Goal: Task Accomplishment & Management: Use online tool/utility

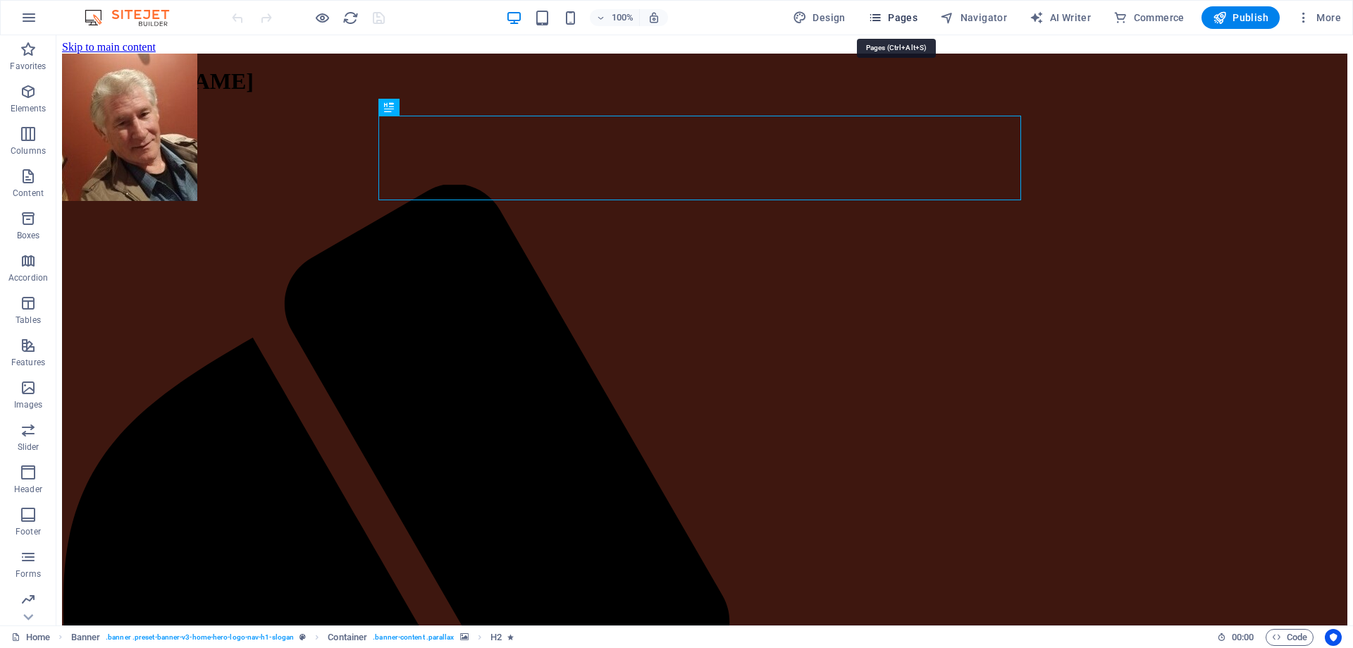
click at [896, 16] on span "Pages" at bounding box center [892, 18] width 49 height 14
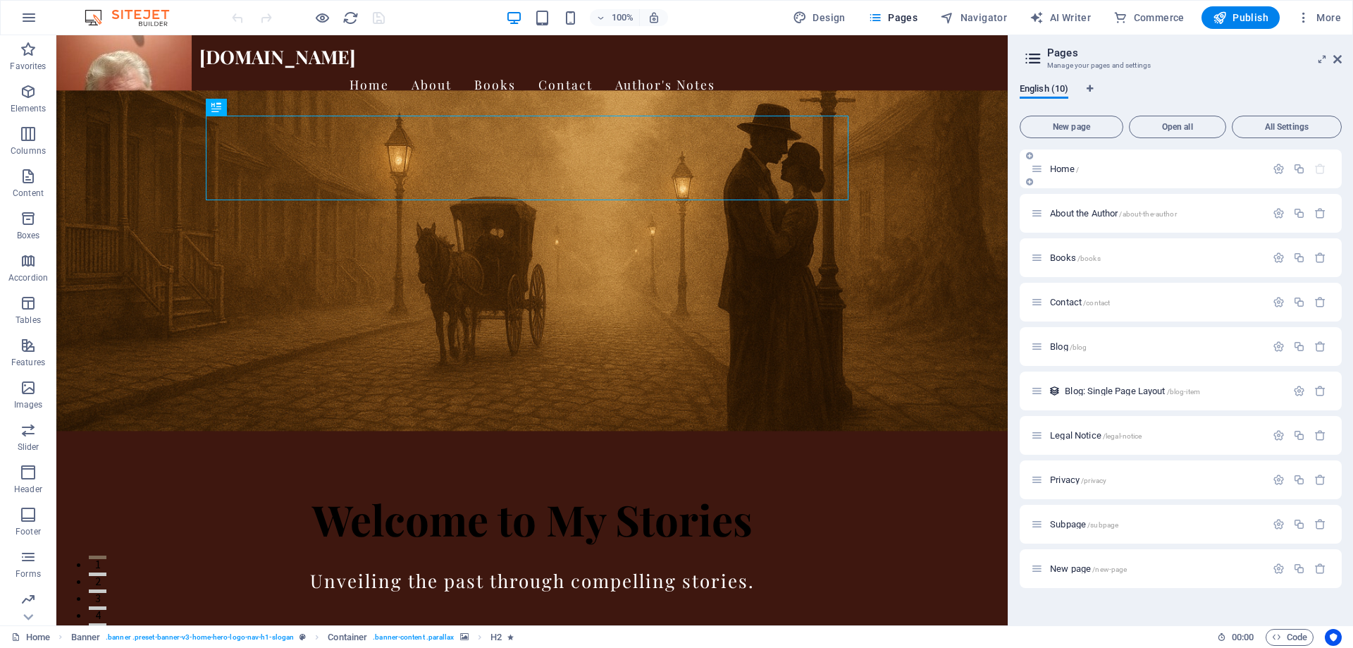
click at [1072, 166] on span "Home /" at bounding box center [1064, 168] width 29 height 11
click at [269, 381] on icon at bounding box center [270, 381] width 8 height 15
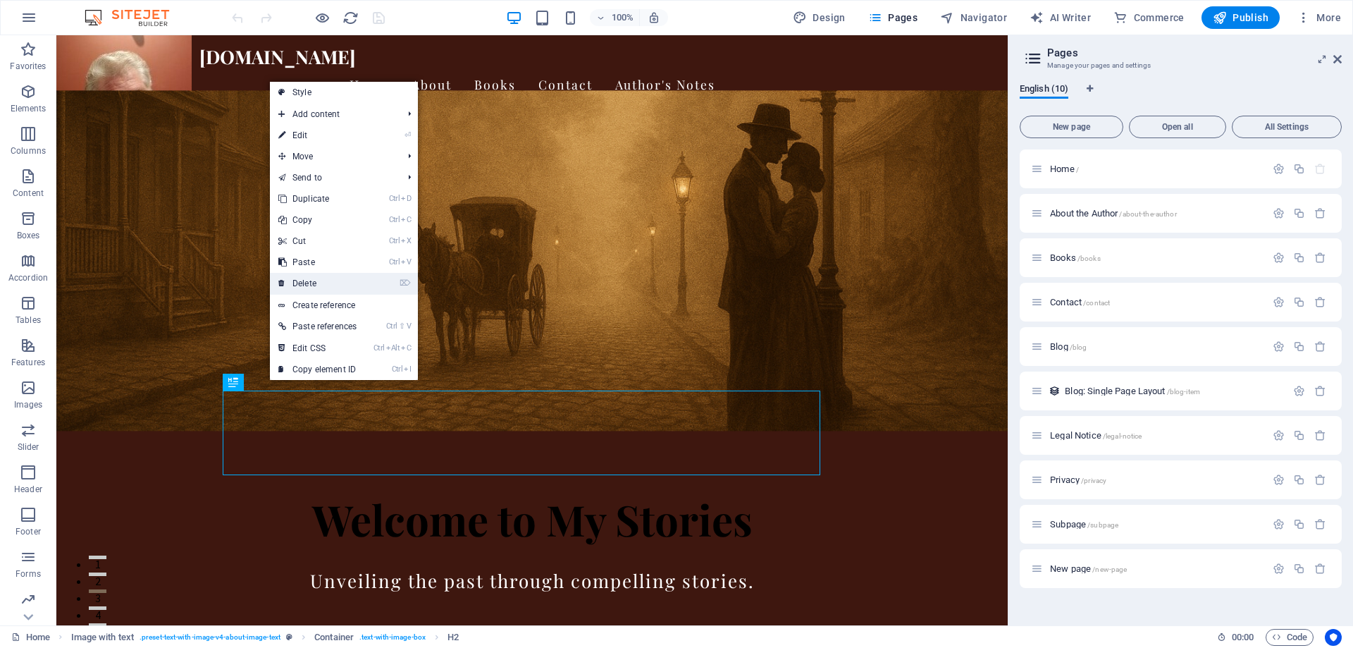
click at [304, 281] on link "⌦ Delete" at bounding box center [317, 283] width 95 height 21
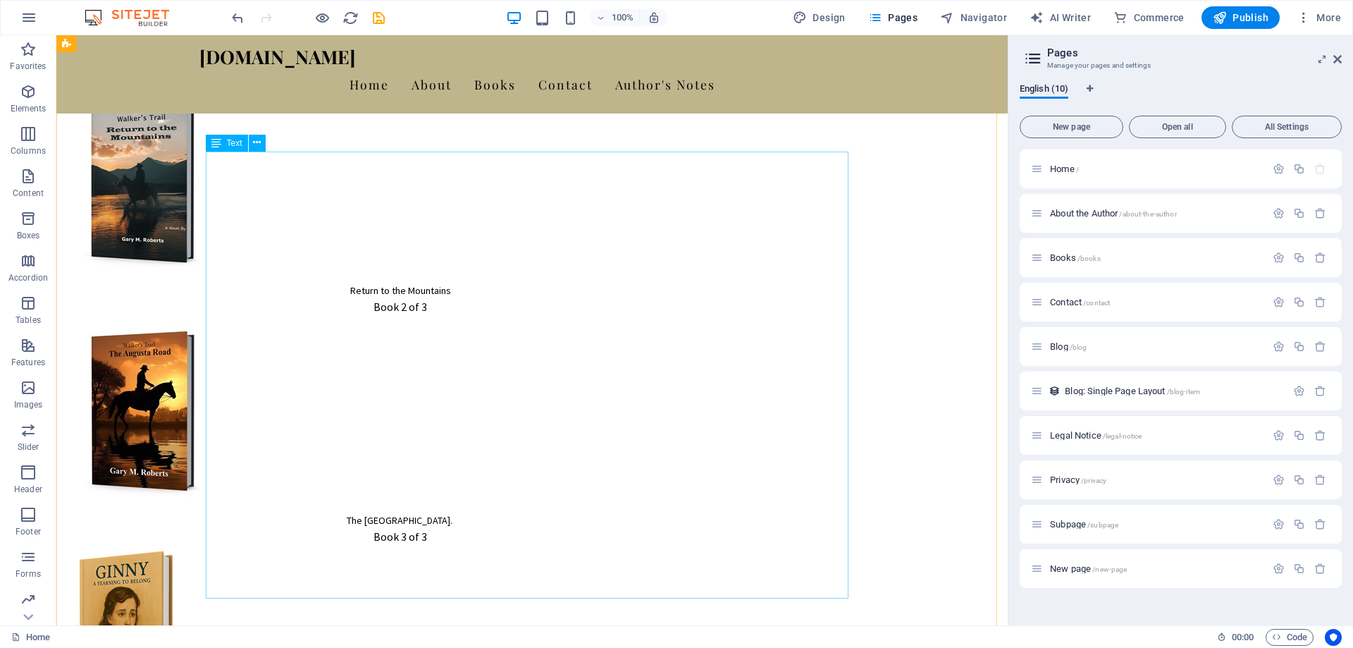
scroll to position [1691, 0]
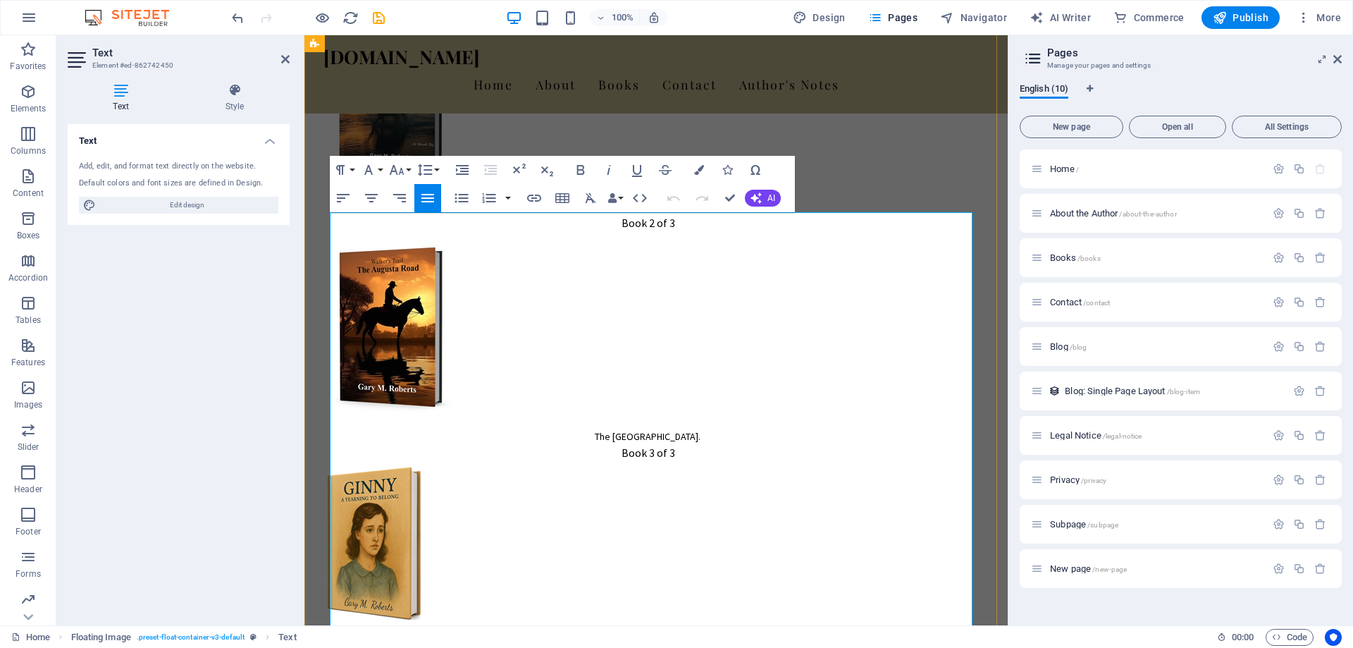
scroll to position [1617, 0]
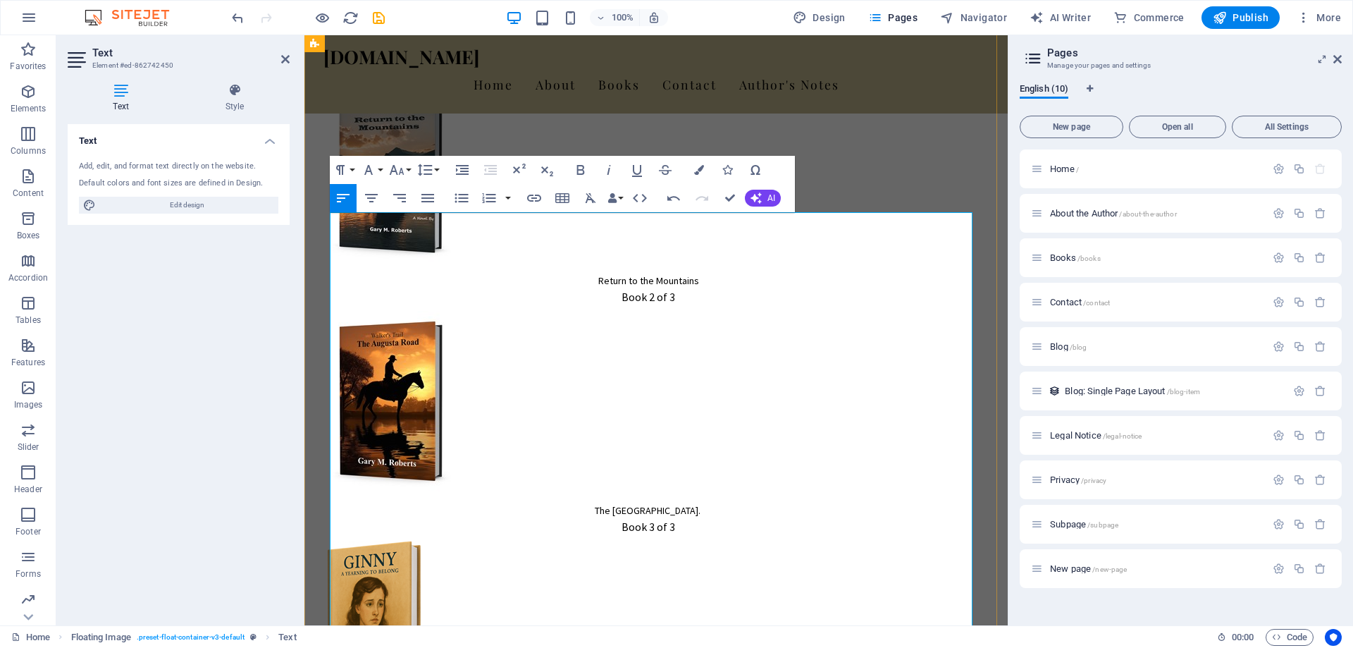
drag, startPoint x: 882, startPoint y: 240, endPoint x: 899, endPoint y: 257, distance: 23.9
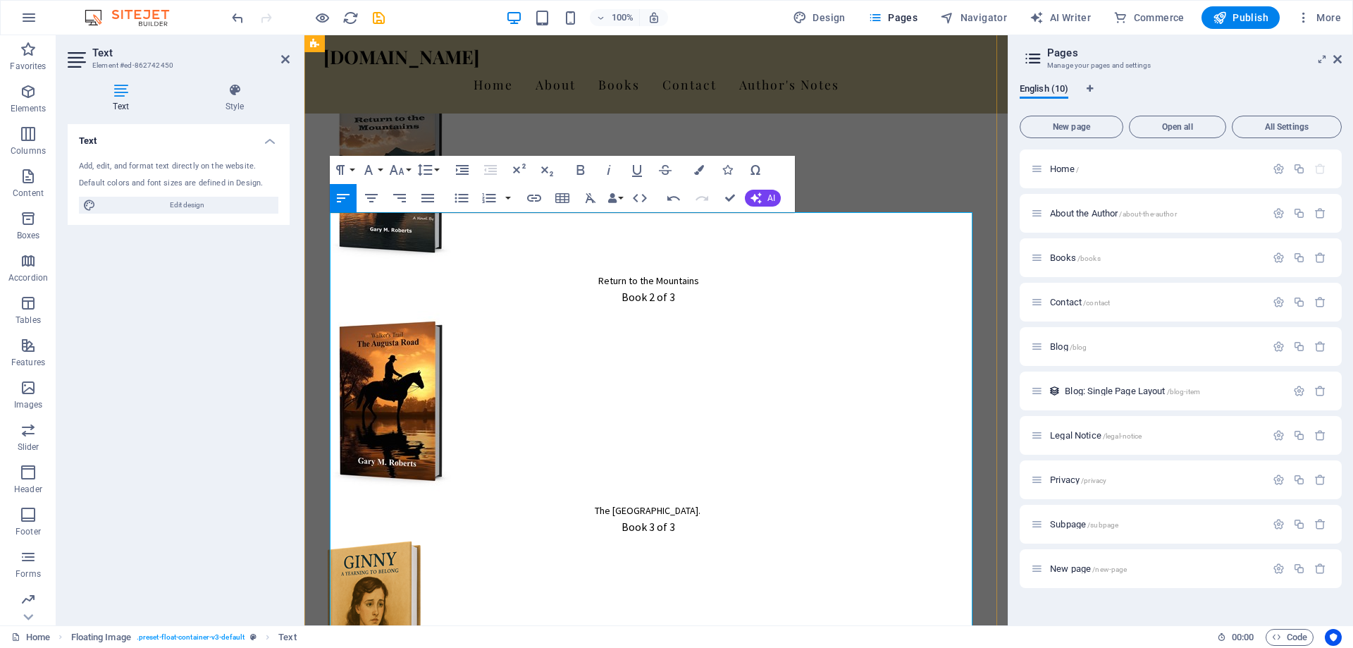
drag, startPoint x: 626, startPoint y: 260, endPoint x: 613, endPoint y: 240, distance: 24.1
drag, startPoint x: 600, startPoint y: 240, endPoint x: 782, endPoint y: 269, distance: 183.4
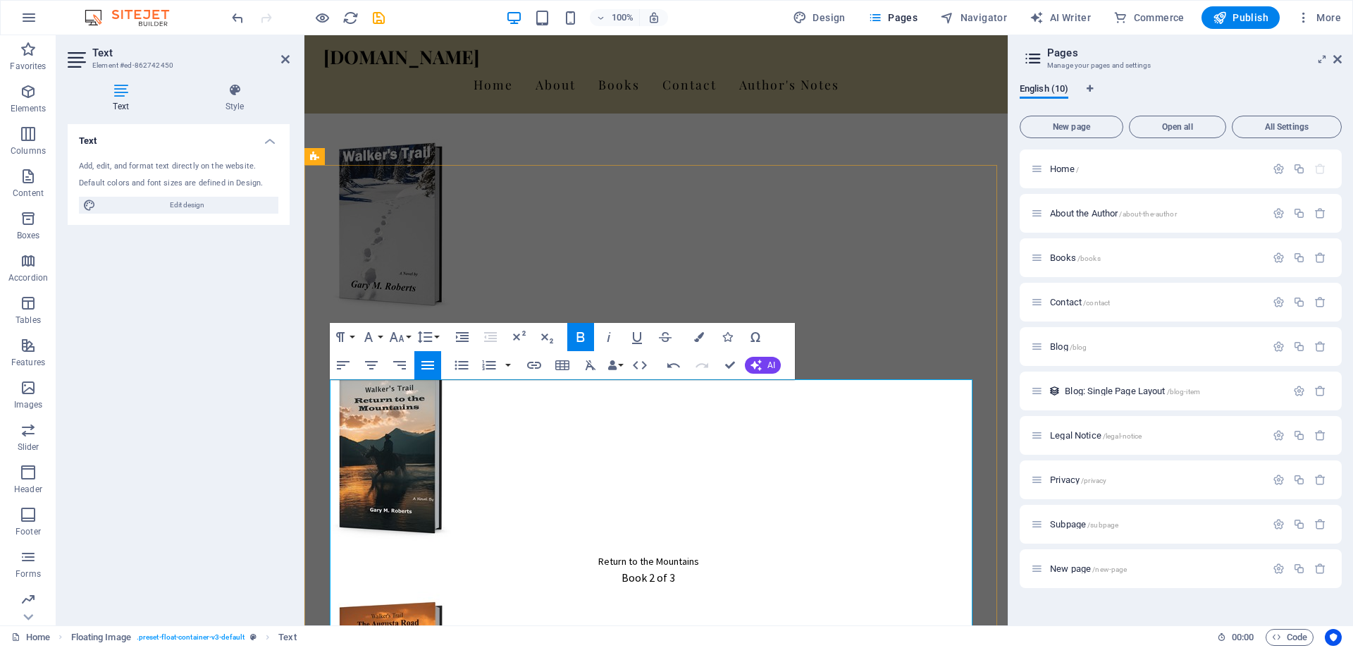
scroll to position [1335, 0]
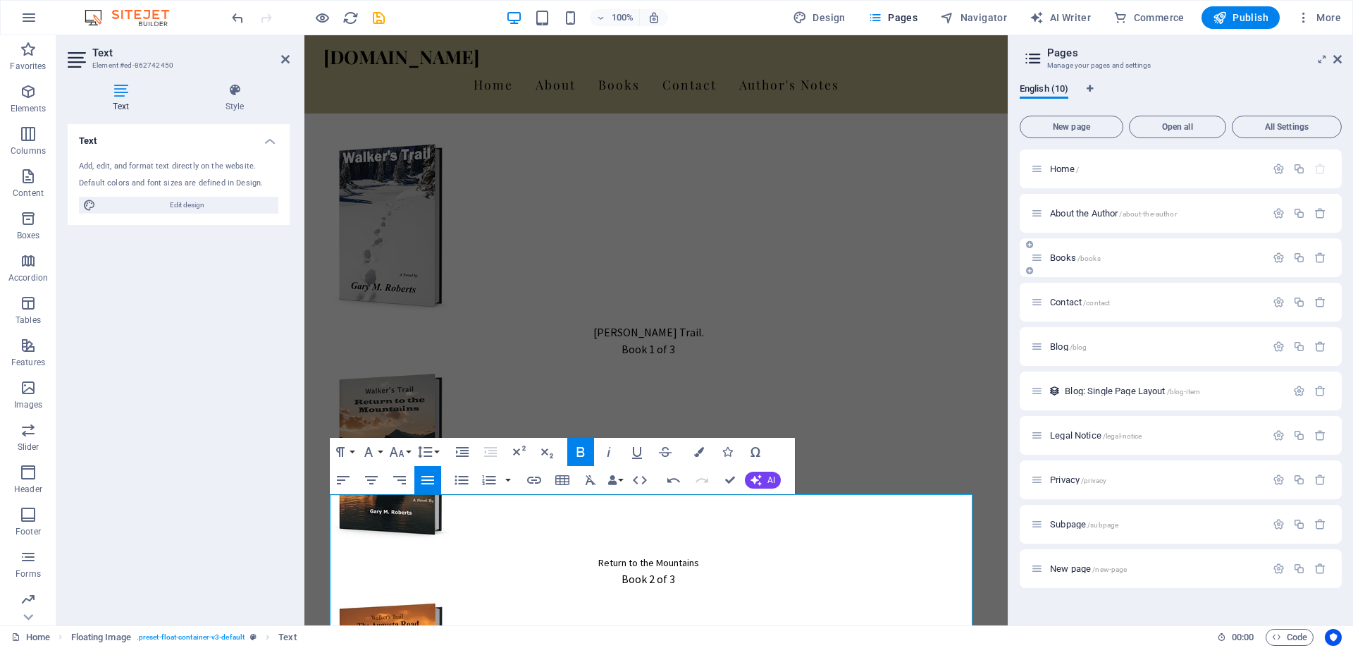
click at [1084, 257] on span "/books" at bounding box center [1089, 258] width 23 height 8
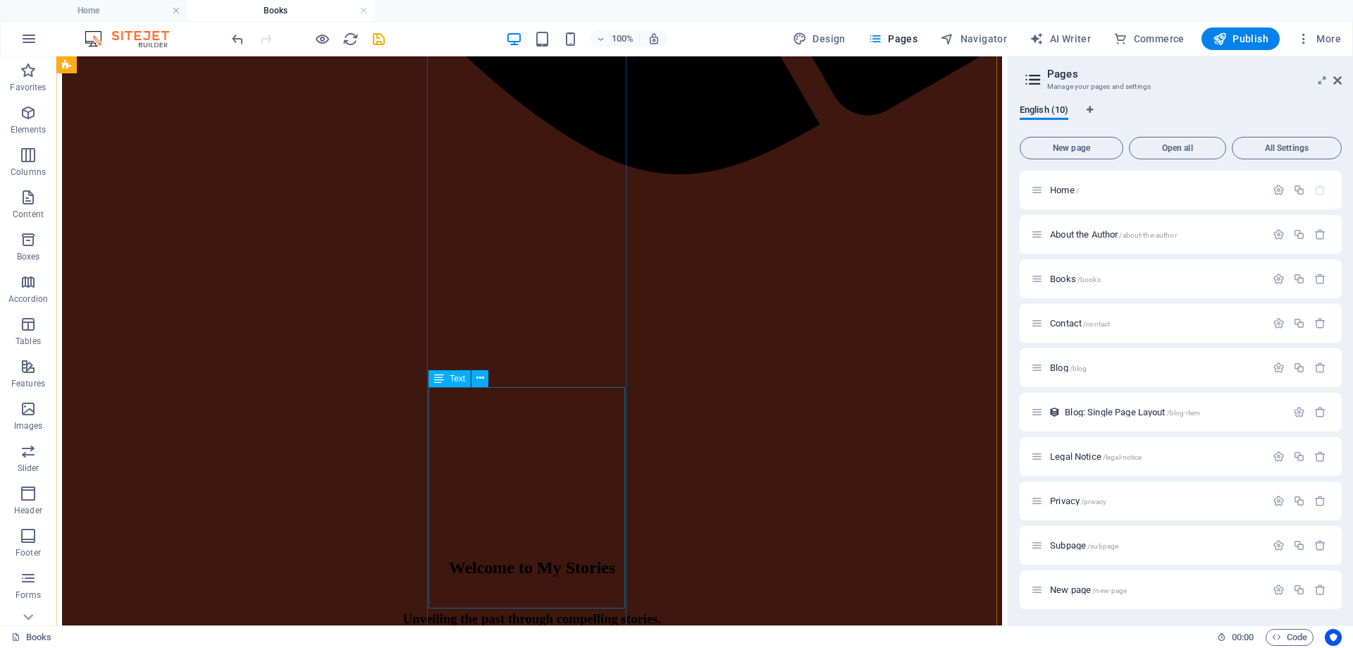
scroll to position [1339, 0]
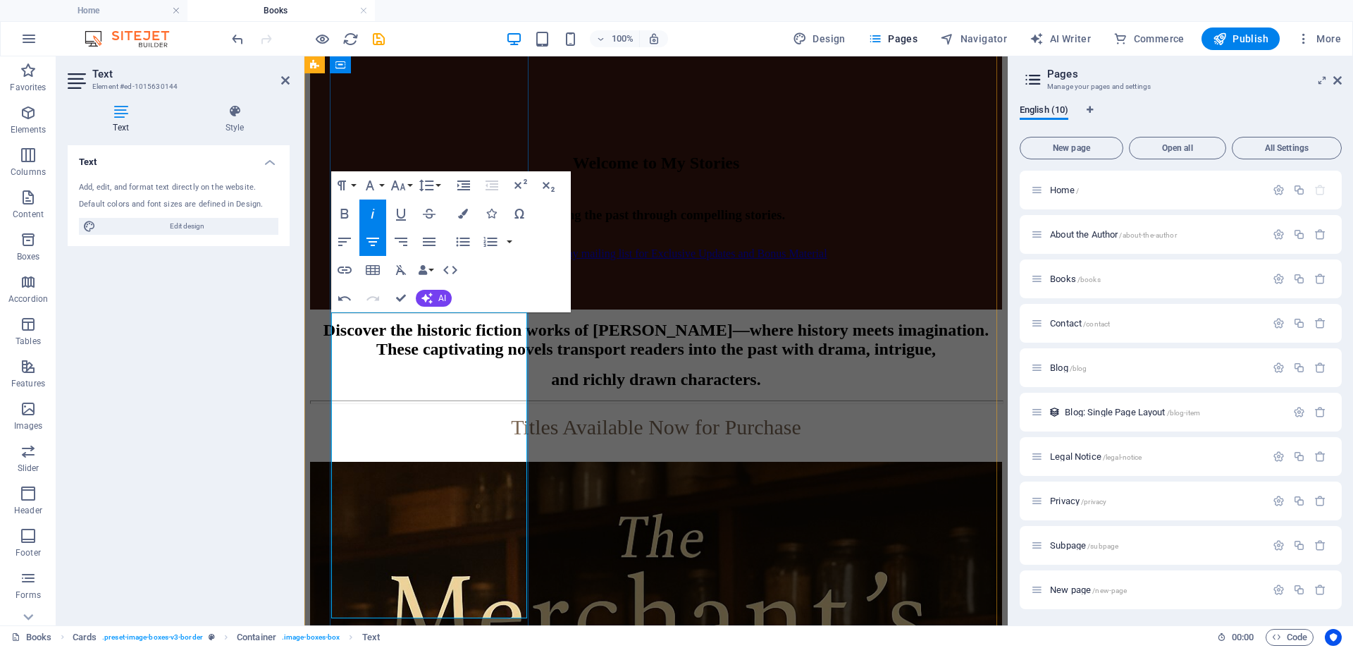
drag, startPoint x: 403, startPoint y: 350, endPoint x: 366, endPoint y: 344, distance: 37.1
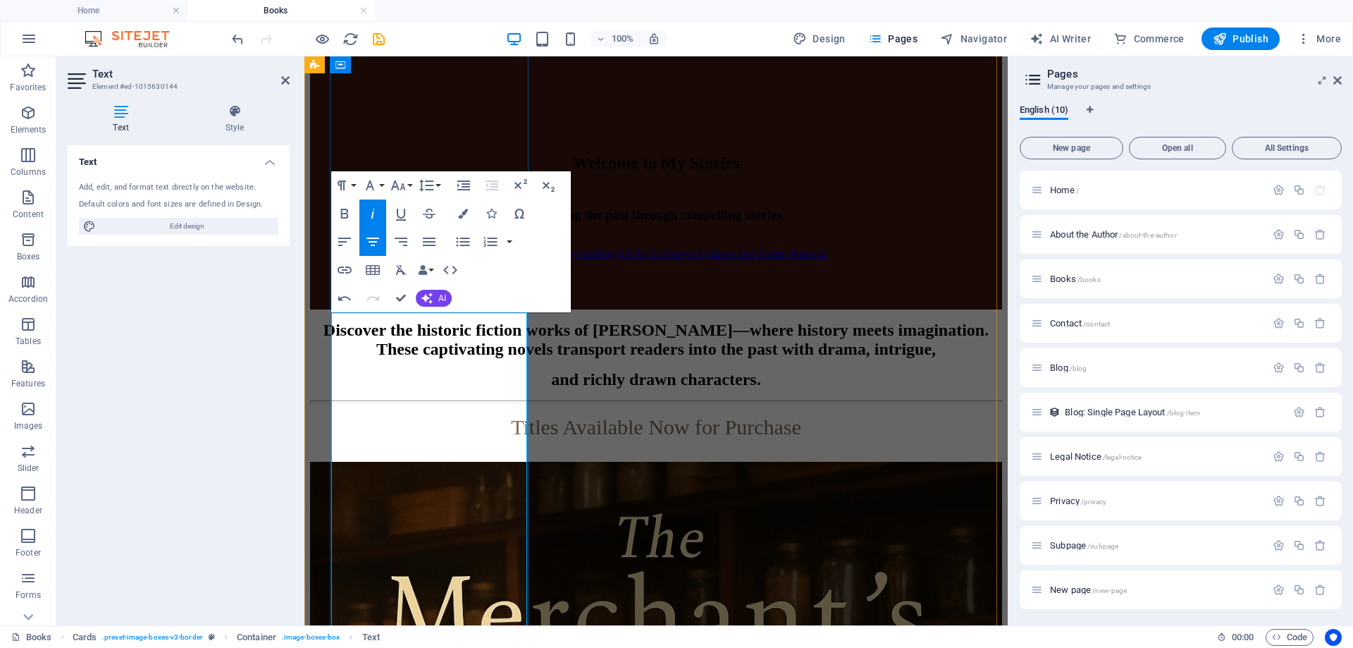
click at [235, 34] on icon "undo" at bounding box center [238, 39] width 16 height 16
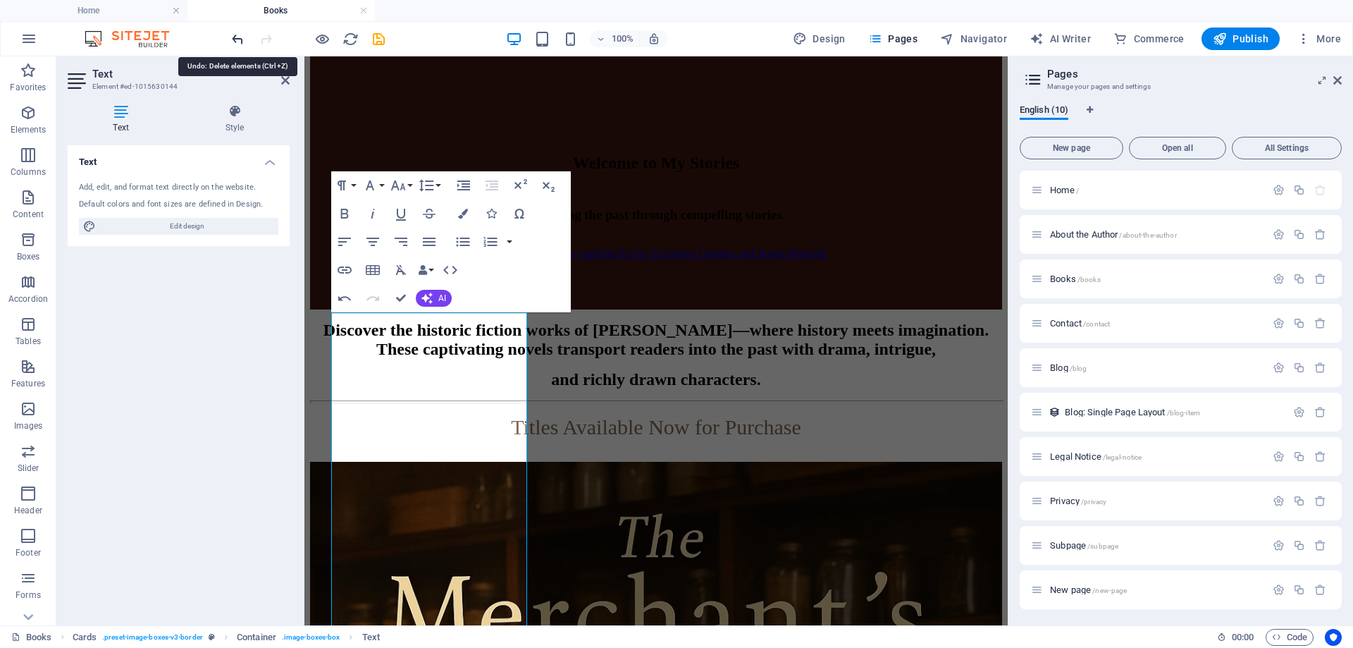
click at [235, 35] on icon "undo" at bounding box center [238, 39] width 16 height 16
click at [233, 39] on icon "undo" at bounding box center [238, 39] width 16 height 16
click at [236, 39] on icon "undo" at bounding box center [238, 39] width 16 height 16
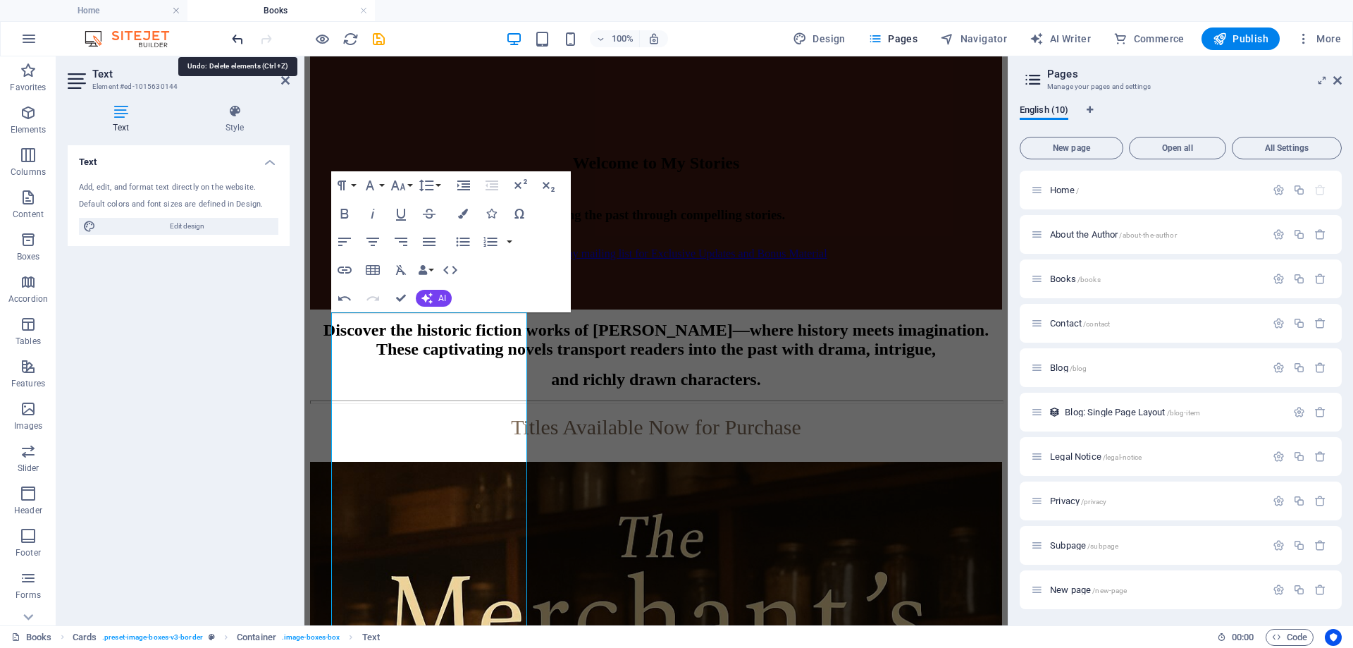
click at [240, 37] on icon "undo" at bounding box center [238, 39] width 16 height 16
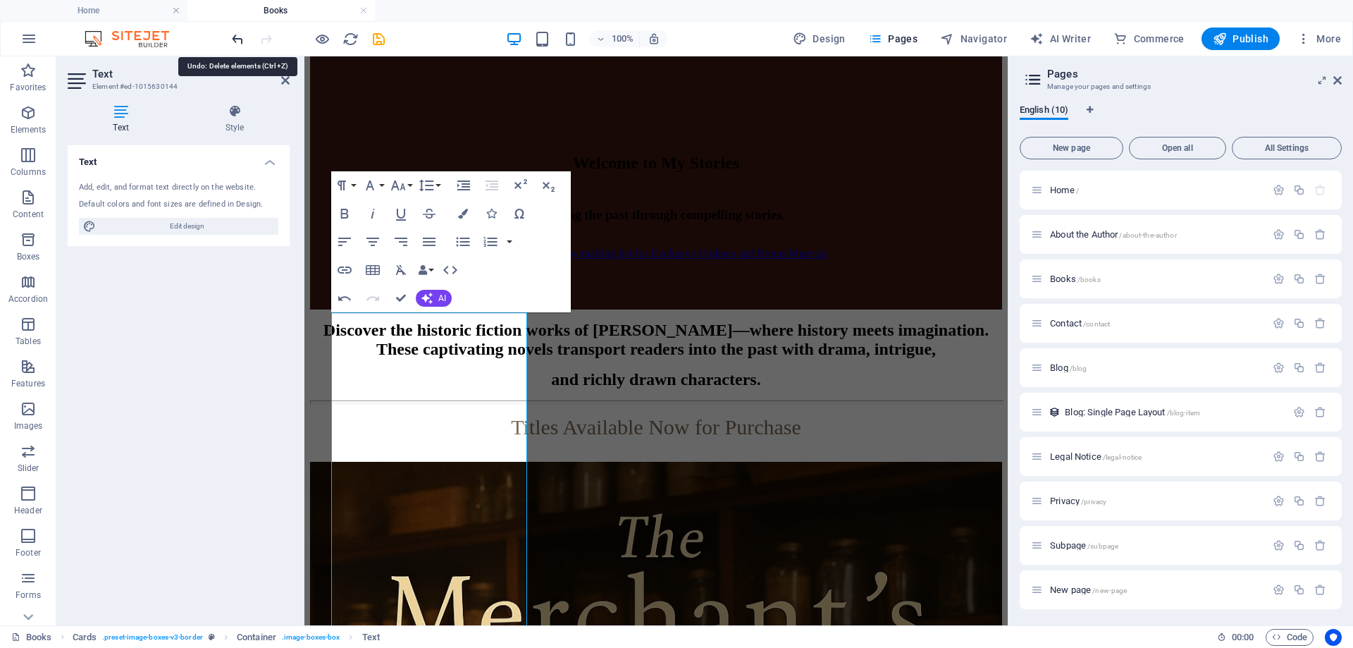
click at [240, 37] on icon "undo" at bounding box center [238, 39] width 16 height 16
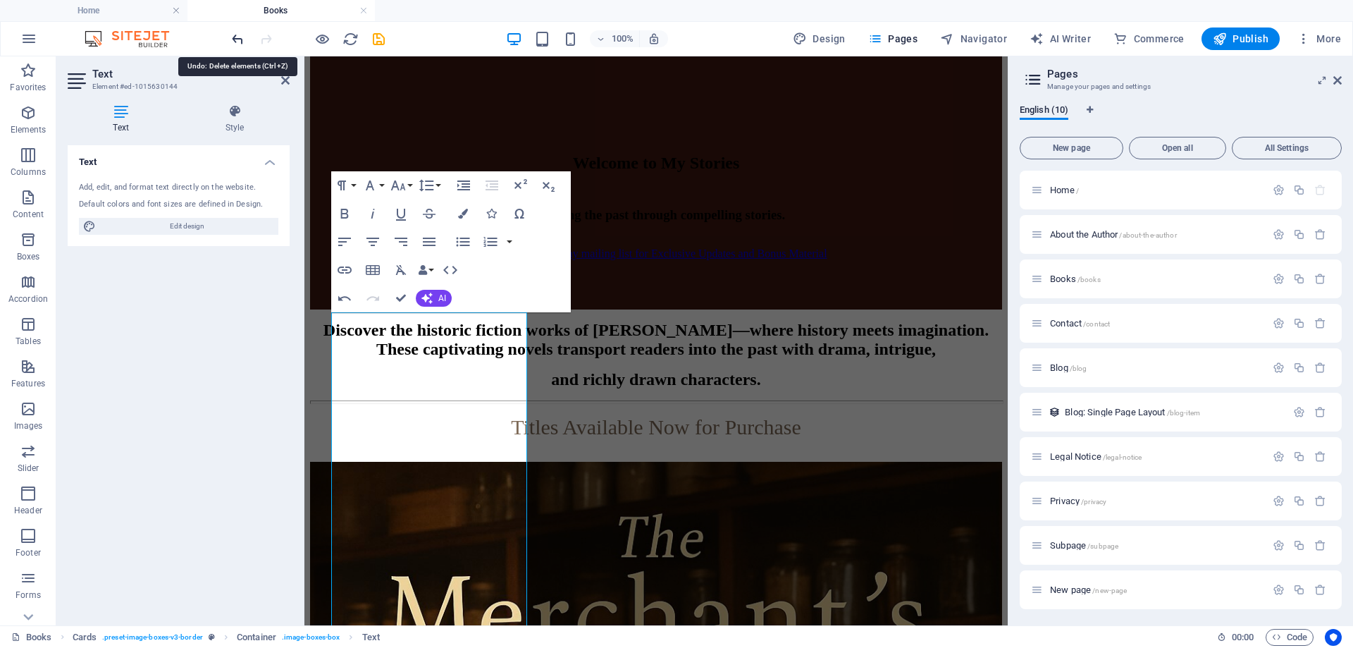
click at [240, 37] on icon "undo" at bounding box center [238, 39] width 16 height 16
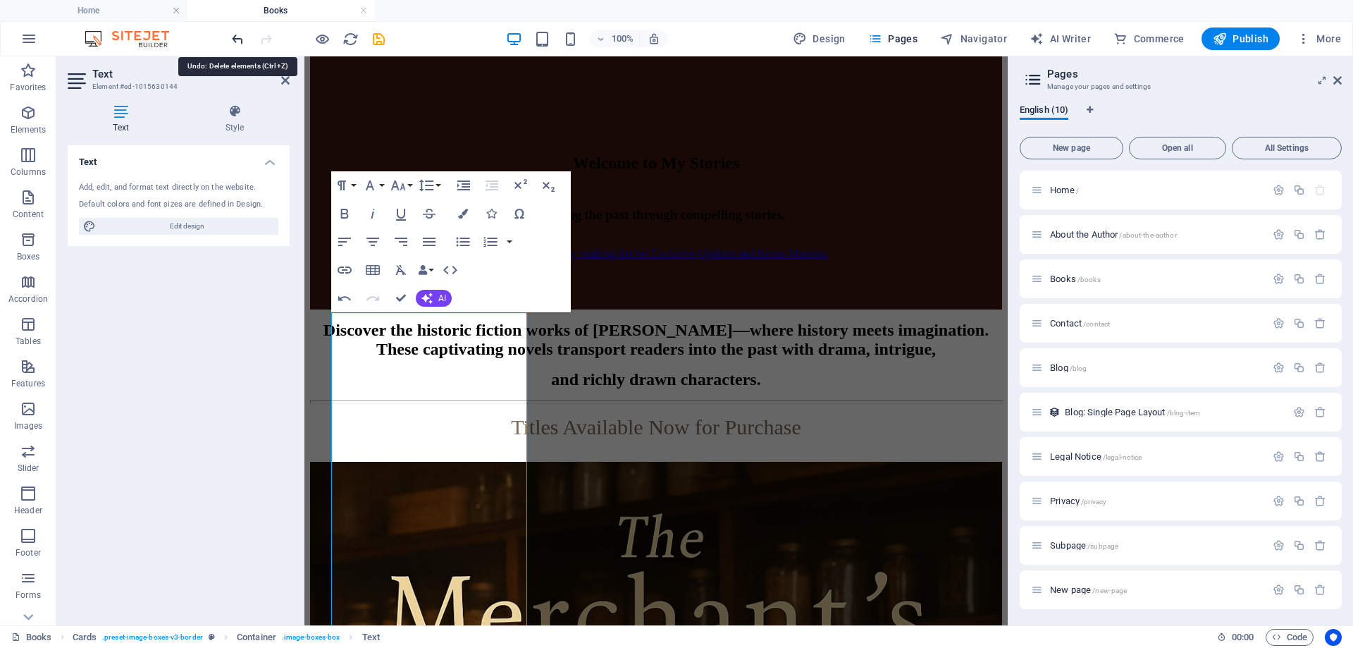
click at [240, 37] on icon "undo" at bounding box center [238, 39] width 16 height 16
click at [235, 42] on icon "undo" at bounding box center [238, 39] width 16 height 16
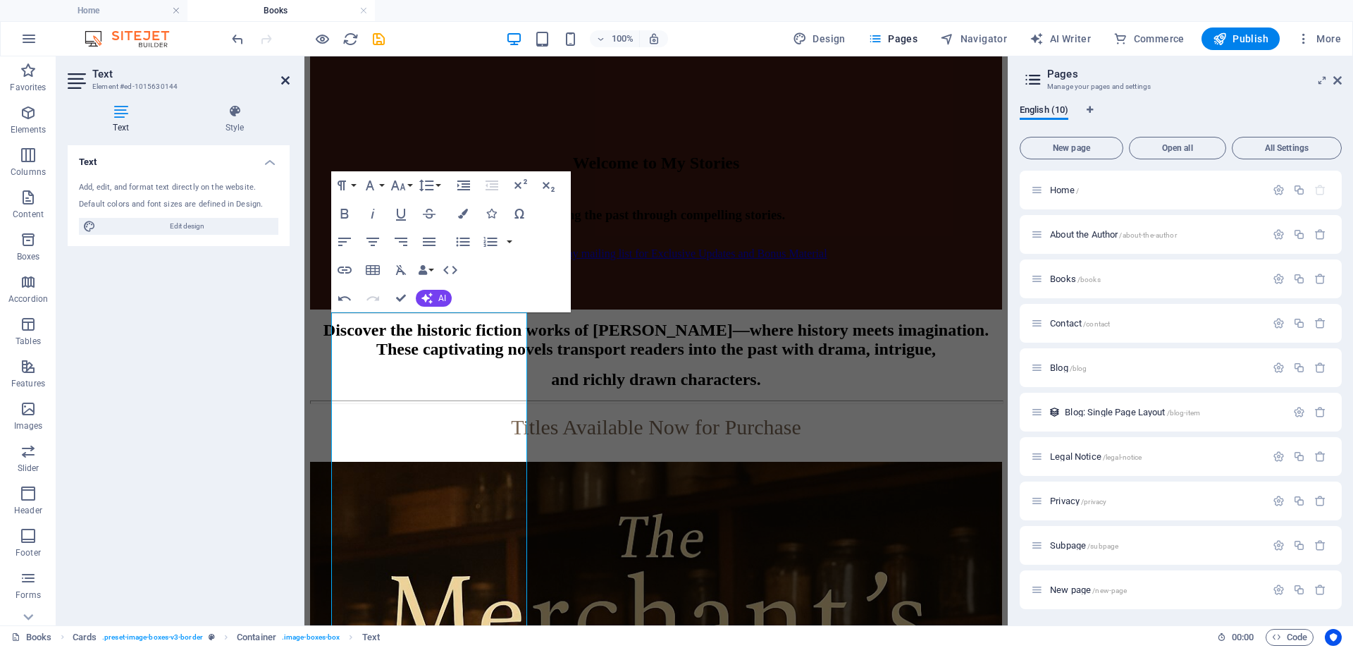
click at [284, 80] on icon at bounding box center [285, 80] width 8 height 11
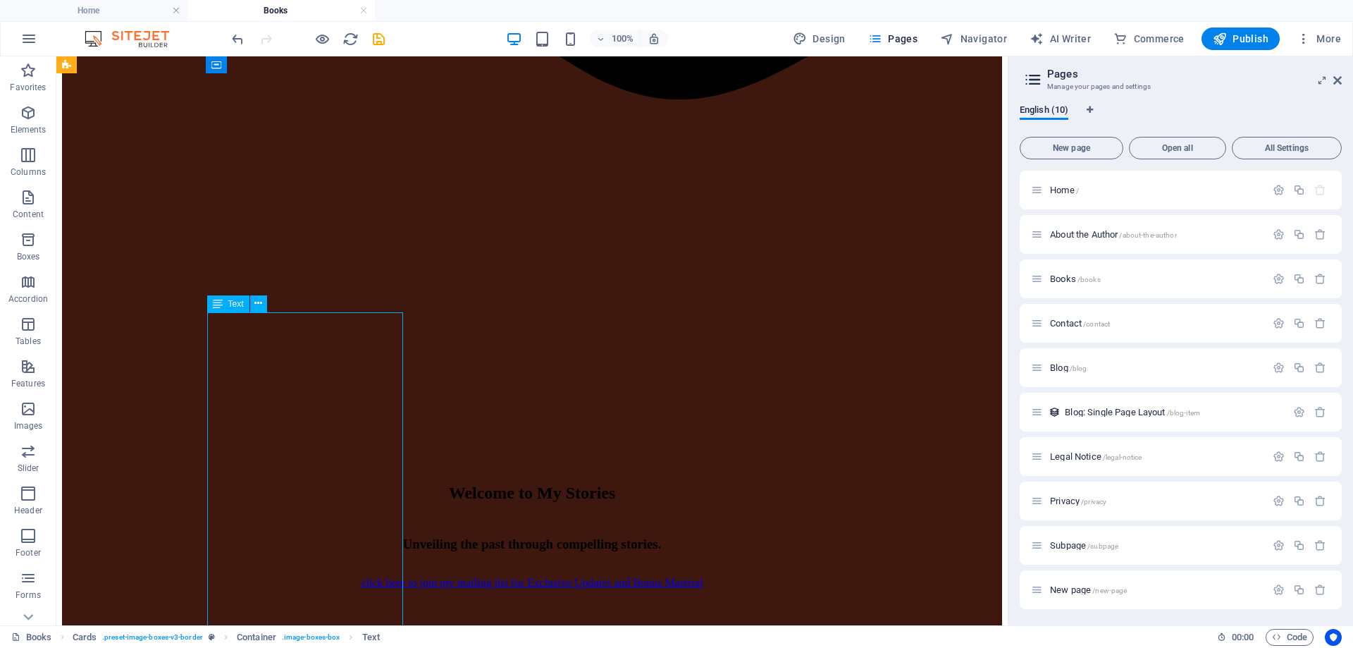
drag, startPoint x: 215, startPoint y: 334, endPoint x: 224, endPoint y: 328, distance: 11.1
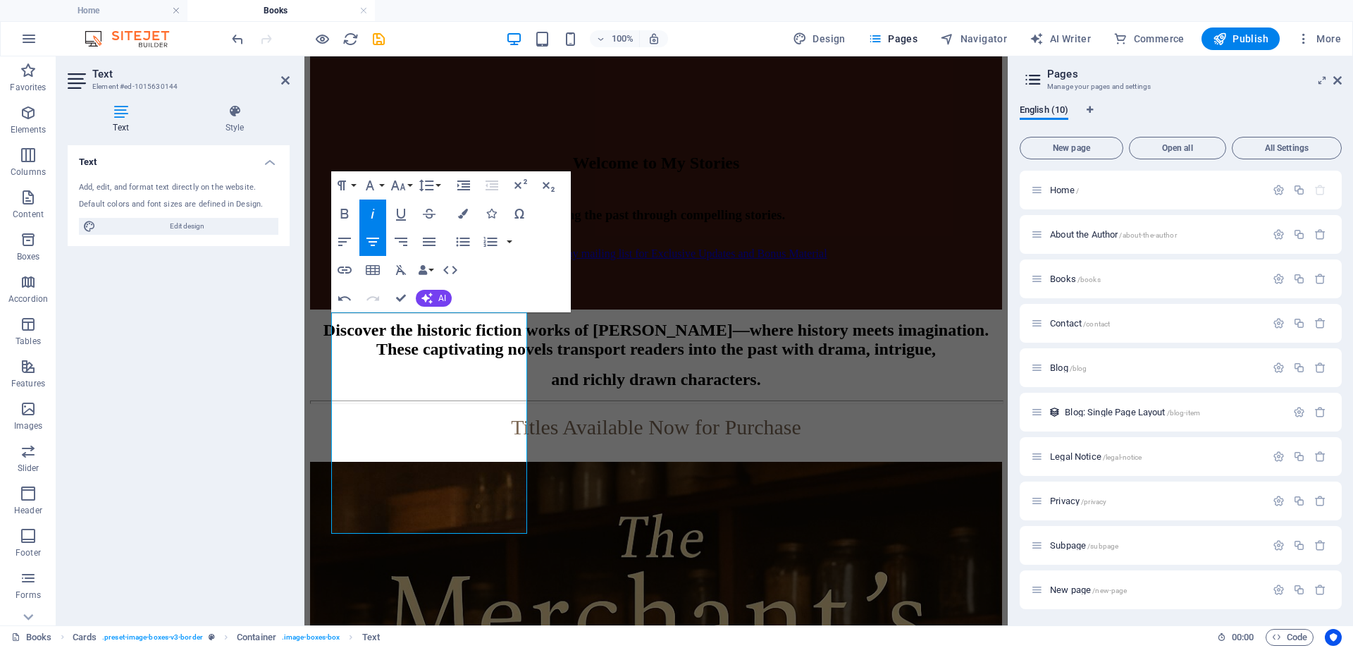
click at [206, 279] on div "Text Add, edit, and format text directly on the website. Default colors and fon…" at bounding box center [179, 379] width 222 height 469
drag, startPoint x: 285, startPoint y: 76, endPoint x: 229, endPoint y: 20, distance: 79.2
click at [285, 76] on icon at bounding box center [285, 80] width 8 height 11
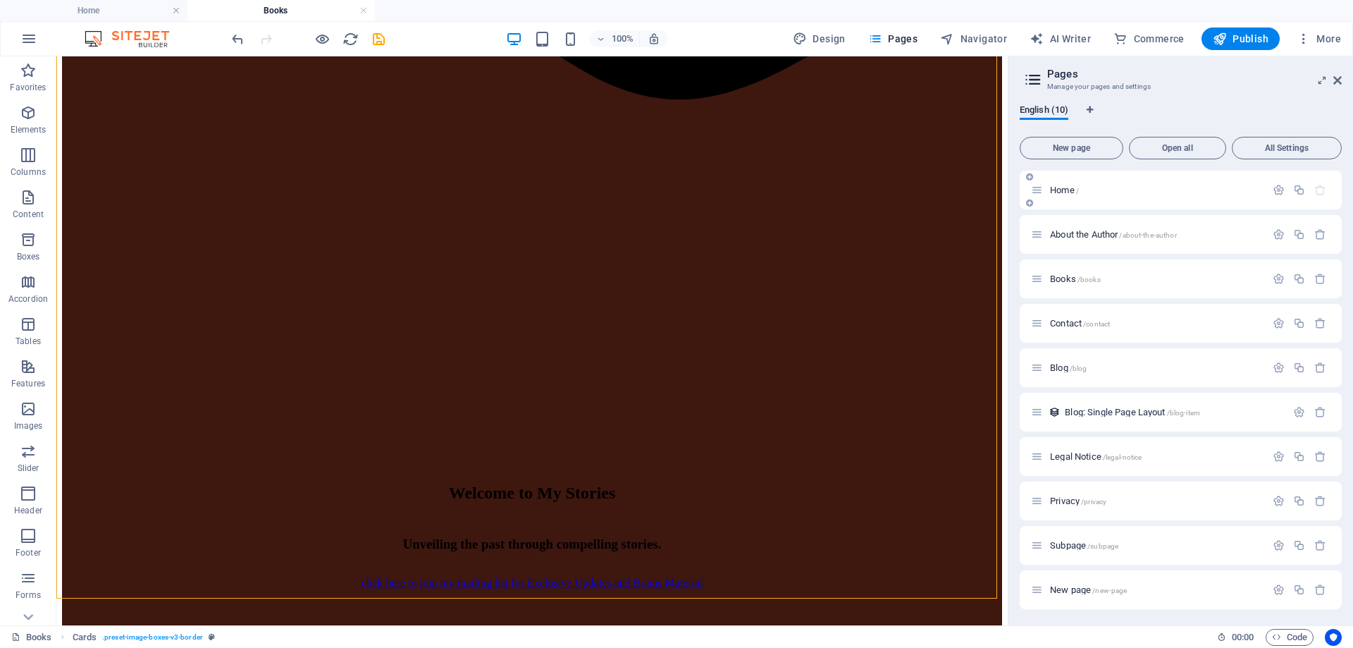
click at [1070, 188] on span "Home /" at bounding box center [1064, 190] width 29 height 11
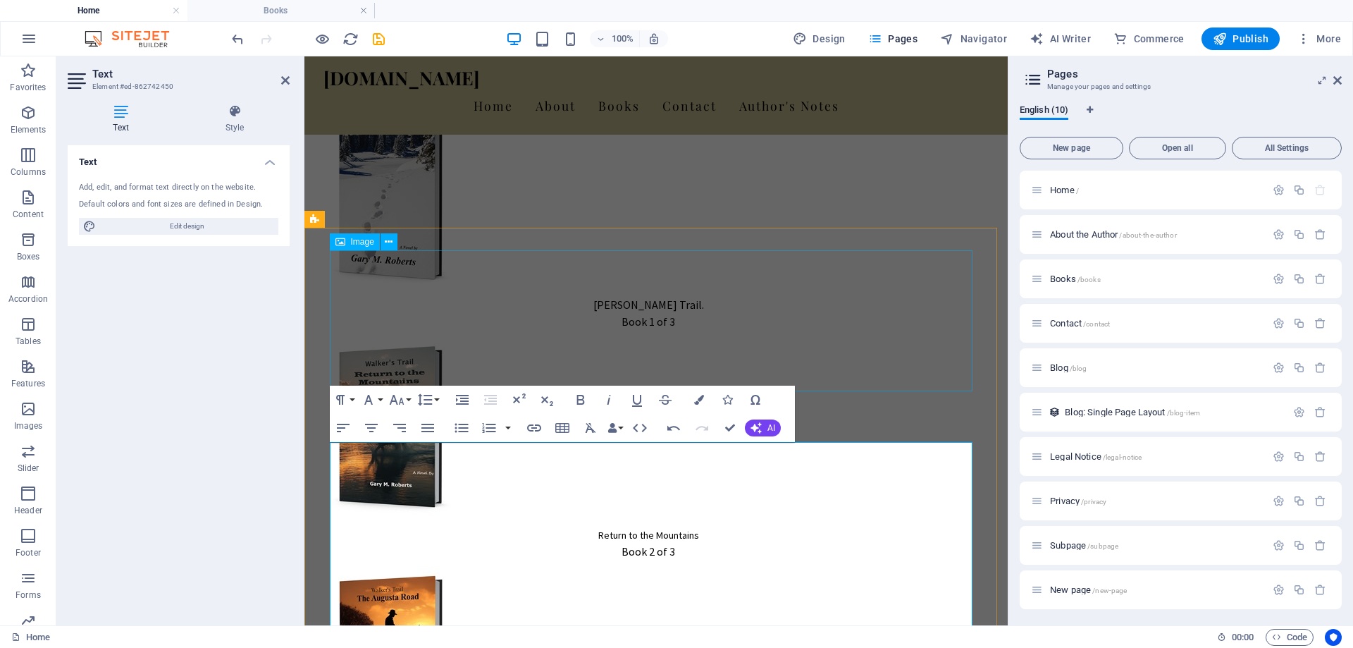
scroll to position [1409, 0]
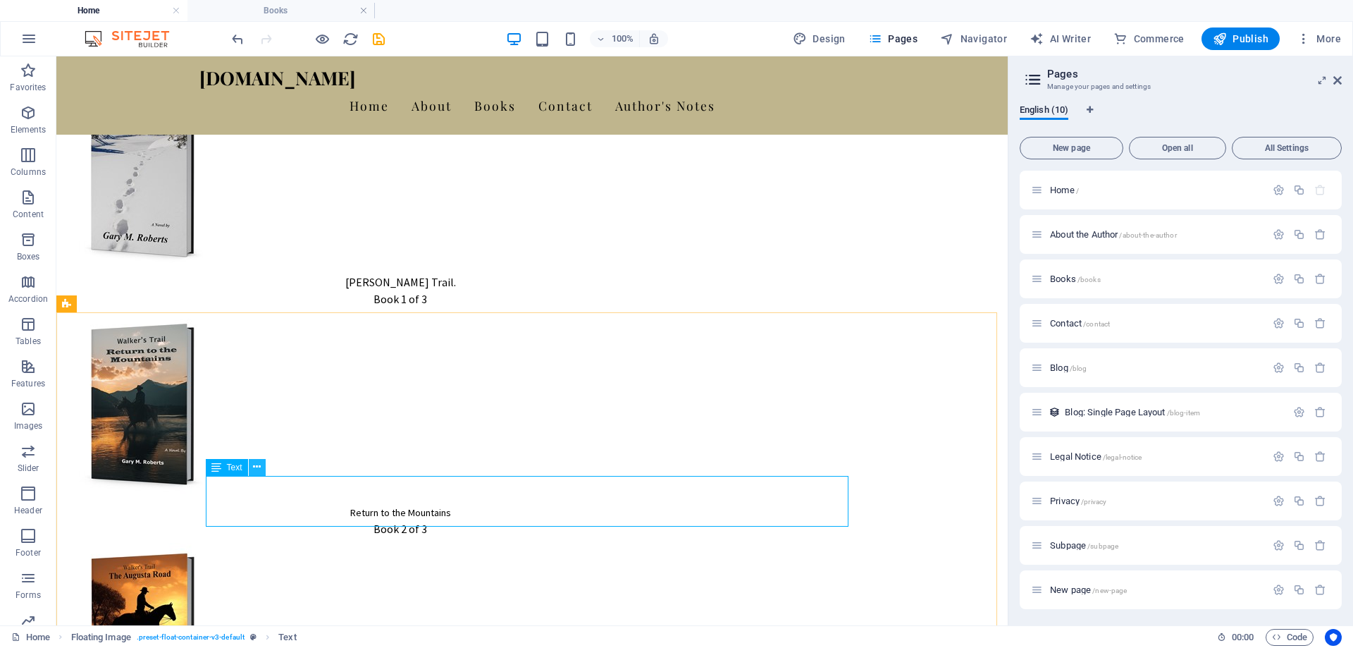
click at [257, 463] on icon at bounding box center [257, 466] width 8 height 15
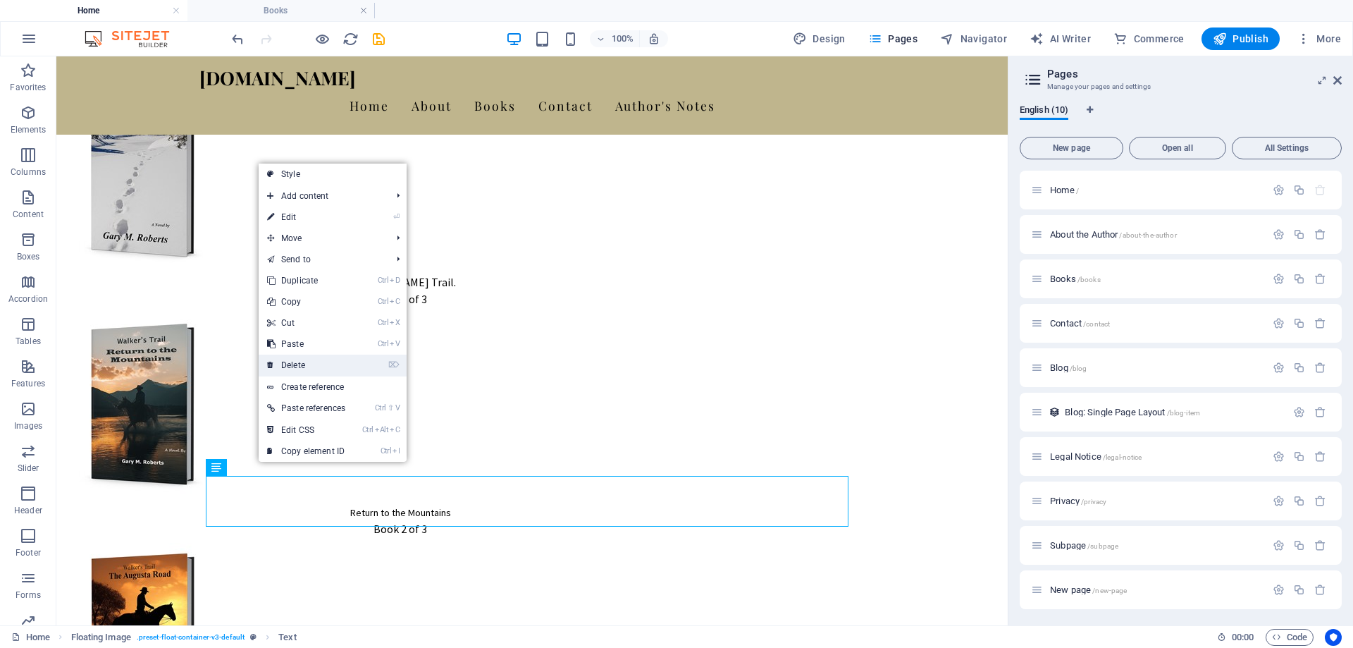
click at [304, 367] on link "⌦ Delete" at bounding box center [306, 364] width 95 height 21
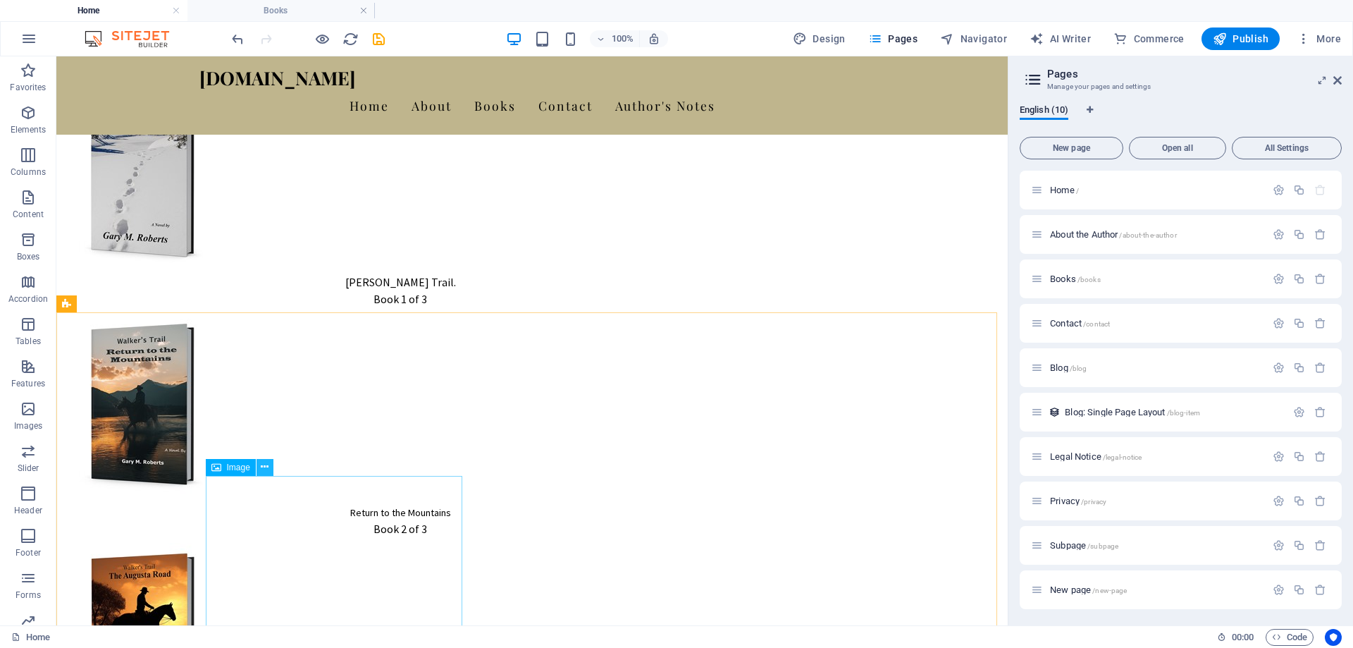
click at [264, 464] on icon at bounding box center [265, 466] width 8 height 15
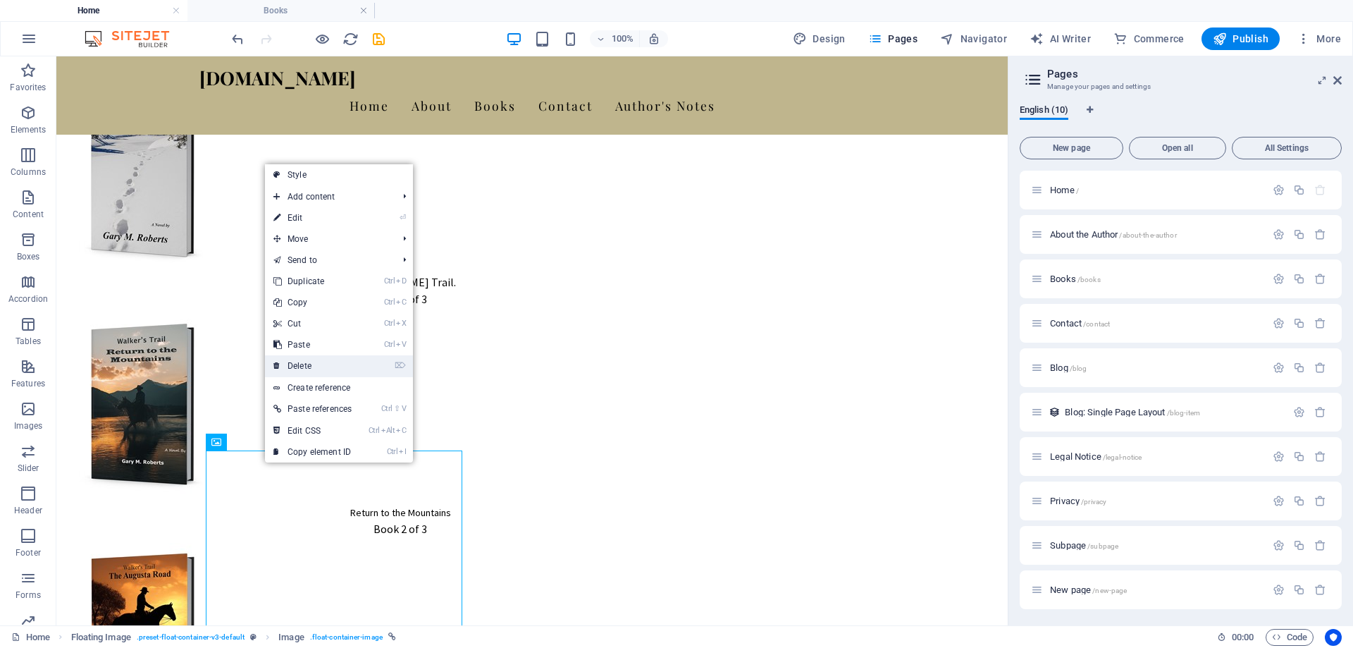
click at [305, 366] on link "⌦ Delete" at bounding box center [312, 365] width 95 height 21
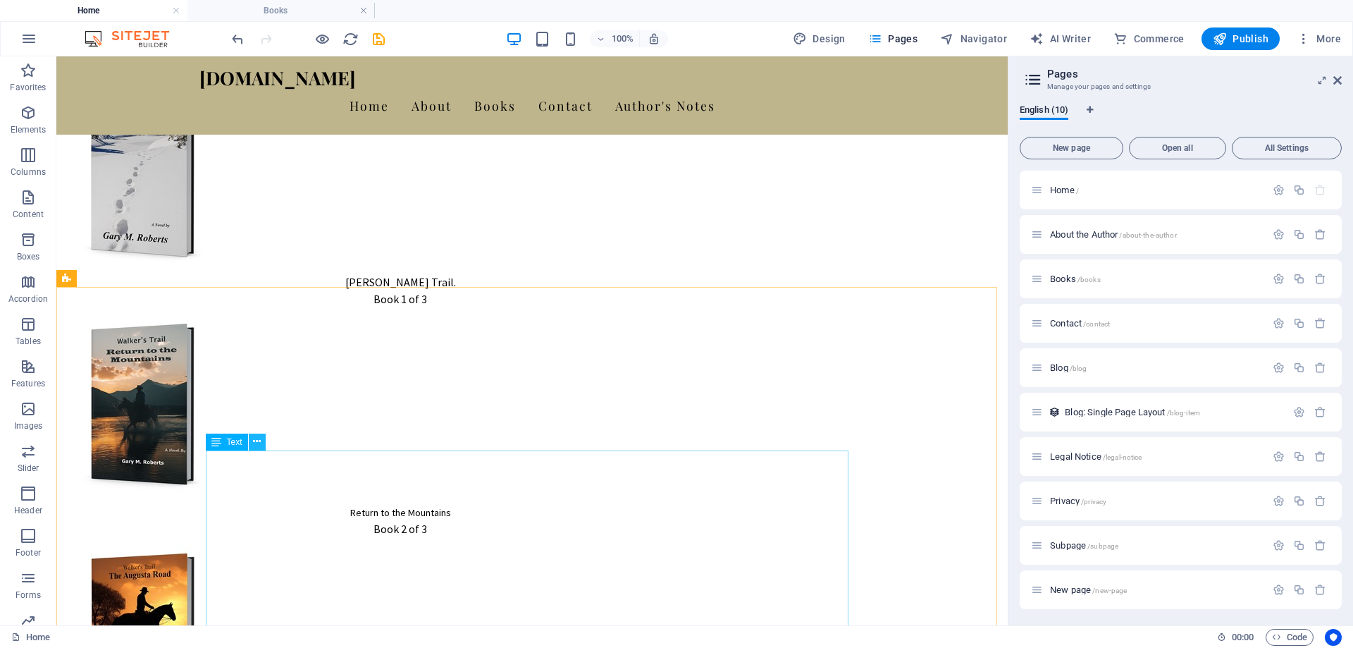
click at [259, 440] on icon at bounding box center [257, 441] width 8 height 15
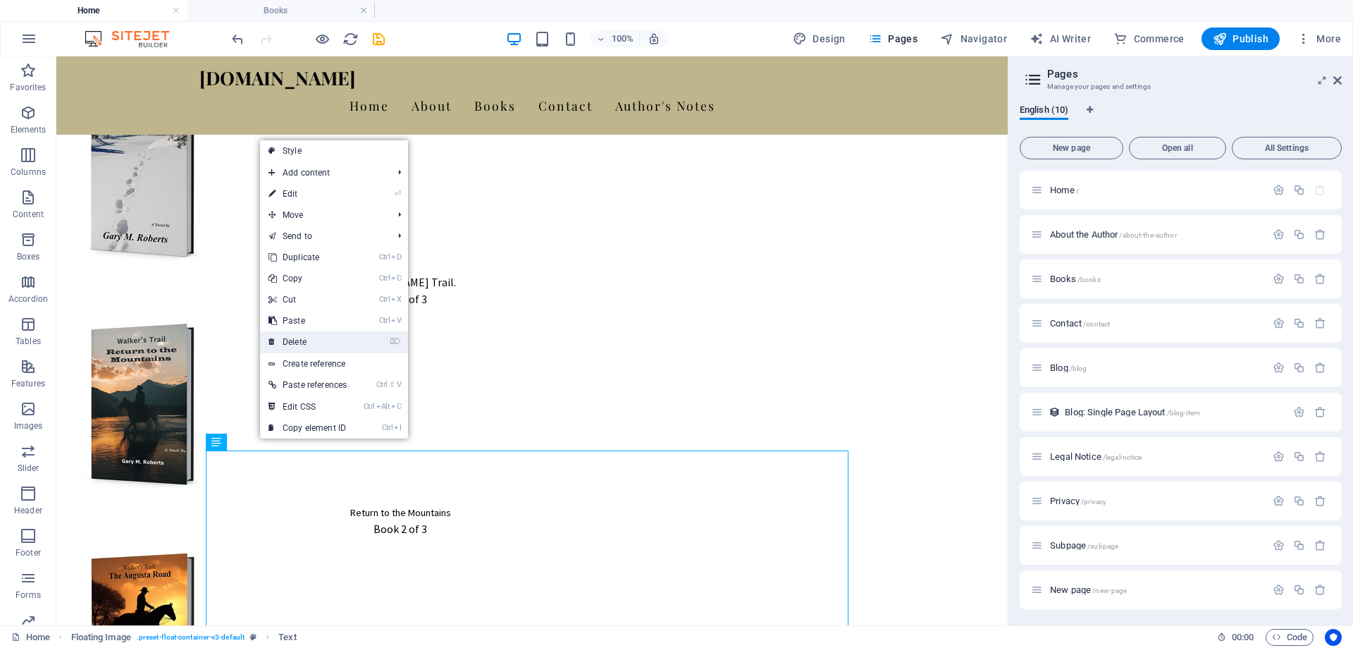
click at [303, 344] on link "⌦ Delete" at bounding box center [307, 341] width 95 height 21
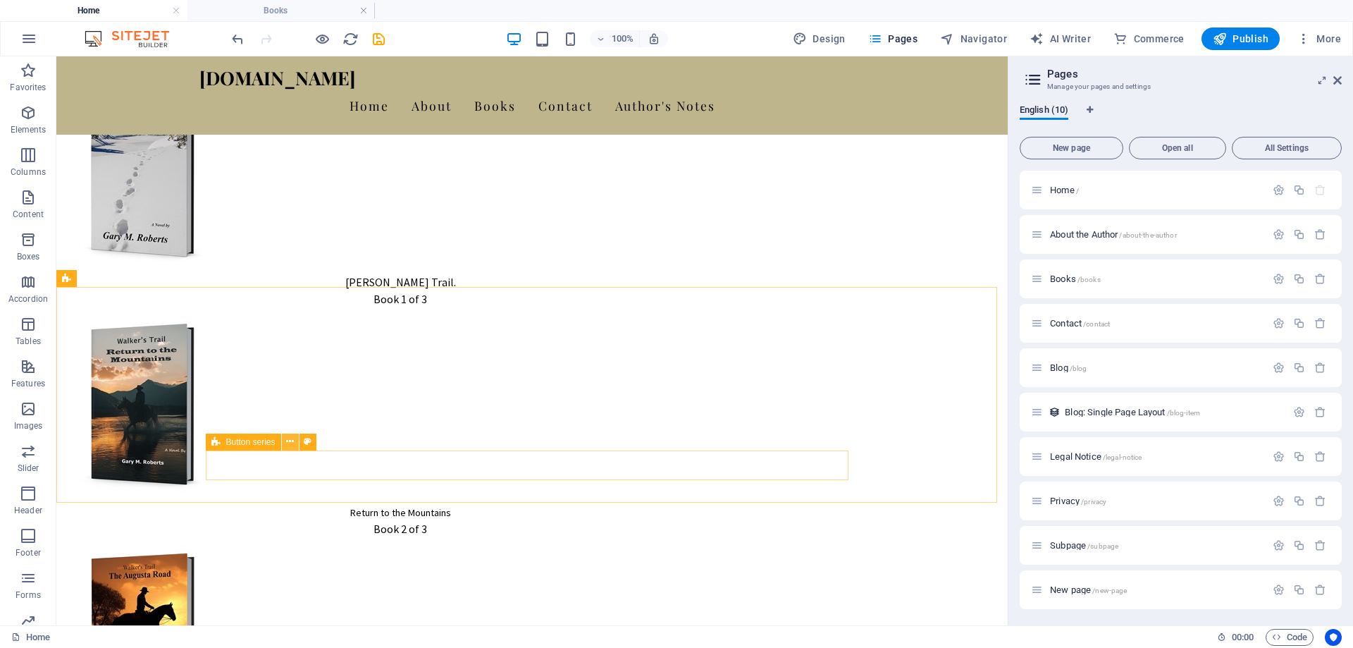
click at [290, 443] on icon at bounding box center [290, 441] width 8 height 15
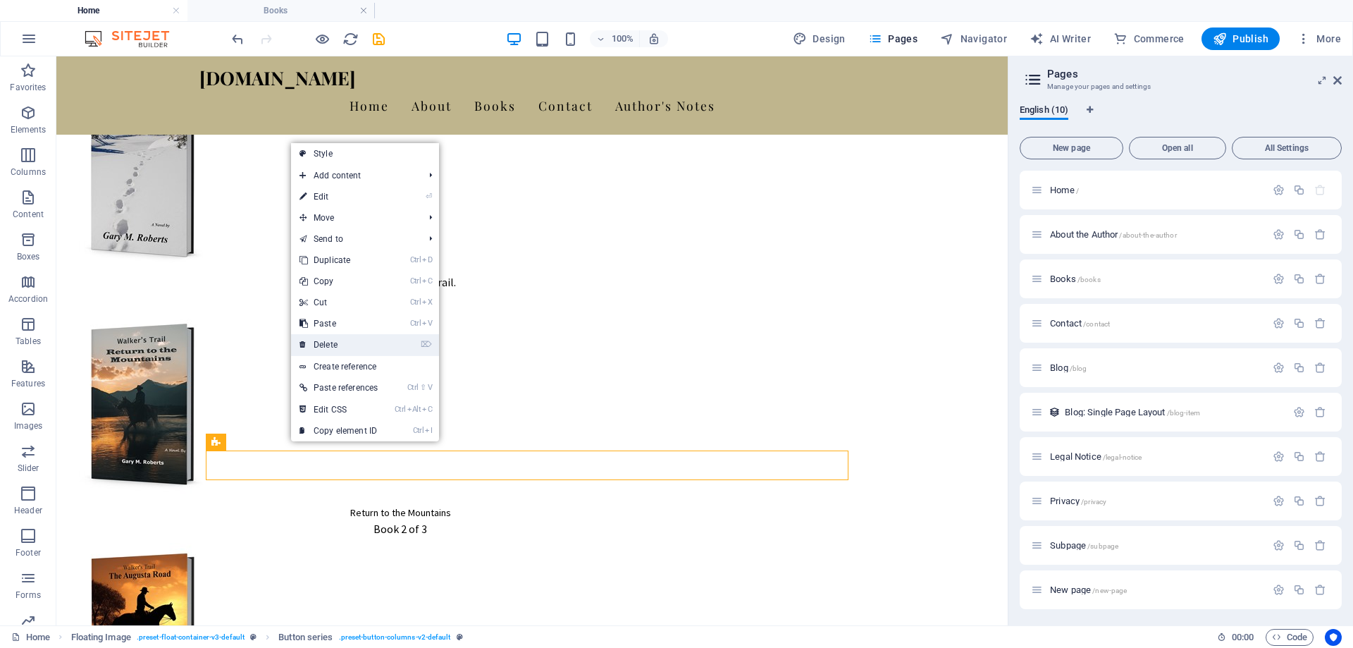
click at [334, 342] on link "⌦ Delete" at bounding box center [338, 344] width 95 height 21
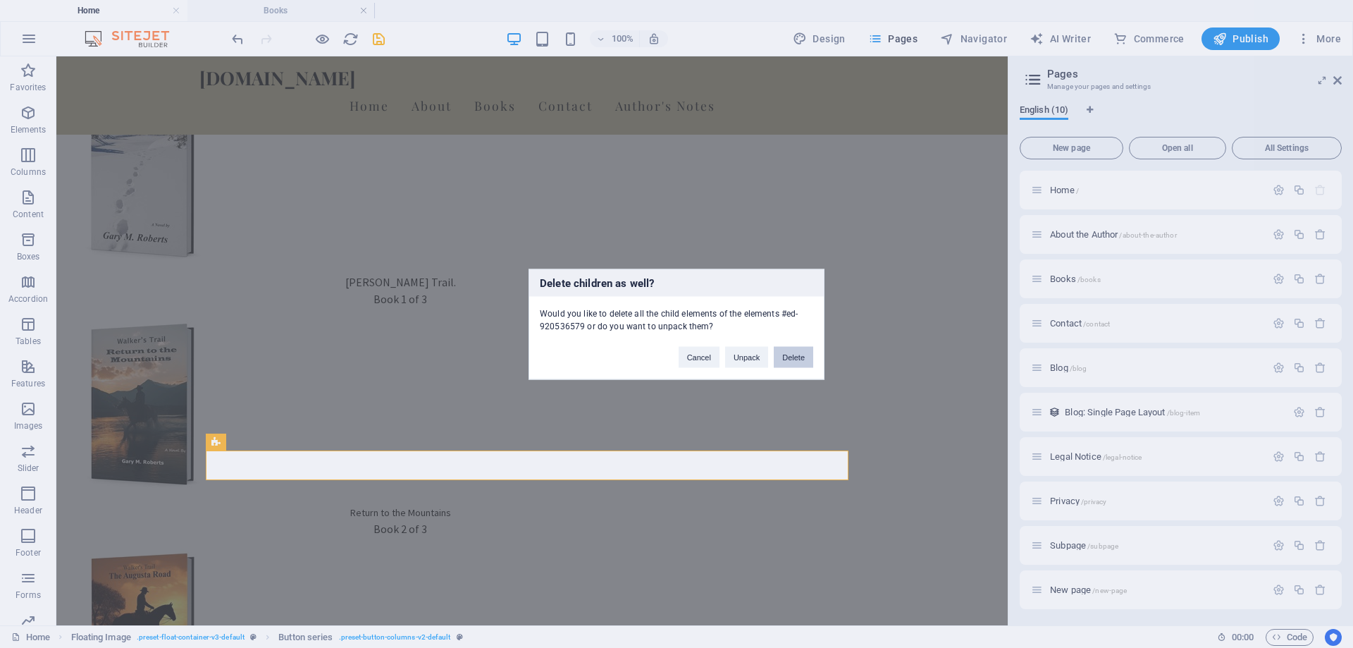
click at [803, 359] on button "Delete" at bounding box center [793, 356] width 39 height 21
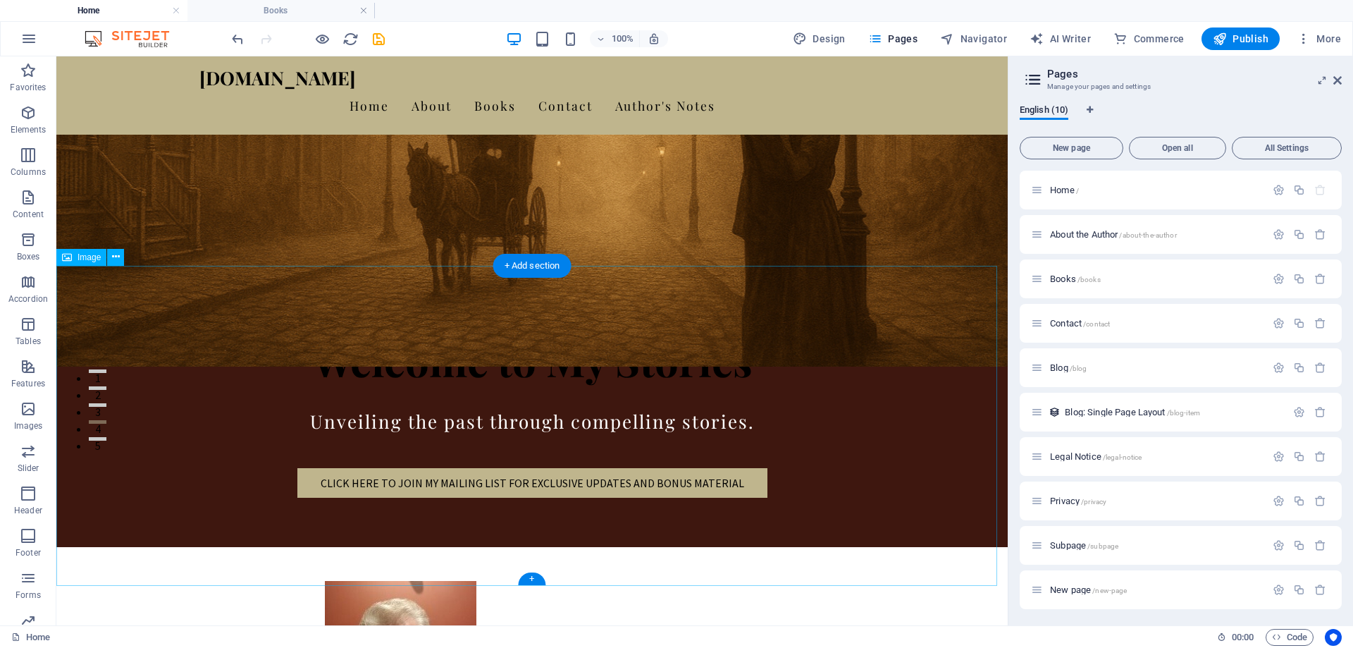
scroll to position [158, 0]
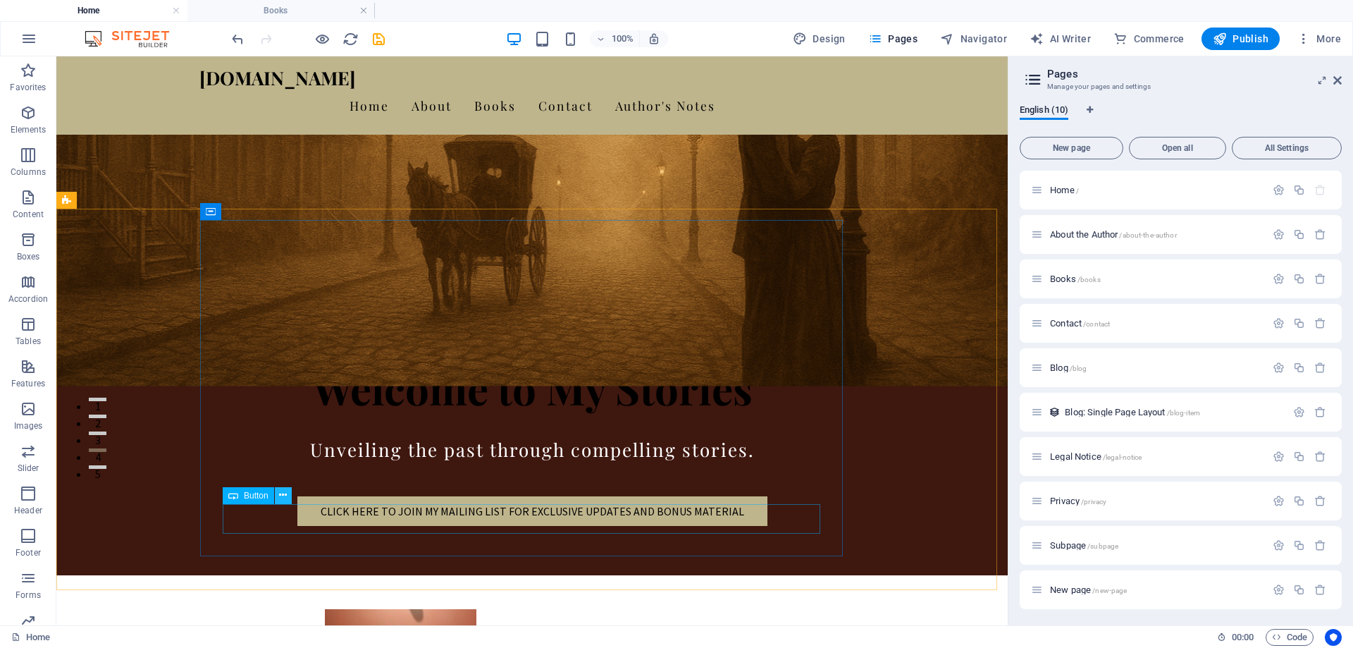
click at [285, 498] on icon at bounding box center [283, 495] width 8 height 15
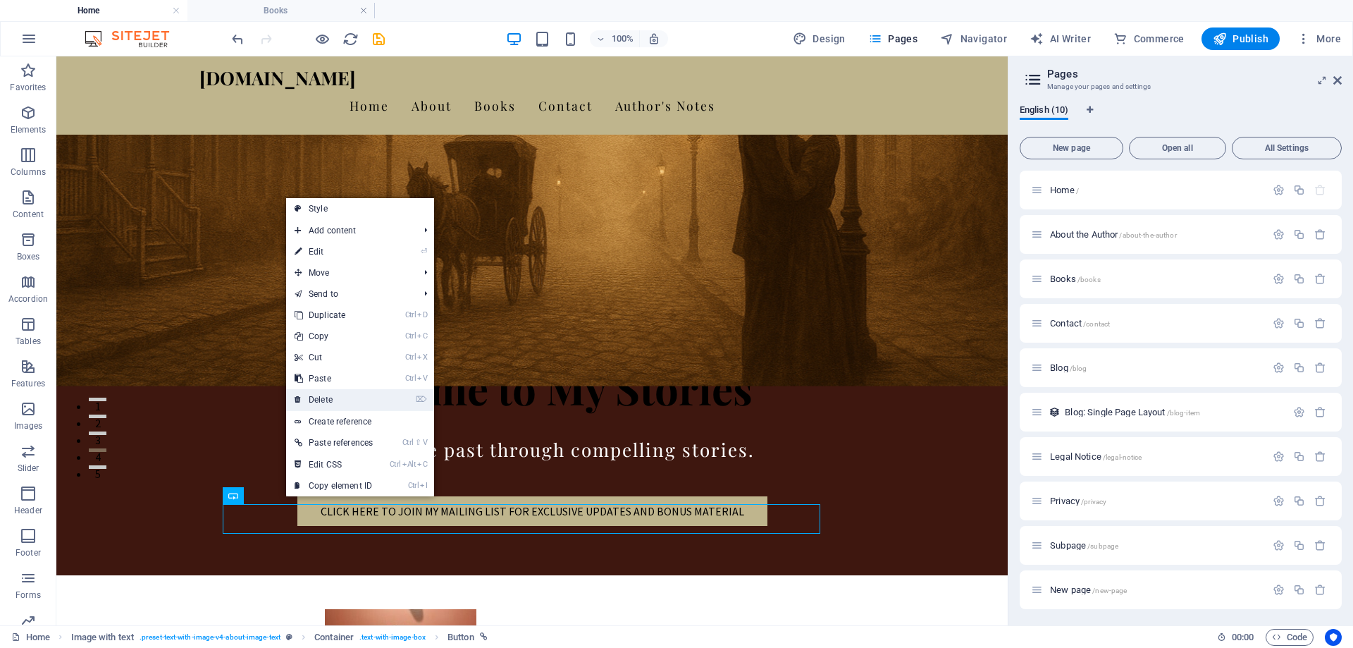
click at [326, 396] on link "⌦ Delete" at bounding box center [333, 399] width 95 height 21
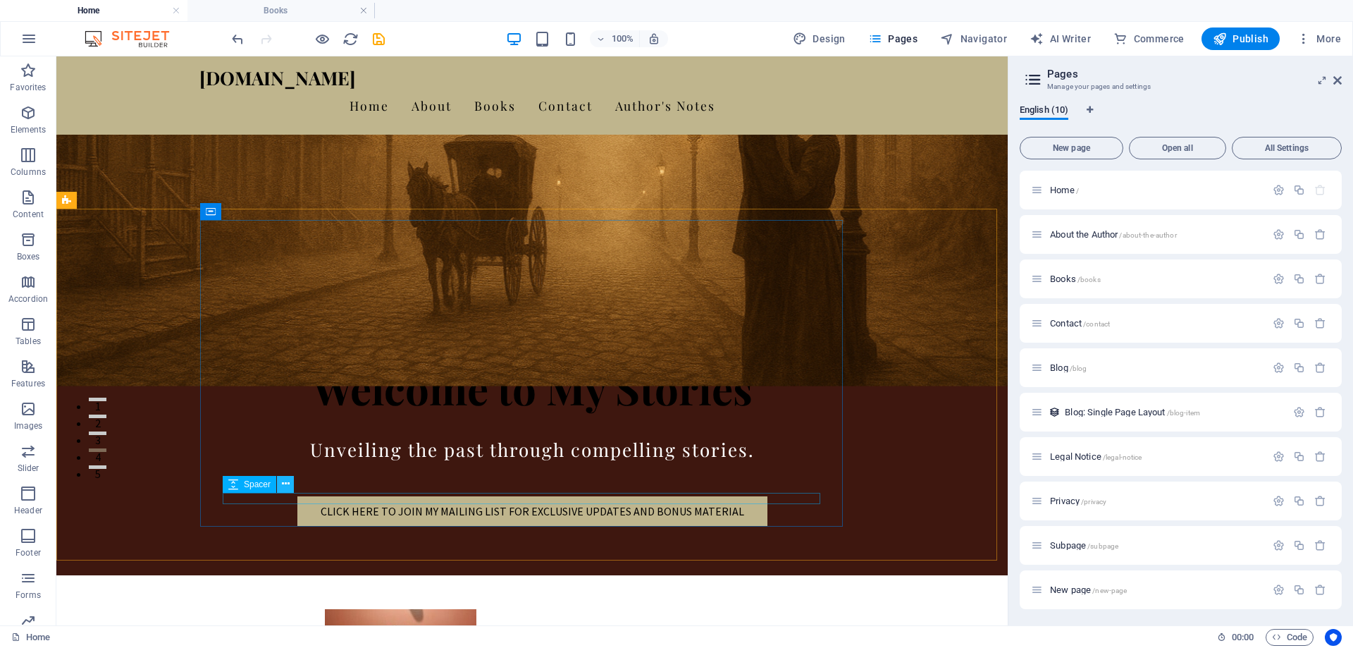
click at [286, 480] on icon at bounding box center [286, 483] width 8 height 15
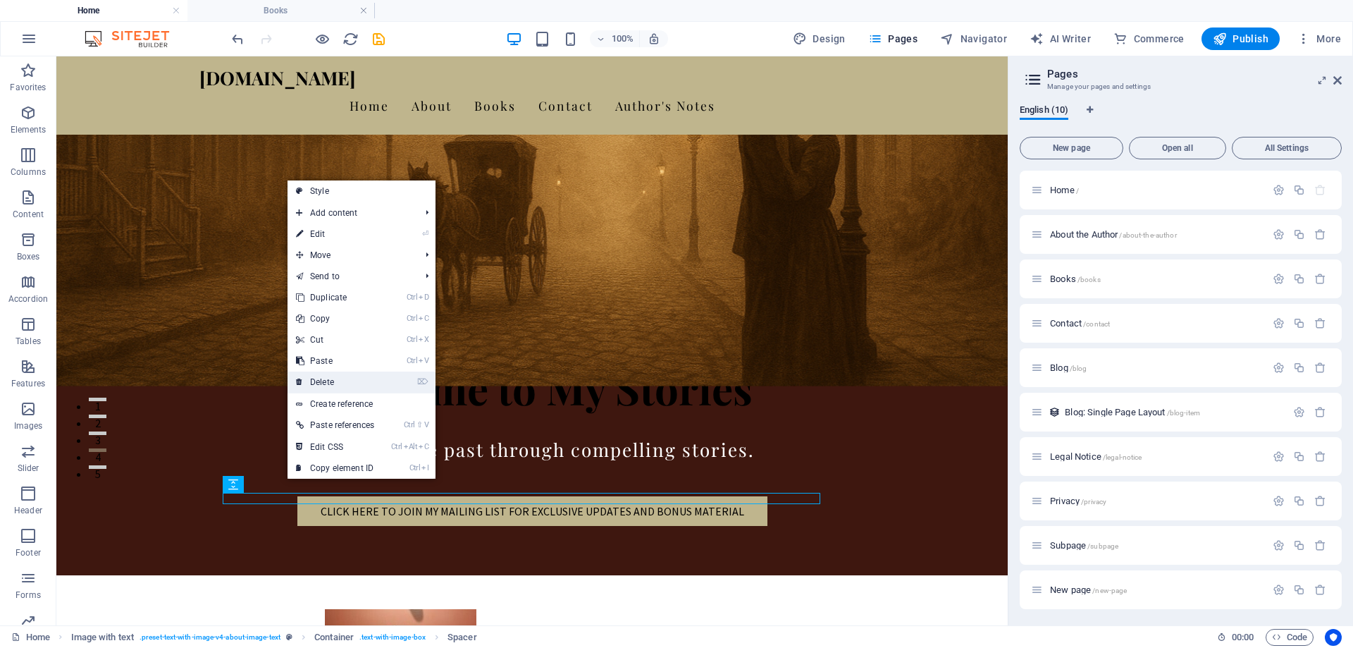
click at [352, 381] on link "⌦ Delete" at bounding box center [335, 381] width 95 height 21
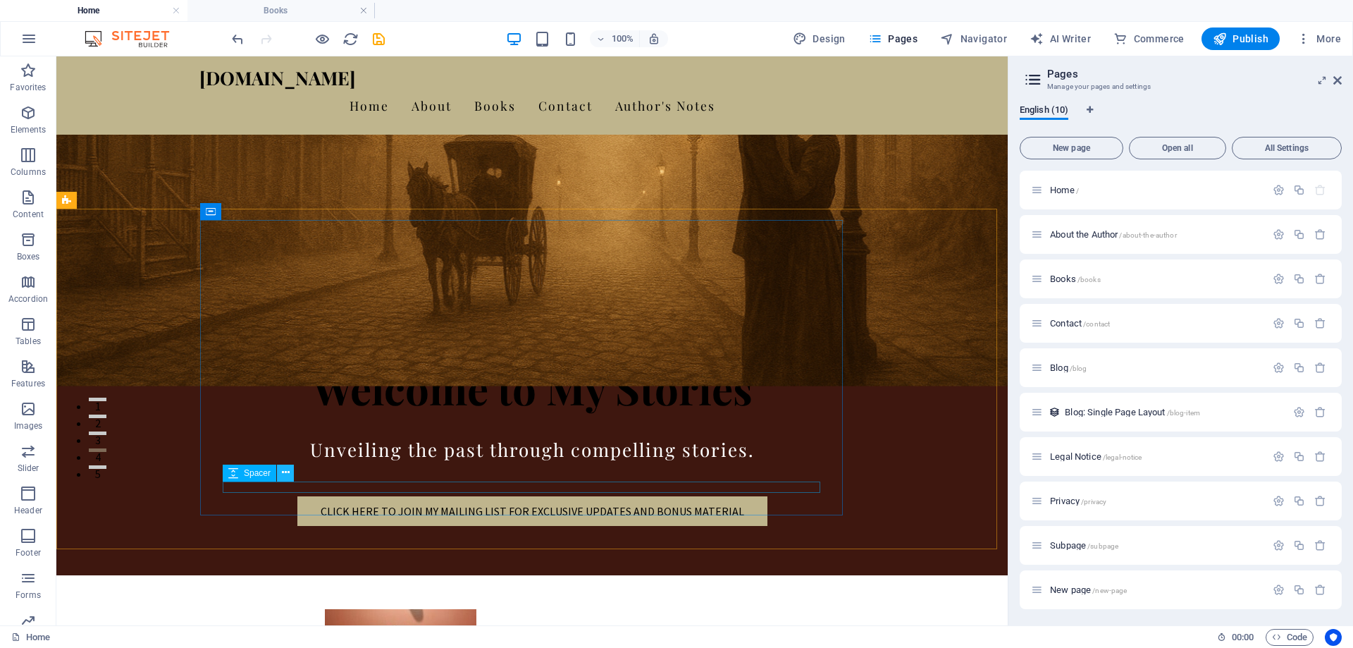
click at [289, 474] on icon at bounding box center [286, 472] width 8 height 15
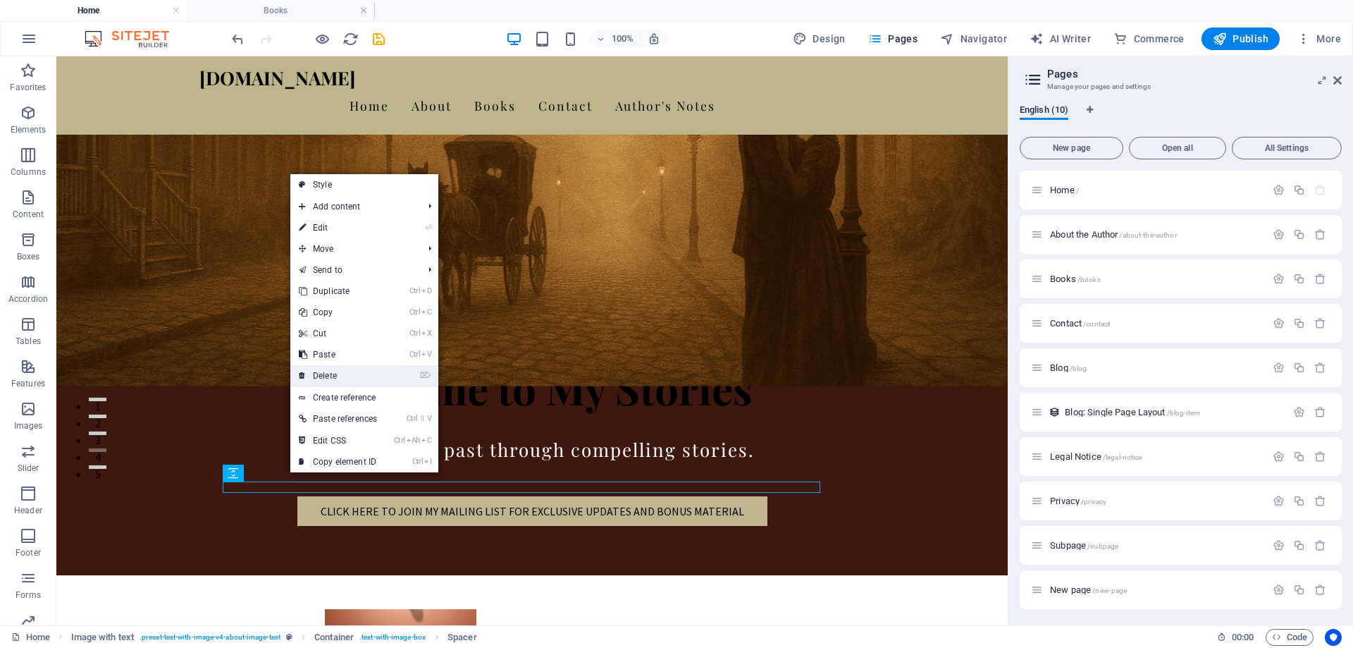
click at [345, 379] on link "⌦ Delete" at bounding box center [337, 375] width 95 height 21
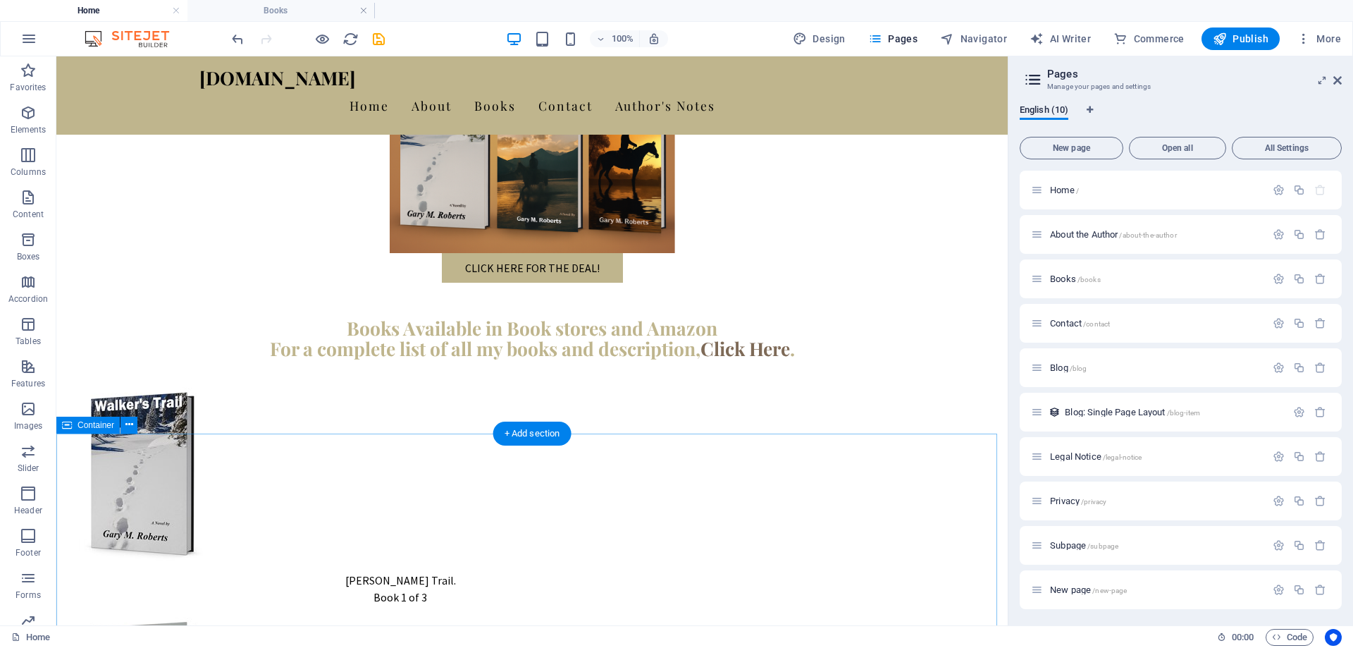
scroll to position [1144, 0]
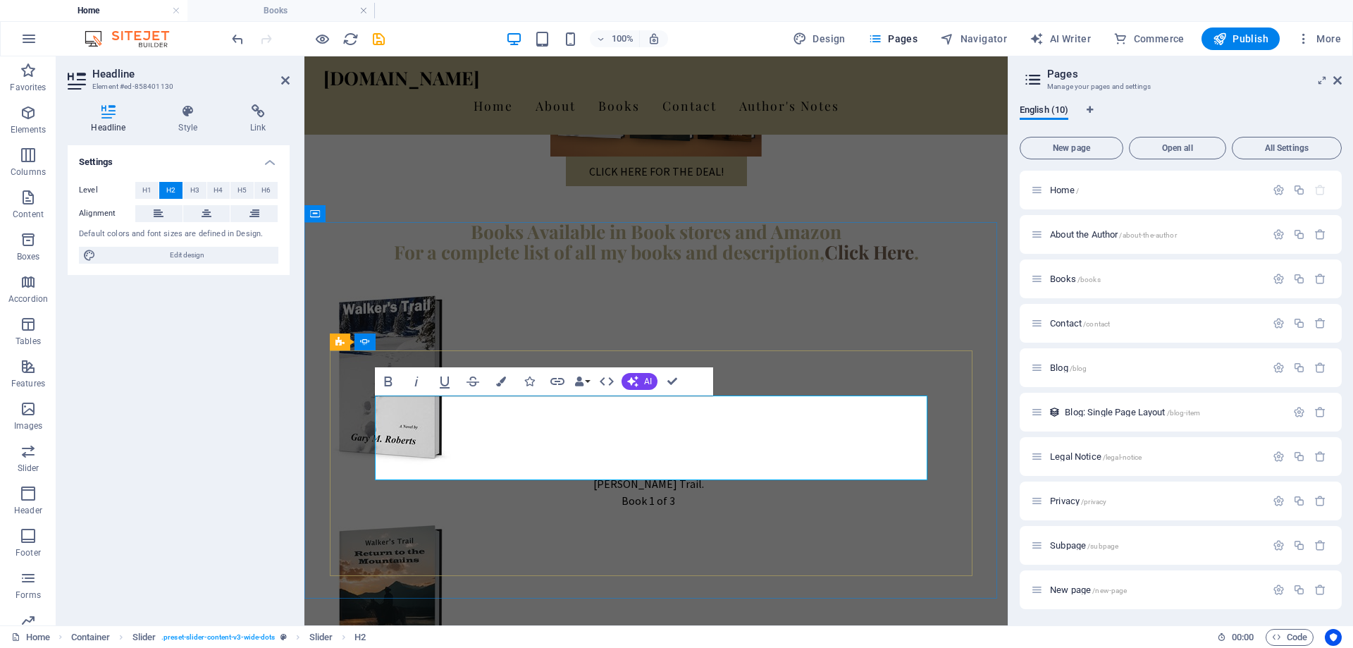
scroll to position [1070, 0]
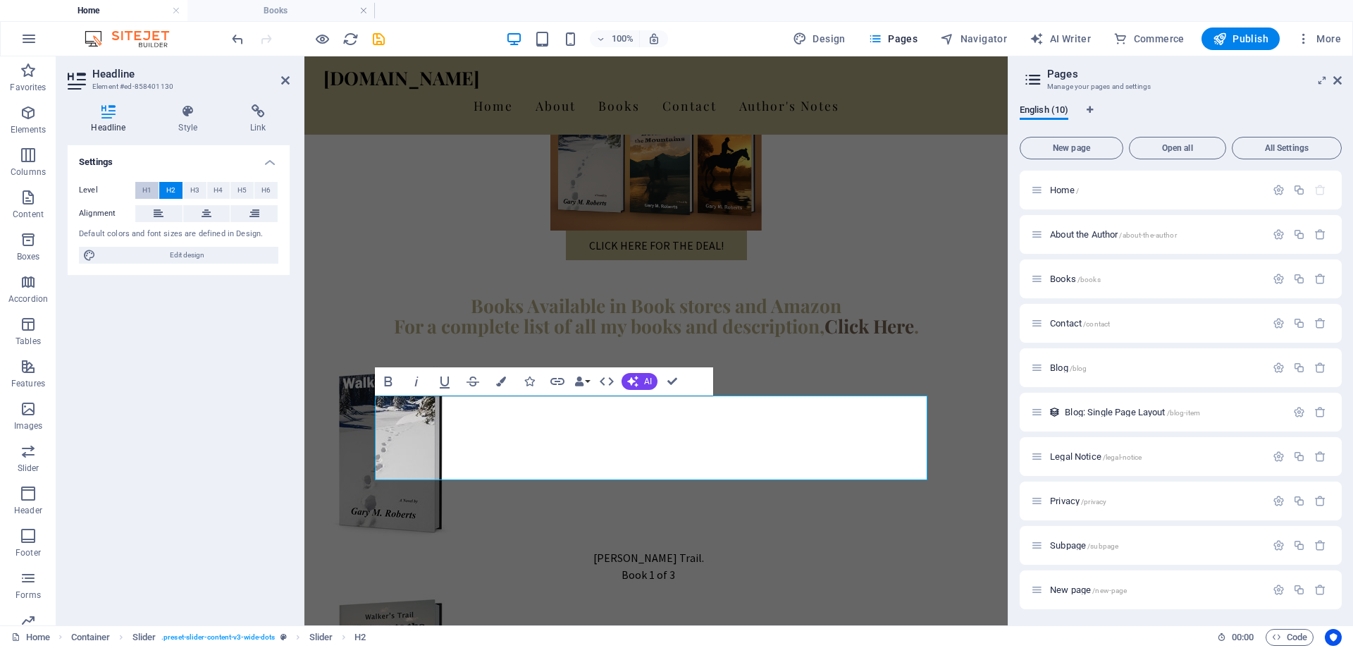
click at [146, 188] on span "H1" at bounding box center [146, 190] width 9 height 17
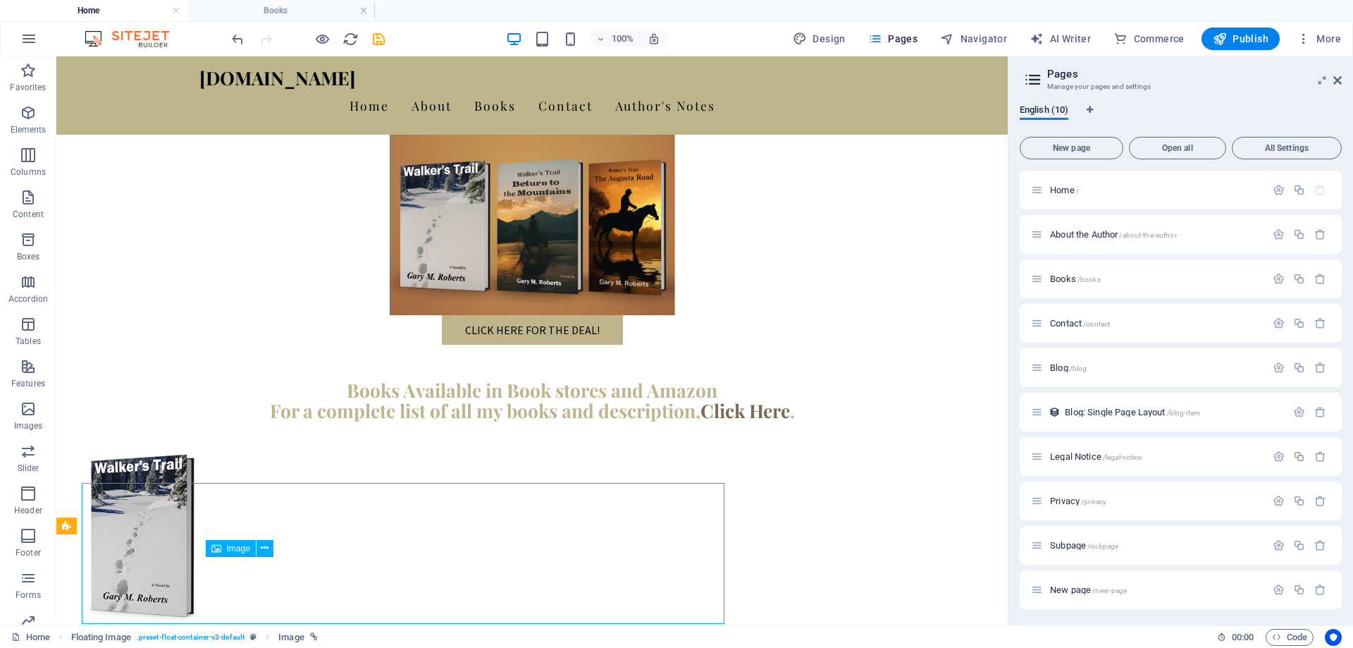
scroll to position [1144, 0]
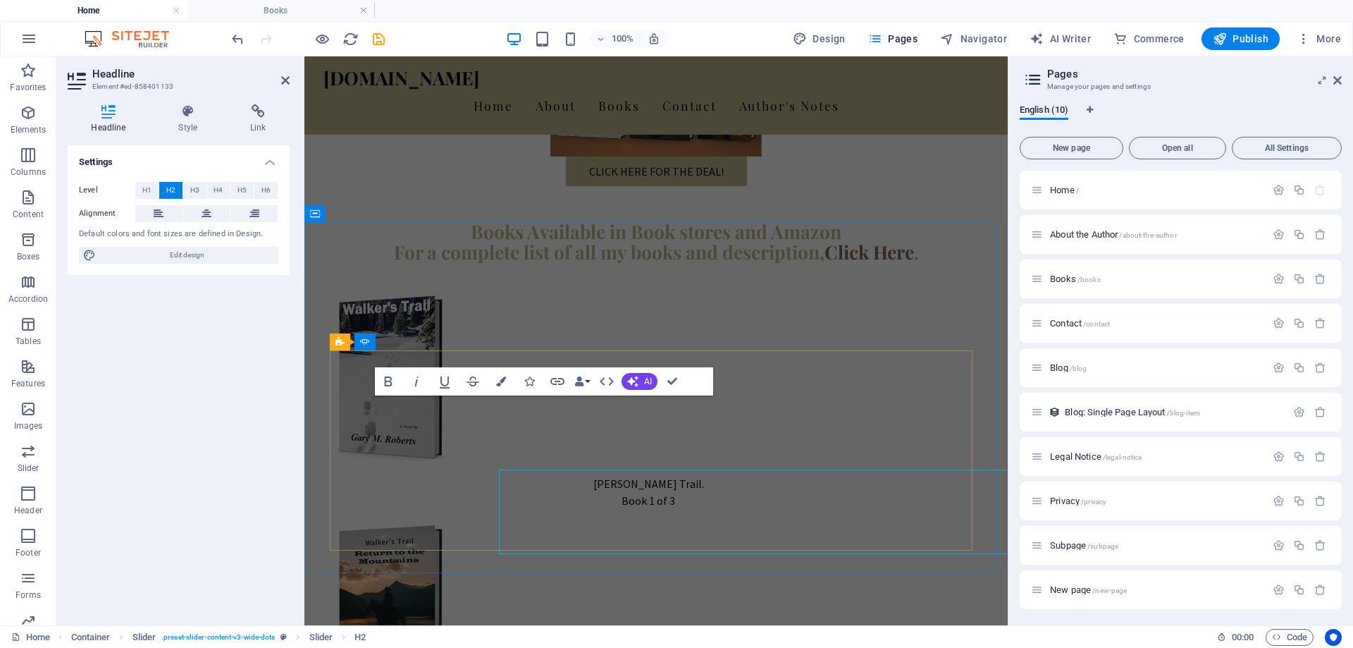
scroll to position [1070, 0]
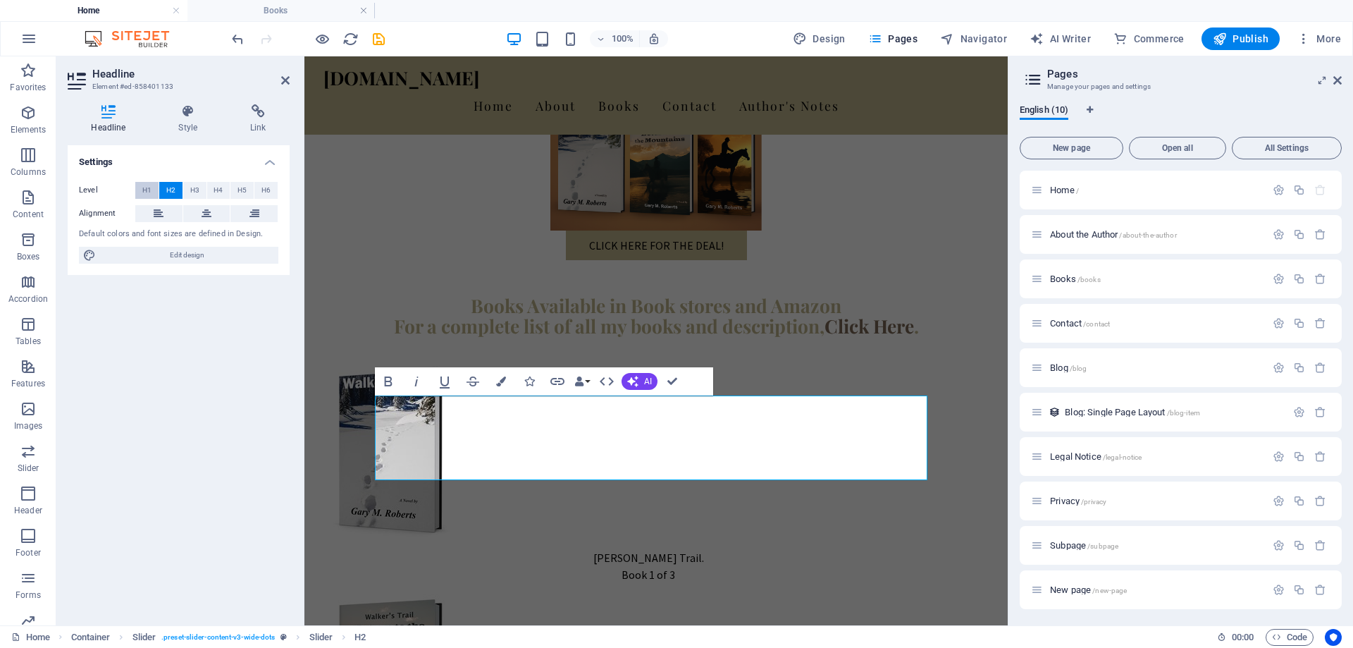
click at [148, 192] on span "H1" at bounding box center [146, 190] width 9 height 17
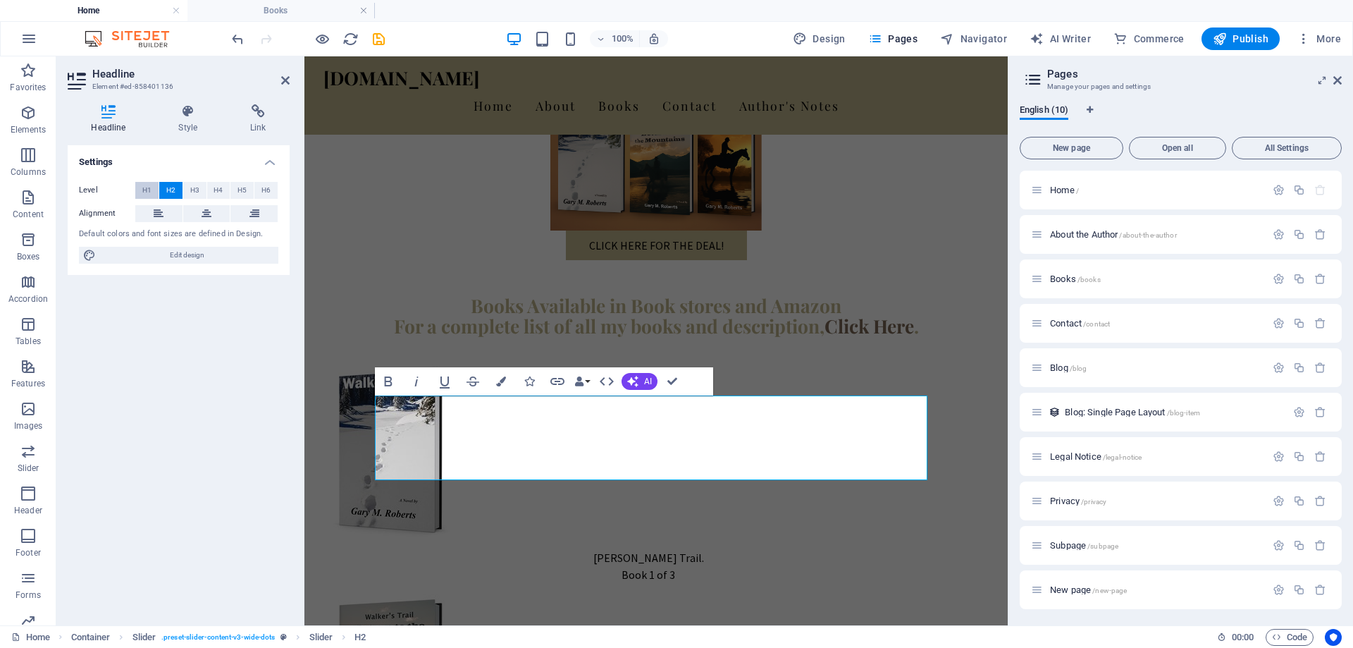
click at [143, 192] on span "H1" at bounding box center [146, 190] width 9 height 17
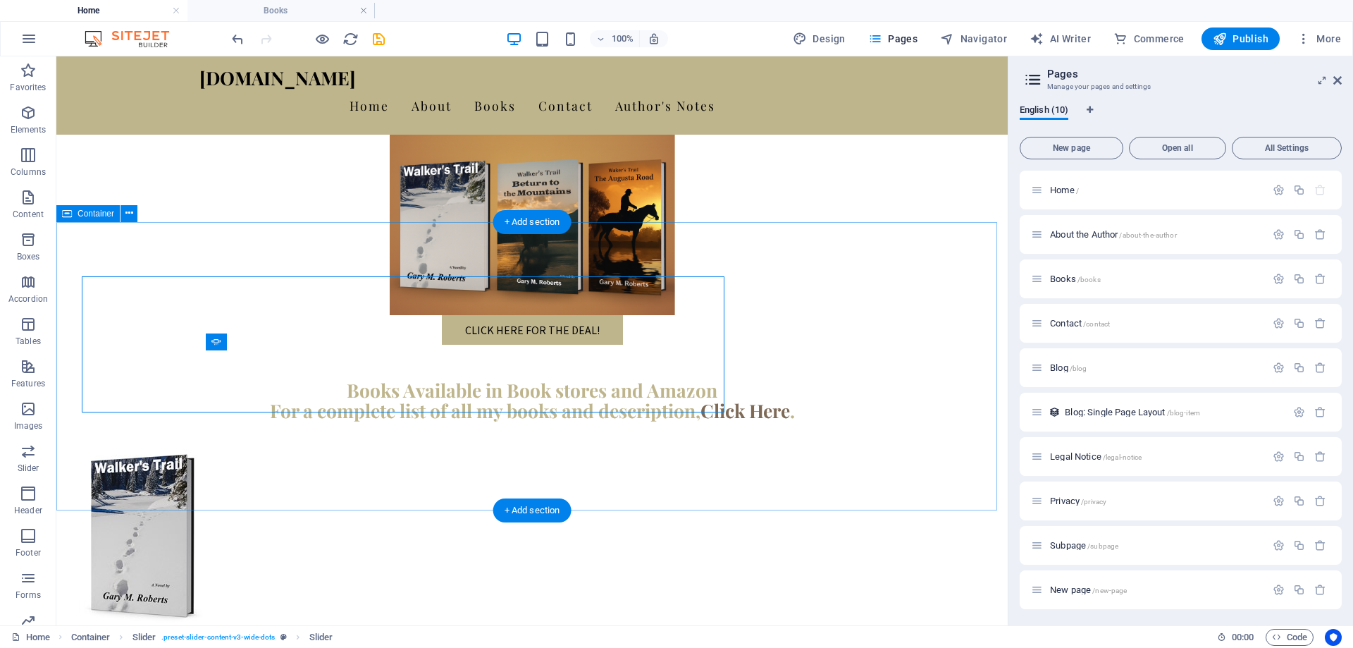
scroll to position [1144, 0]
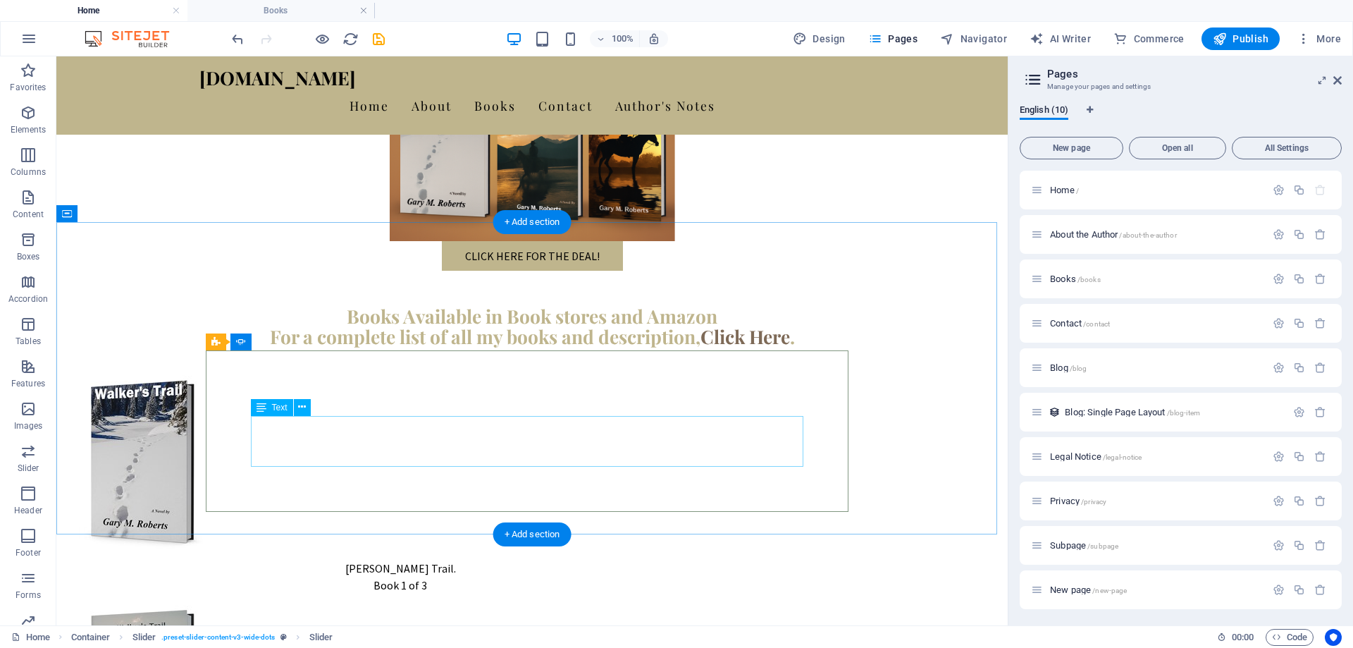
select select "ms"
select select "s"
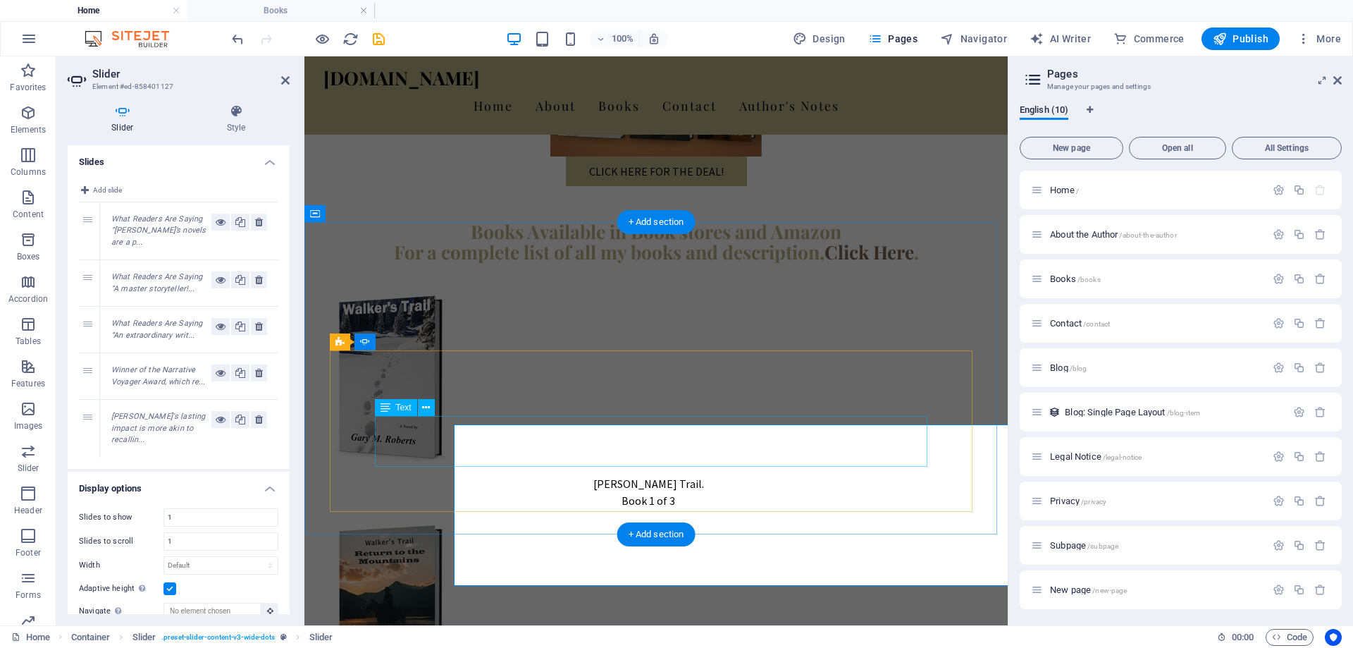
scroll to position [1070, 0]
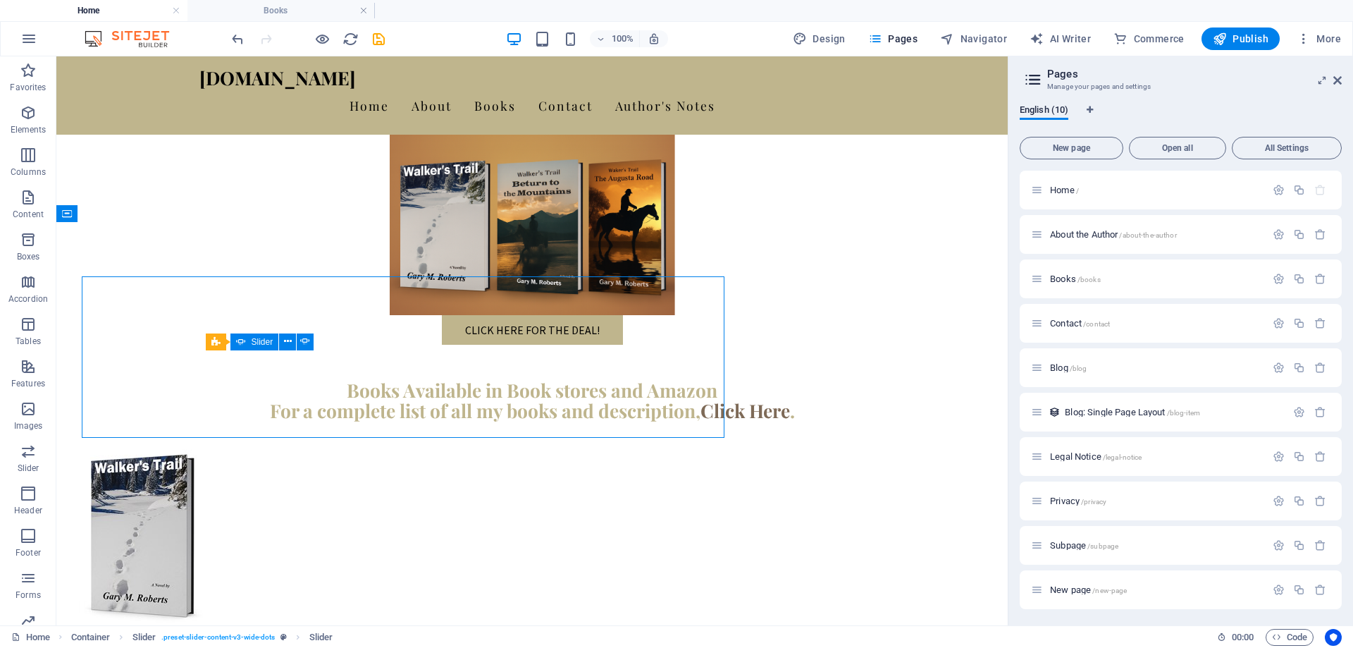
scroll to position [1144, 0]
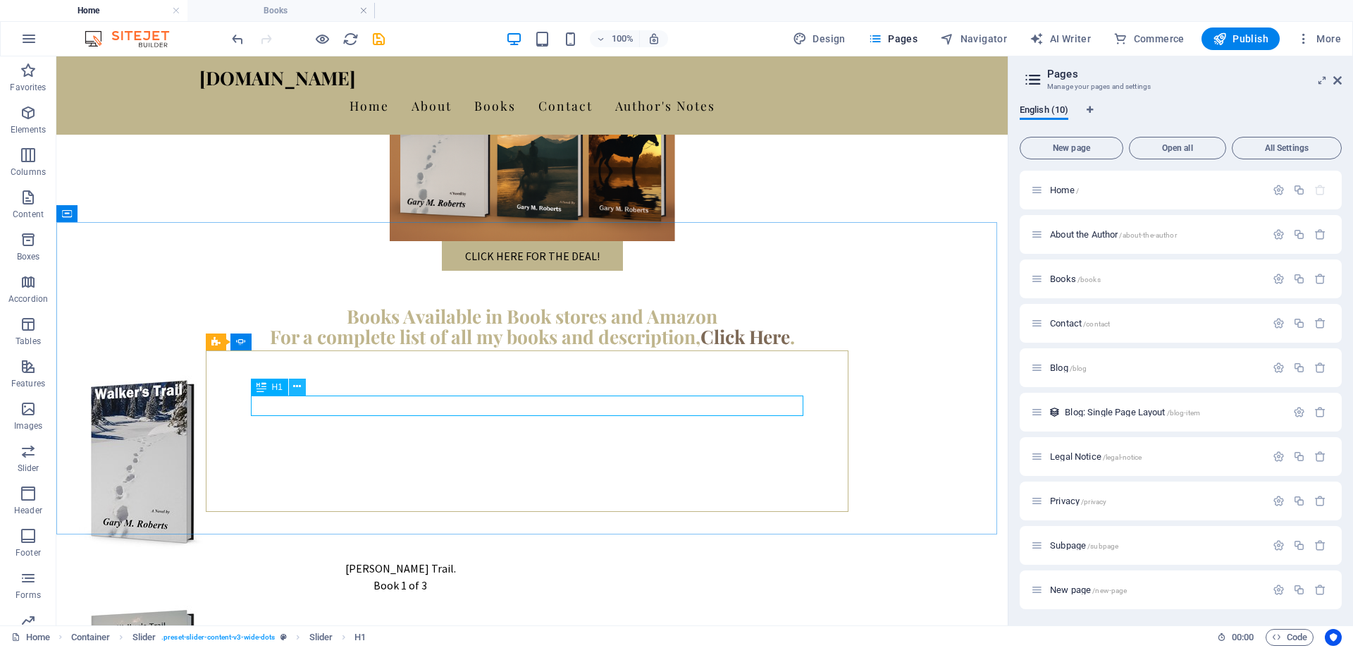
click at [298, 387] on icon at bounding box center [297, 386] width 8 height 15
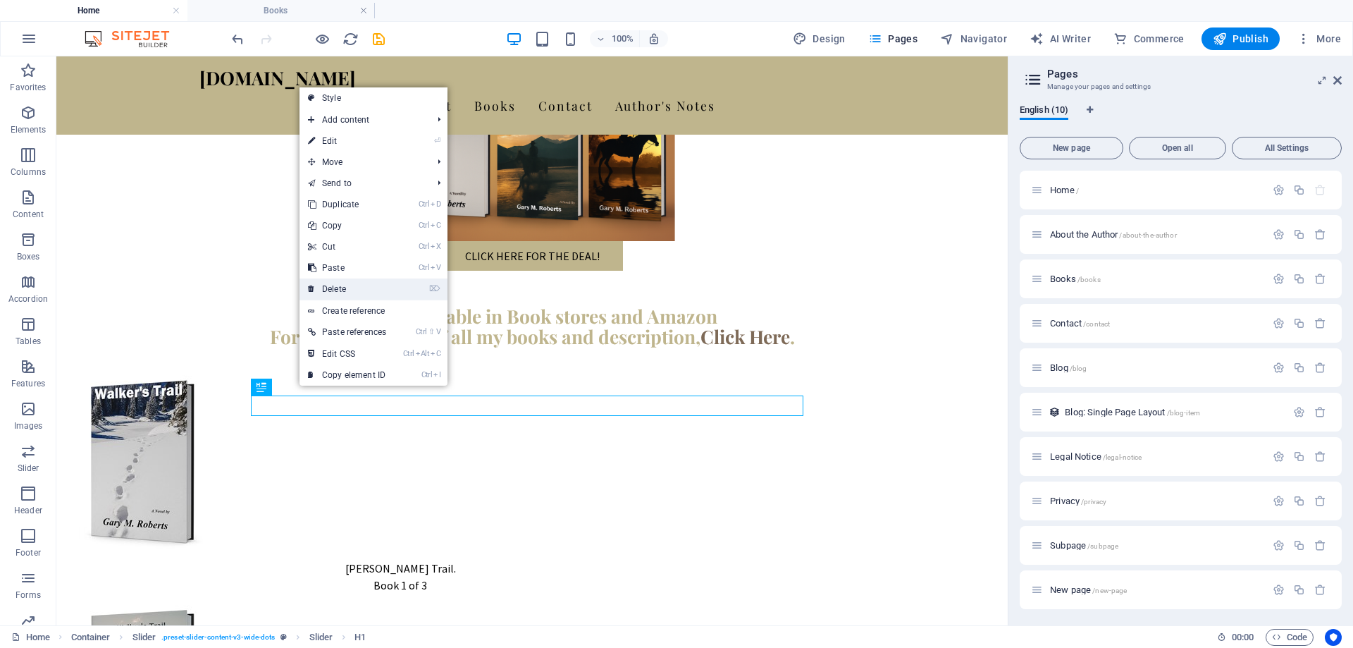
click at [325, 288] on link "⌦ Delete" at bounding box center [347, 288] width 95 height 21
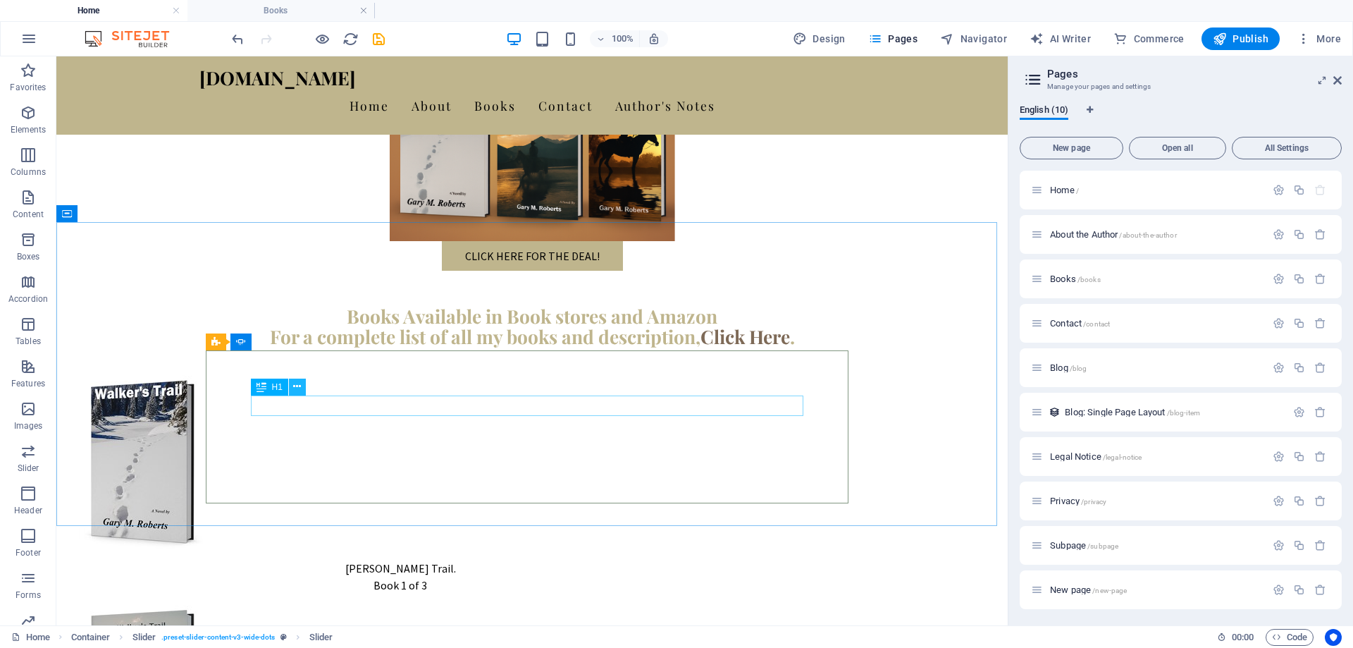
click at [297, 386] on icon at bounding box center [297, 386] width 8 height 15
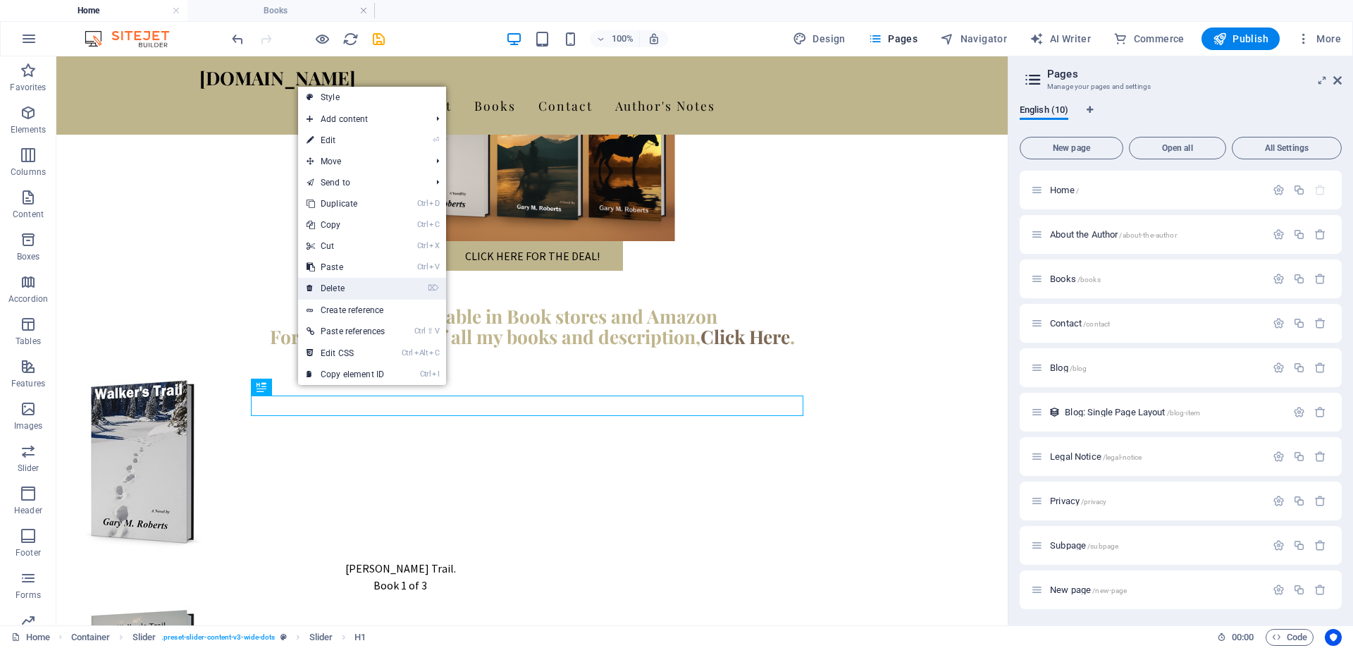
click at [335, 287] on link "⌦ Delete" at bounding box center [345, 288] width 95 height 21
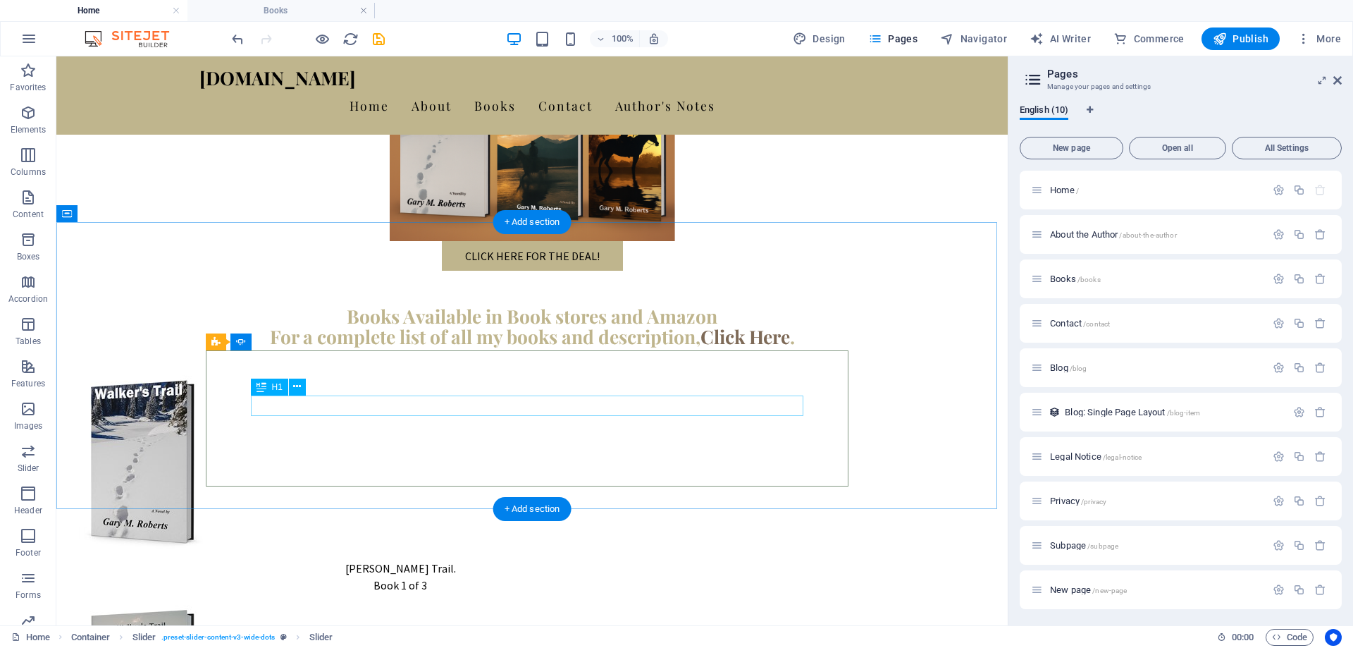
click at [297, 388] on icon at bounding box center [297, 386] width 8 height 15
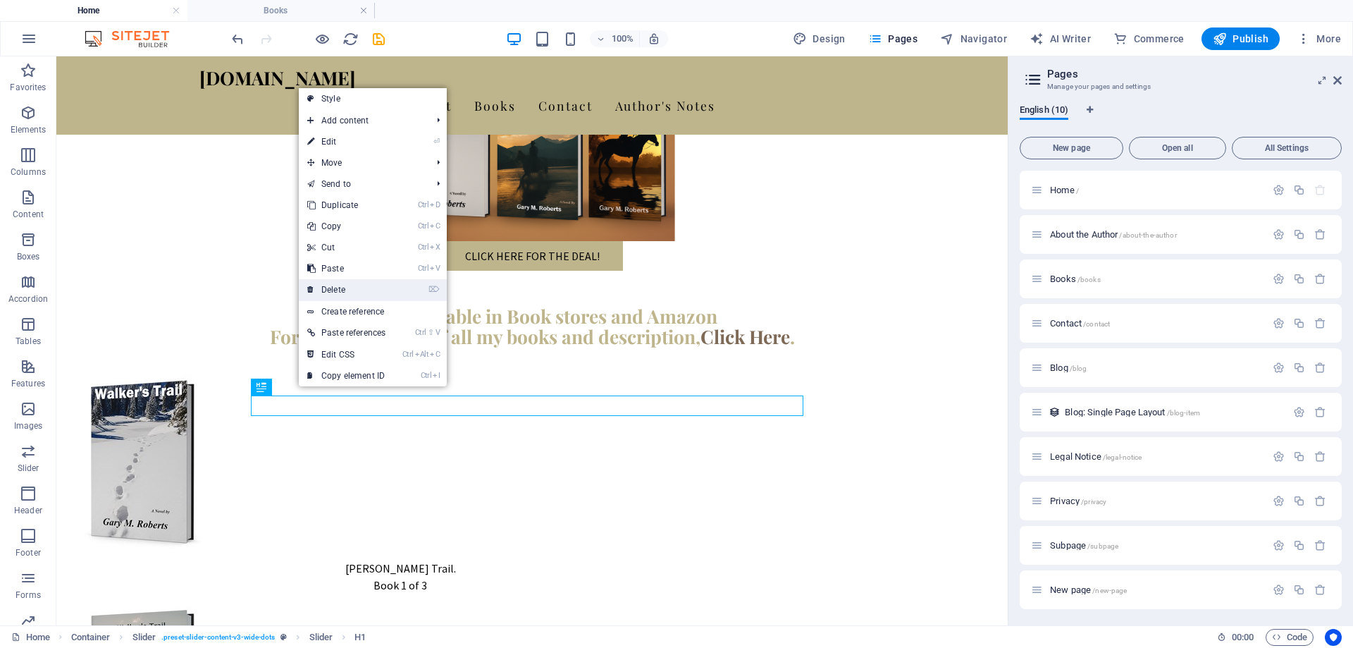
click at [347, 289] on link "⌦ Delete" at bounding box center [346, 289] width 95 height 21
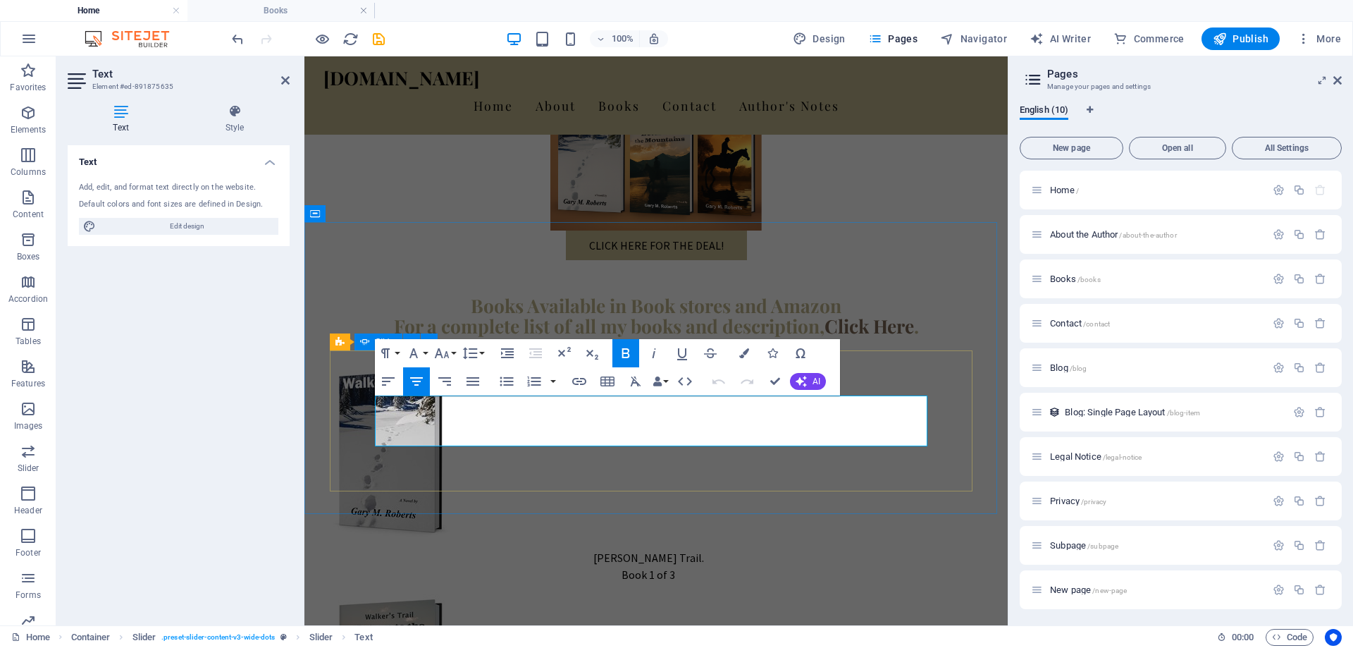
drag, startPoint x: 800, startPoint y: 432, endPoint x: 433, endPoint y: 393, distance: 368.6
click at [453, 352] on button "Font Size" at bounding box center [444, 353] width 27 height 28
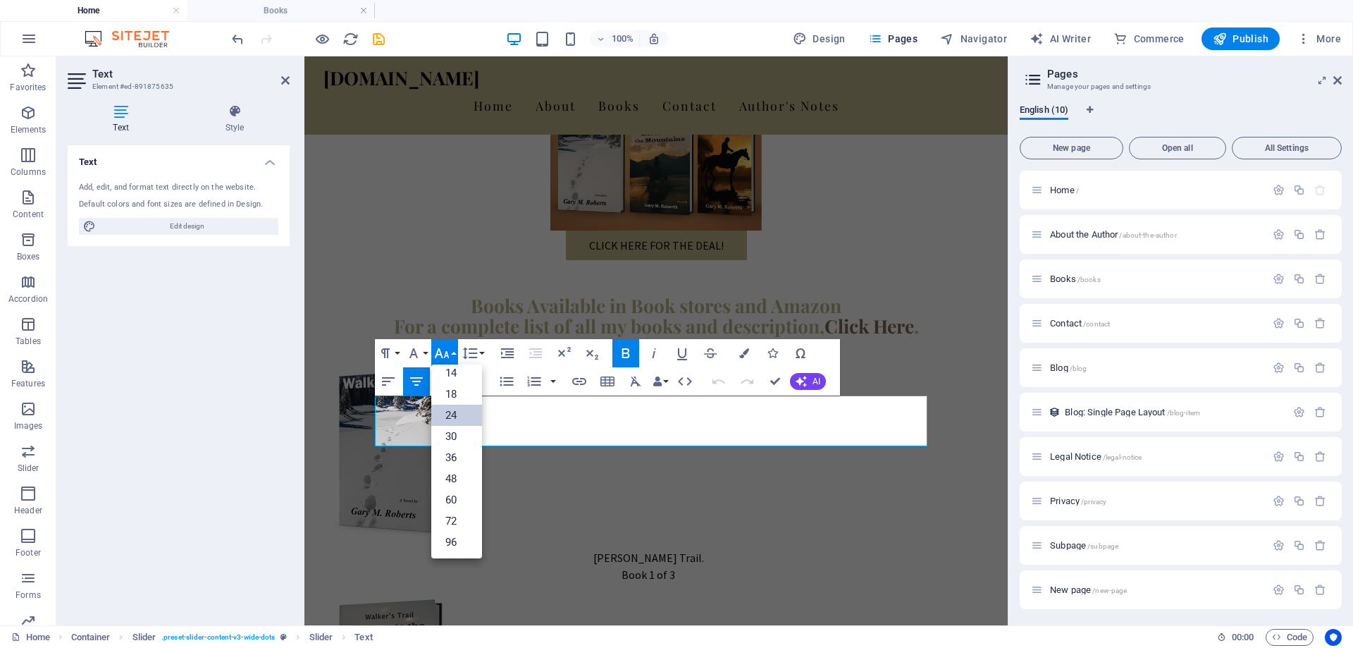
scroll to position [113, 0]
click at [455, 392] on link "18" at bounding box center [456, 393] width 51 height 21
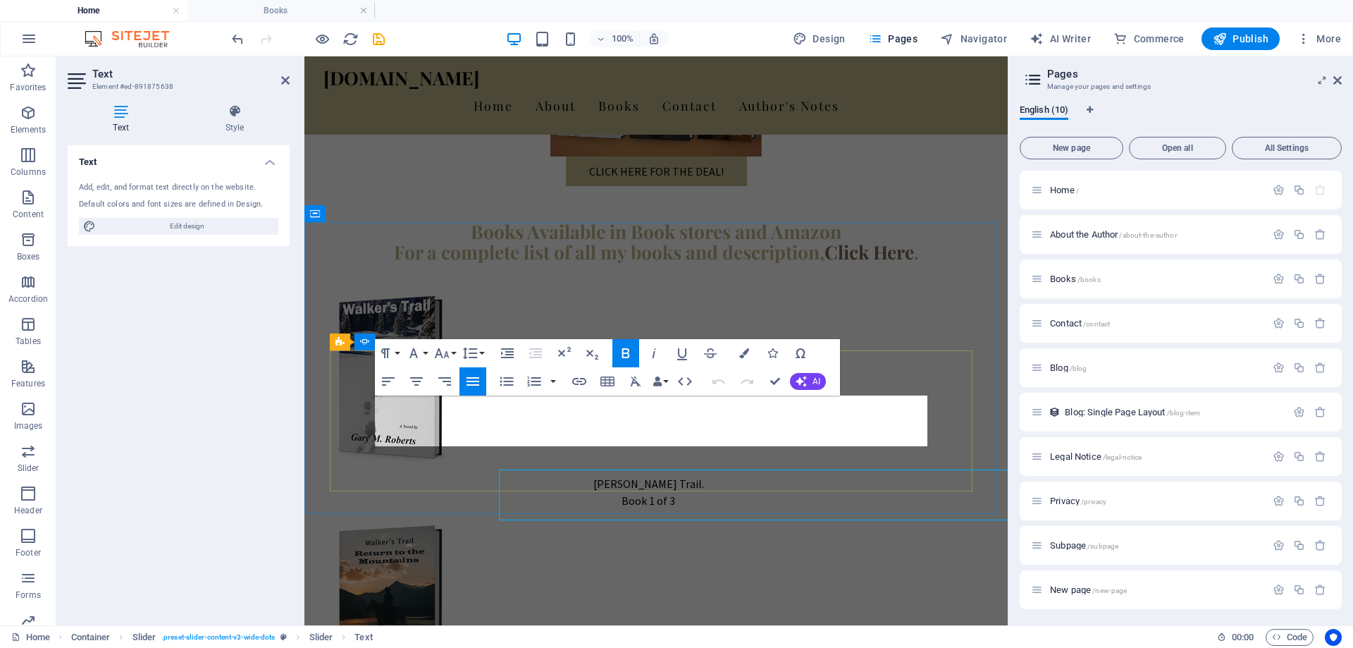
scroll to position [1070, 0]
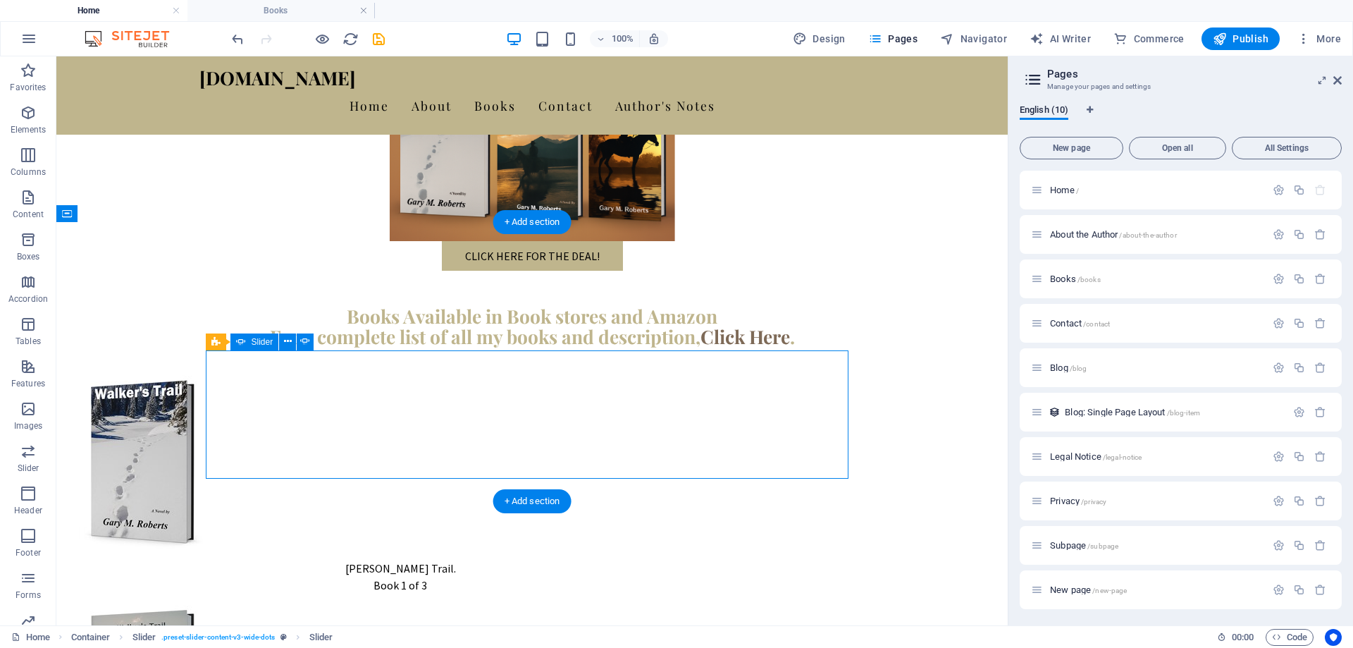
scroll to position [11, 0]
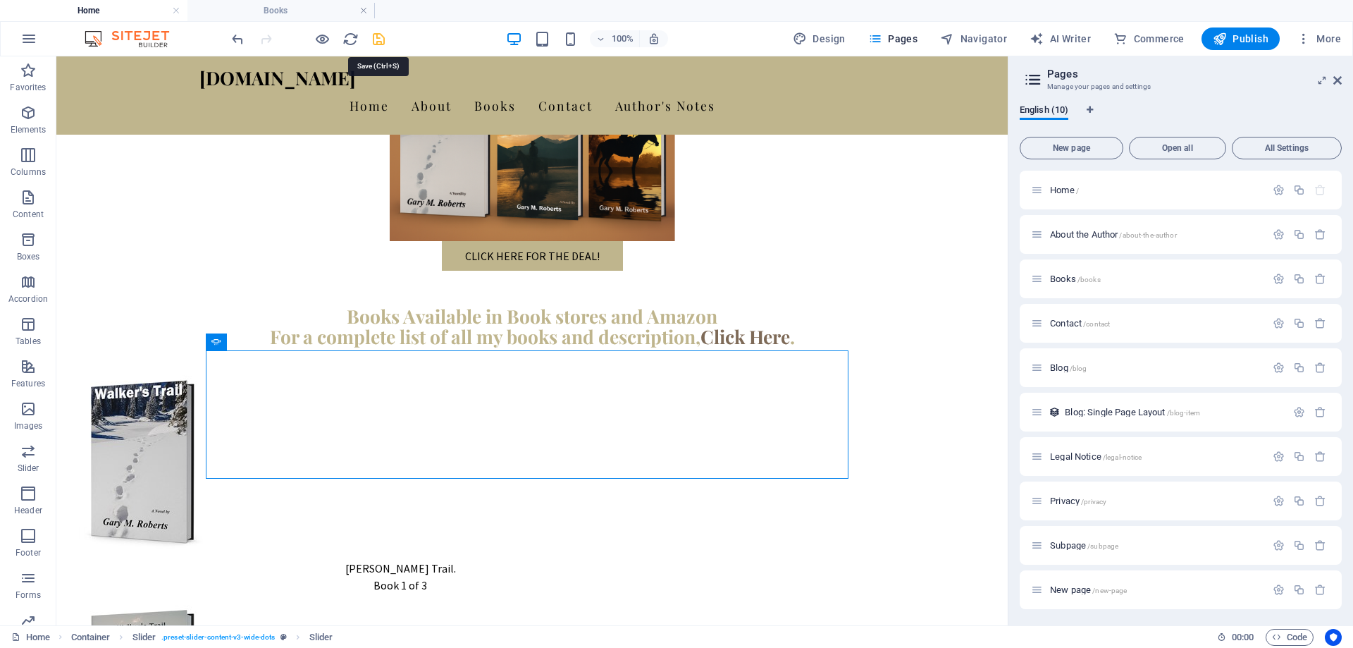
click at [378, 38] on icon "save" at bounding box center [379, 39] width 16 height 16
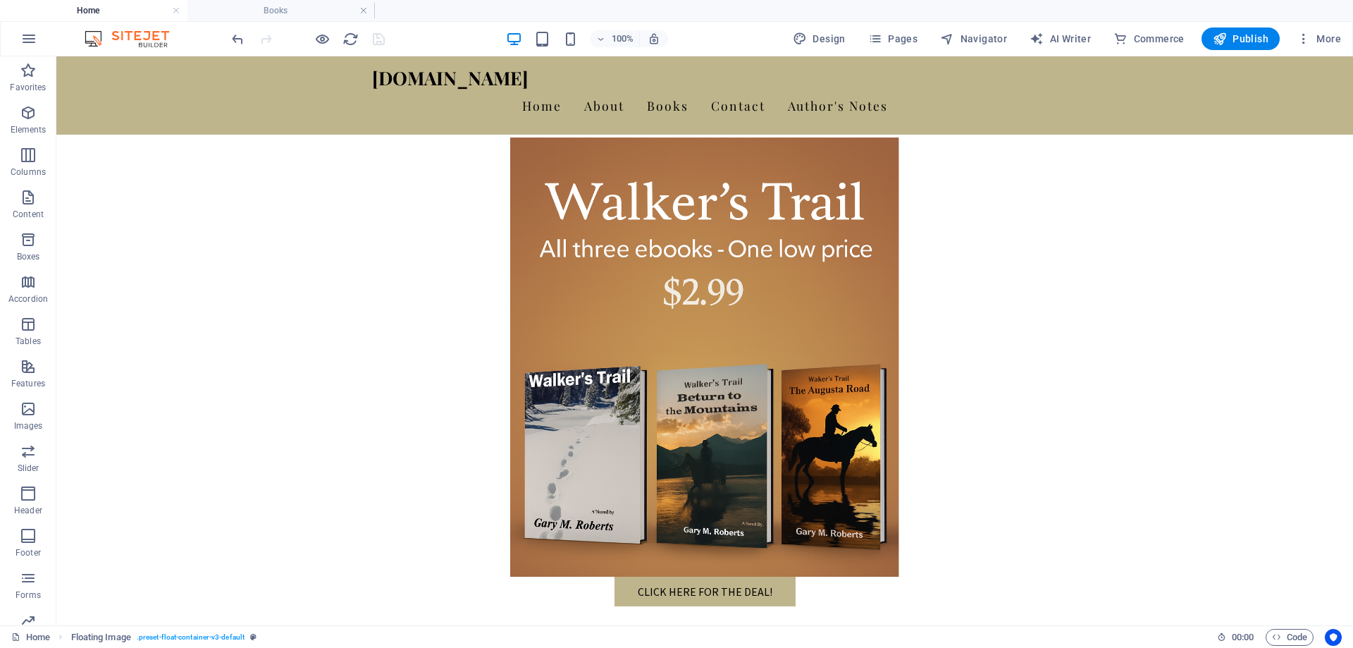
scroll to position [884, 0]
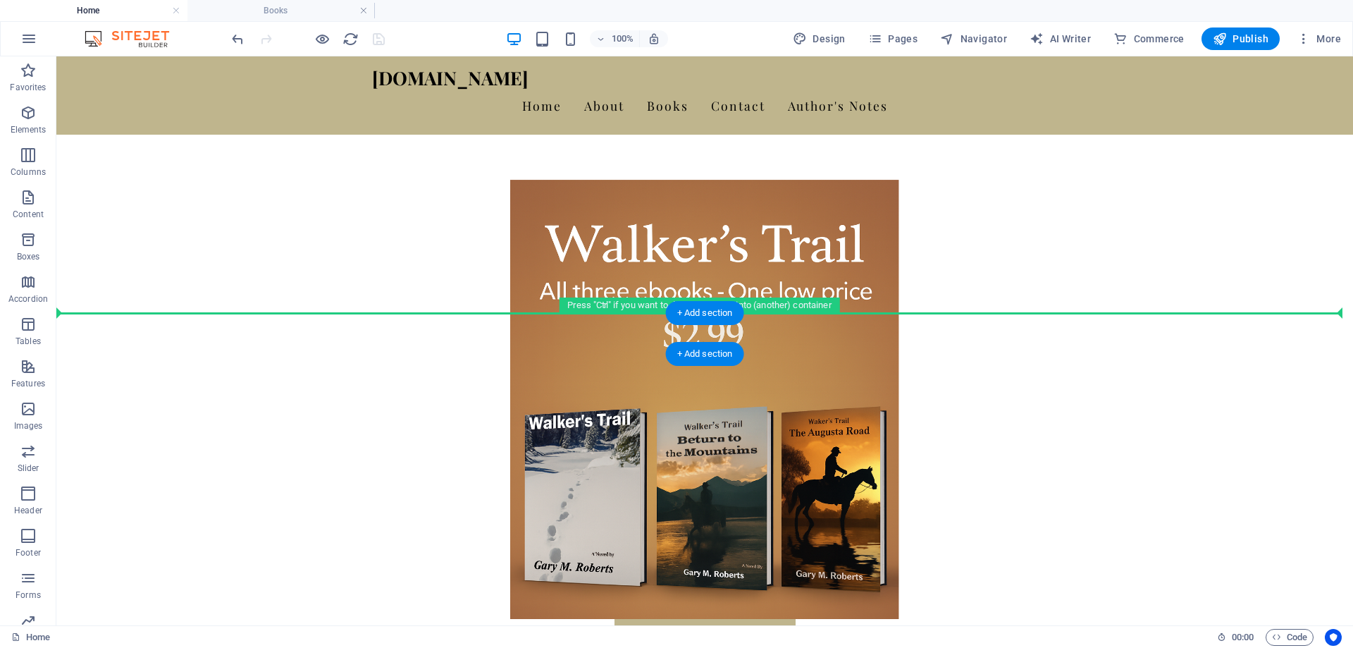
drag, startPoint x: 463, startPoint y: 501, endPoint x: 473, endPoint y: 316, distance: 185.6
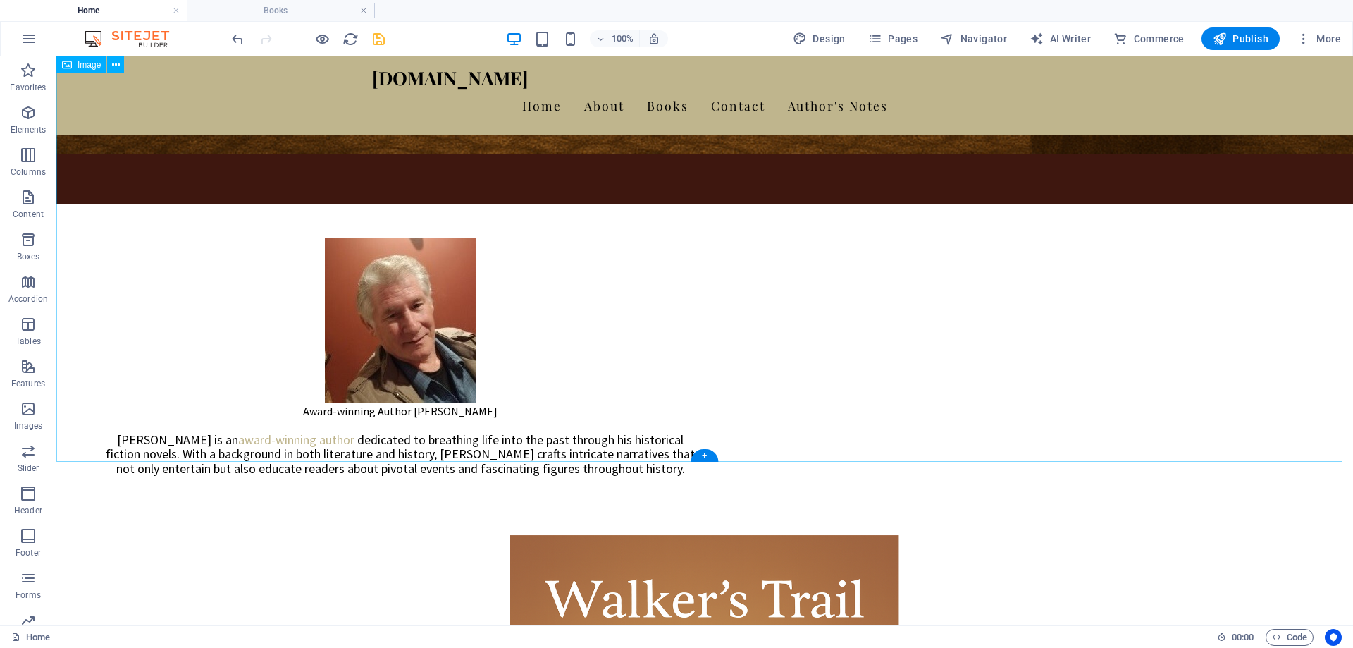
scroll to position [462, 0]
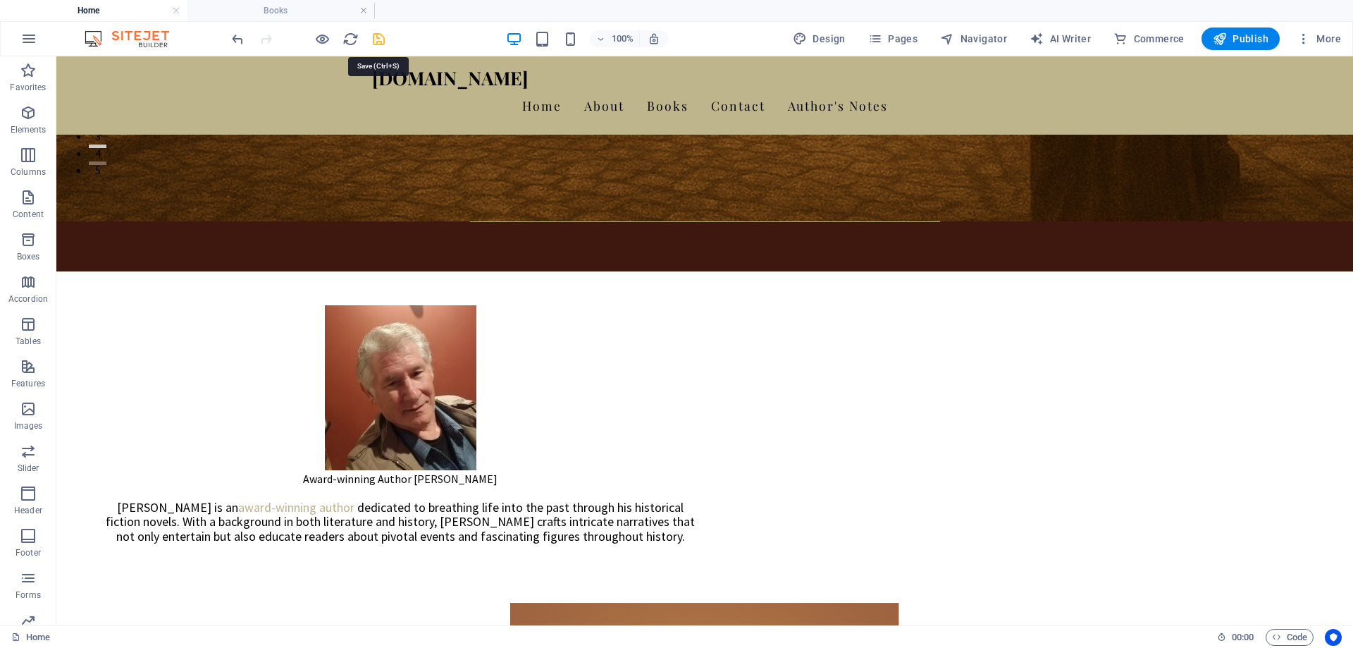
click at [382, 39] on icon "save" at bounding box center [379, 39] width 16 height 16
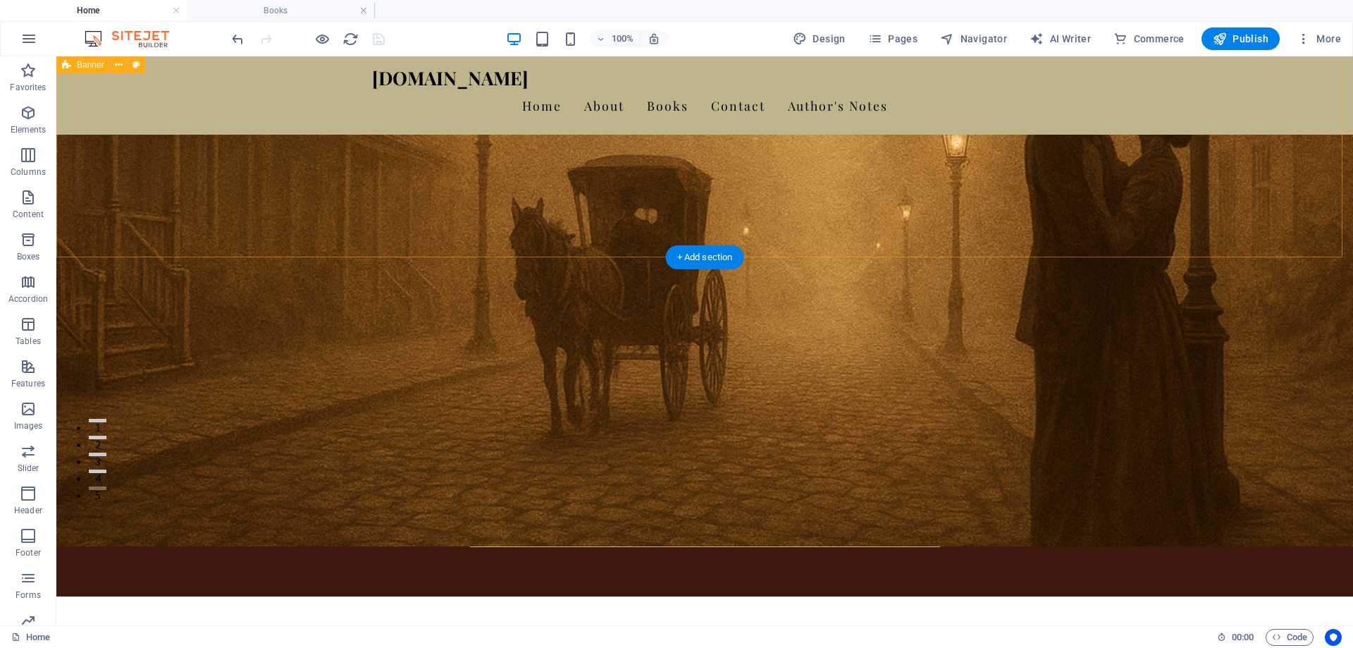
scroll to position [109, 0]
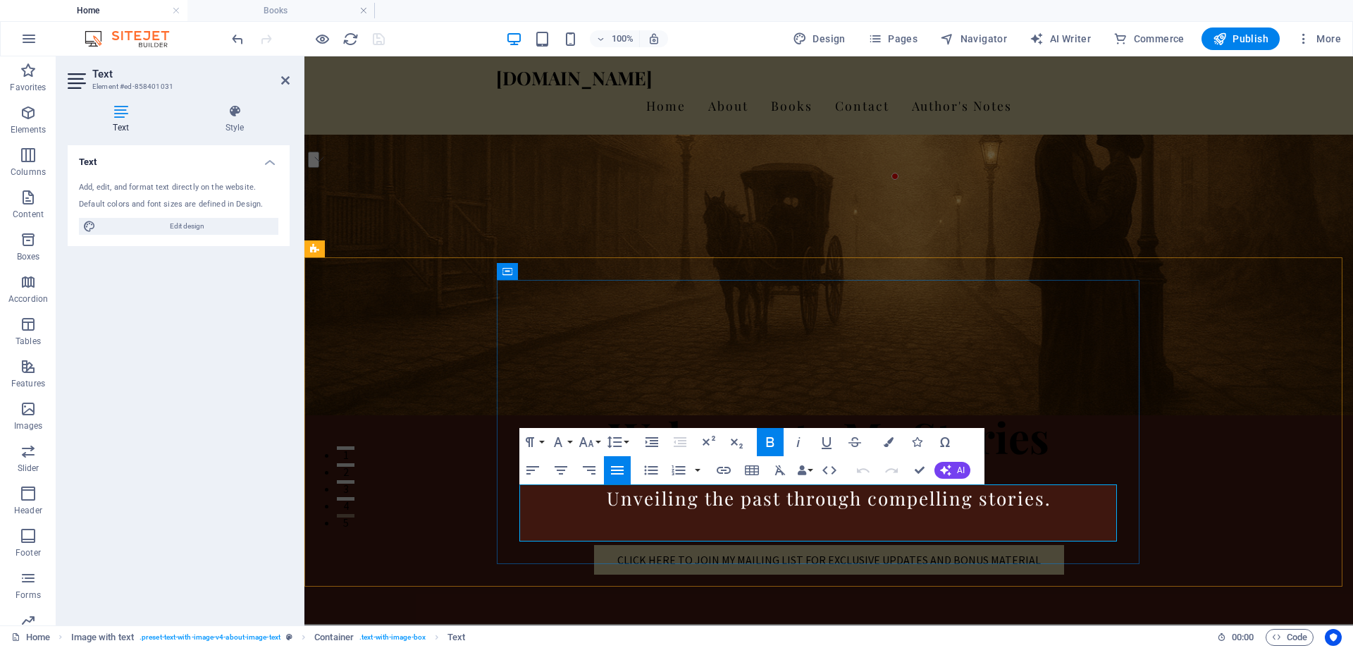
drag, startPoint x: 636, startPoint y: 502, endPoint x: 753, endPoint y: 497, distance: 117.1
click at [569, 441] on button "Font Family" at bounding box center [561, 442] width 27 height 28
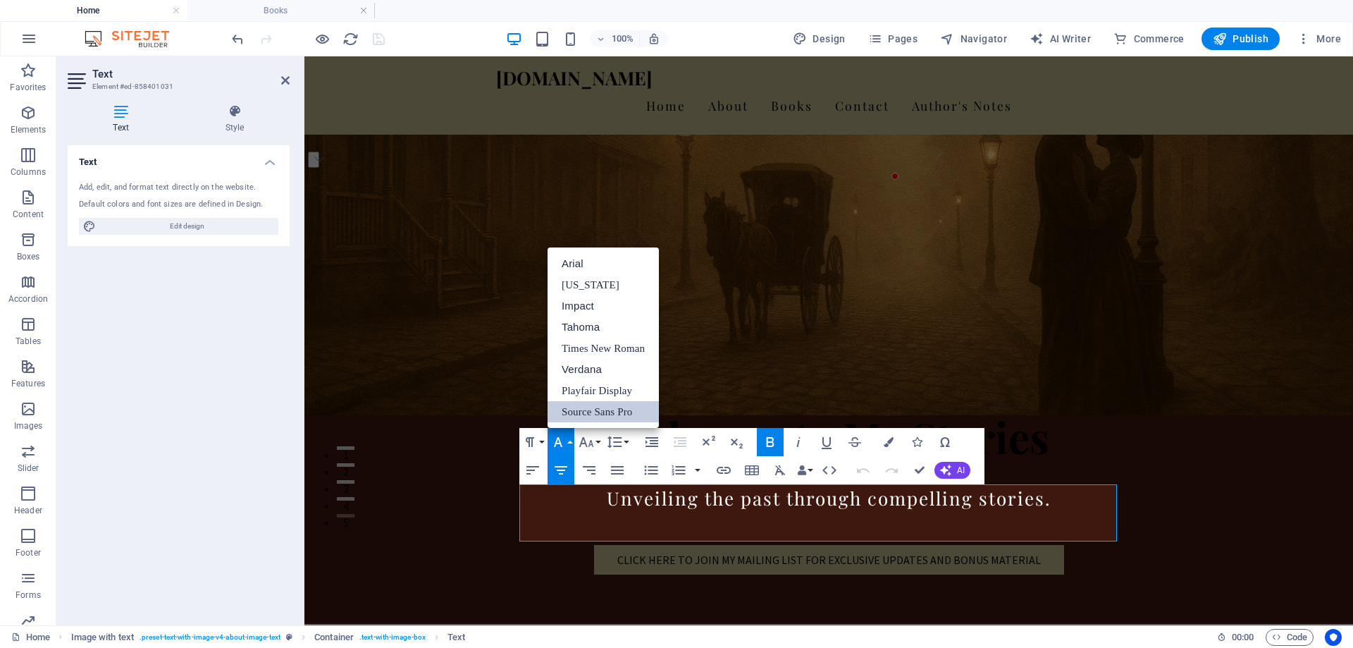
scroll to position [0, 0]
click at [605, 287] on link "[US_STATE]" at bounding box center [603, 284] width 111 height 21
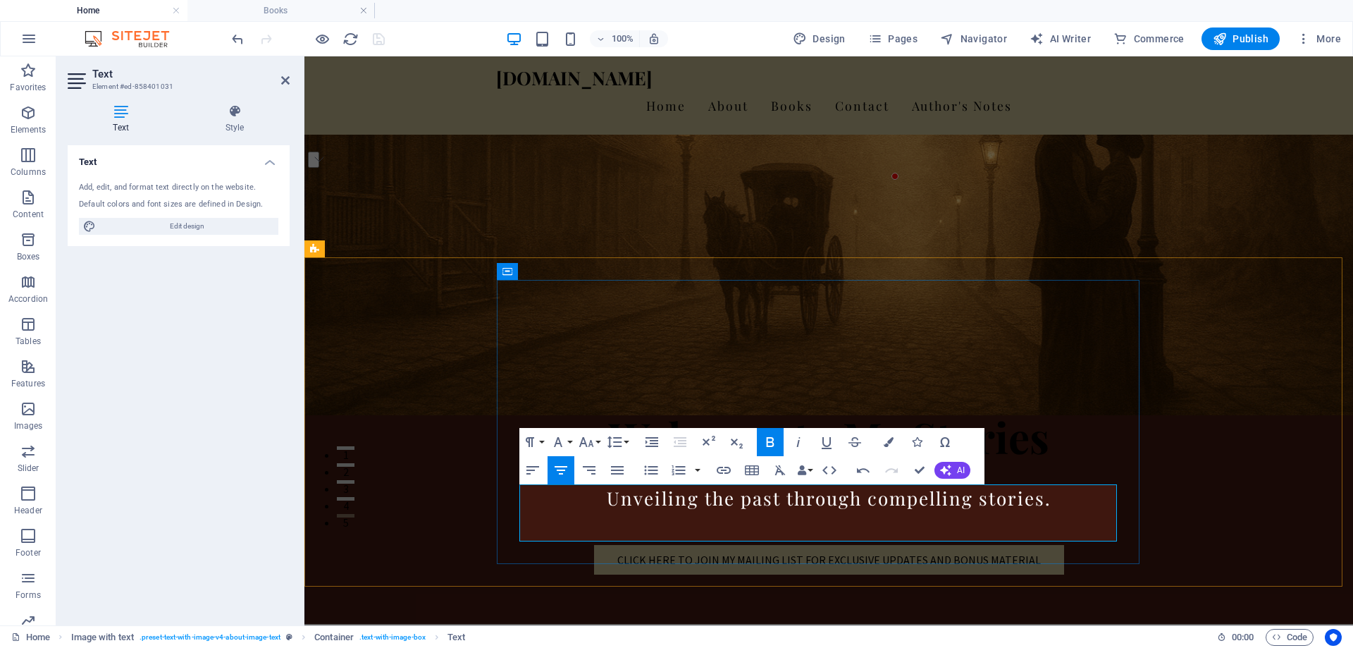
drag, startPoint x: 773, startPoint y: 500, endPoint x: 648, endPoint y: 503, distance: 124.8
click at [891, 444] on icon "button" at bounding box center [889, 442] width 10 height 10
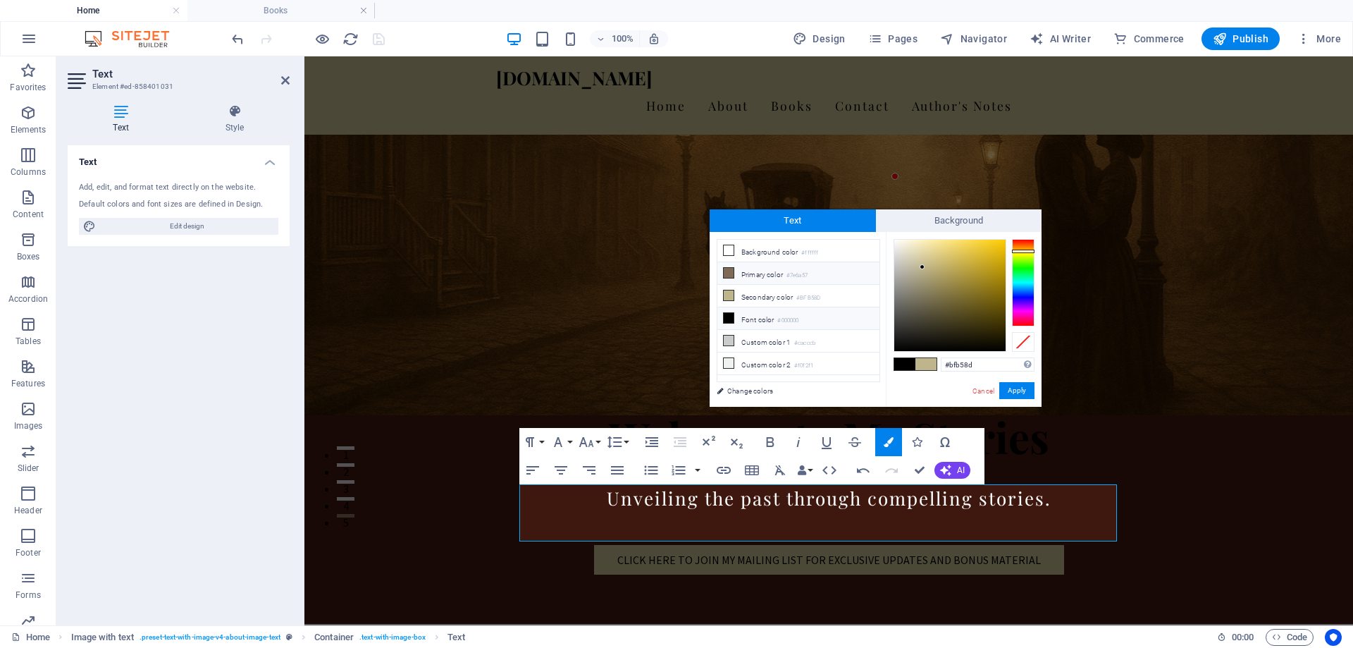
click at [730, 271] on icon at bounding box center [729, 273] width 10 height 10
click at [1013, 395] on button "Apply" at bounding box center [1016, 390] width 35 height 17
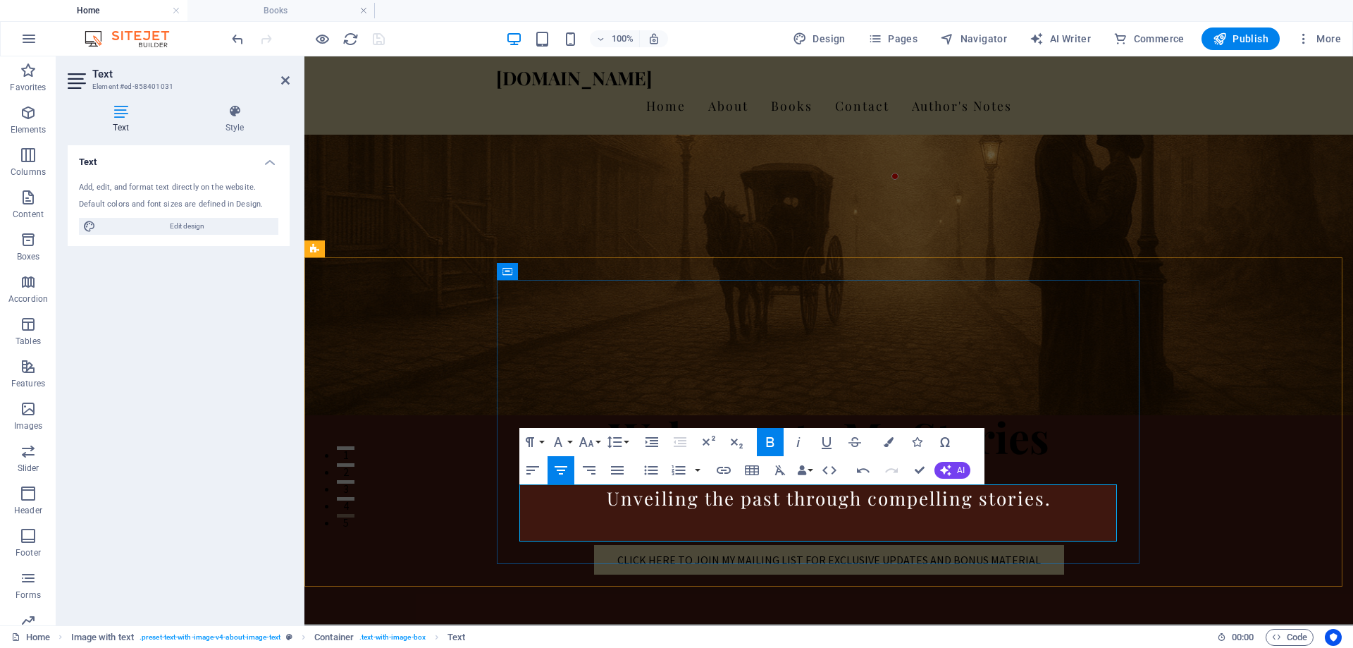
drag, startPoint x: 775, startPoint y: 502, endPoint x: 652, endPoint y: 507, distance: 122.7
click at [889, 440] on icon "button" at bounding box center [889, 442] width 10 height 10
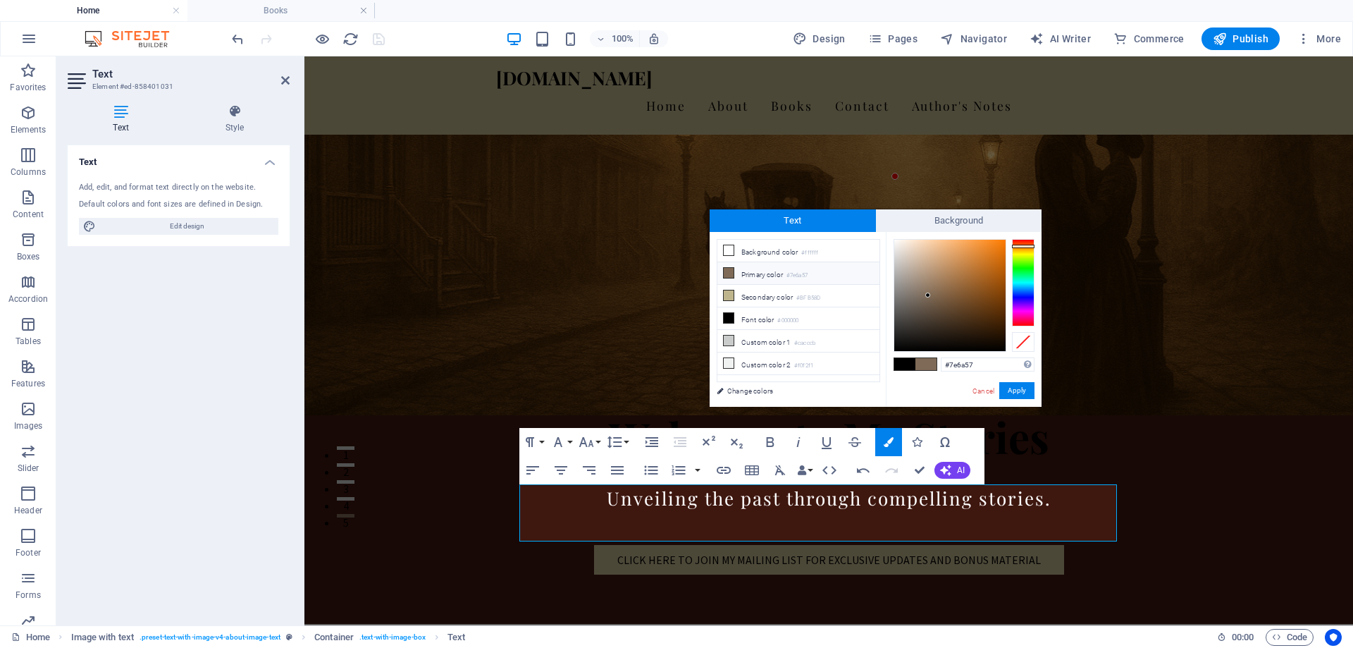
click at [899, 362] on span at bounding box center [904, 364] width 21 height 12
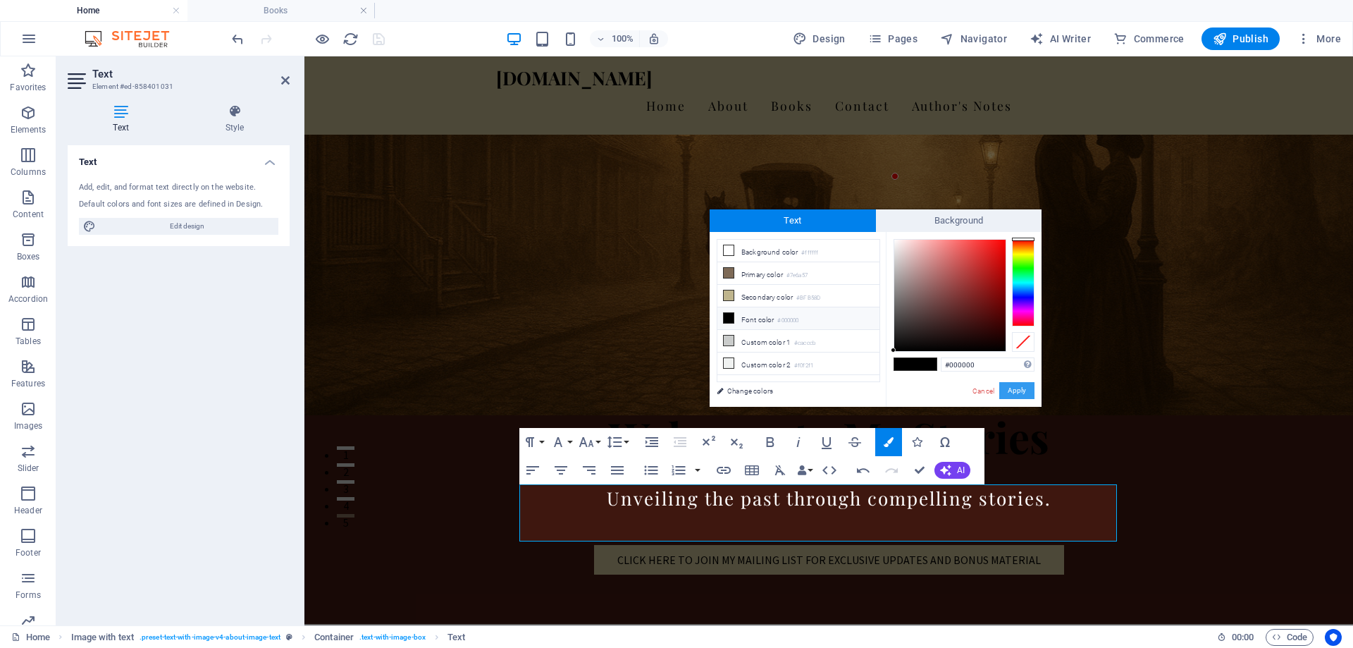
click at [1014, 390] on button "Apply" at bounding box center [1016, 390] width 35 height 17
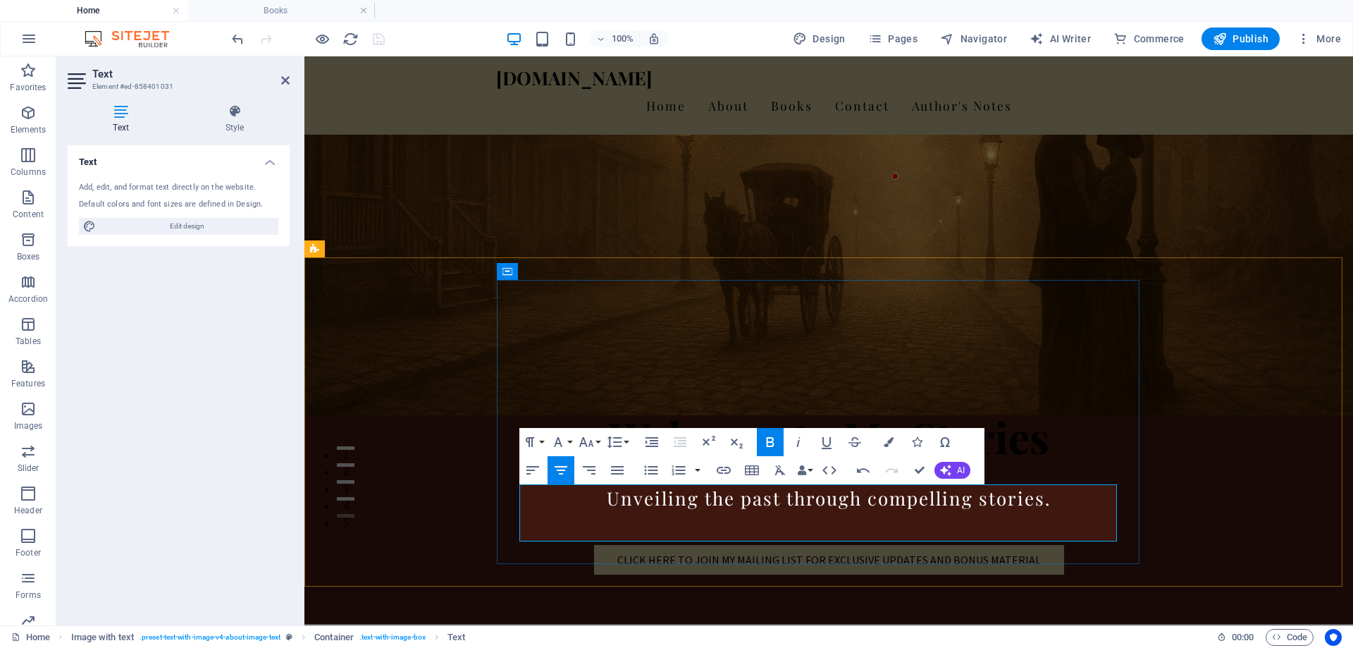
drag, startPoint x: 775, startPoint y: 506, endPoint x: 650, endPoint y: 507, distance: 124.7
click at [887, 443] on icon "button" at bounding box center [889, 442] width 10 height 10
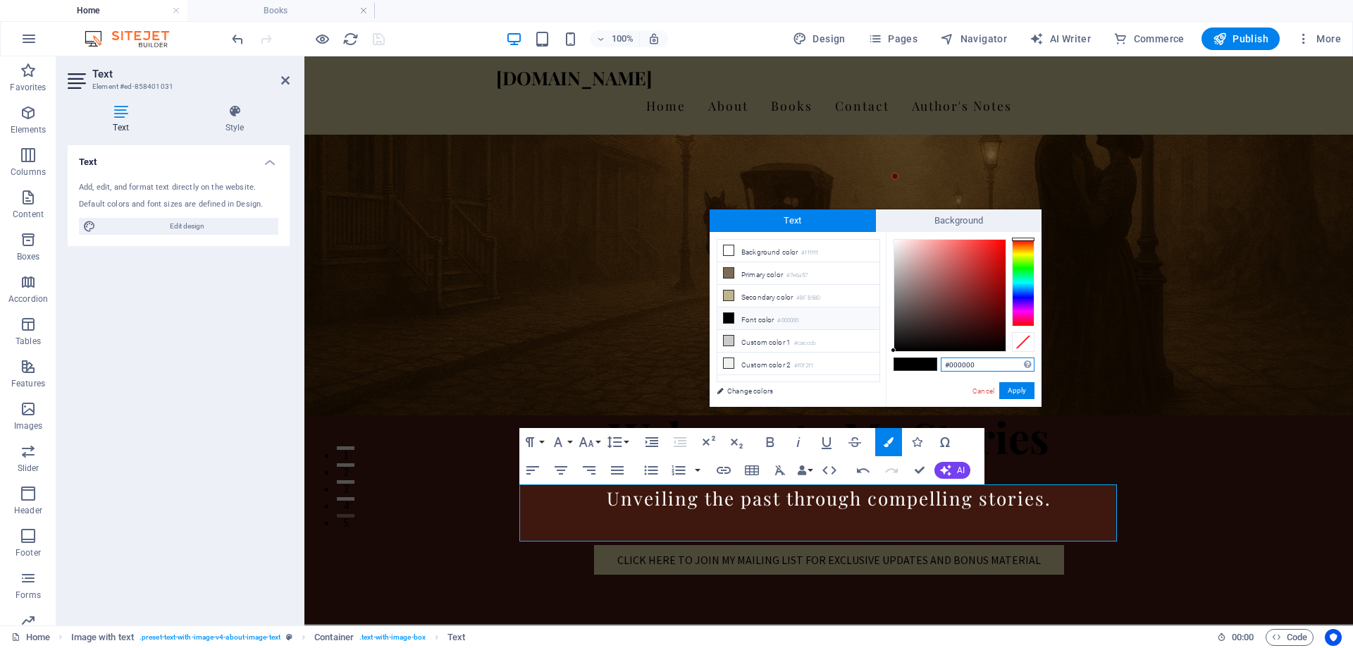
type input "#5d2d2d"
click at [951, 310] on div at bounding box center [949, 295] width 111 height 111
click at [1019, 387] on button "Apply" at bounding box center [1016, 390] width 35 height 17
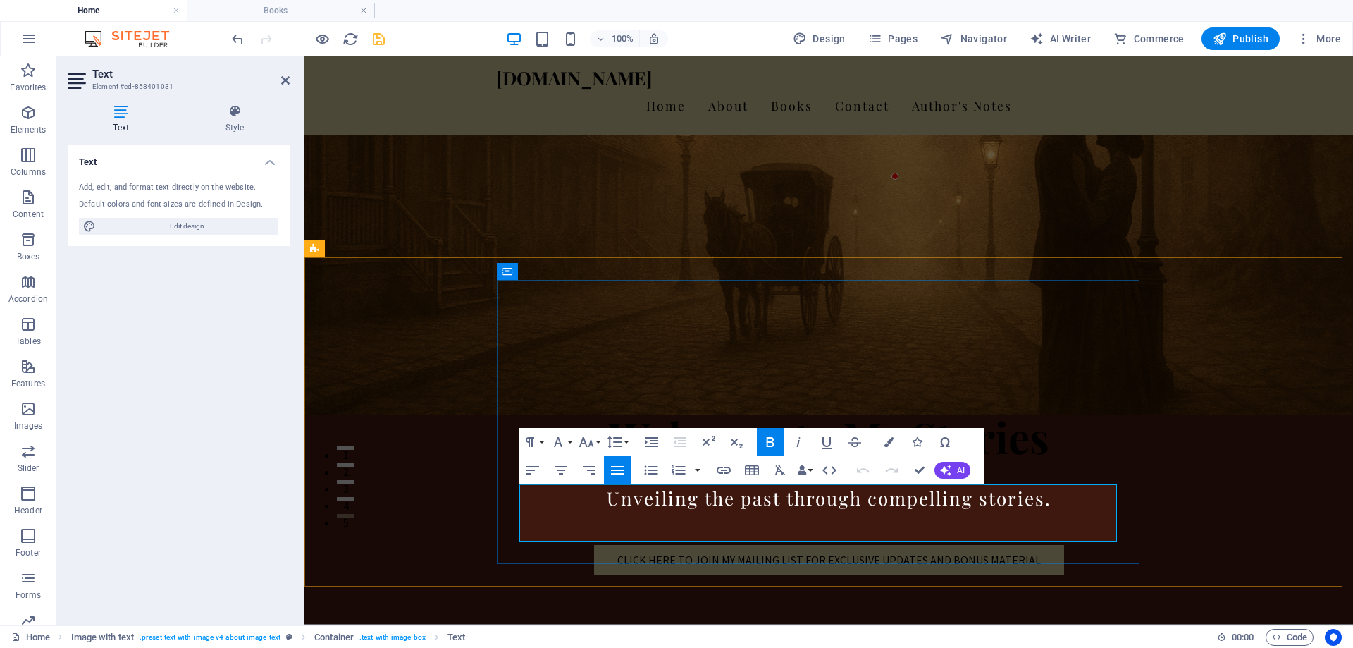
drag, startPoint x: 772, startPoint y: 505, endPoint x: 753, endPoint y: 508, distance: 18.5
drag, startPoint x: 773, startPoint y: 504, endPoint x: 653, endPoint y: 500, distance: 120.6
click at [770, 440] on icon "button" at bounding box center [770, 441] width 17 height 17
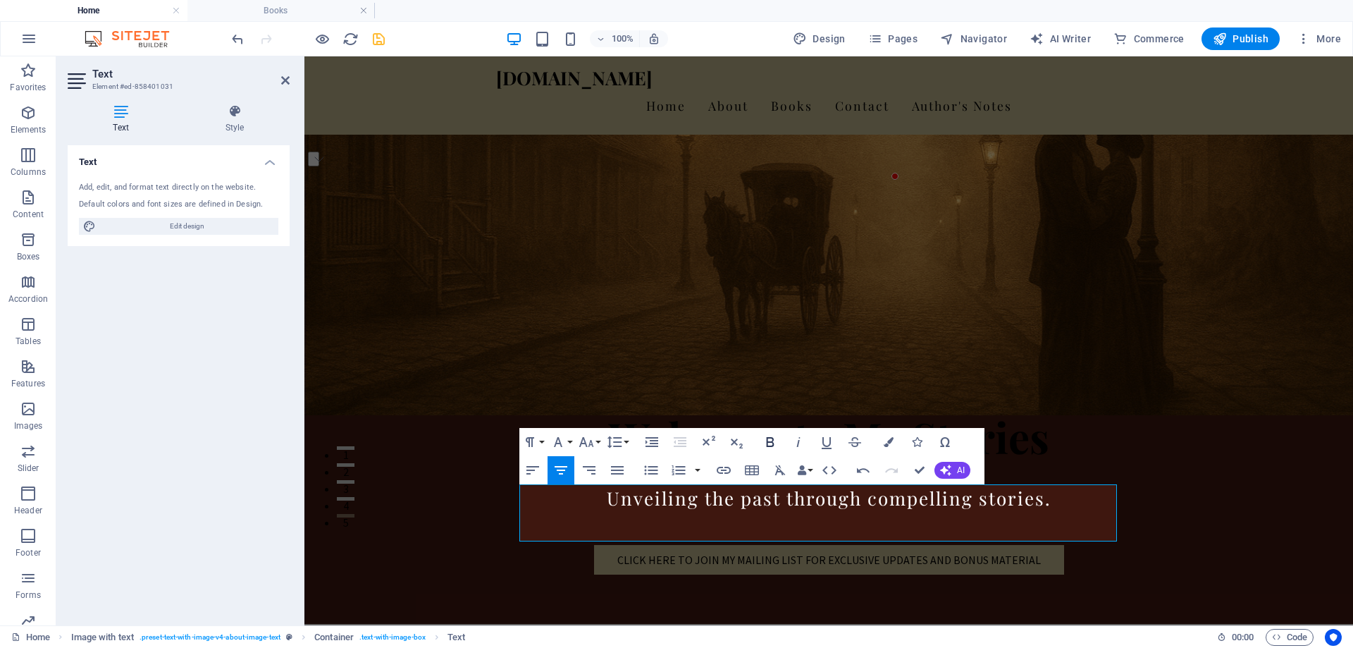
click at [771, 440] on icon "button" at bounding box center [770, 441] width 17 height 17
click at [799, 441] on icon "button" at bounding box center [799, 442] width 4 height 10
drag, startPoint x: 777, startPoint y: 507, endPoint x: 648, endPoint y: 505, distance: 128.3
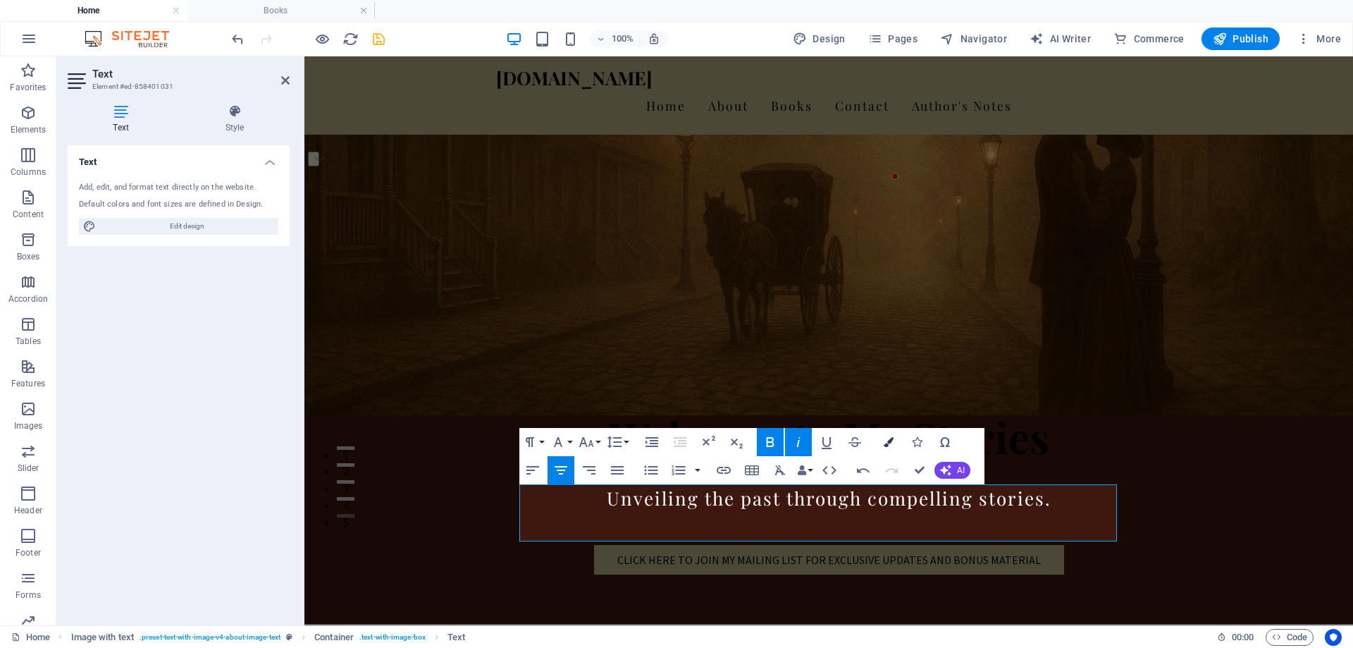
click at [890, 445] on icon "button" at bounding box center [889, 442] width 10 height 10
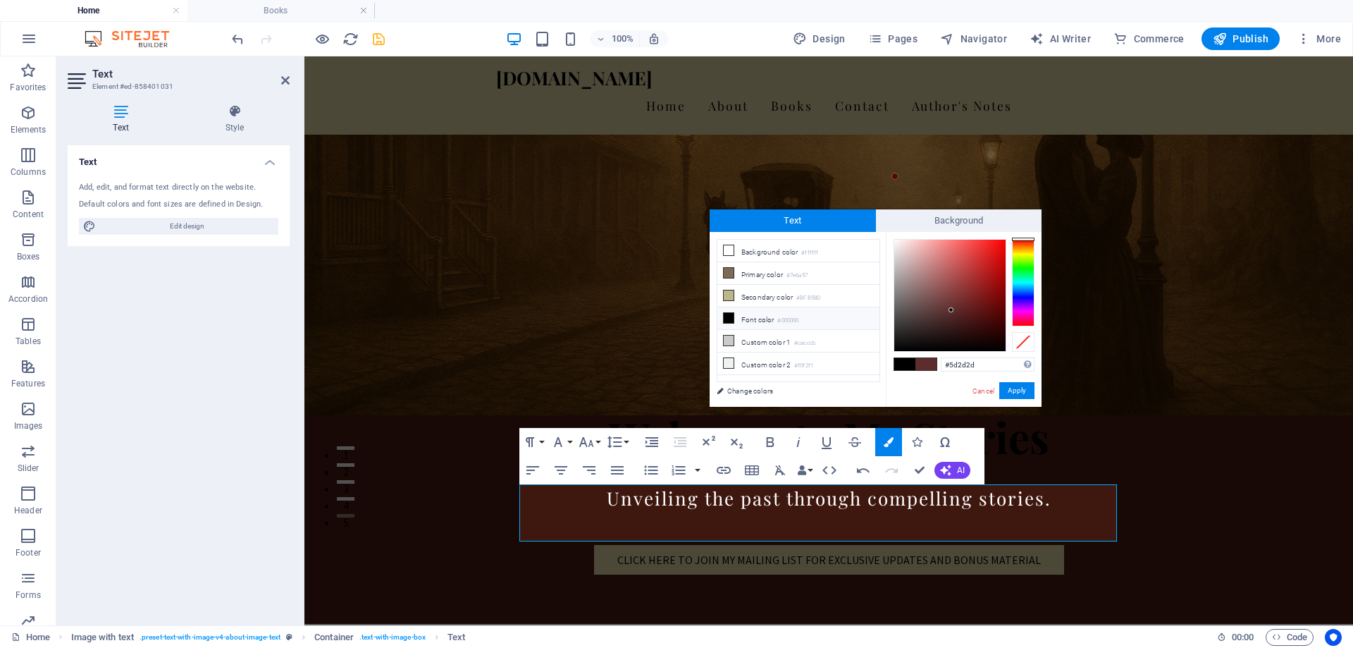
type input "#5b0b0b"
click at [992, 311] on div at bounding box center [949, 295] width 111 height 111
click at [992, 311] on div at bounding box center [991, 310] width 5 height 5
click at [1025, 391] on button "Apply" at bounding box center [1016, 390] width 35 height 17
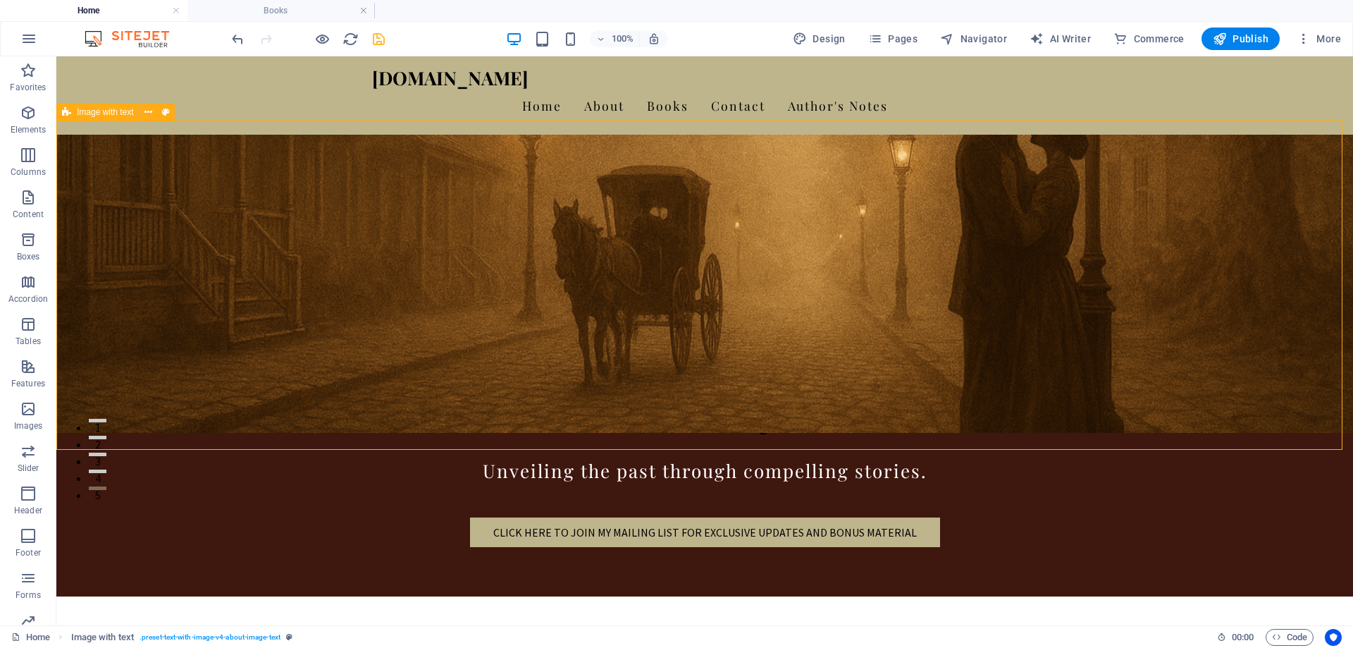
scroll to position [109, 0]
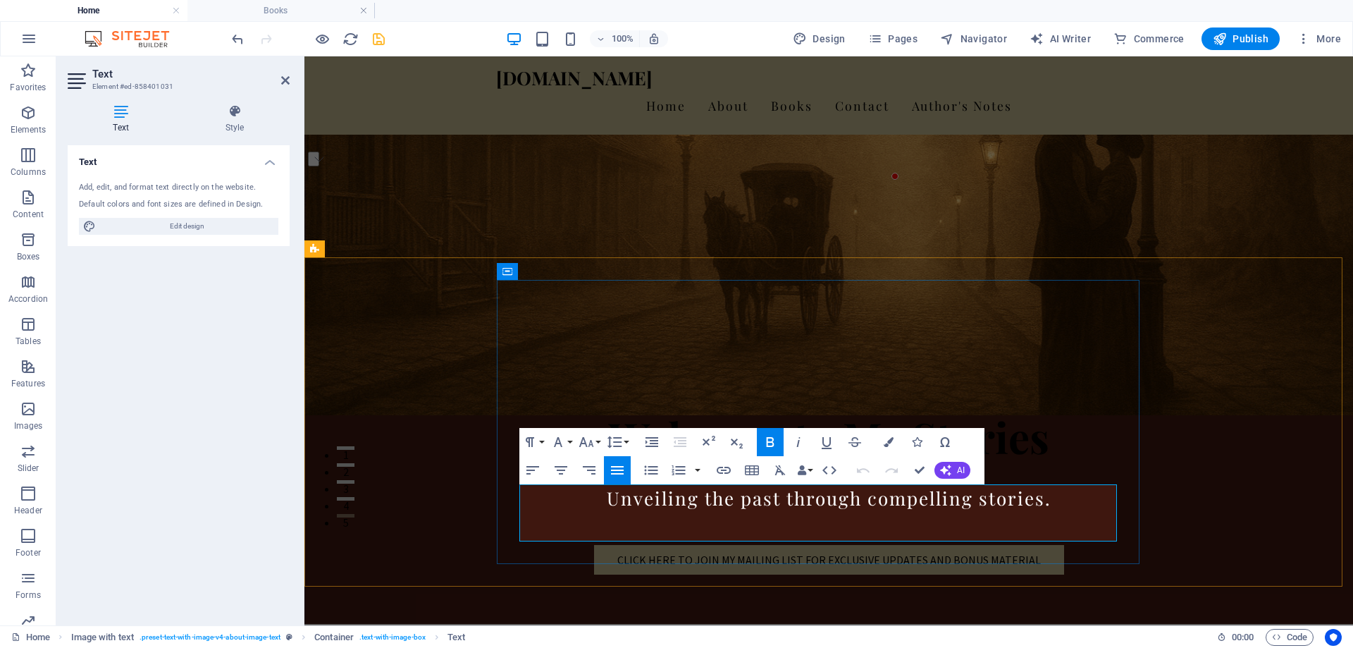
drag, startPoint x: 778, startPoint y: 504, endPoint x: 646, endPoint y: 505, distance: 131.8
click at [887, 438] on icon "button" at bounding box center [889, 442] width 10 height 10
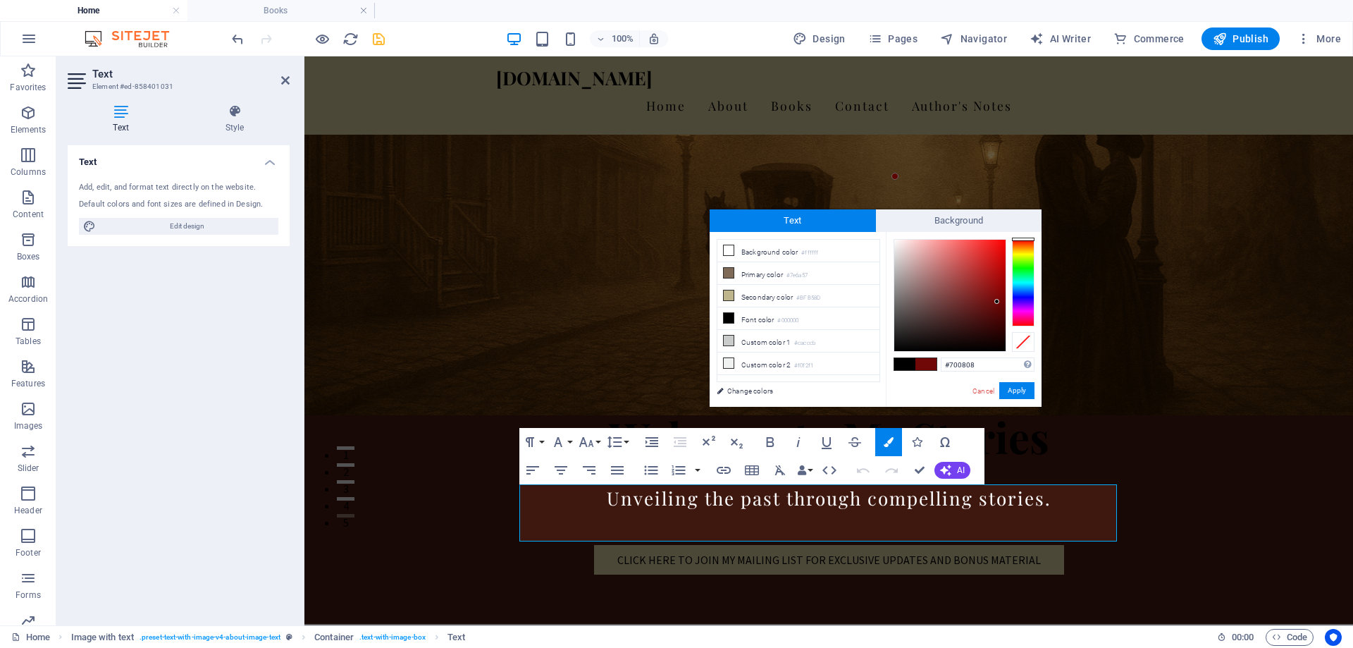
click at [997, 302] on div at bounding box center [949, 295] width 111 height 111
type input "#751717"
click at [983, 300] on div at bounding box center [949, 295] width 111 height 111
click at [1020, 388] on button "Apply" at bounding box center [1016, 390] width 35 height 17
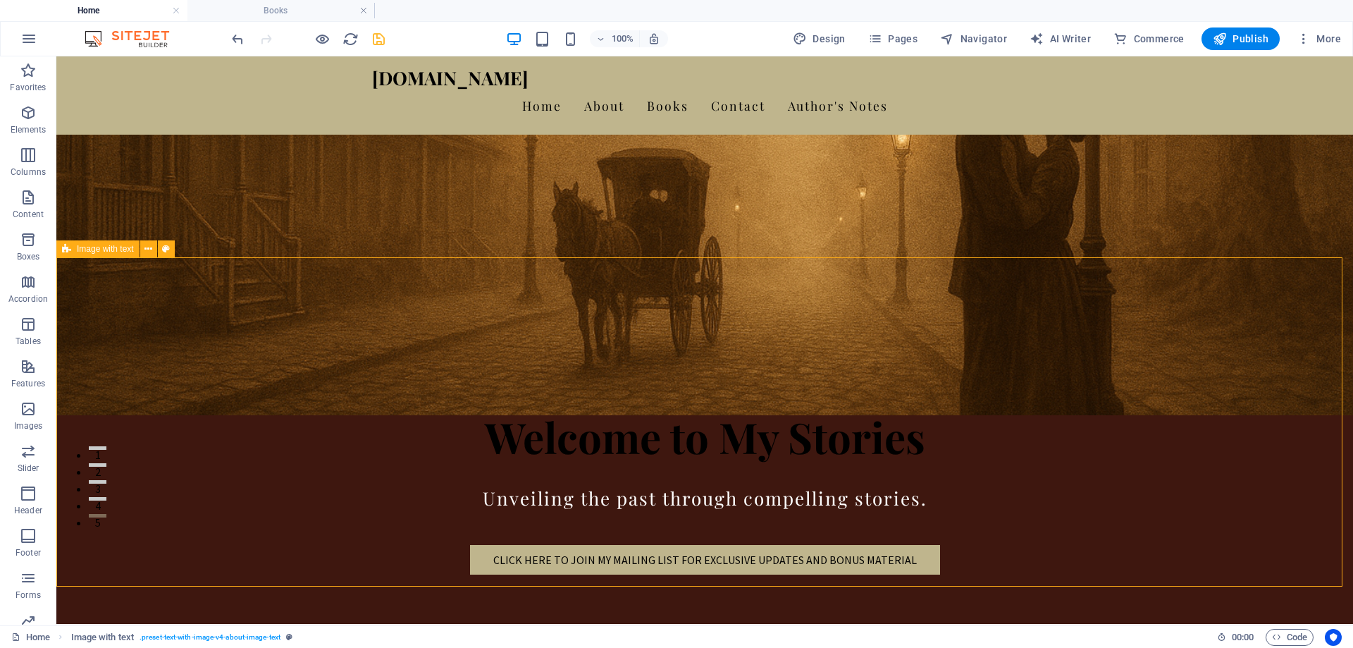
scroll to position [11, 0]
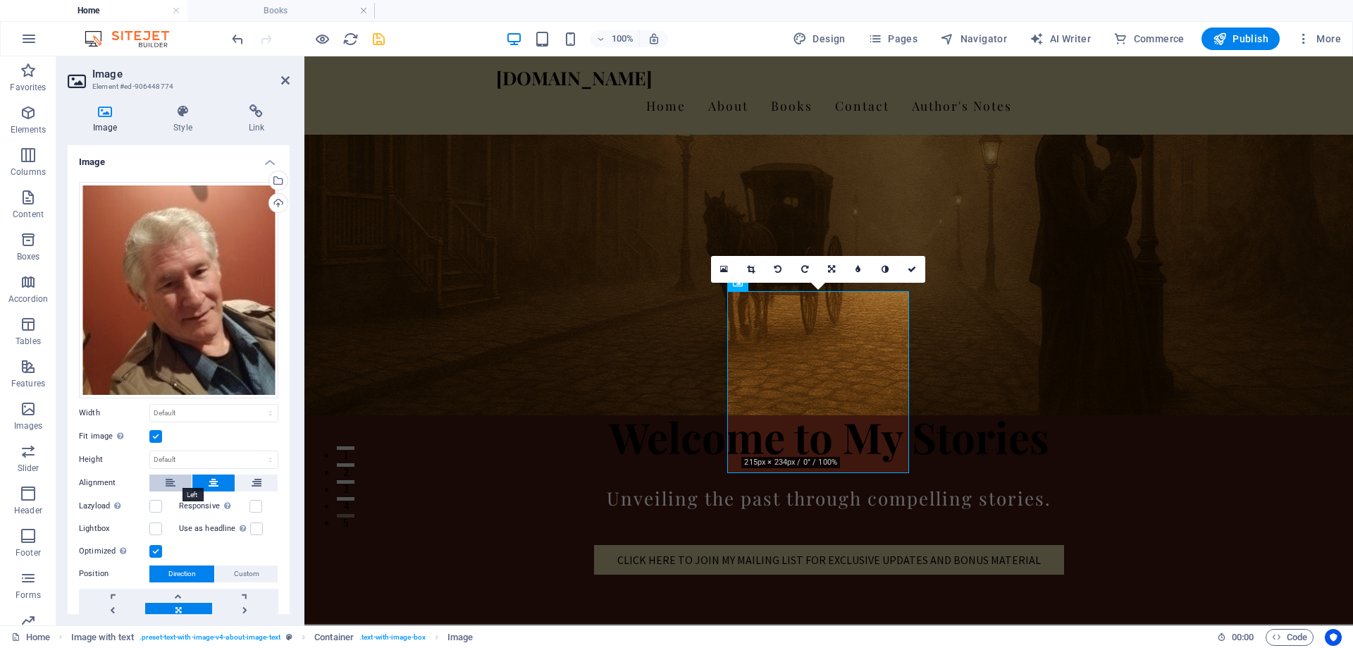
click at [167, 476] on icon at bounding box center [171, 482] width 10 height 17
click at [209, 481] on icon at bounding box center [214, 482] width 10 height 17
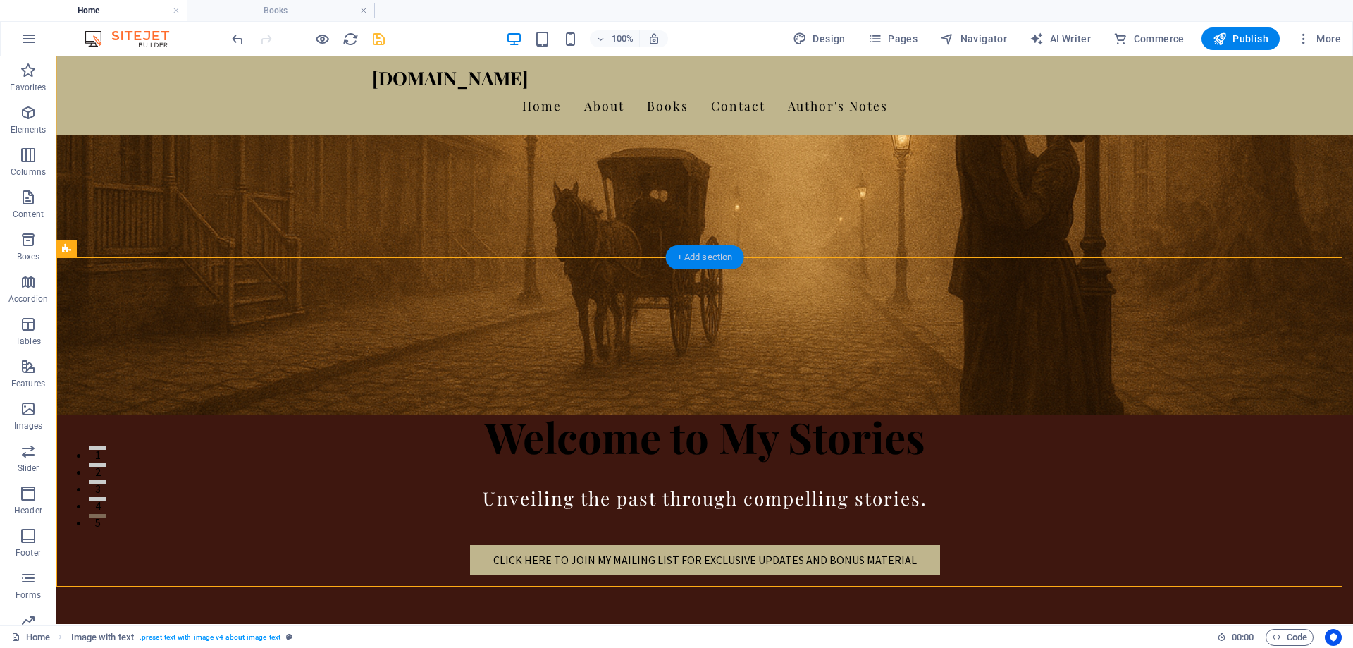
click at [712, 264] on div "+ Add section" at bounding box center [705, 257] width 78 height 24
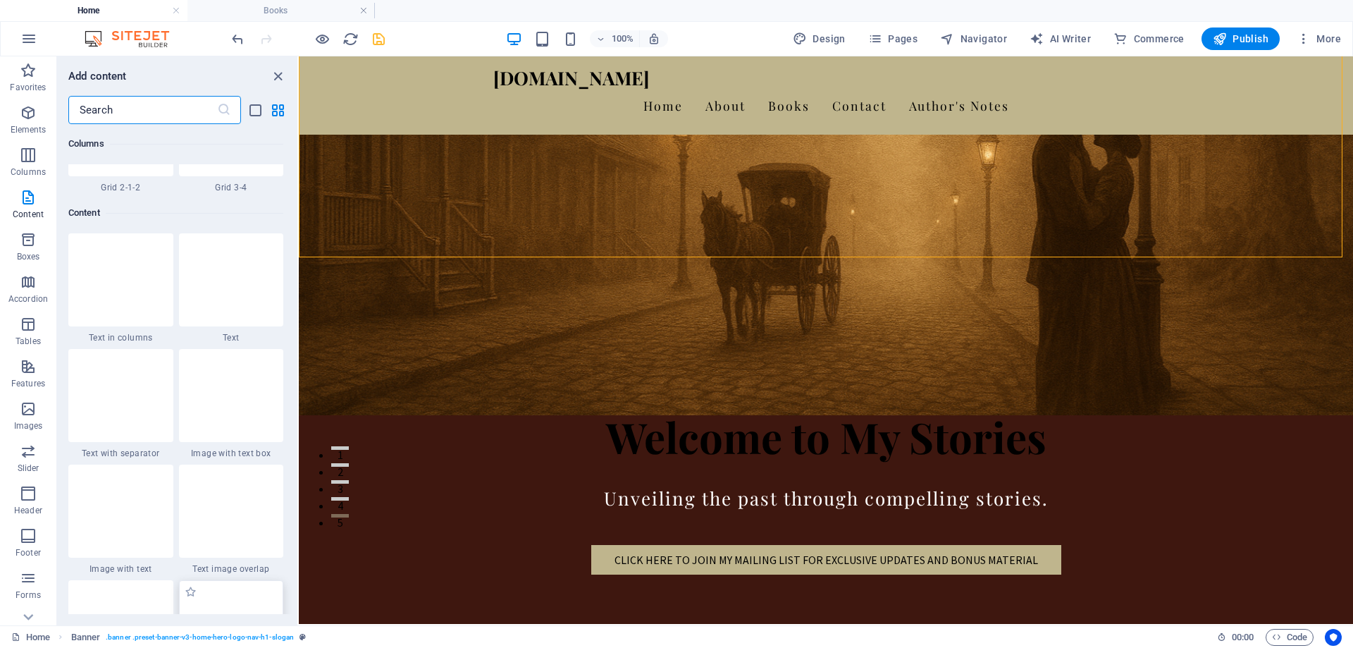
scroll to position [2395, 0]
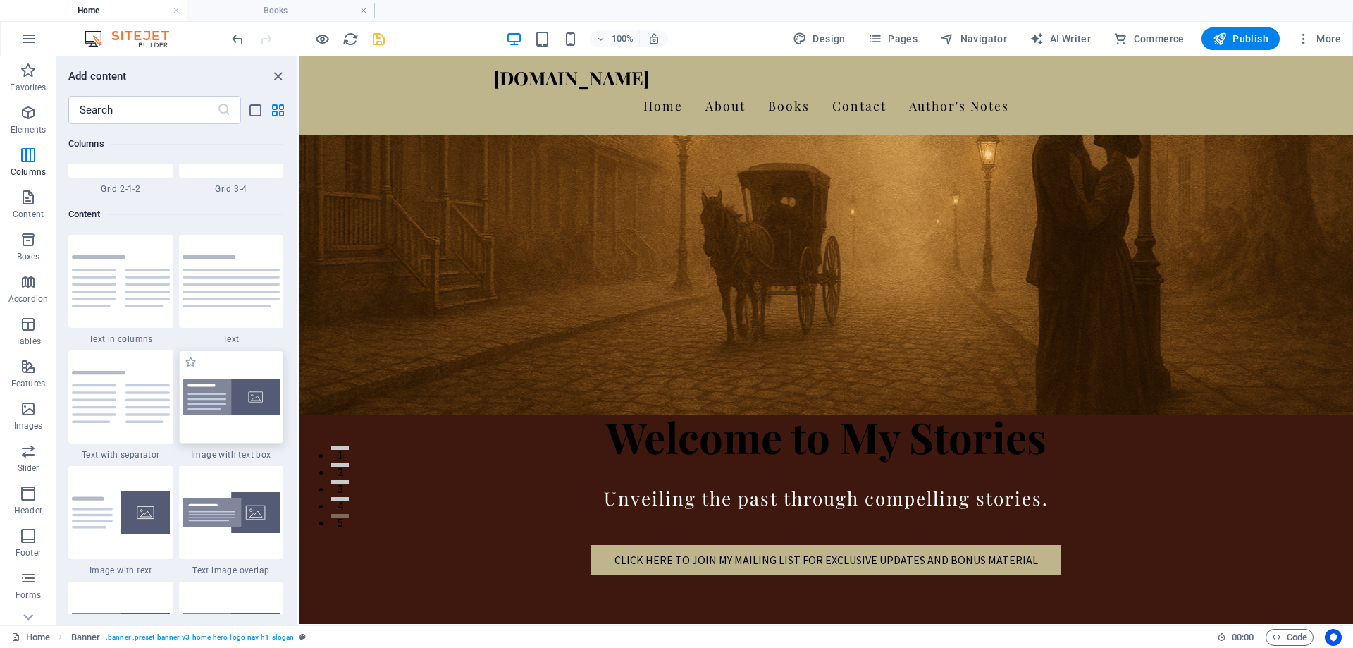
click at [252, 406] on img at bounding box center [232, 396] width 98 height 37
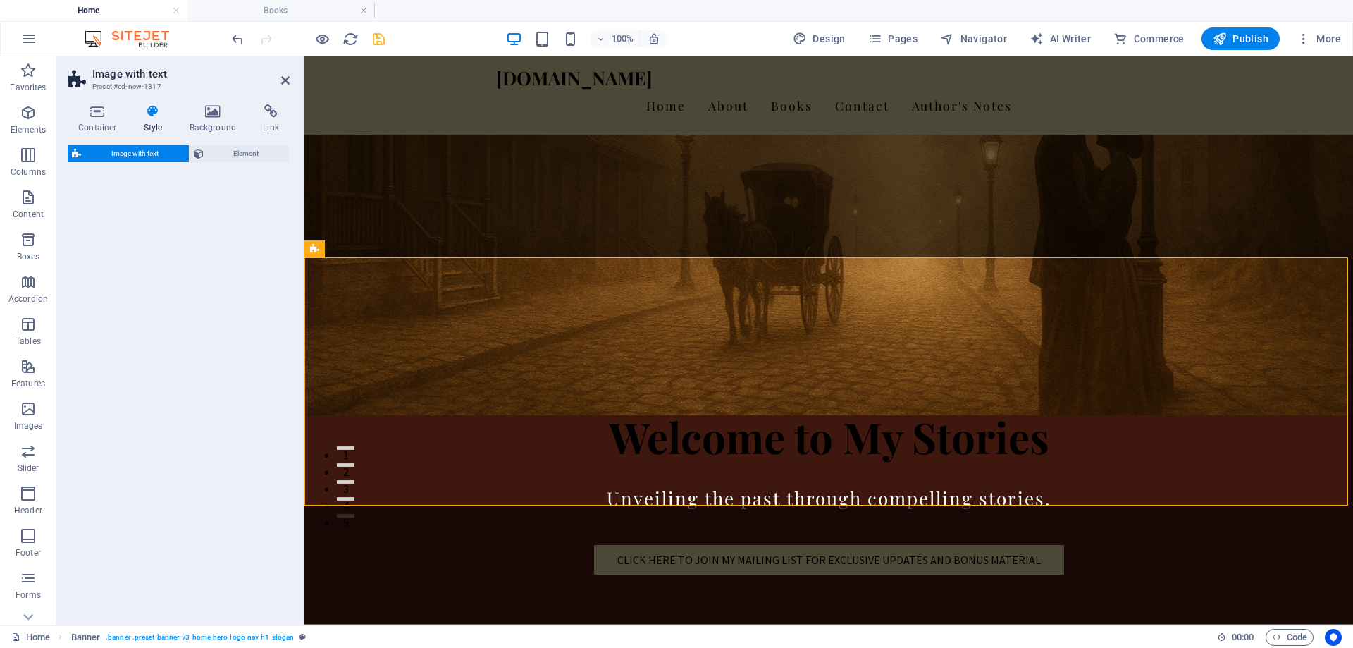
select select "rem"
select select "px"
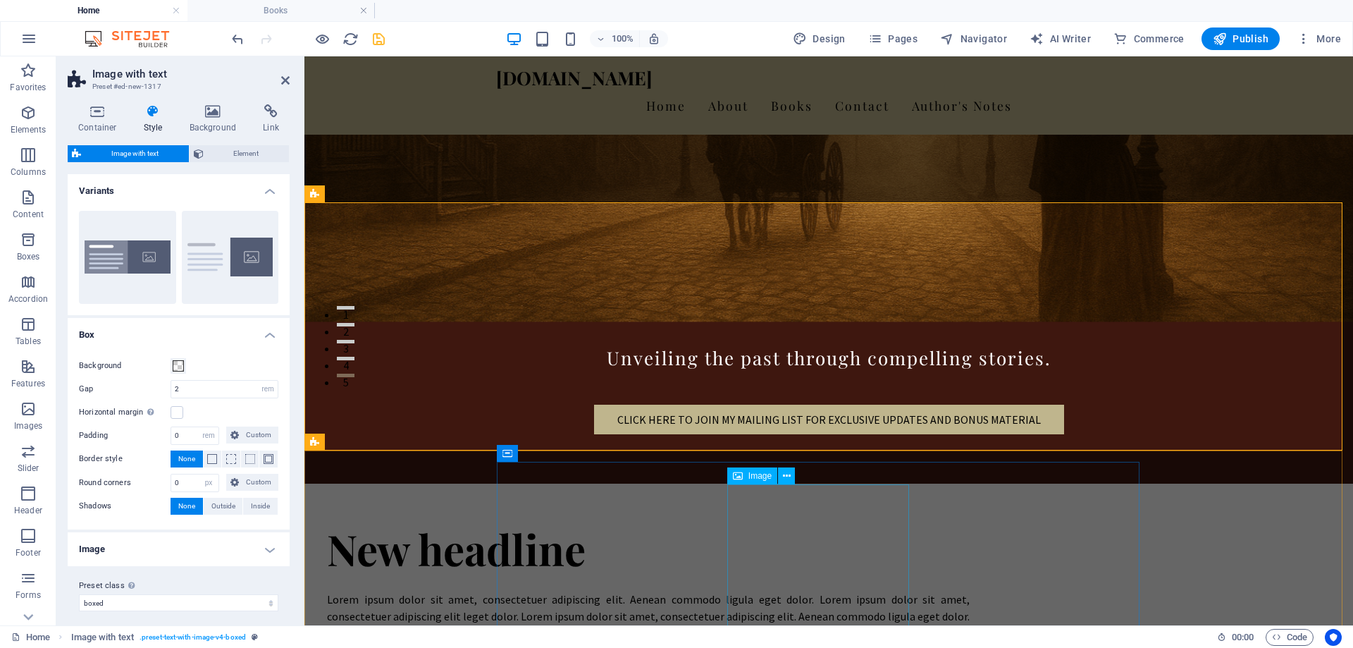
scroll to position [250, 0]
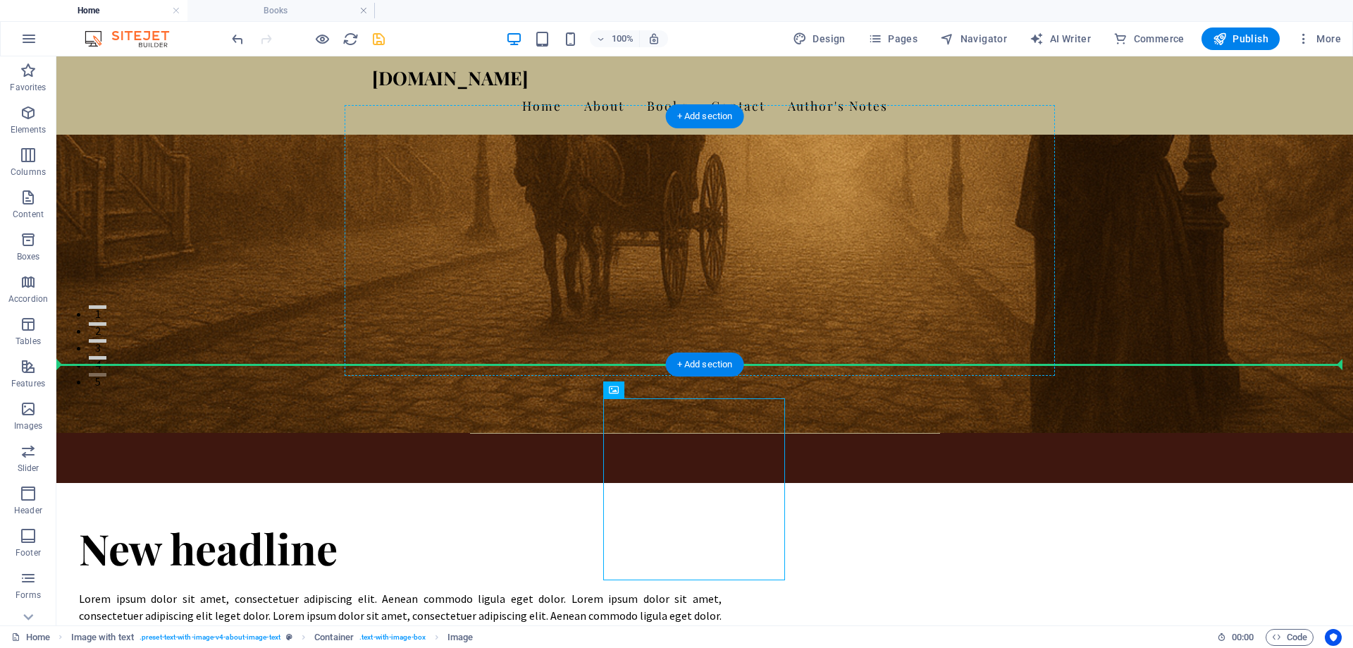
drag, startPoint x: 603, startPoint y: 457, endPoint x: 954, endPoint y: 261, distance: 401.9
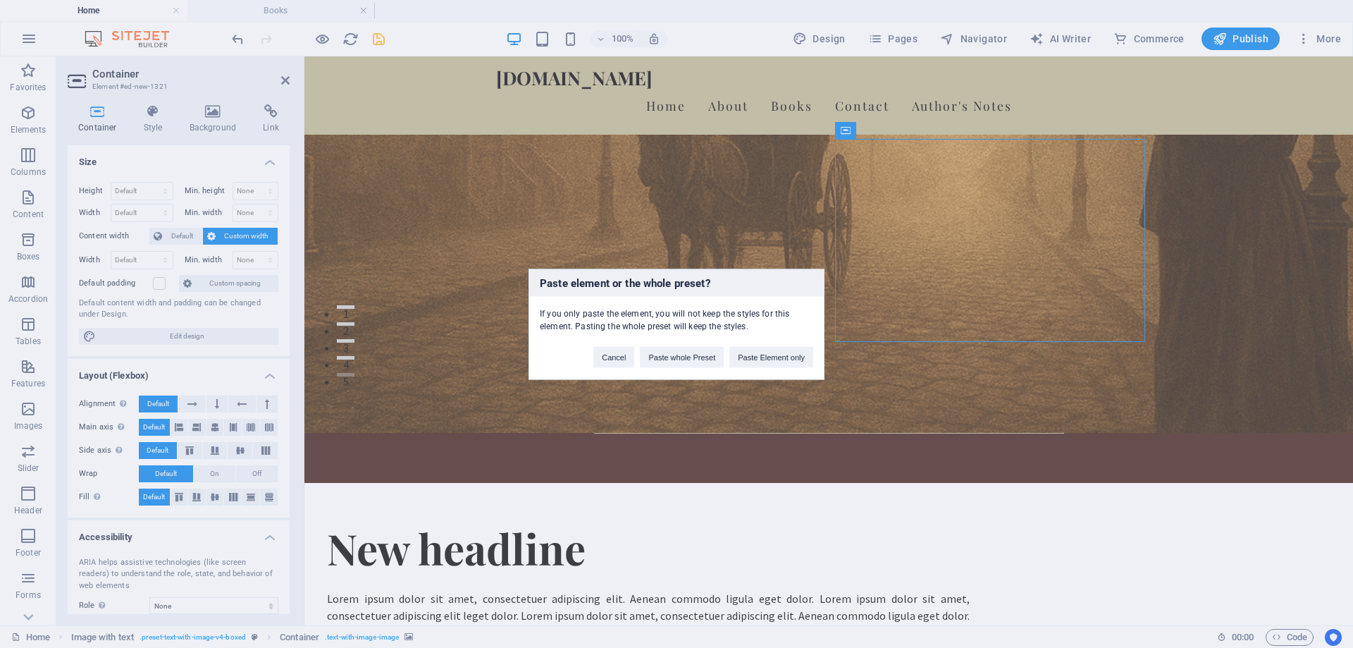
click at [1023, 204] on div "Paste element or the whole preset? If you only paste the element, you will not …" at bounding box center [676, 324] width 1353 height 648
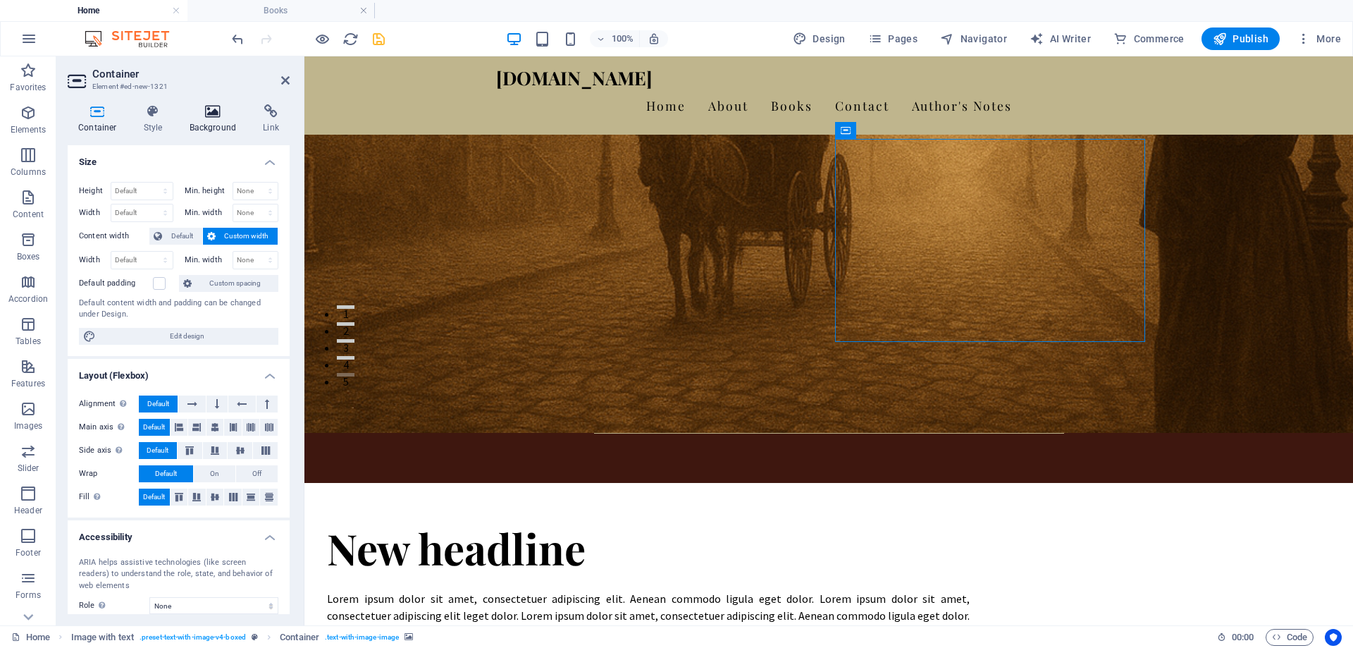
click at [216, 111] on icon at bounding box center [213, 111] width 68 height 14
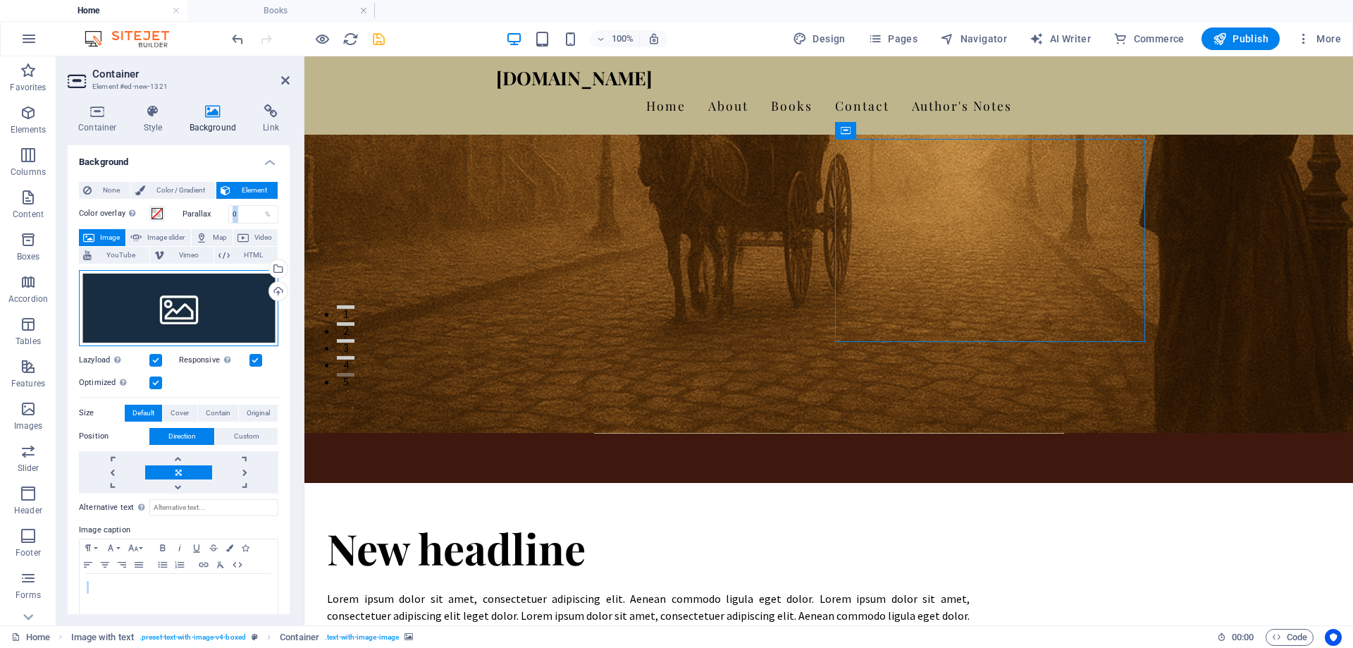
click at [171, 307] on div "Drag files here, click to choose files or select files from Files or our free s…" at bounding box center [178, 308] width 199 height 76
click at [171, 307] on body "garymroberts.com Home Books Favorites Elements Columns Content Boxes Accordion …" at bounding box center [676, 324] width 1353 height 648
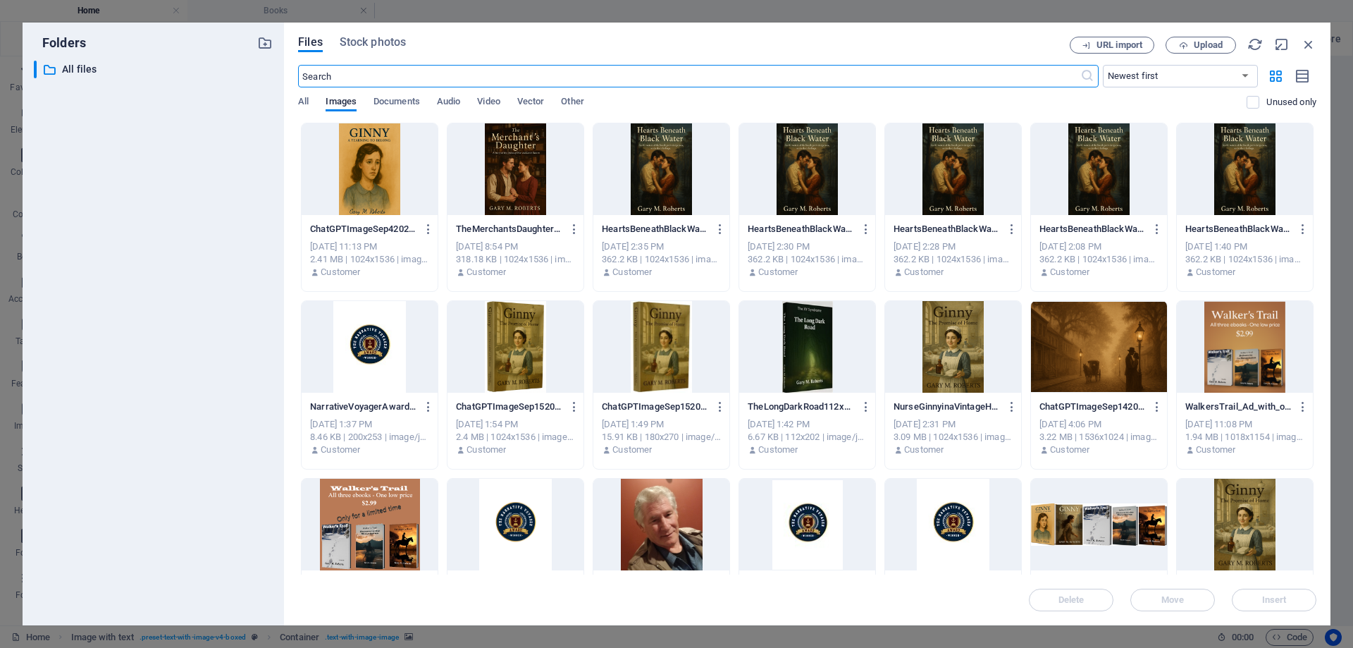
click at [655, 527] on div at bounding box center [661, 525] width 136 height 92
click at [655, 527] on div "1" at bounding box center [661, 525] width 136 height 92
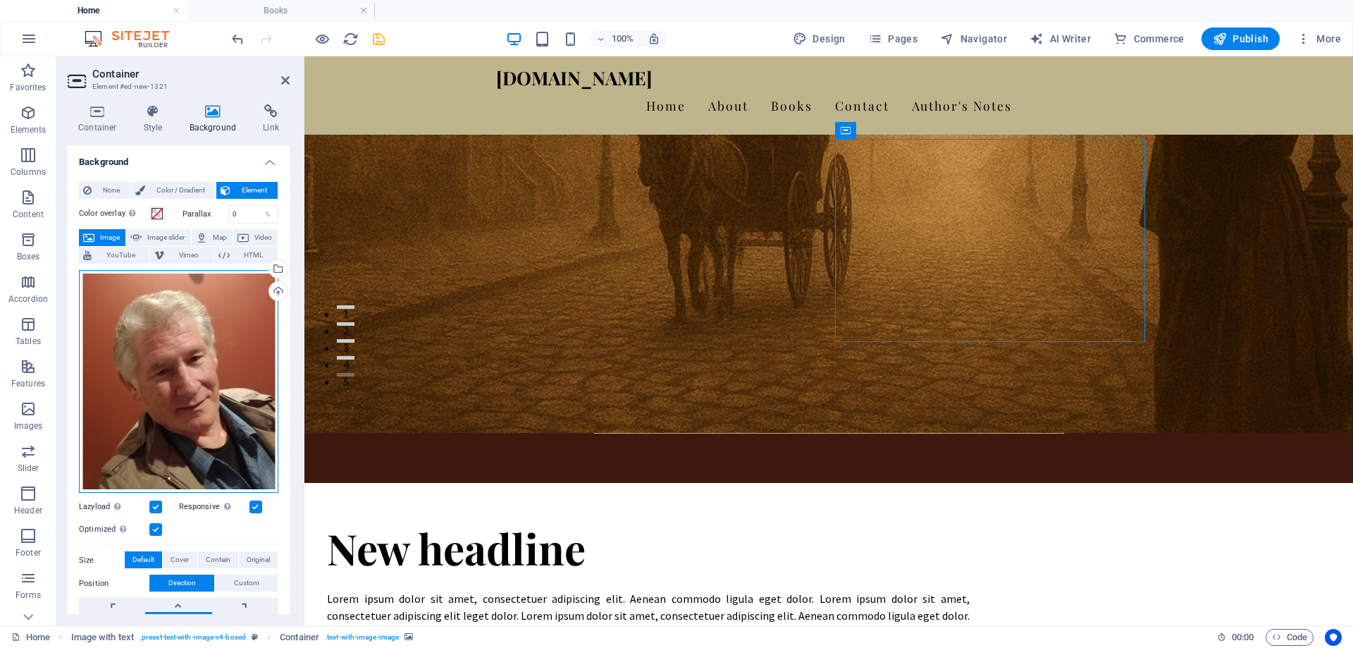
click at [232, 330] on div "Drag files here, click to choose files or select files from Files or our free s…" at bounding box center [178, 381] width 199 height 223
click at [232, 330] on body "garymroberts.com Home Books Favorites Elements Columns Content Boxes Accordion …" at bounding box center [676, 324] width 1353 height 648
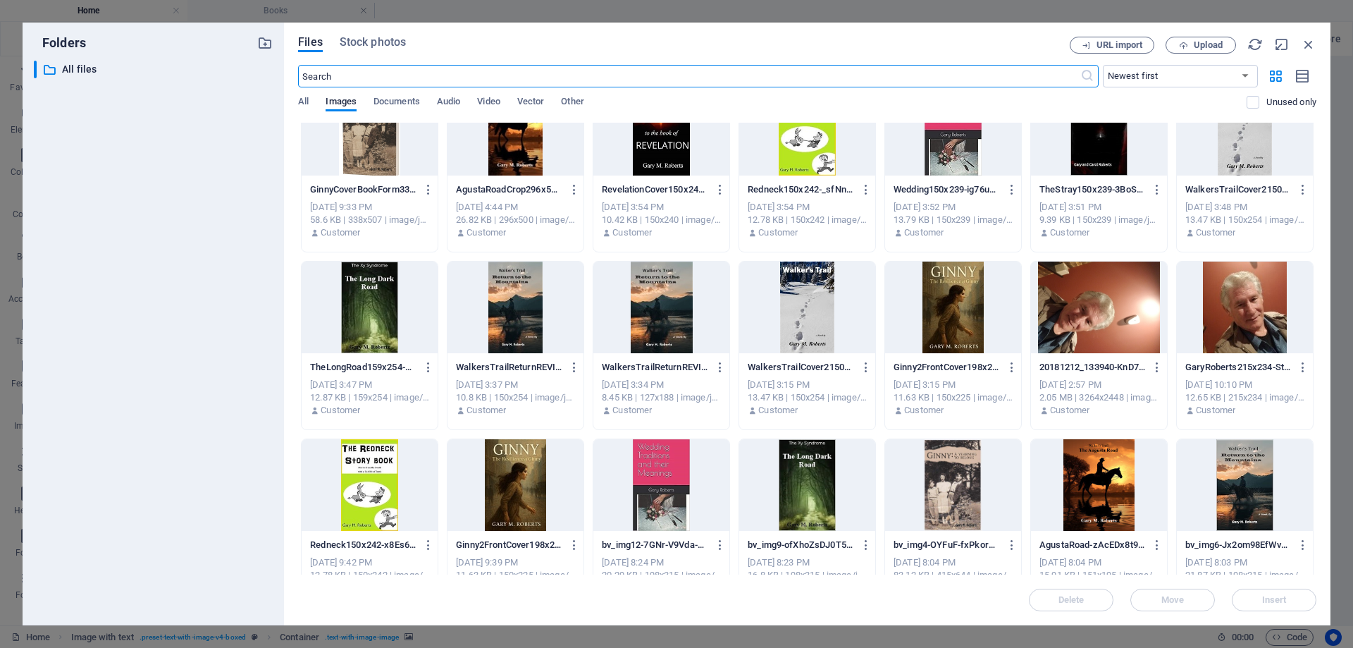
scroll to position [1282, 0]
click at [1239, 340] on div at bounding box center [1245, 308] width 136 height 92
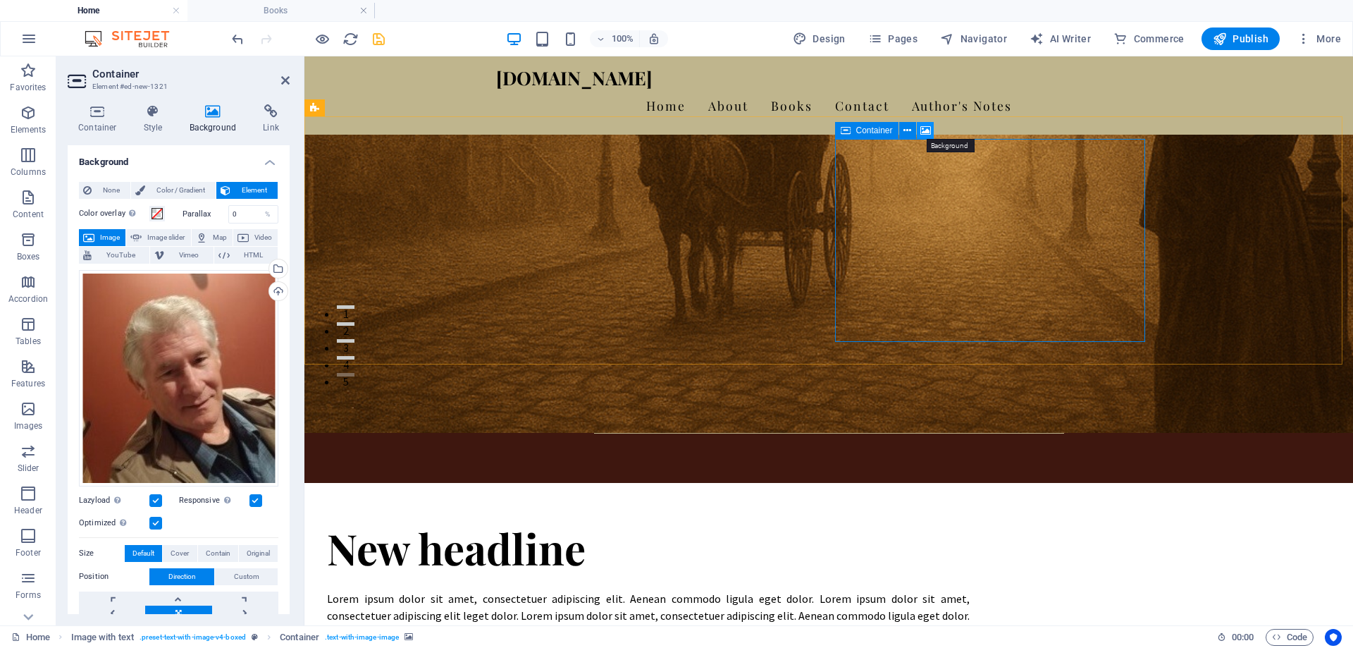
click at [923, 128] on icon at bounding box center [925, 130] width 11 height 15
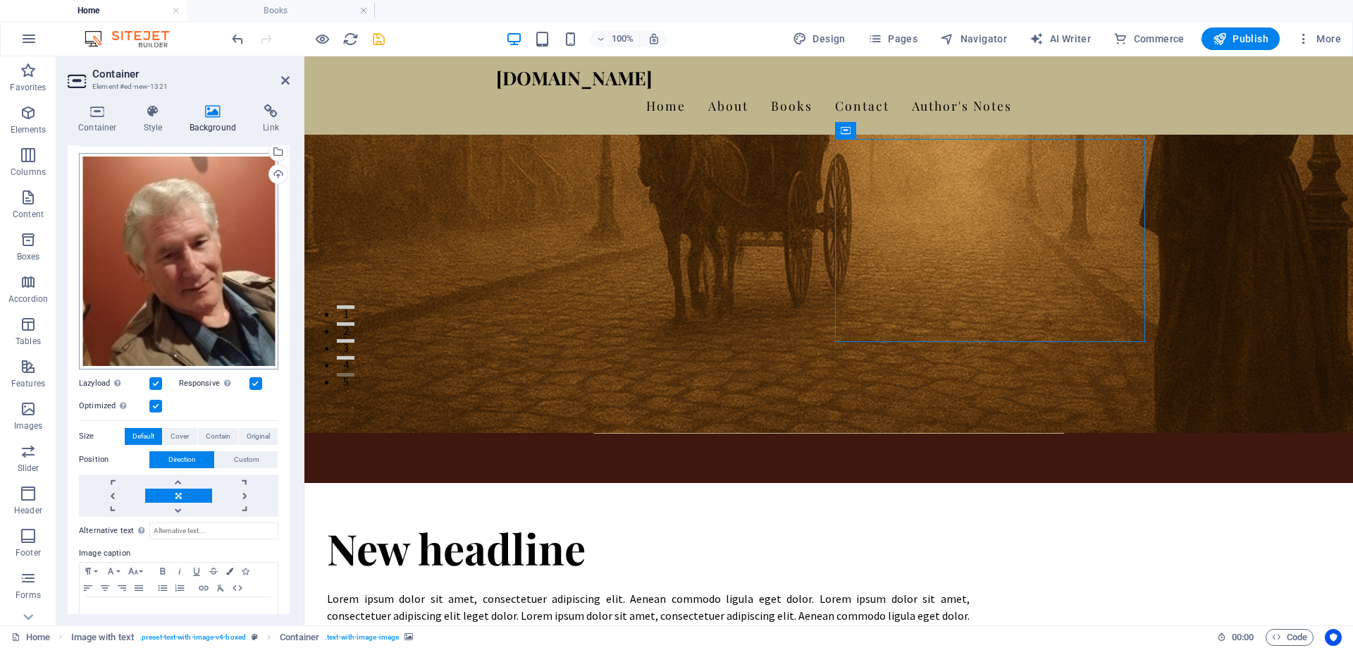
scroll to position [152, 0]
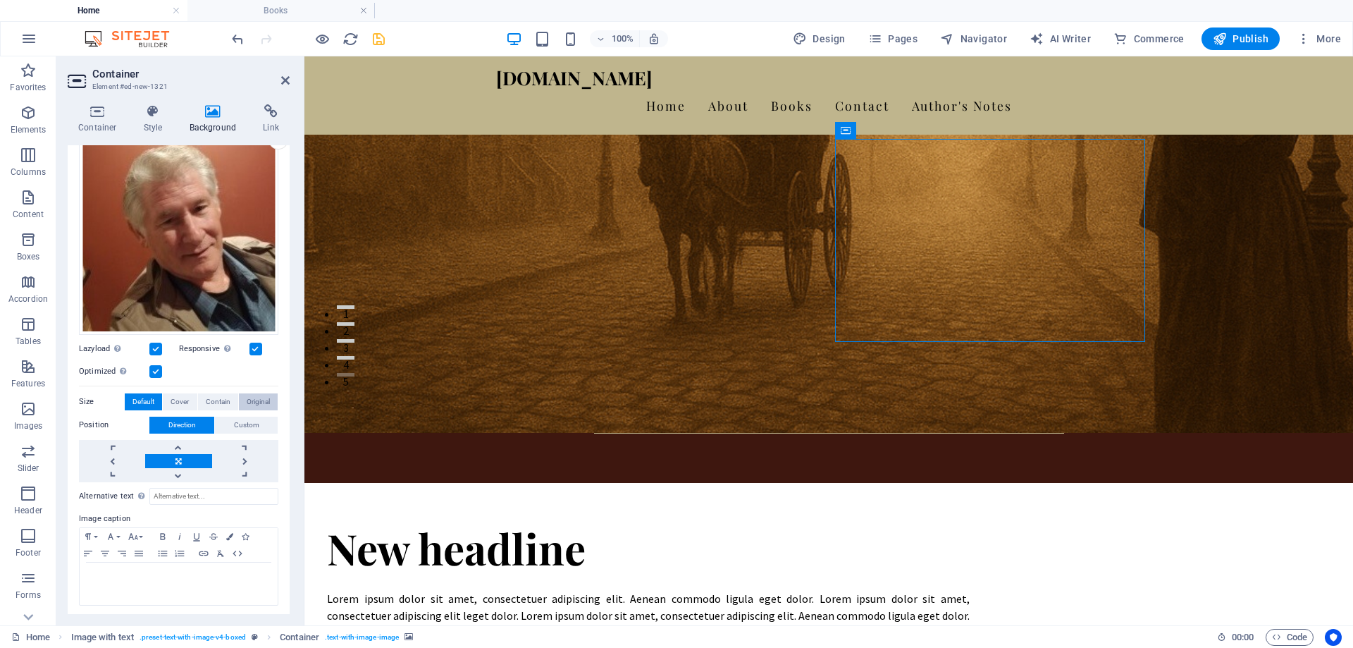
click at [256, 393] on span "Original" at bounding box center [258, 401] width 23 height 17
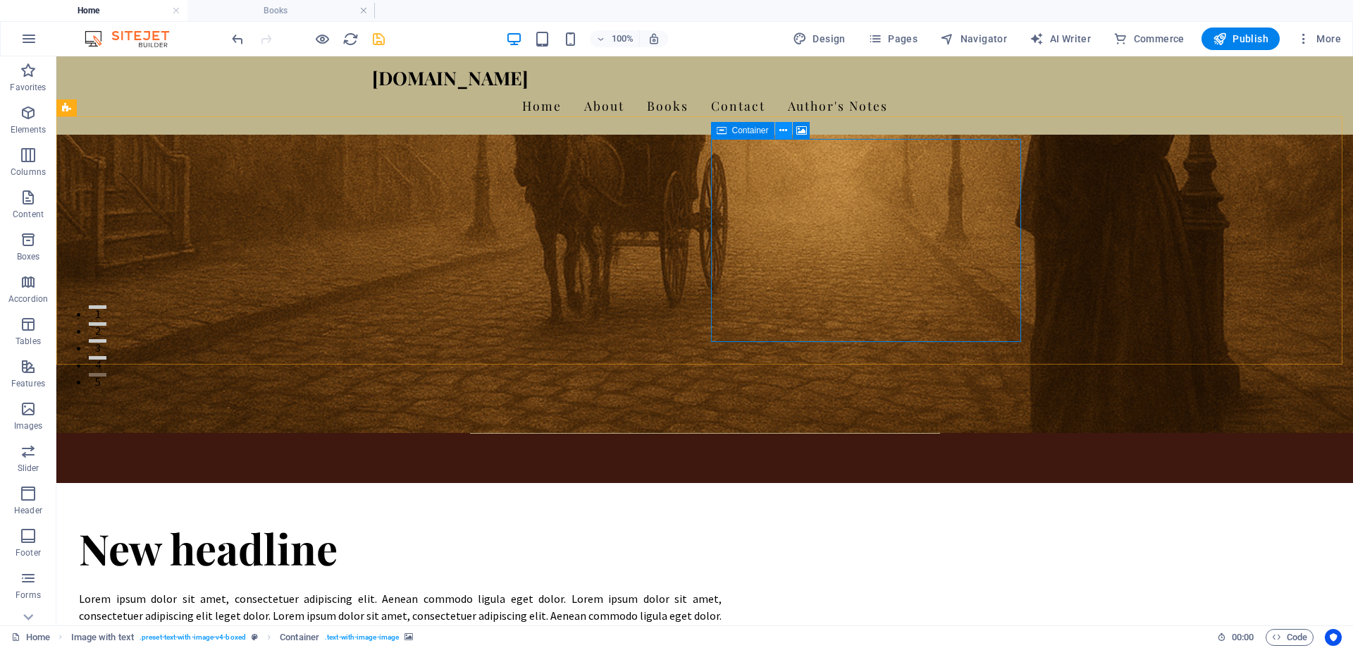
click at [787, 134] on icon at bounding box center [783, 130] width 8 height 15
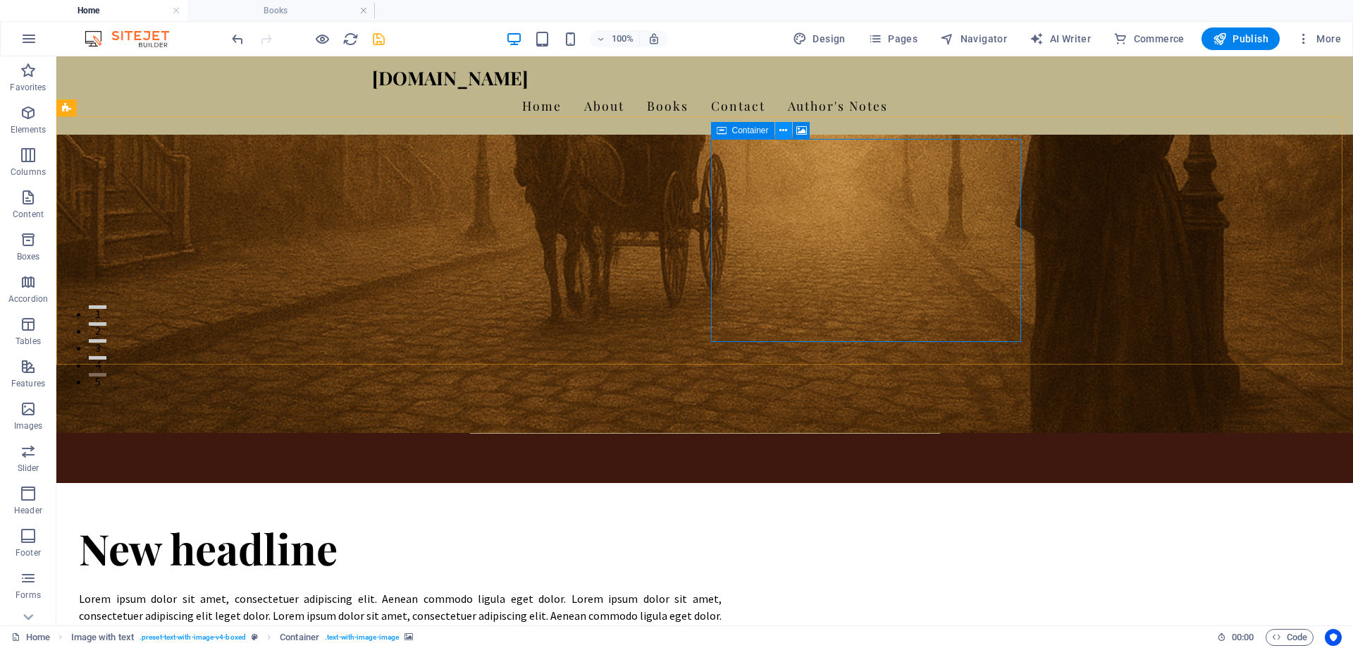
click at [783, 132] on icon at bounding box center [783, 130] width 8 height 15
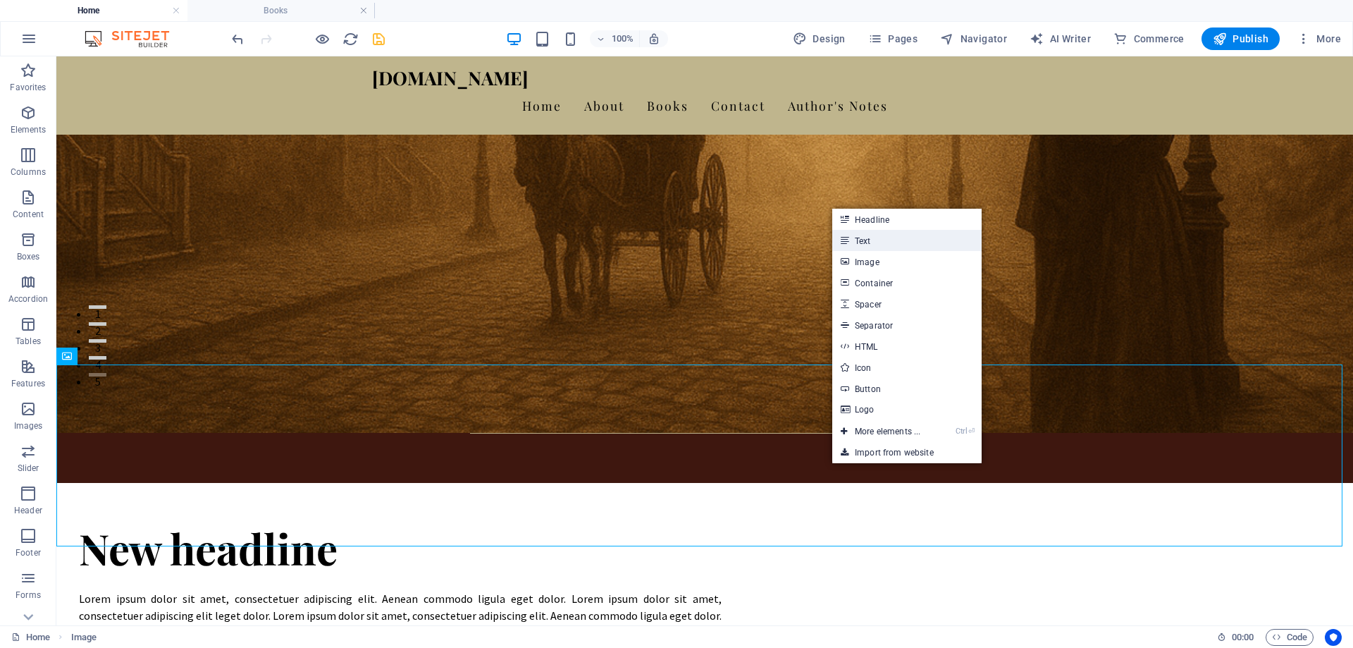
click at [856, 239] on link "Text" at bounding box center [906, 240] width 149 height 21
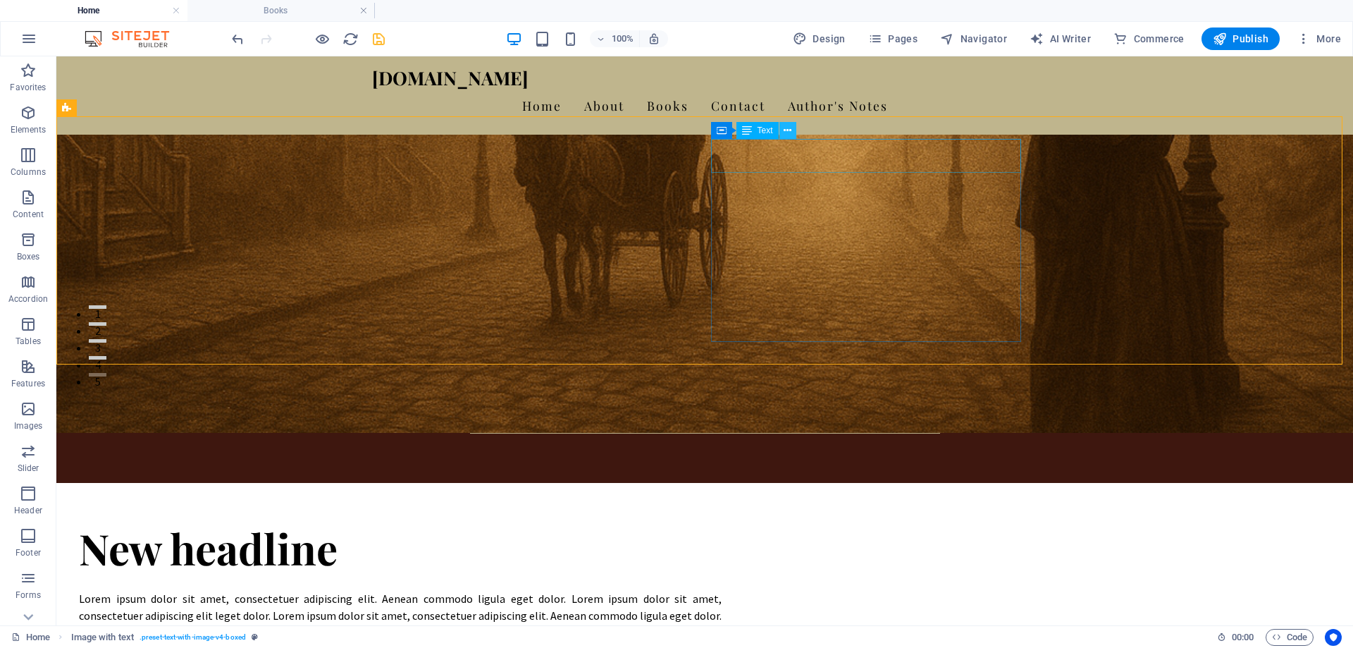
click at [791, 125] on icon at bounding box center [788, 130] width 8 height 15
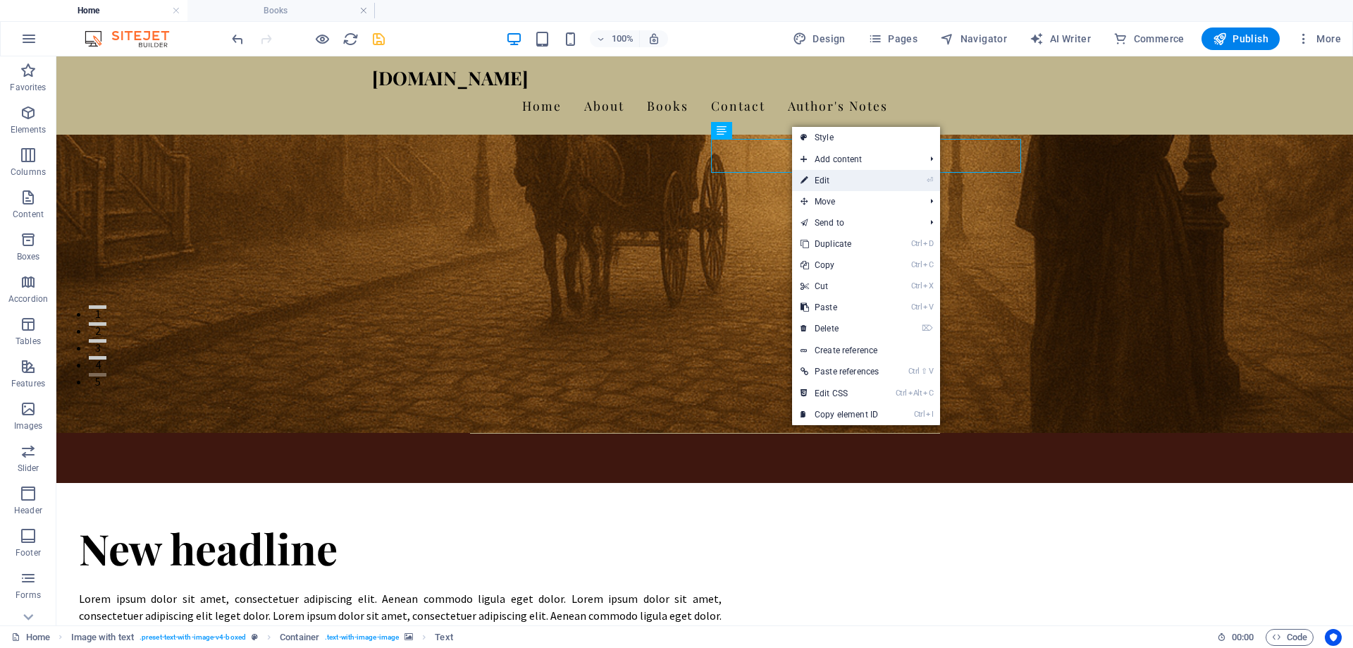
click at [871, 179] on link "⏎ Edit" at bounding box center [839, 180] width 95 height 21
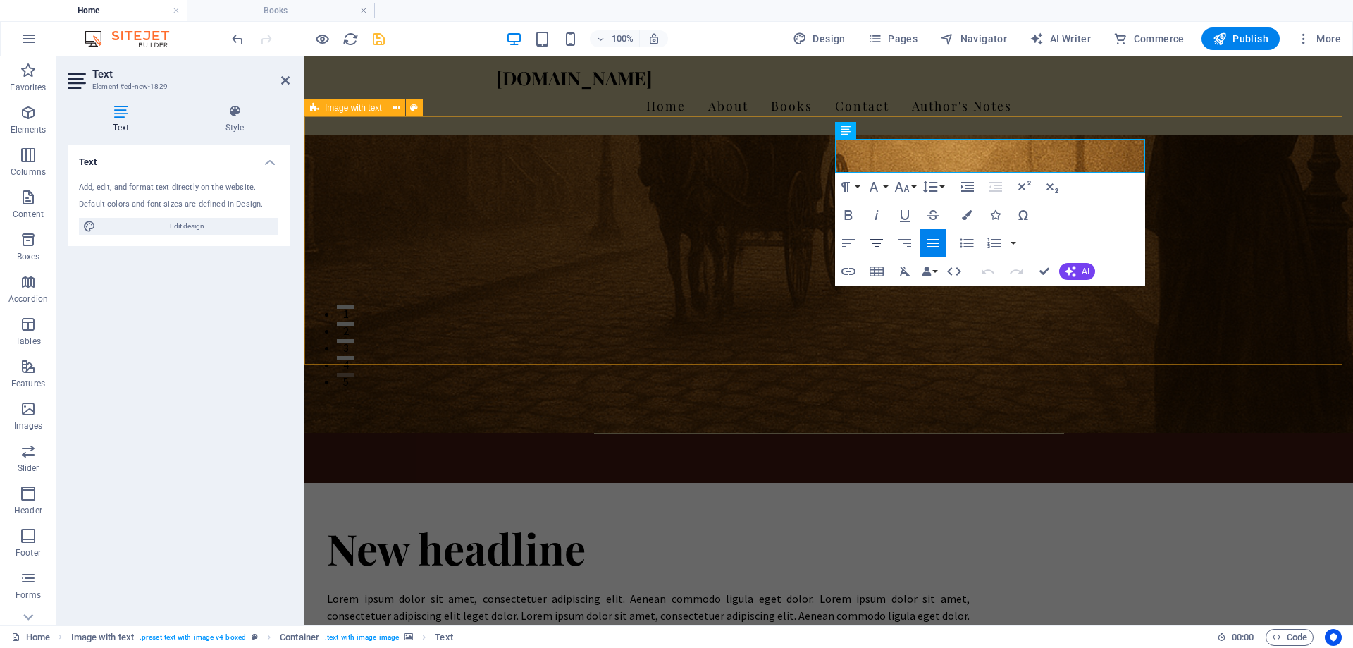
click at [880, 245] on icon "button" at bounding box center [876, 243] width 17 height 17
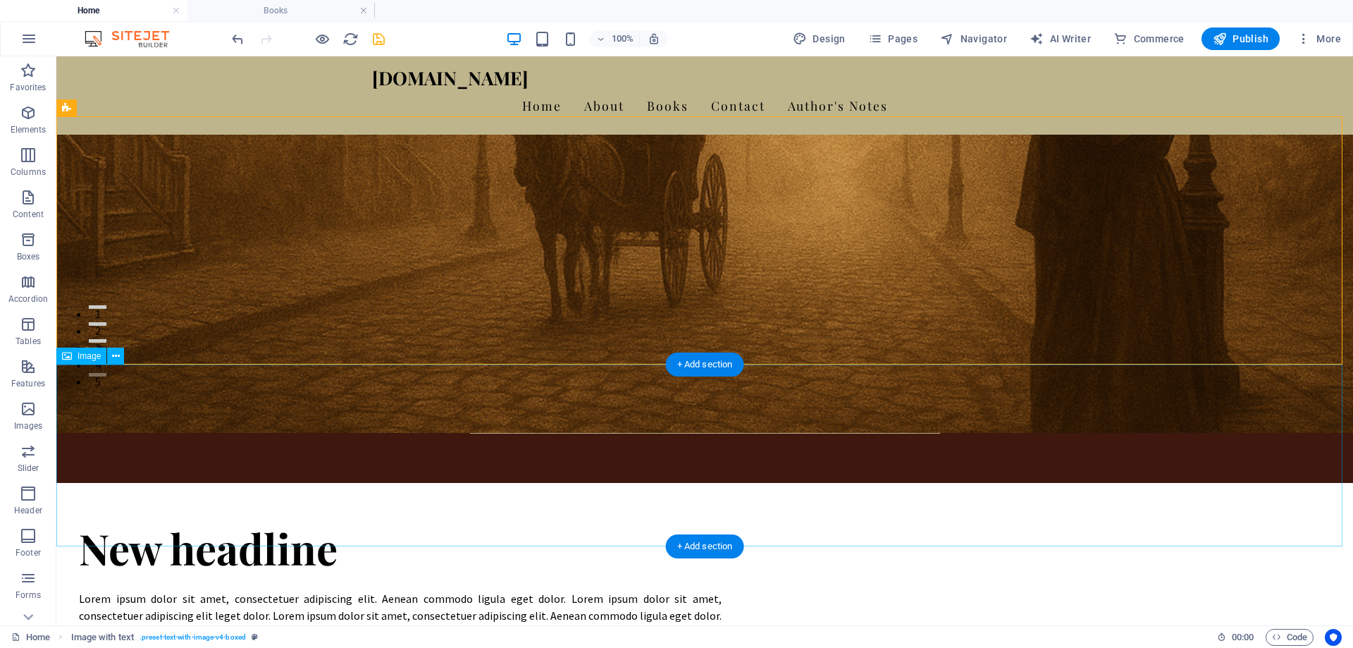
click at [117, 355] on icon at bounding box center [116, 356] width 8 height 15
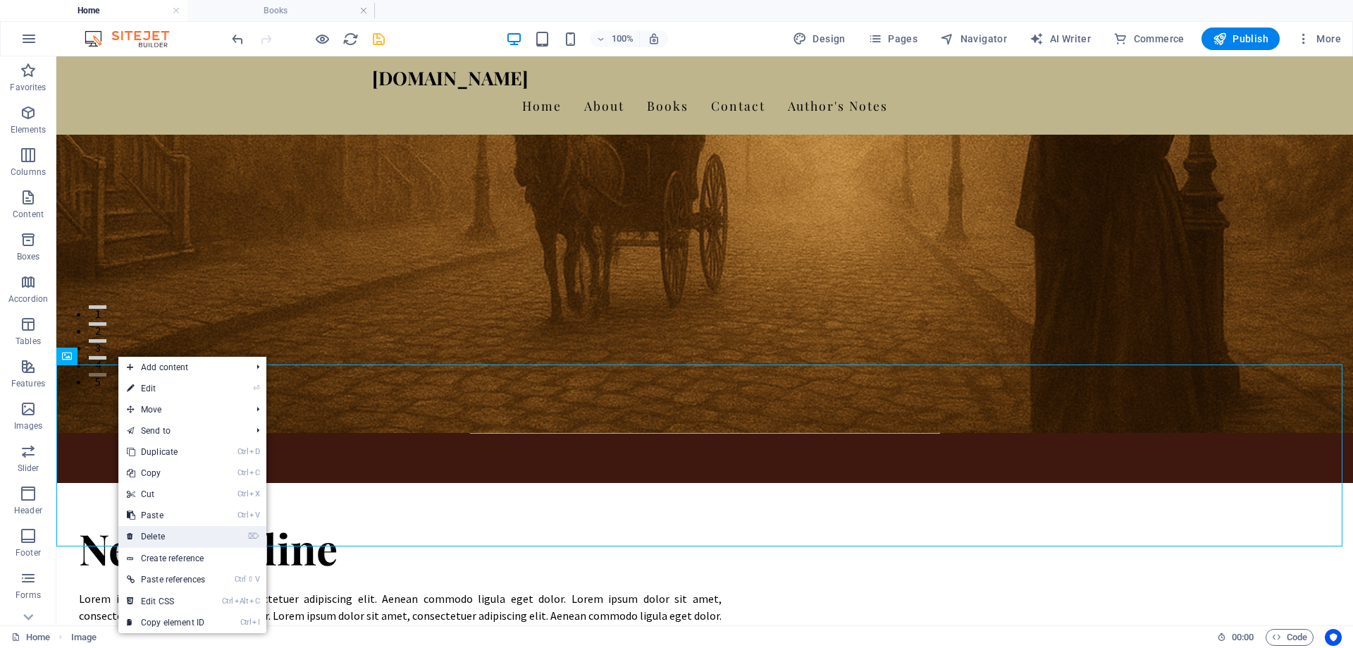
click at [160, 540] on link "⌦ Delete" at bounding box center [165, 536] width 95 height 21
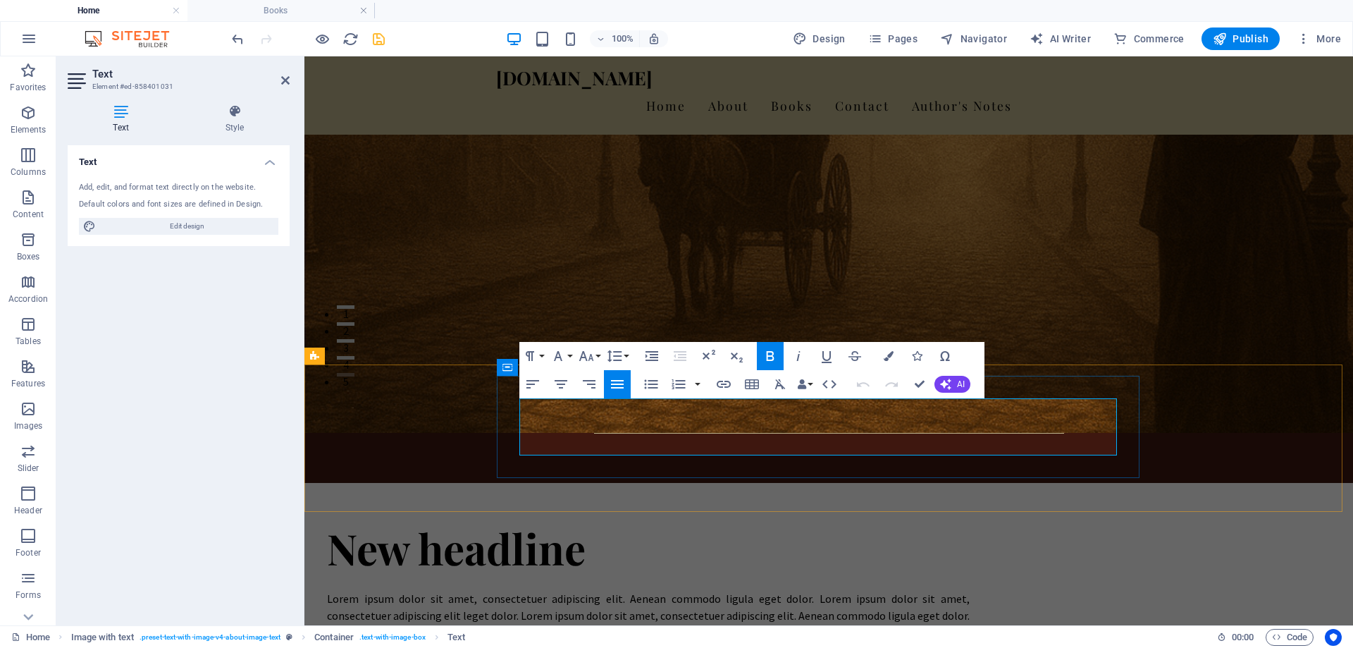
drag, startPoint x: 1078, startPoint y: 448, endPoint x: 531, endPoint y: 417, distance: 547.1
copy span "Gary M. Roberts is an award-winning author dedicated to breathing life into the…"
click at [663, 590] on div "Lorem ipsum dolor sit amet, consectetuer adipiscing elit. Aenean commodo ligula…" at bounding box center [648, 624] width 643 height 68
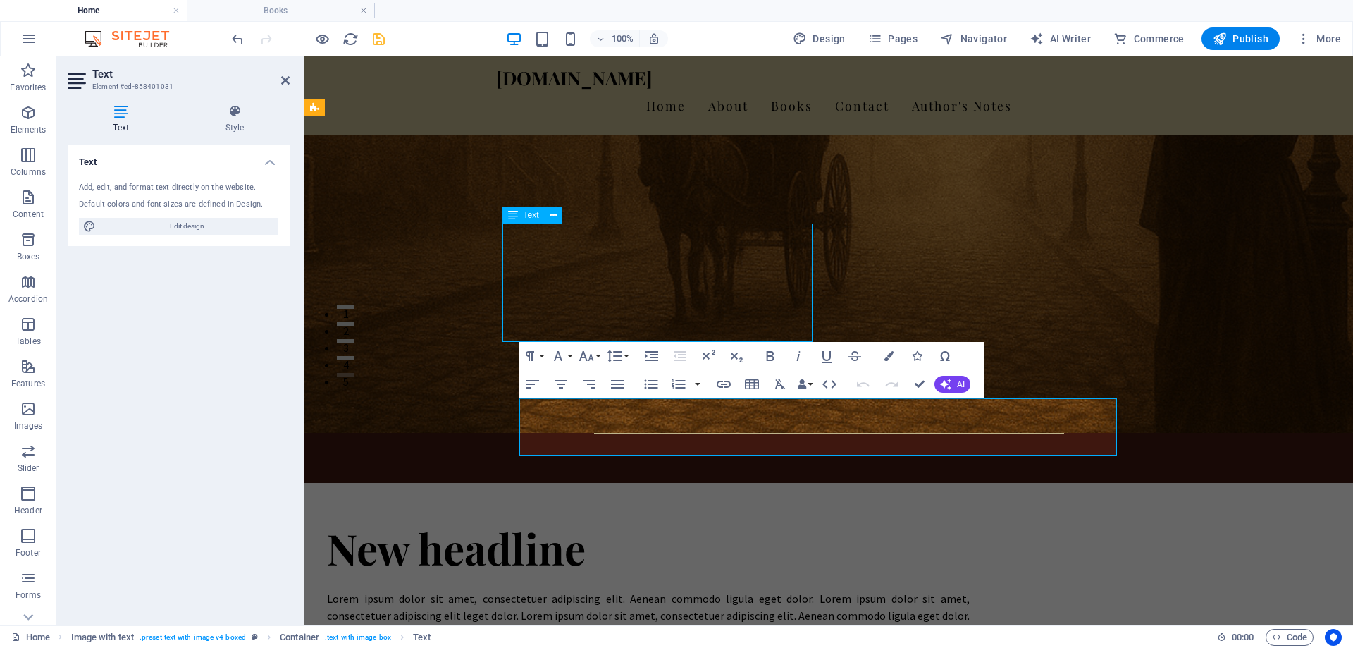
click at [663, 590] on div "Lorem ipsum dolor sit amet, consectetuer adipiscing elit. Aenean commodo ligula…" at bounding box center [648, 624] width 643 height 68
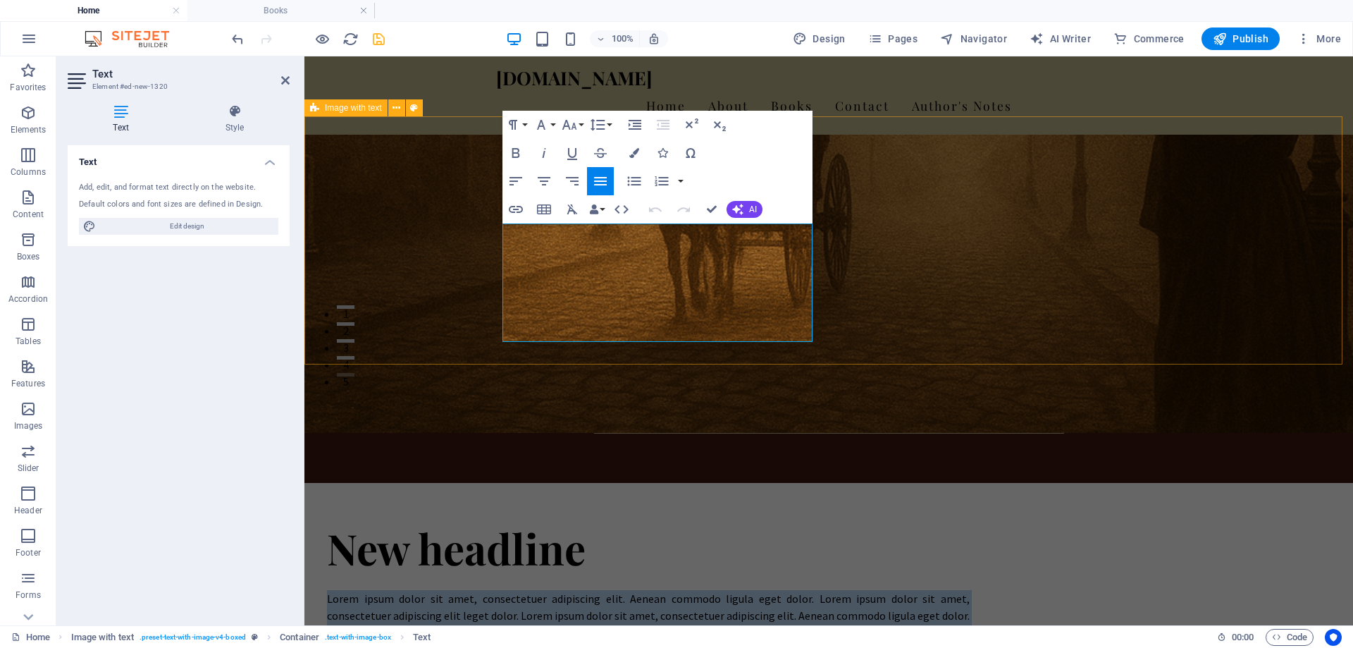
drag, startPoint x: 679, startPoint y: 337, endPoint x: 497, endPoint y: 225, distance: 214.2
click at [497, 471] on div "New headline Lorem ipsum dolor sit amet, consectetuer adipiscing elit. Aenean c…" at bounding box center [648, 646] width 710 height 350
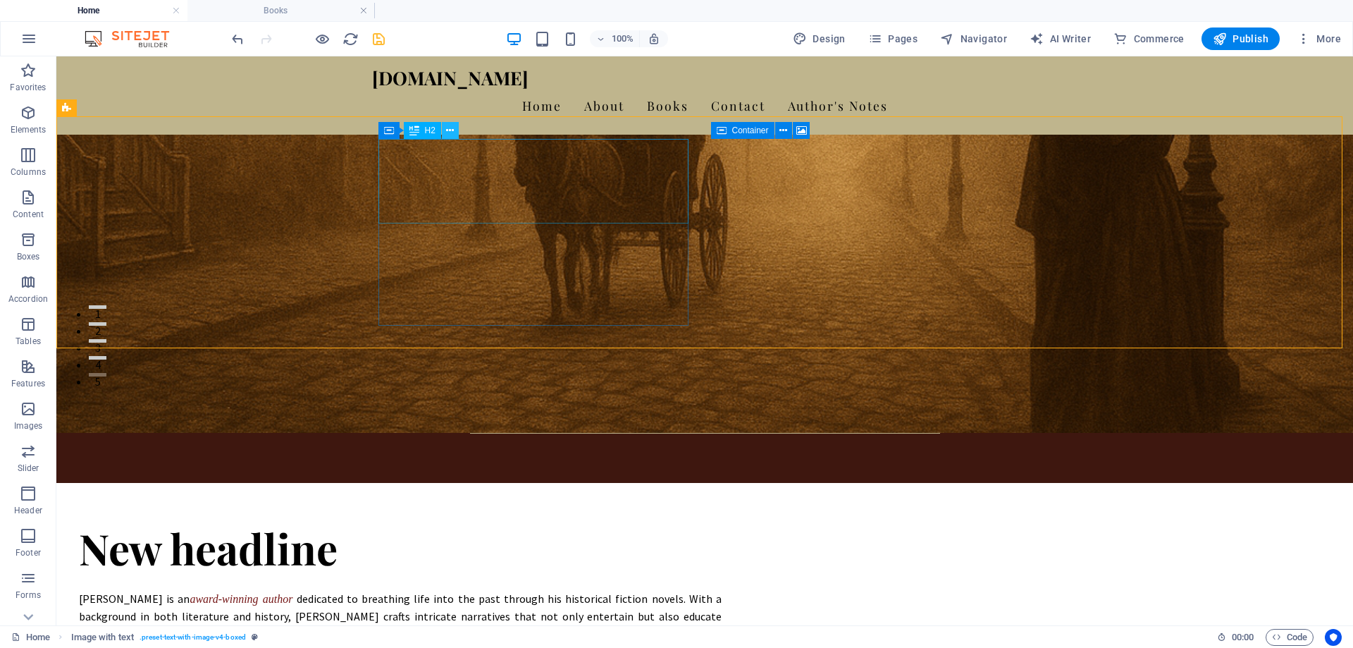
click at [449, 130] on icon at bounding box center [450, 130] width 8 height 15
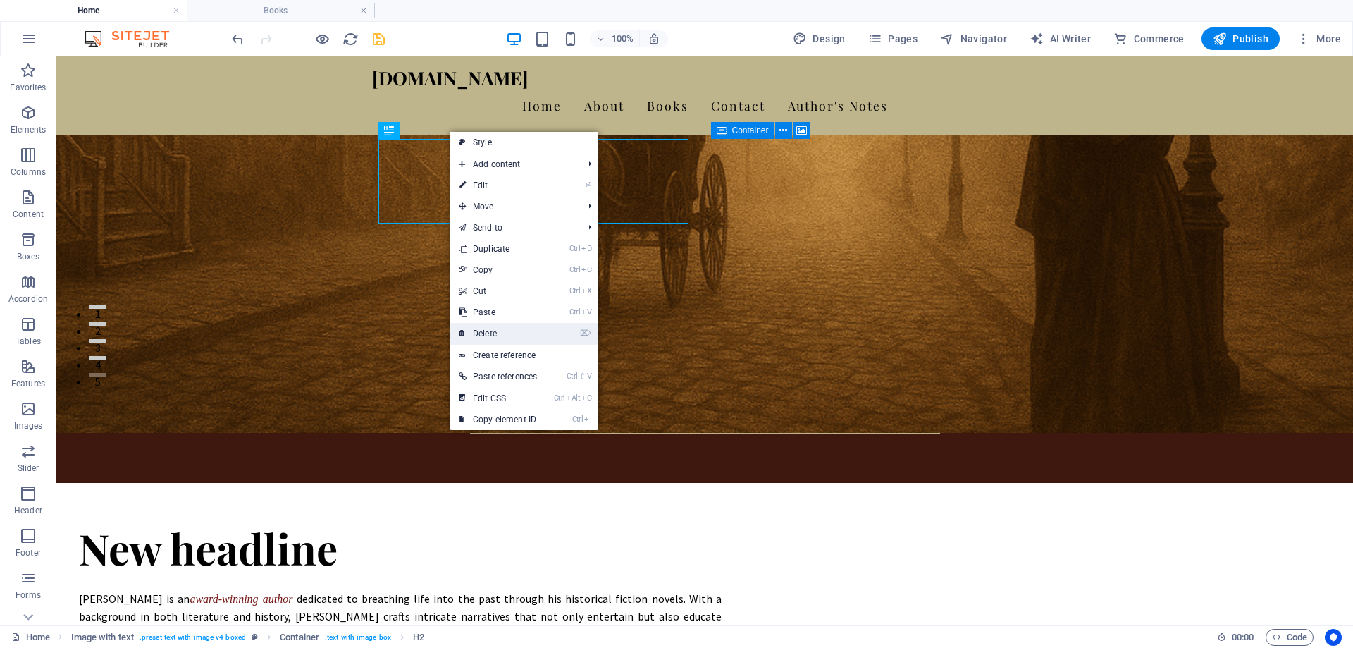
click at [487, 335] on link "⌦ Delete" at bounding box center [497, 333] width 95 height 21
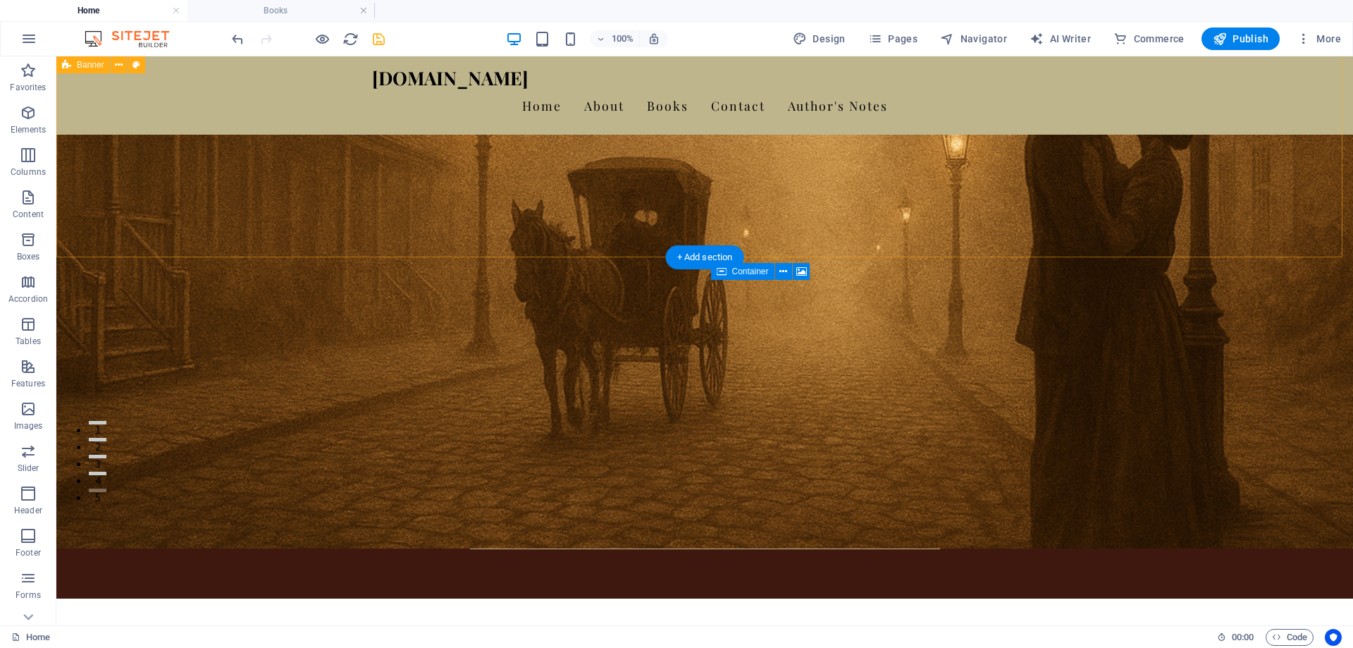
scroll to position [109, 0]
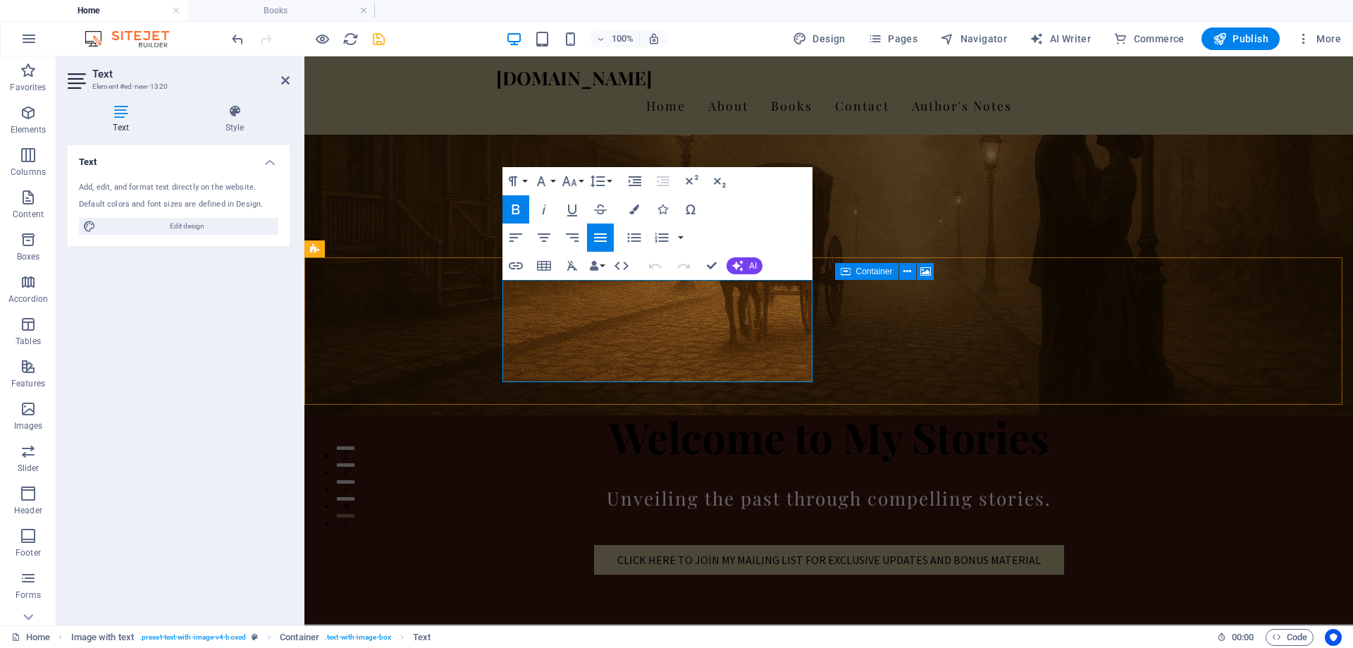
drag, startPoint x: 584, startPoint y: 286, endPoint x: 505, endPoint y: 283, distance: 78.3
click at [438, 647] on strong "[PERSON_NAME] is an" at bounding box center [382, 655] width 111 height 14
click at [518, 203] on icon "button" at bounding box center [515, 209] width 17 height 17
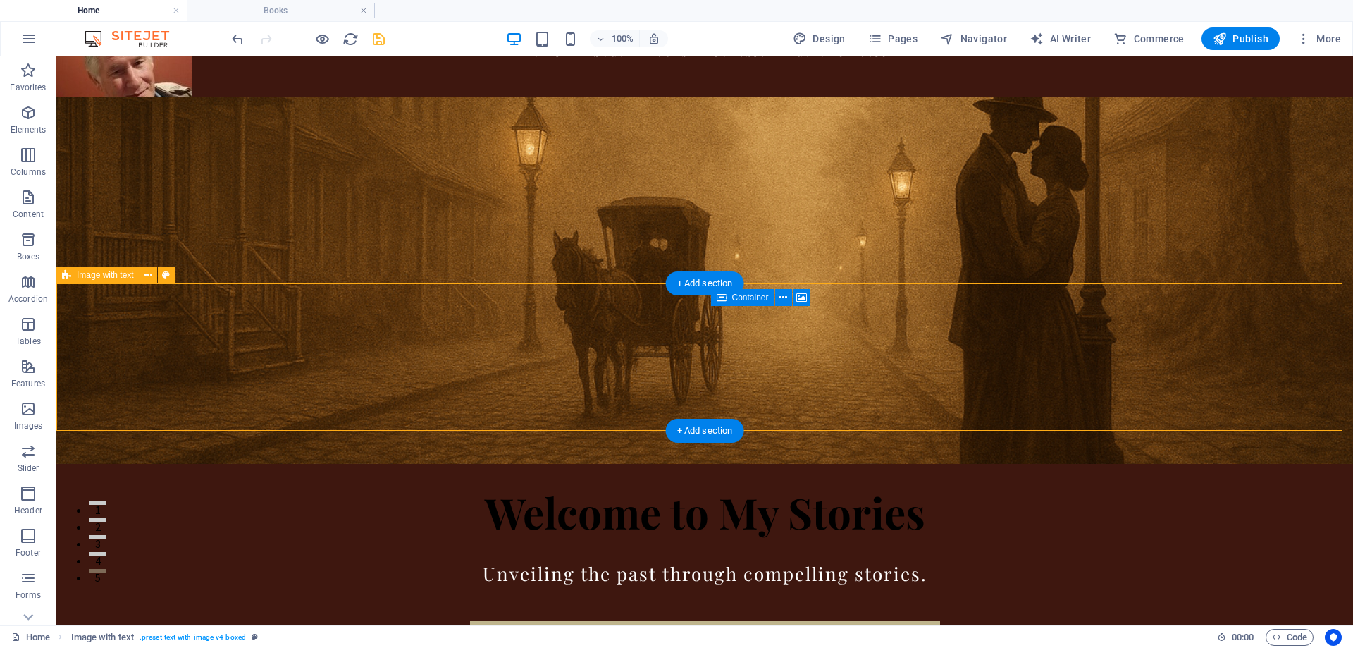
scroll to position [39, 0]
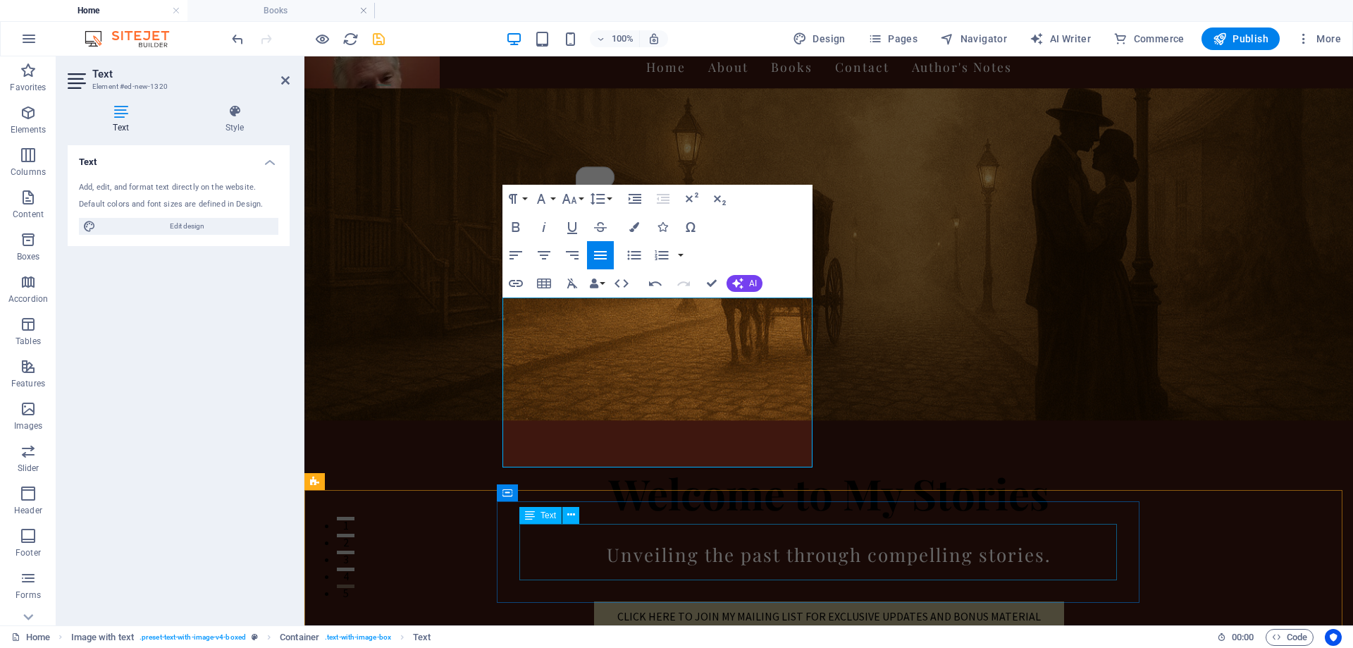
scroll to position [109, 0]
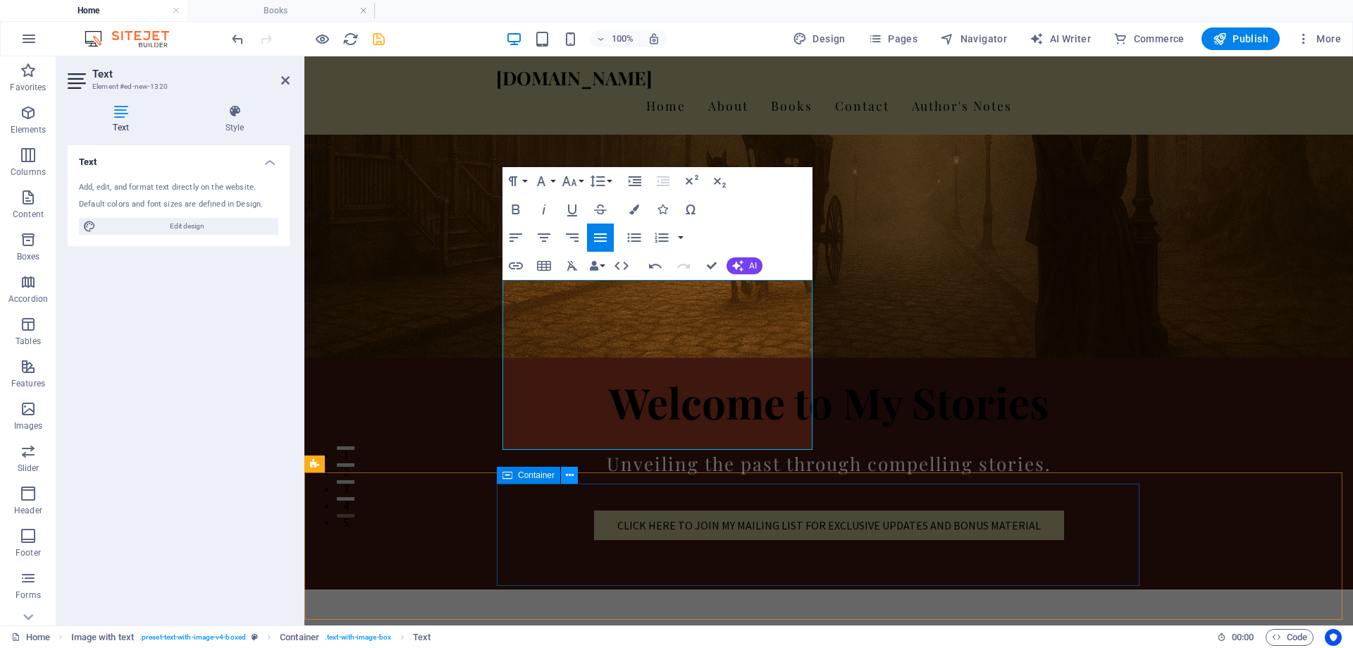
click at [573, 475] on icon at bounding box center [570, 475] width 8 height 15
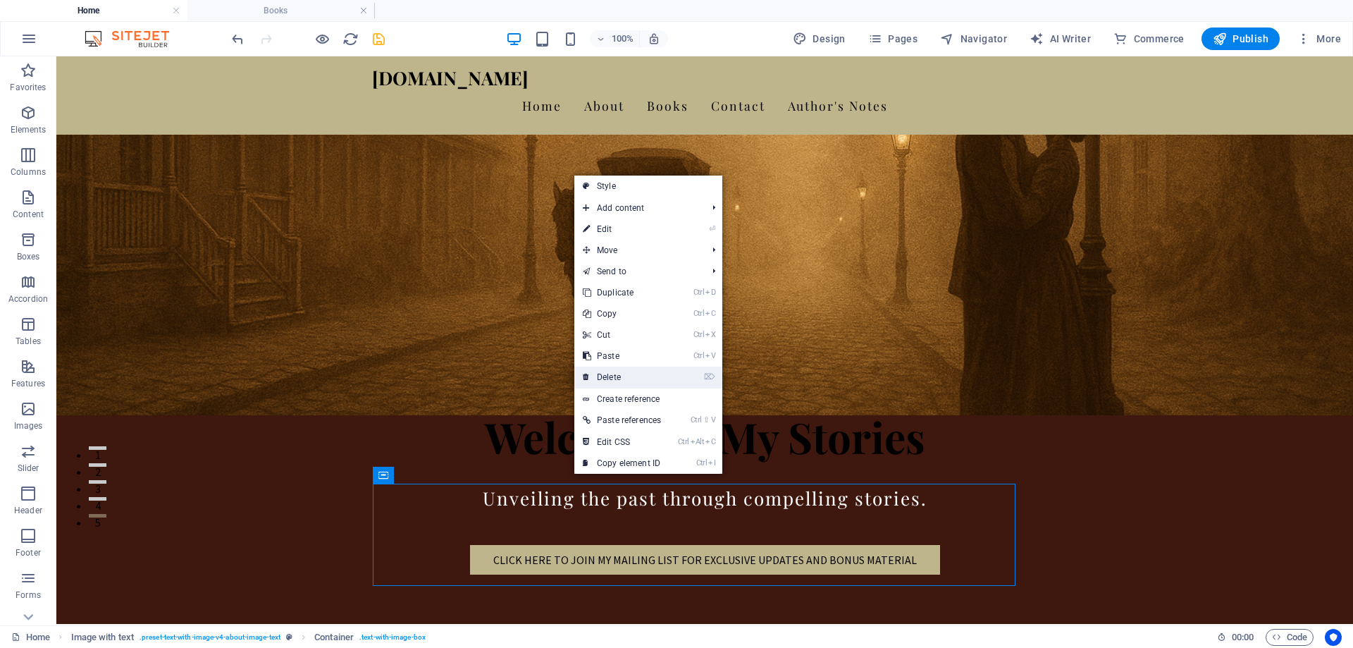
click at [618, 372] on link "⌦ Delete" at bounding box center [621, 376] width 95 height 21
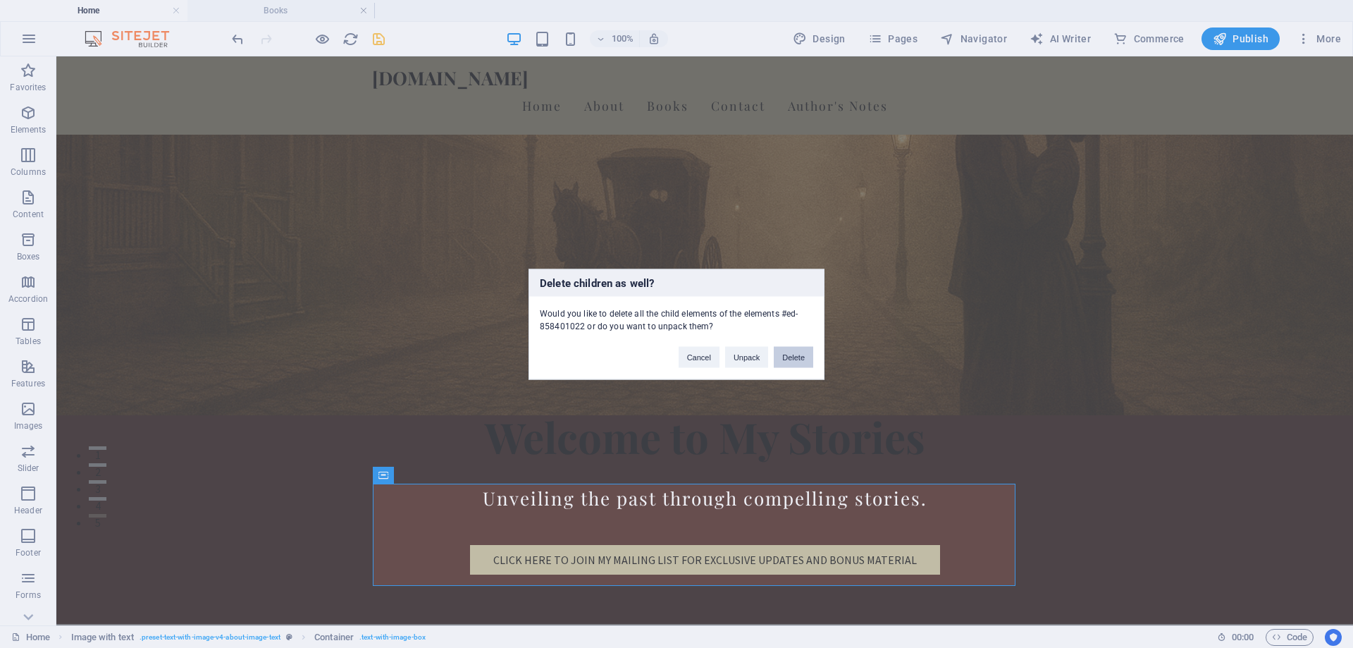
click at [790, 357] on button "Delete" at bounding box center [793, 356] width 39 height 21
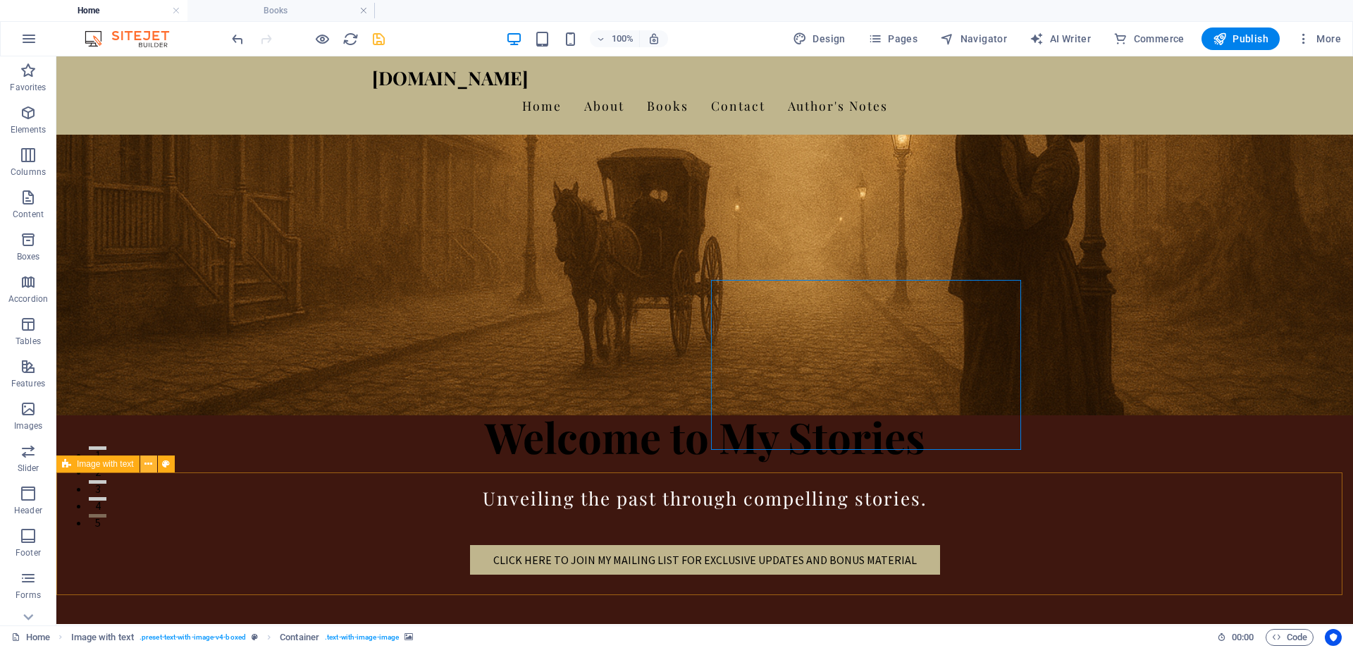
click at [150, 466] on icon at bounding box center [148, 464] width 8 height 15
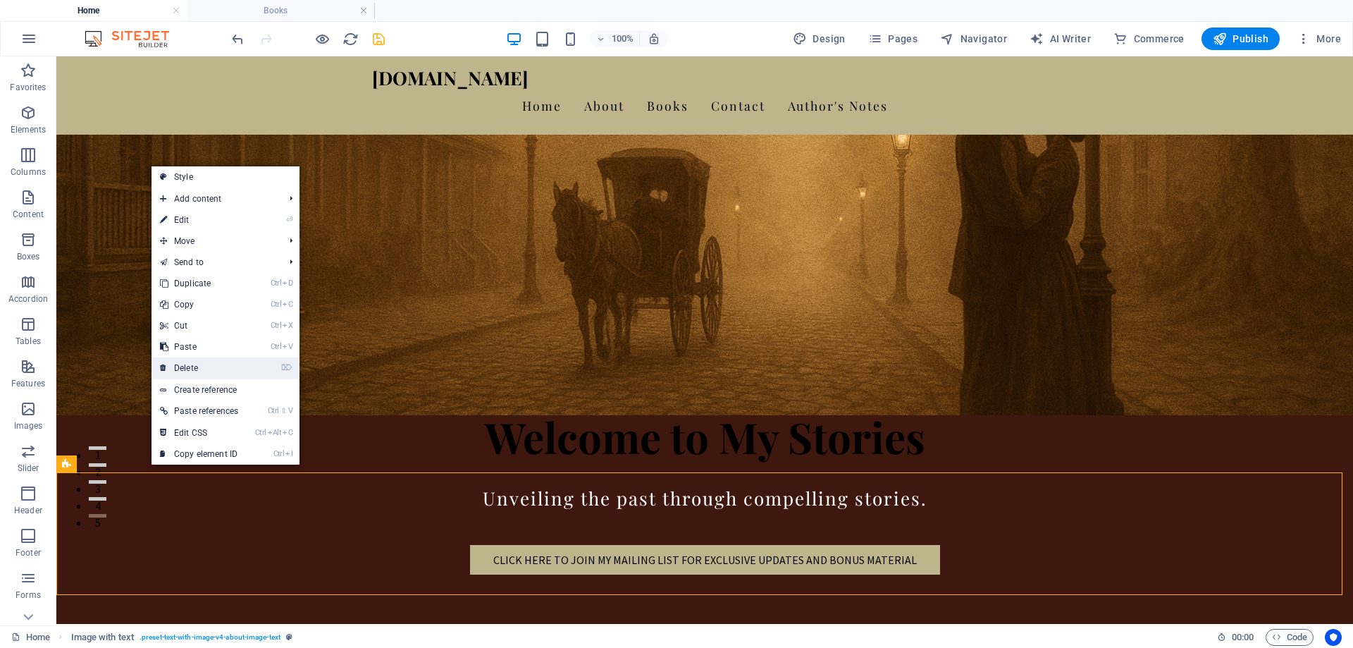
click at [180, 365] on link "⌦ Delete" at bounding box center [199, 367] width 95 height 21
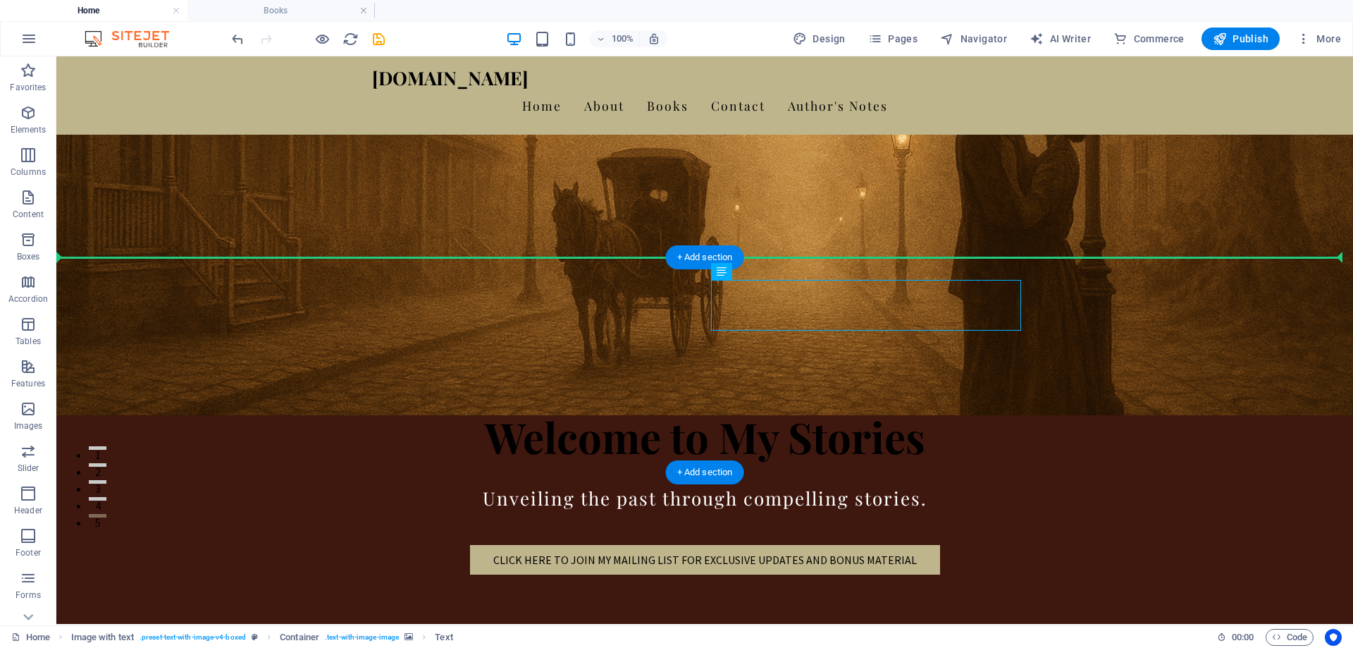
drag, startPoint x: 803, startPoint y: 327, endPoint x: 745, endPoint y: 261, distance: 87.9
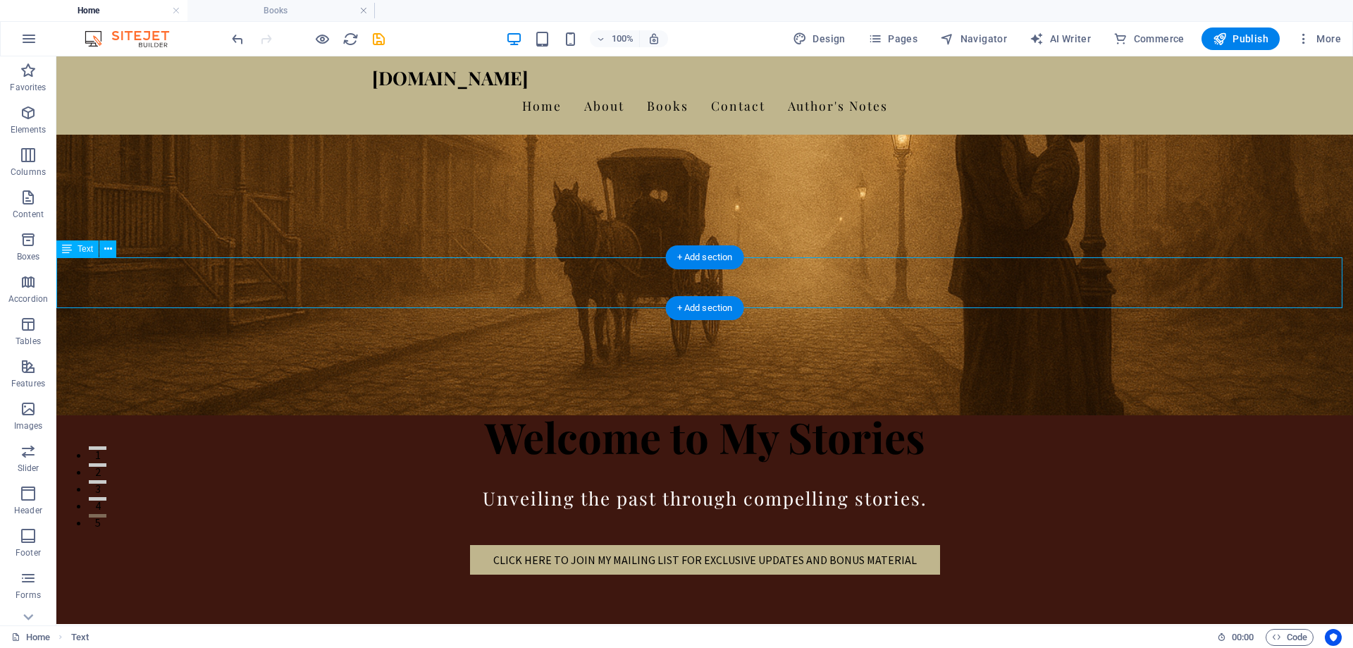
click at [617, 624] on div "Award-winning Author [PERSON_NAME]" at bounding box center [704, 649] width 1297 height 51
click at [622, 624] on div "Award-winning Author [PERSON_NAME]" at bounding box center [704, 649] width 1297 height 51
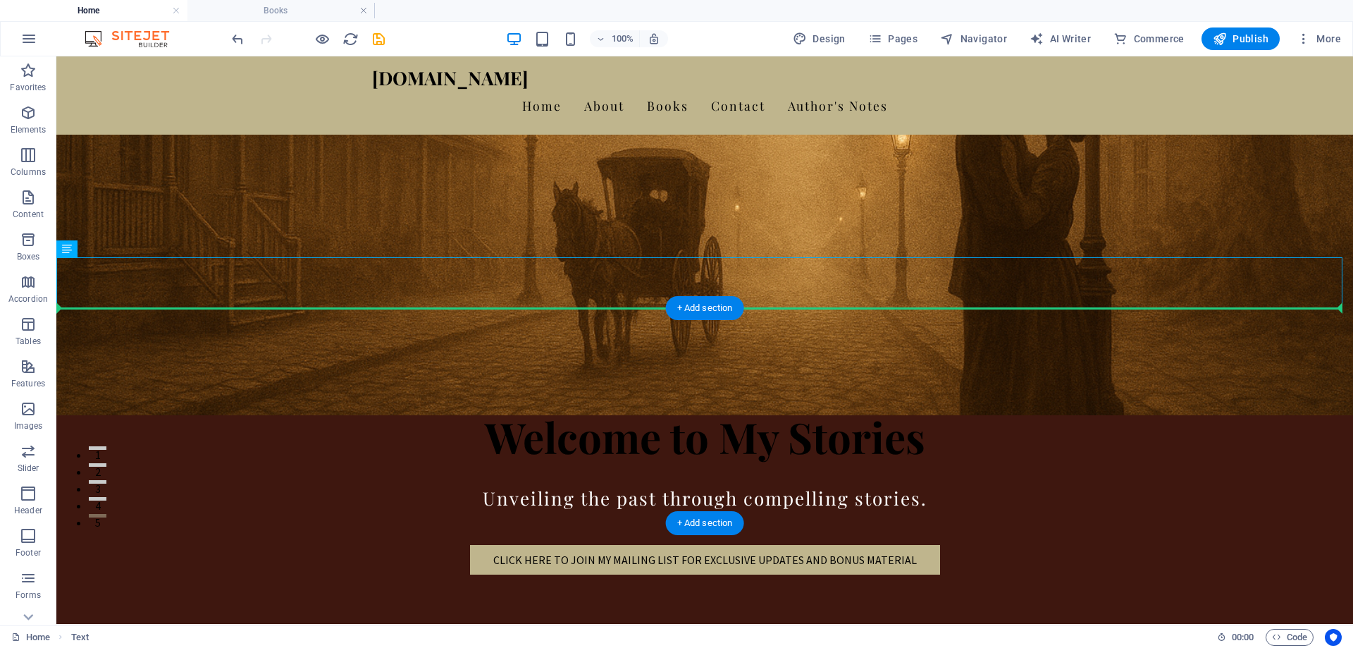
drag, startPoint x: 123, startPoint y: 305, endPoint x: 877, endPoint y: 317, distance: 754.9
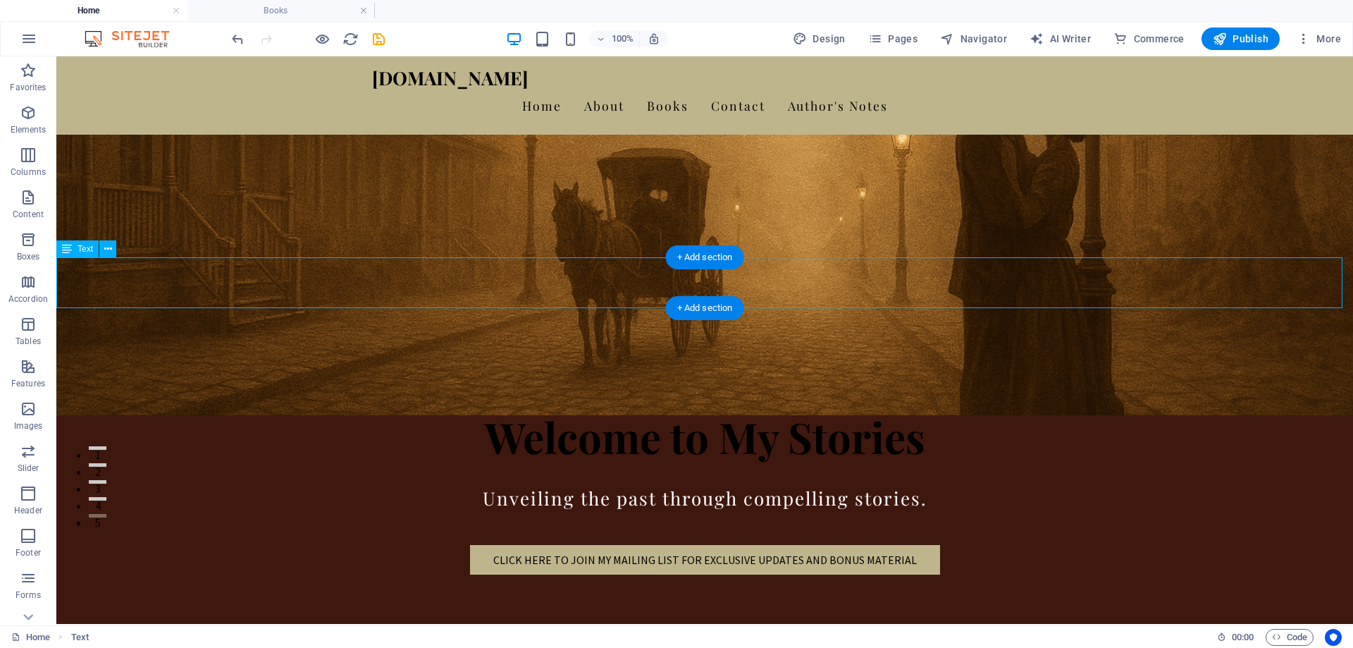
click at [815, 624] on div "Award-winning Author [PERSON_NAME]" at bounding box center [704, 649] width 1297 height 51
click at [108, 249] on icon at bounding box center [108, 249] width 8 height 15
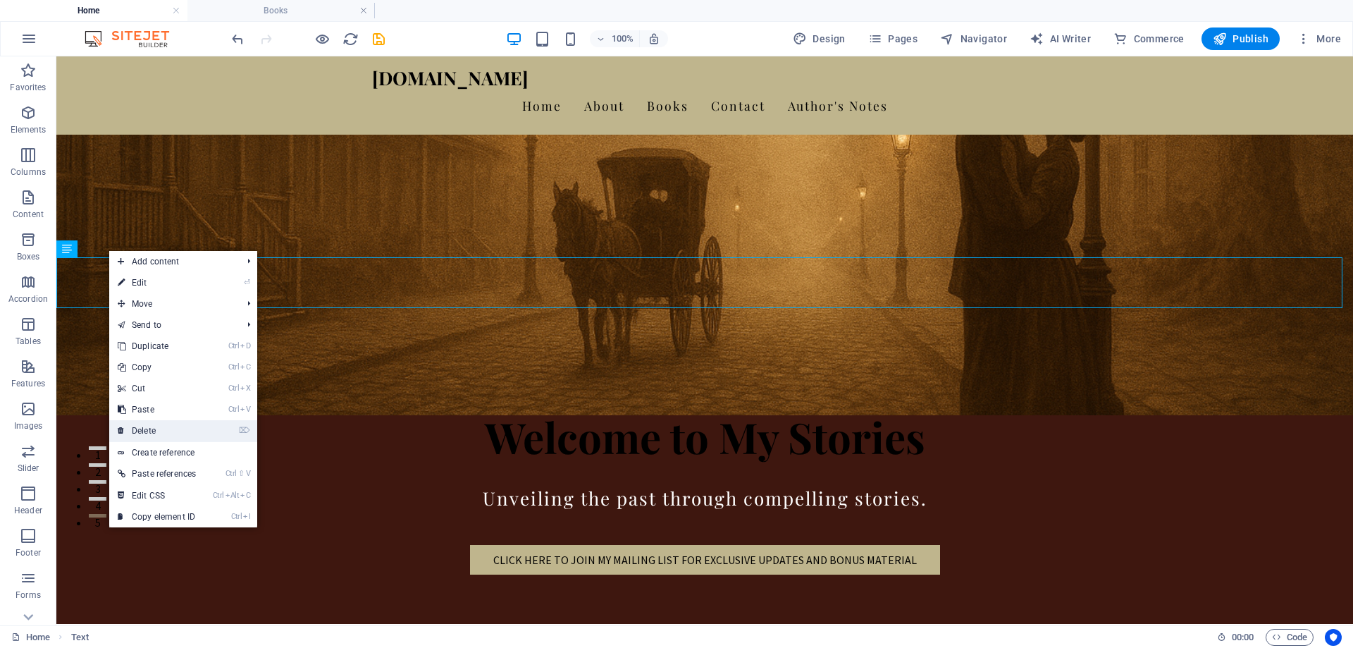
click at [148, 426] on link "⌦ Delete" at bounding box center [156, 430] width 95 height 21
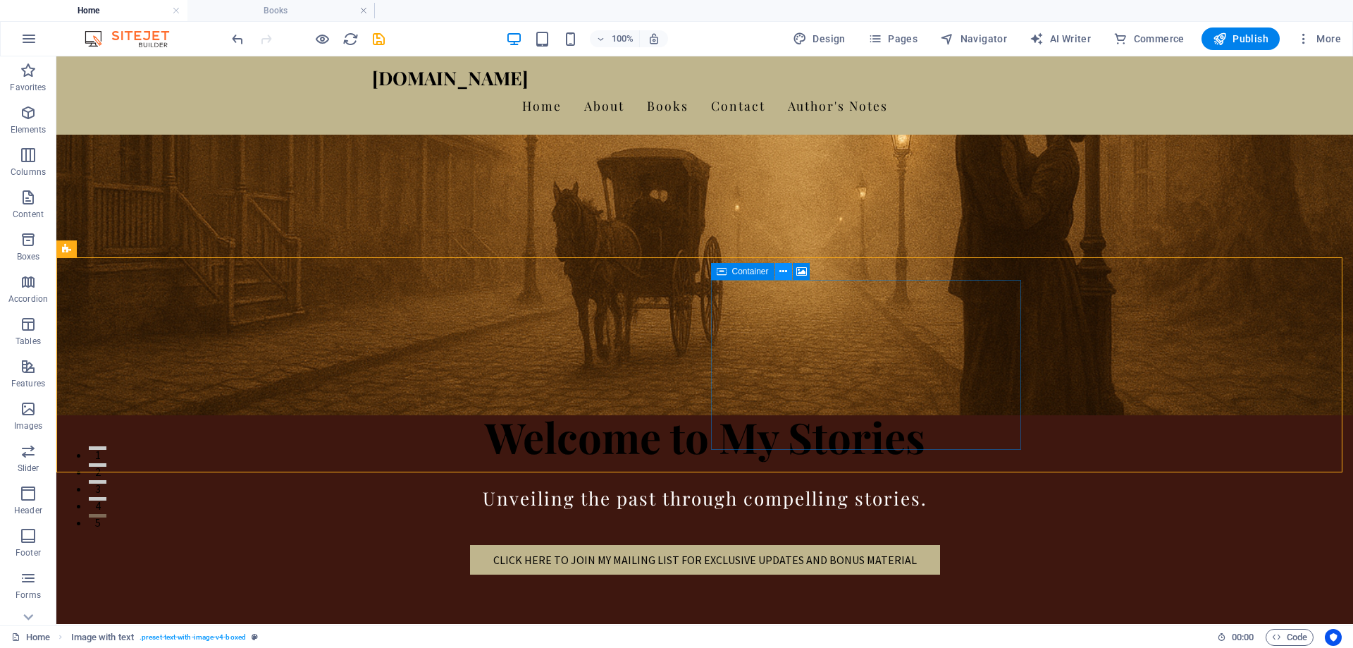
click at [783, 274] on icon at bounding box center [783, 271] width 8 height 15
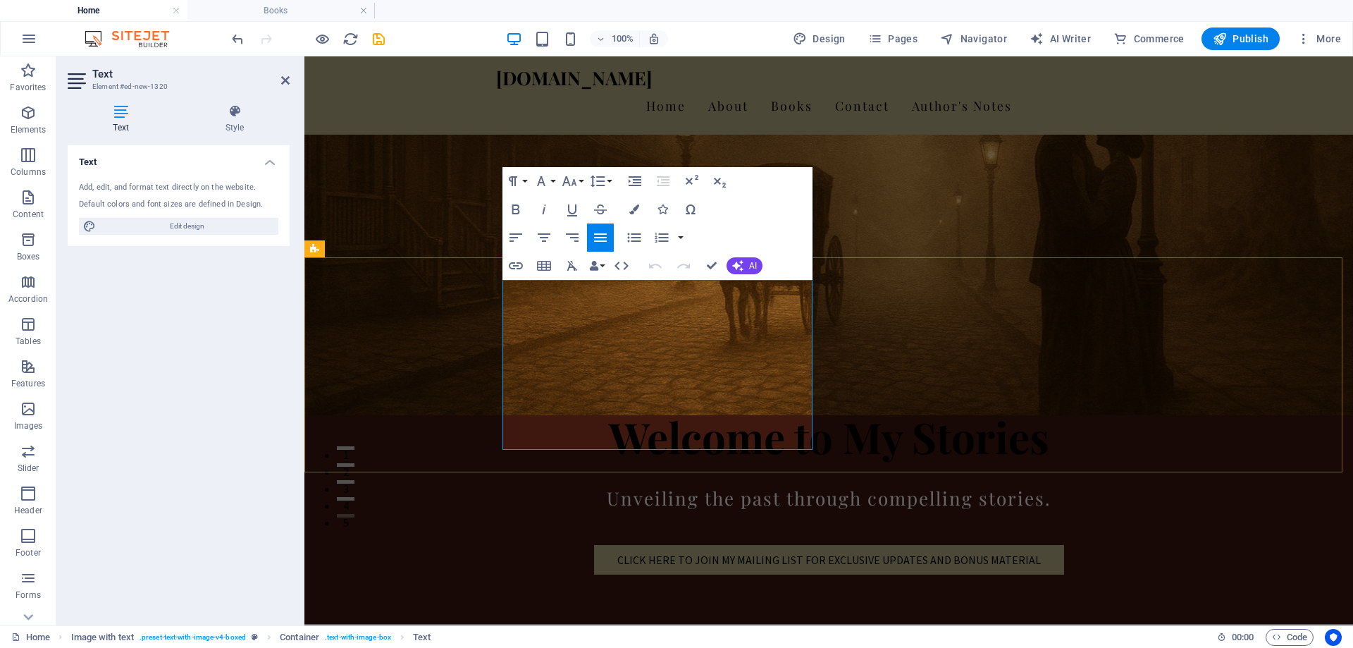
drag, startPoint x: 503, startPoint y: 319, endPoint x: 744, endPoint y: 317, distance: 240.3
click at [581, 183] on button "Font Size" at bounding box center [572, 181] width 27 height 28
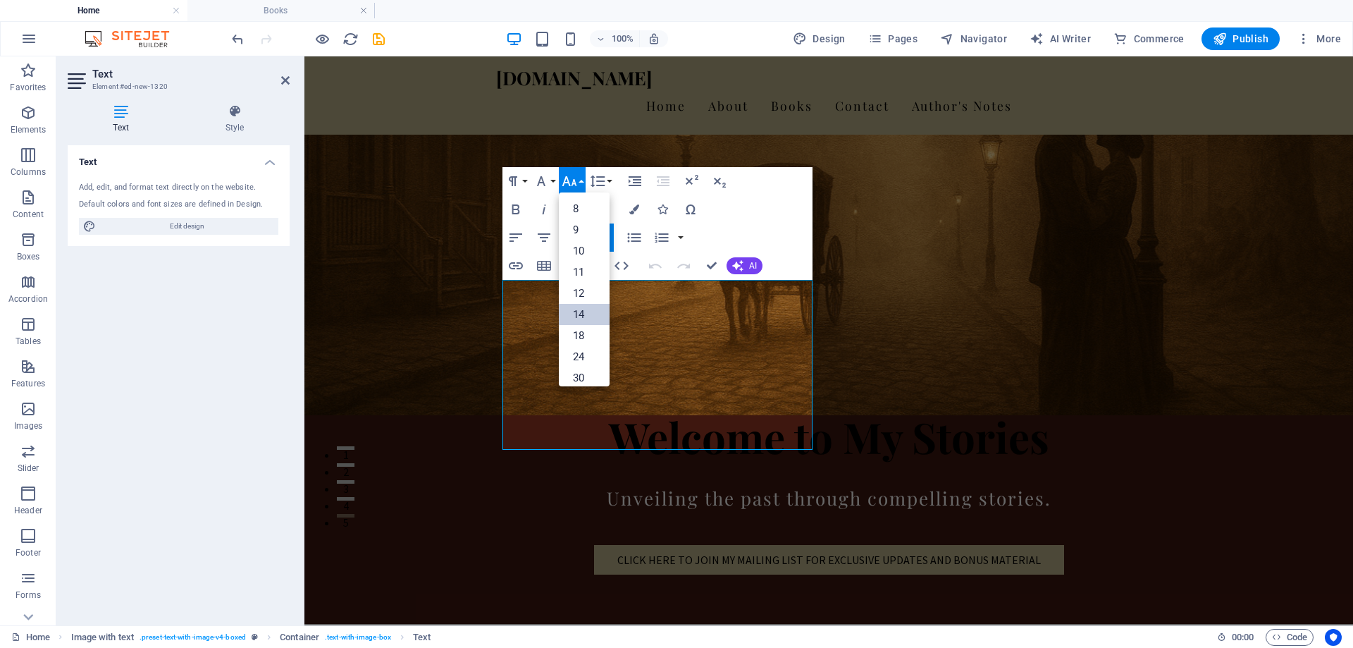
click at [576, 310] on link "14" at bounding box center [584, 314] width 51 height 21
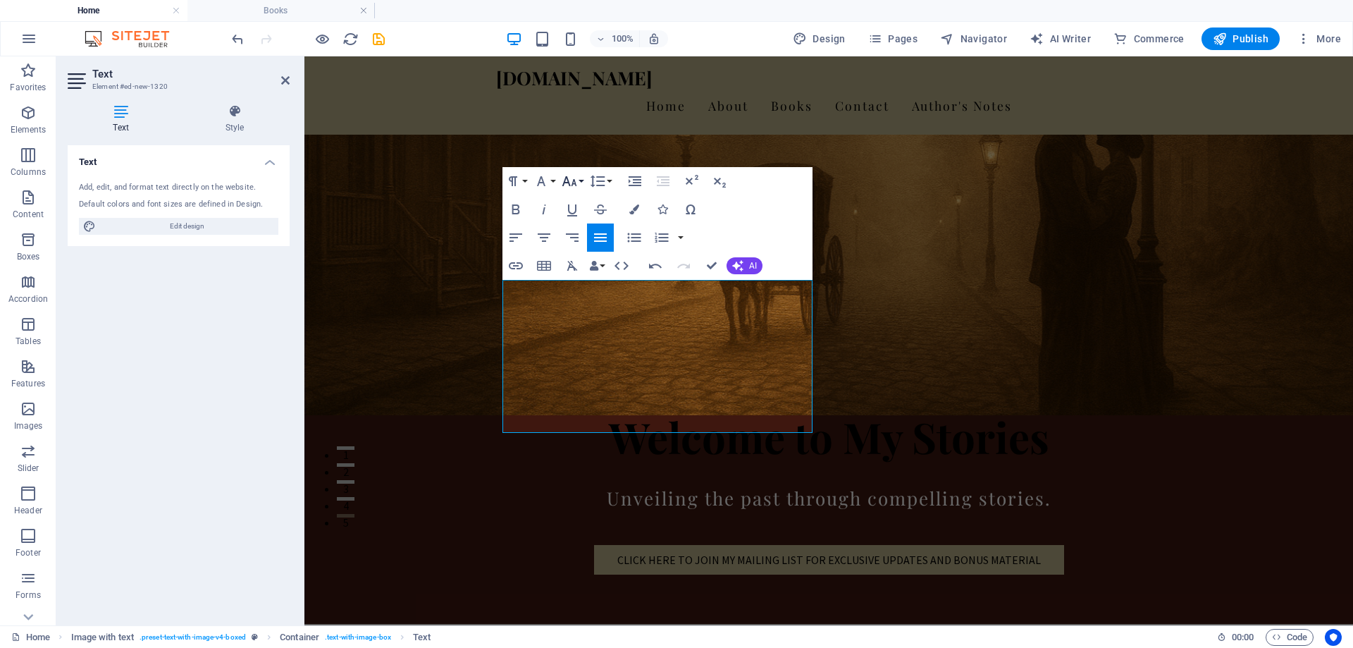
click at [579, 180] on button "Font Size" at bounding box center [572, 181] width 27 height 28
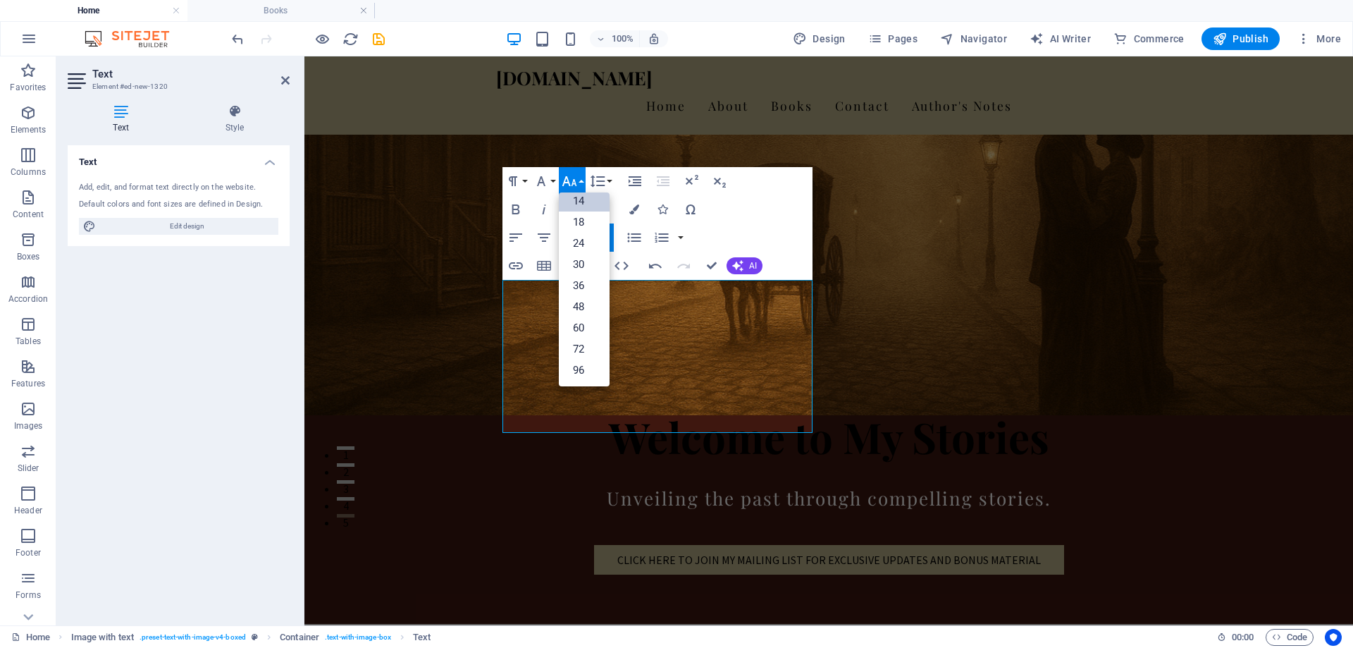
scroll to position [113, 0]
click at [578, 239] on link "24" at bounding box center [584, 243] width 51 height 21
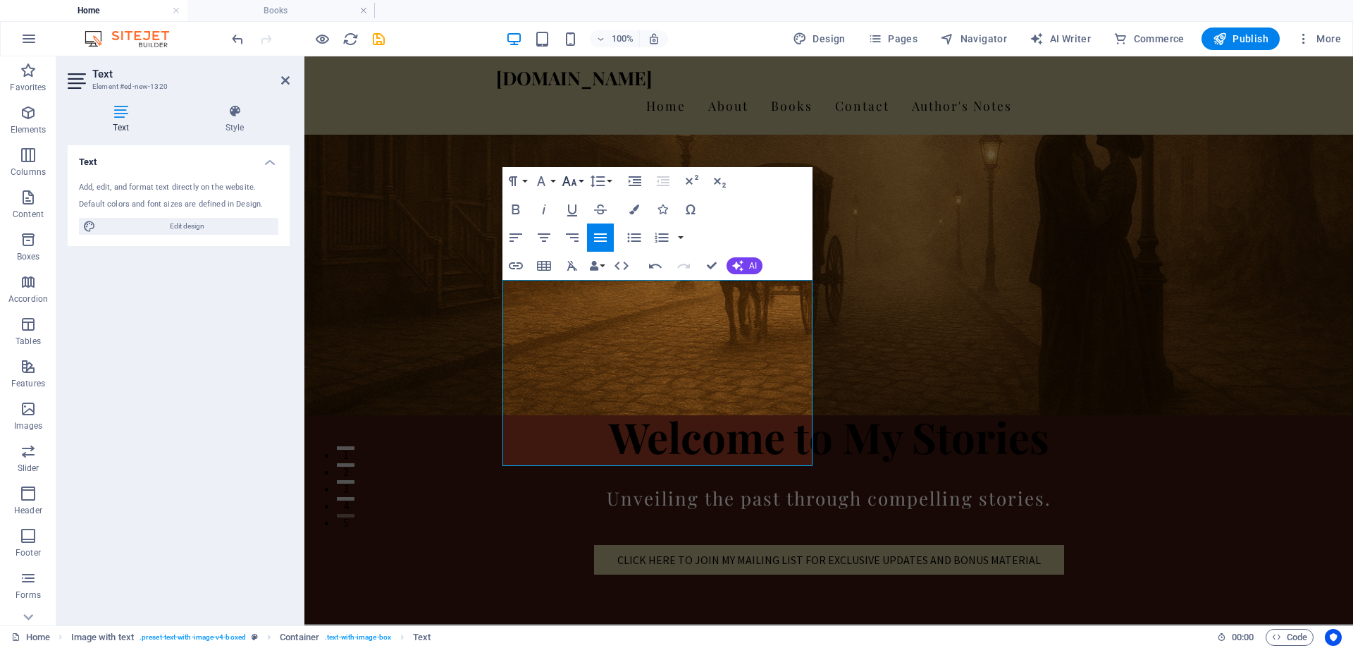
click at [581, 180] on button "Font Size" at bounding box center [572, 181] width 27 height 28
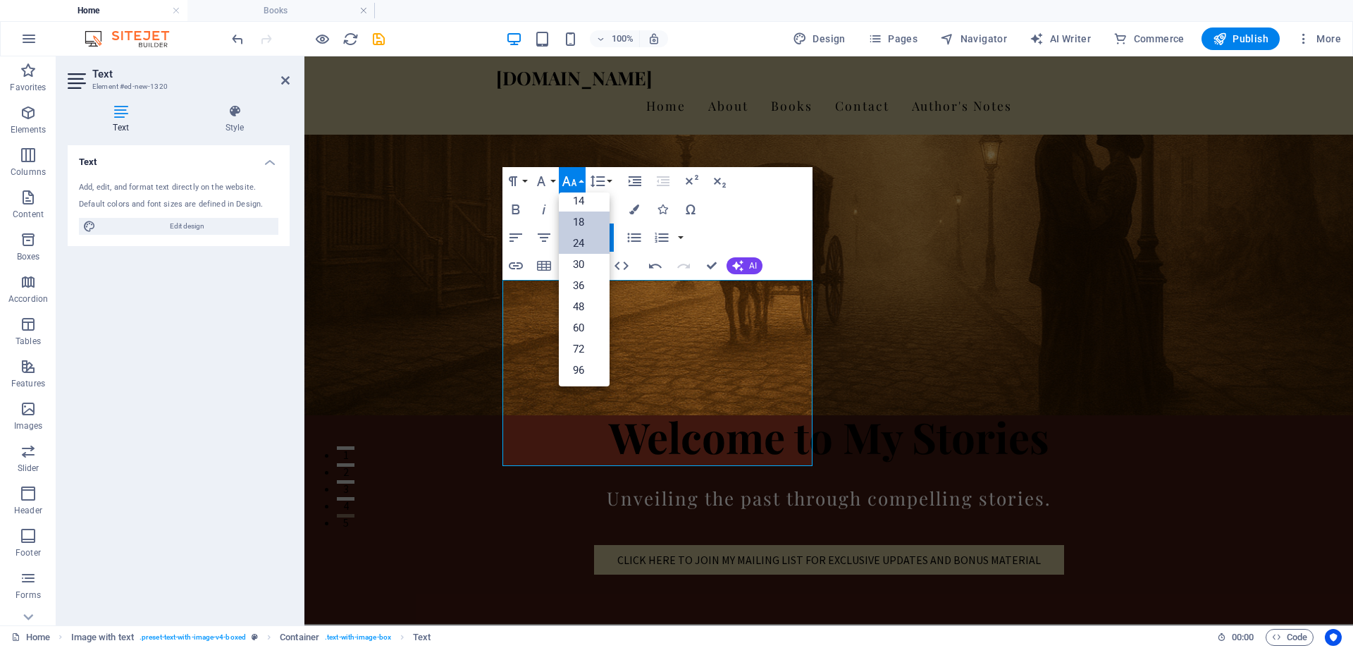
click at [581, 218] on link "18" at bounding box center [584, 221] width 51 height 21
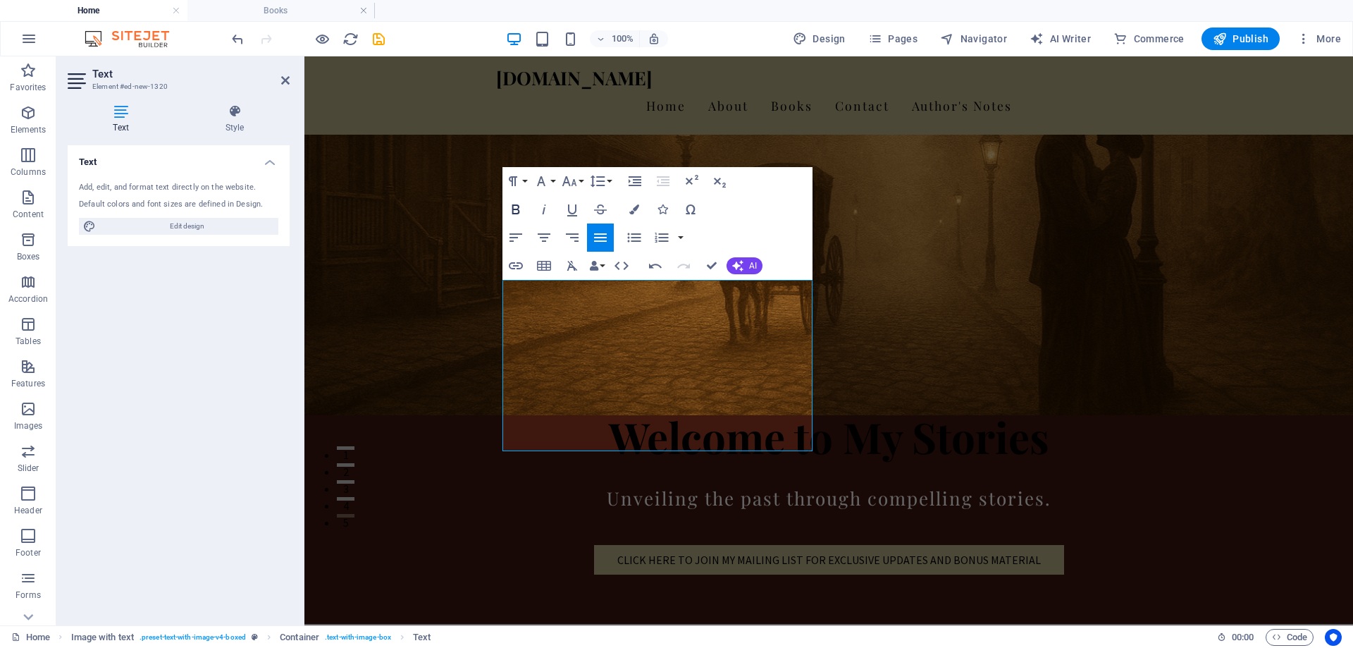
click at [522, 211] on icon "button" at bounding box center [515, 209] width 17 height 17
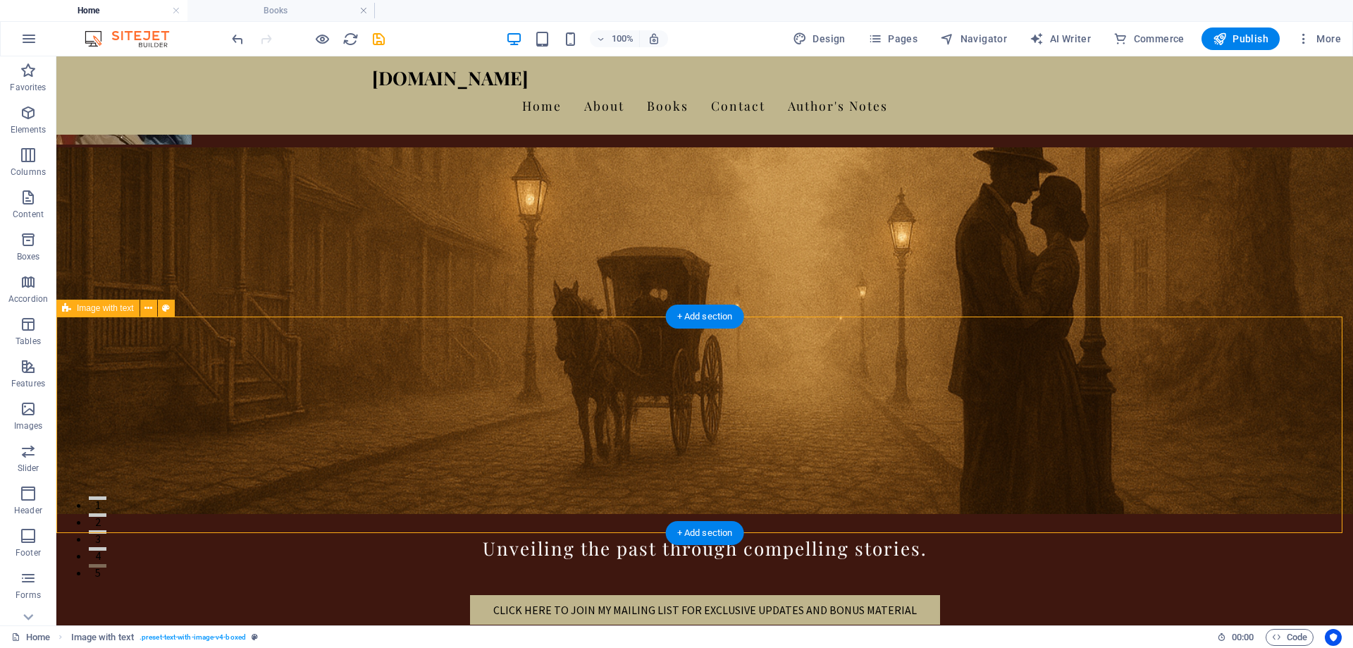
scroll to position [39, 0]
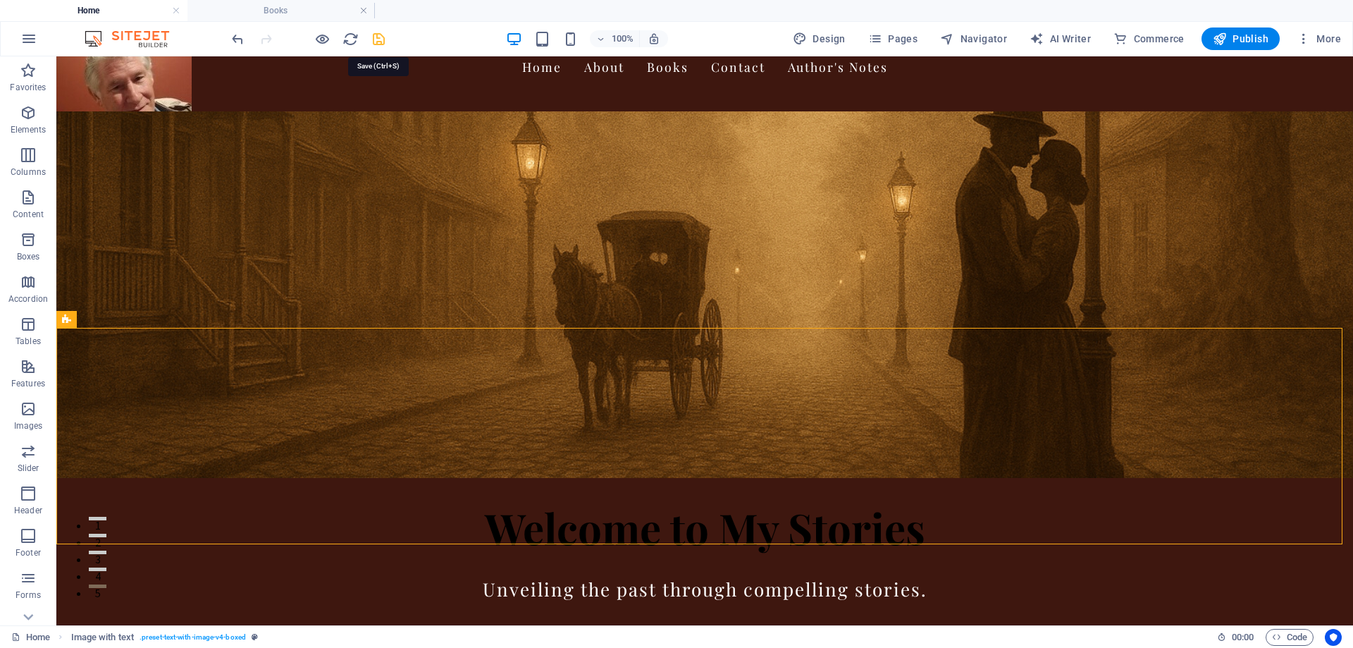
click at [376, 35] on icon "save" at bounding box center [379, 39] width 16 height 16
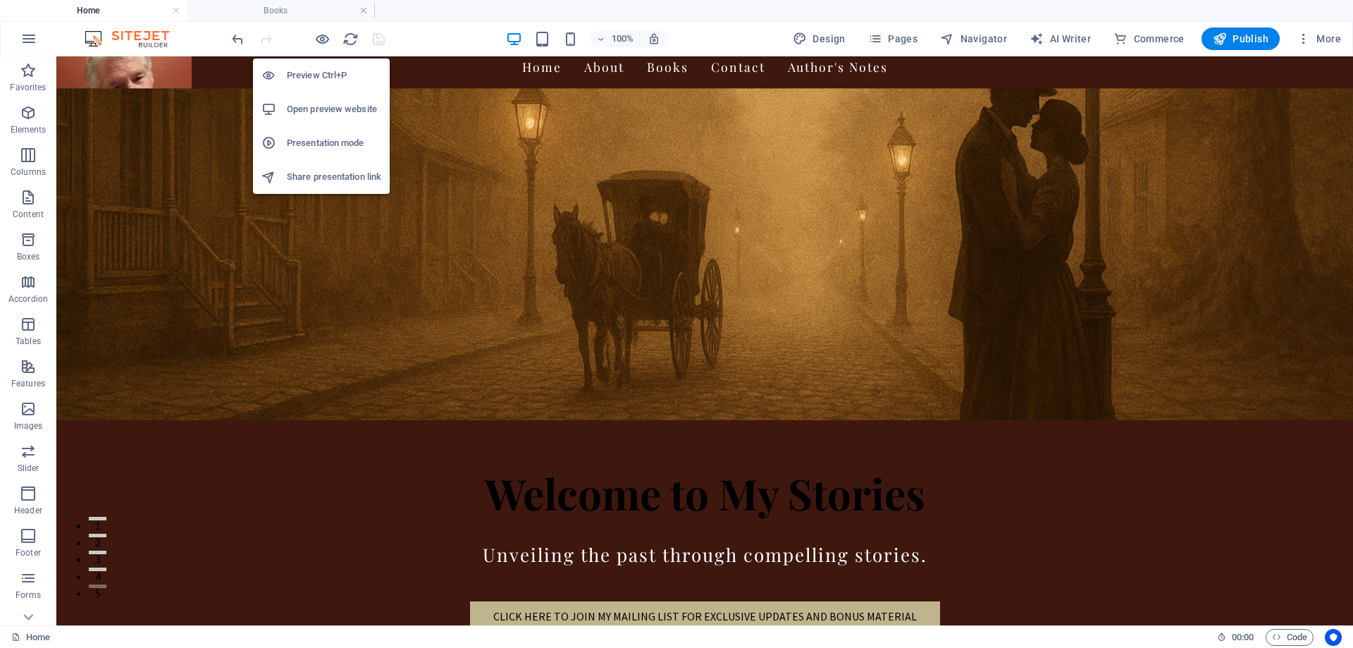
click at [323, 76] on h6 "Preview Ctrl+P" at bounding box center [334, 75] width 94 height 17
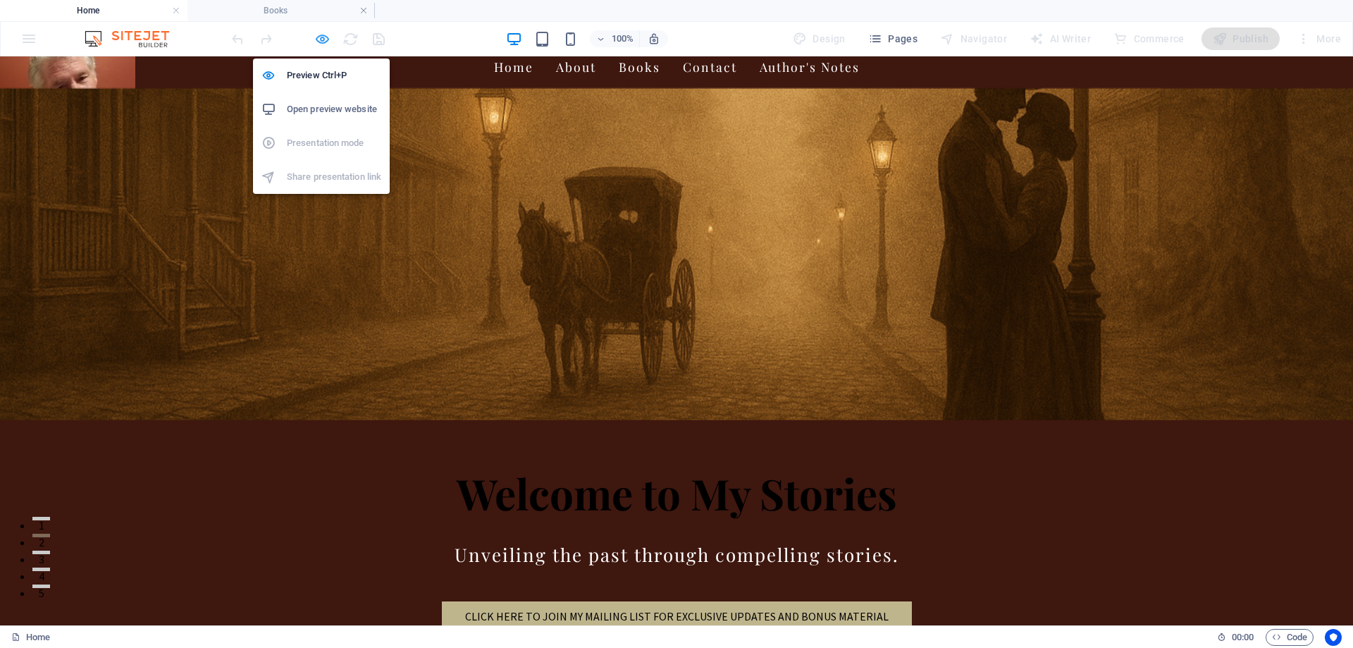
click at [317, 35] on icon "button" at bounding box center [322, 39] width 16 height 16
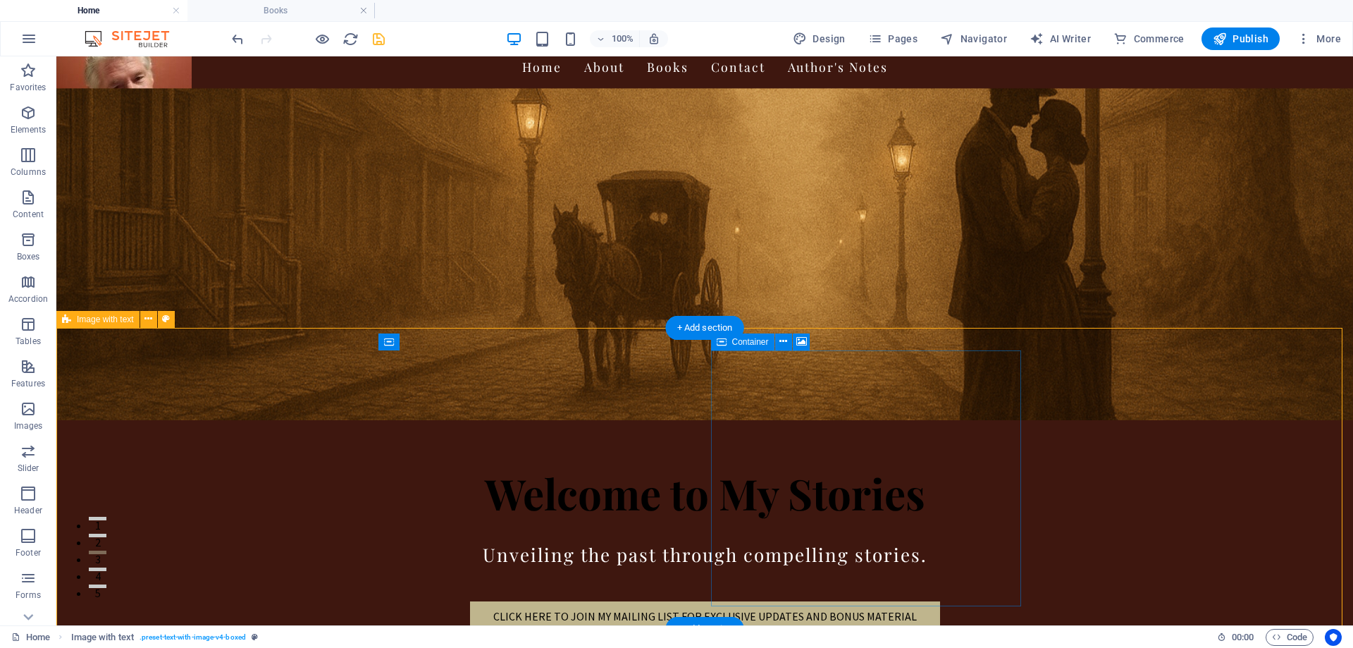
click at [782, 341] on icon at bounding box center [783, 341] width 8 height 15
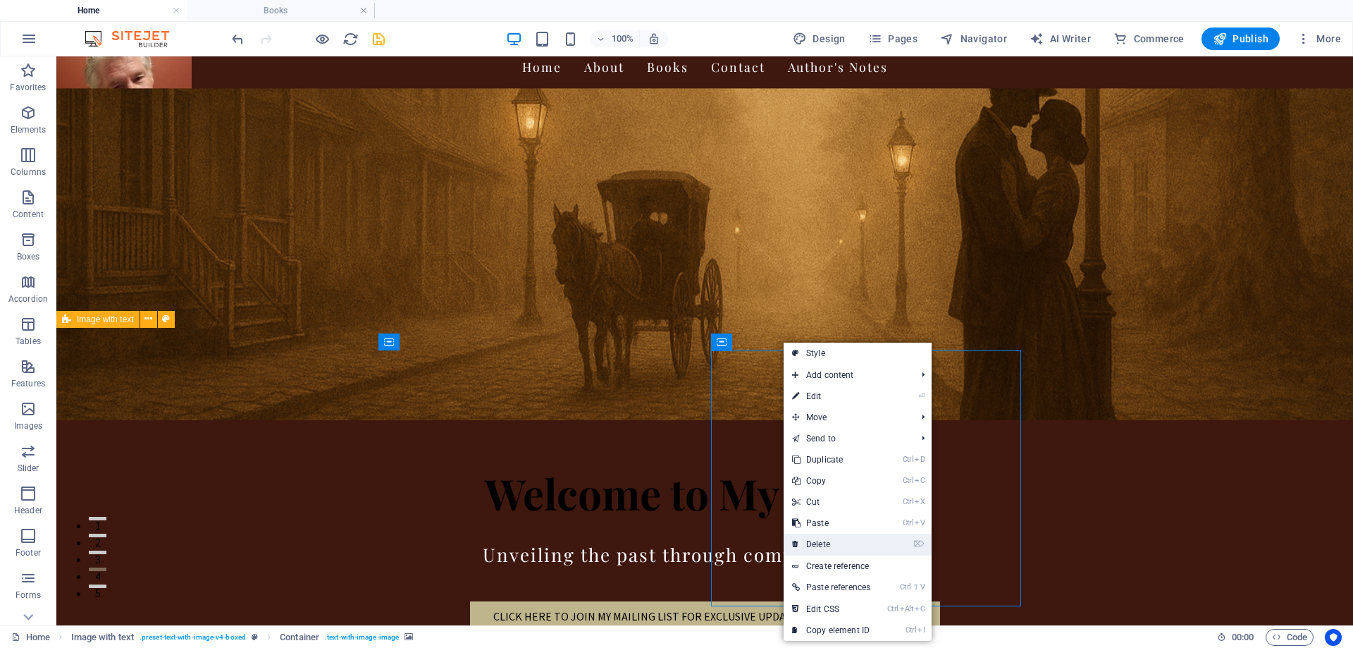
click at [827, 543] on link "⌦ Delete" at bounding box center [831, 543] width 95 height 21
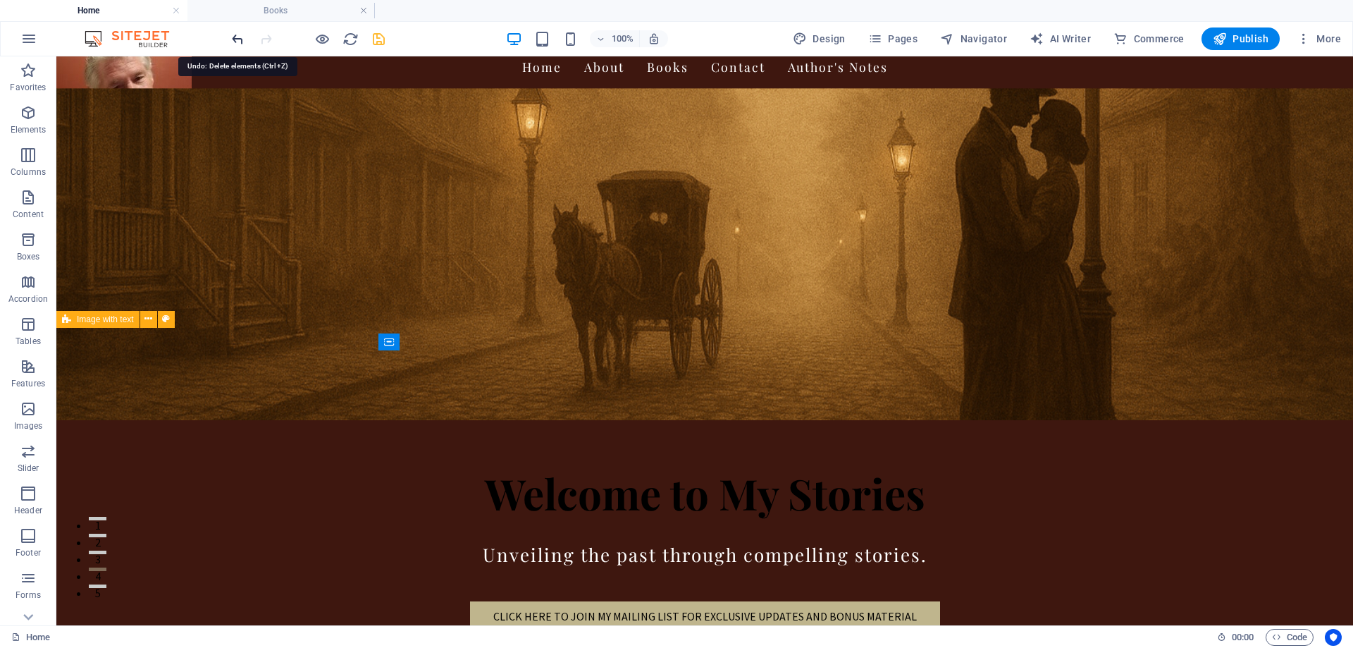
click at [244, 43] on icon "undo" at bounding box center [238, 39] width 16 height 16
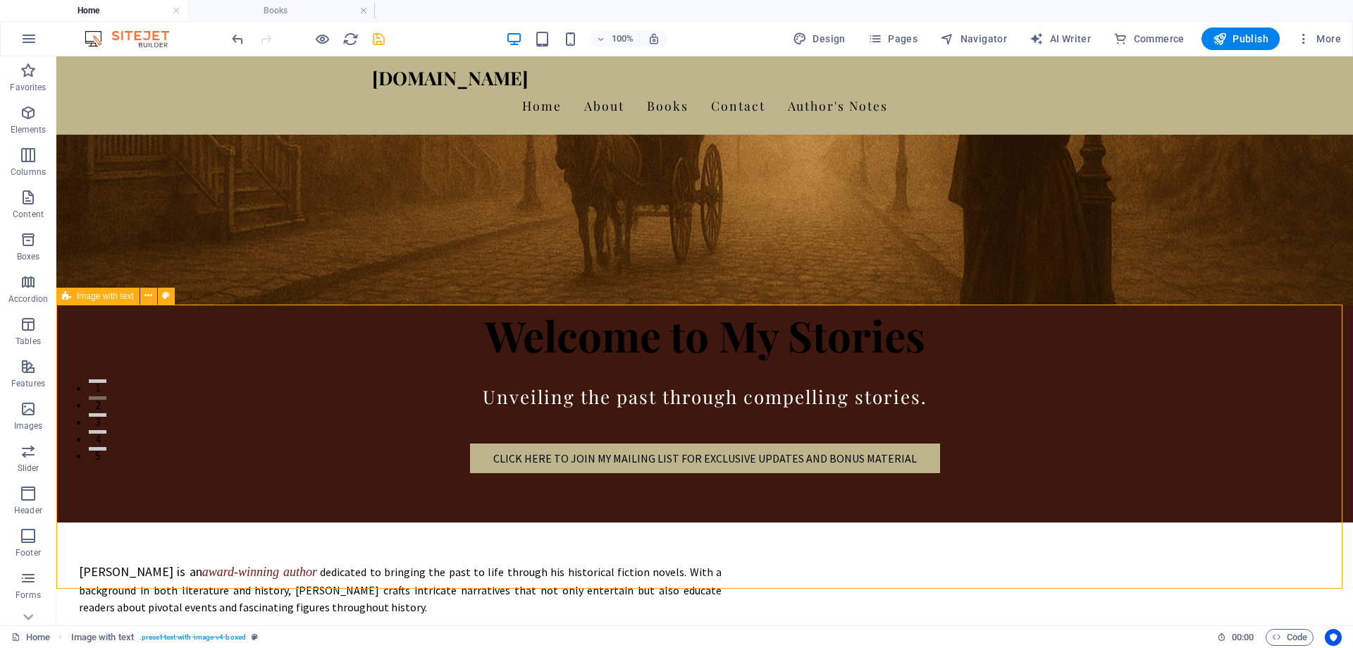
scroll to position [180, 0]
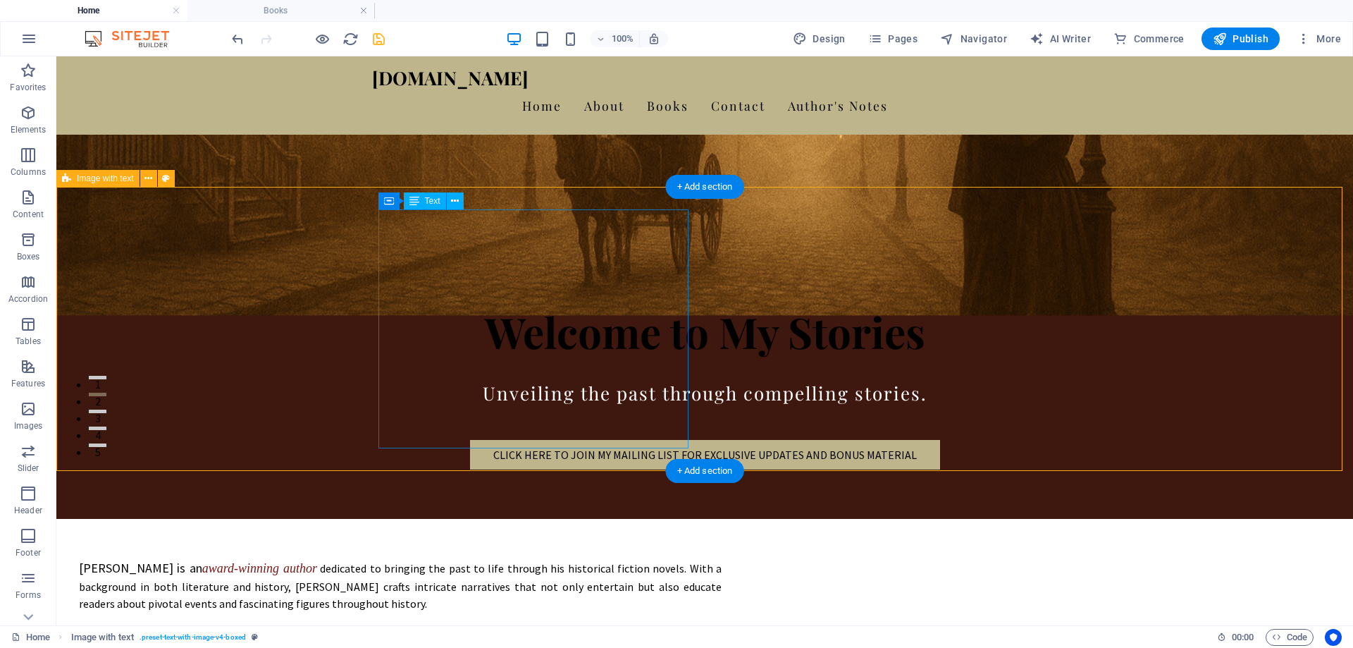
click at [581, 541] on div "Gary M. Roberts is an award-winning author dedicated to bringing the past to li…" at bounding box center [400, 627] width 643 height 172
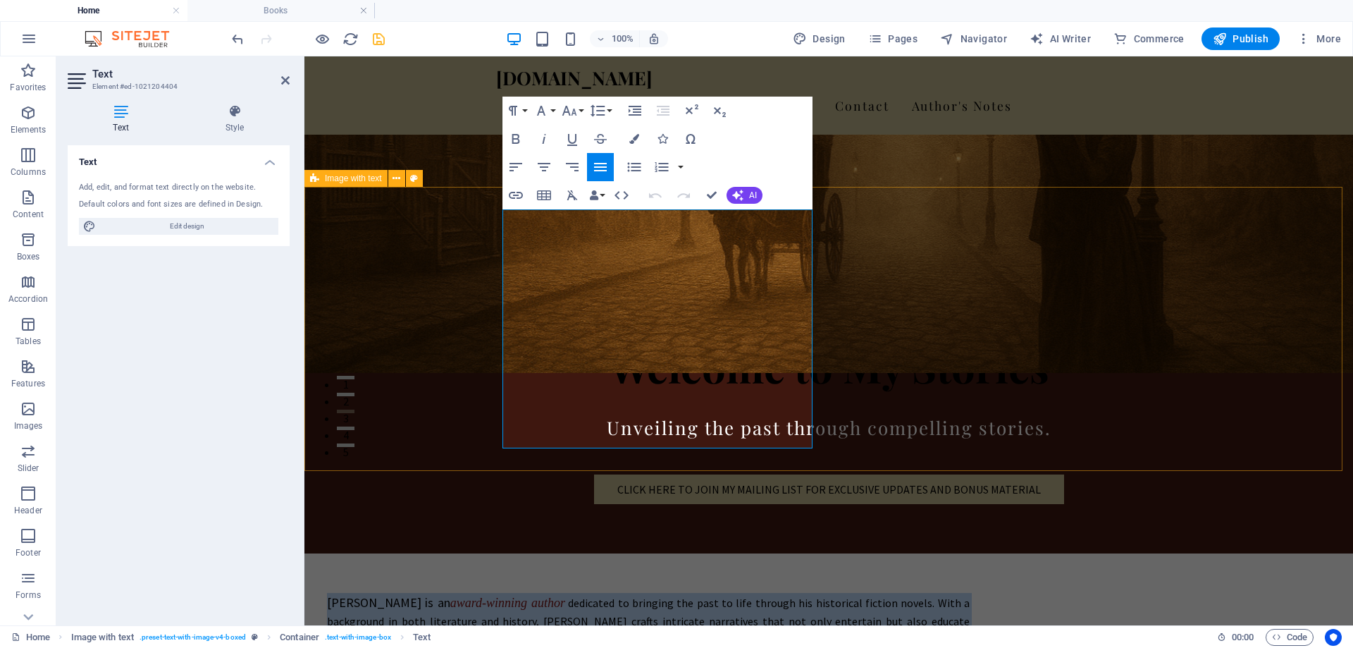
drag, startPoint x: 701, startPoint y: 411, endPoint x: 505, endPoint y: 230, distance: 266.9
copy div "Gary M. Roberts is an award-winning author dedicated to bringing the past to li…"
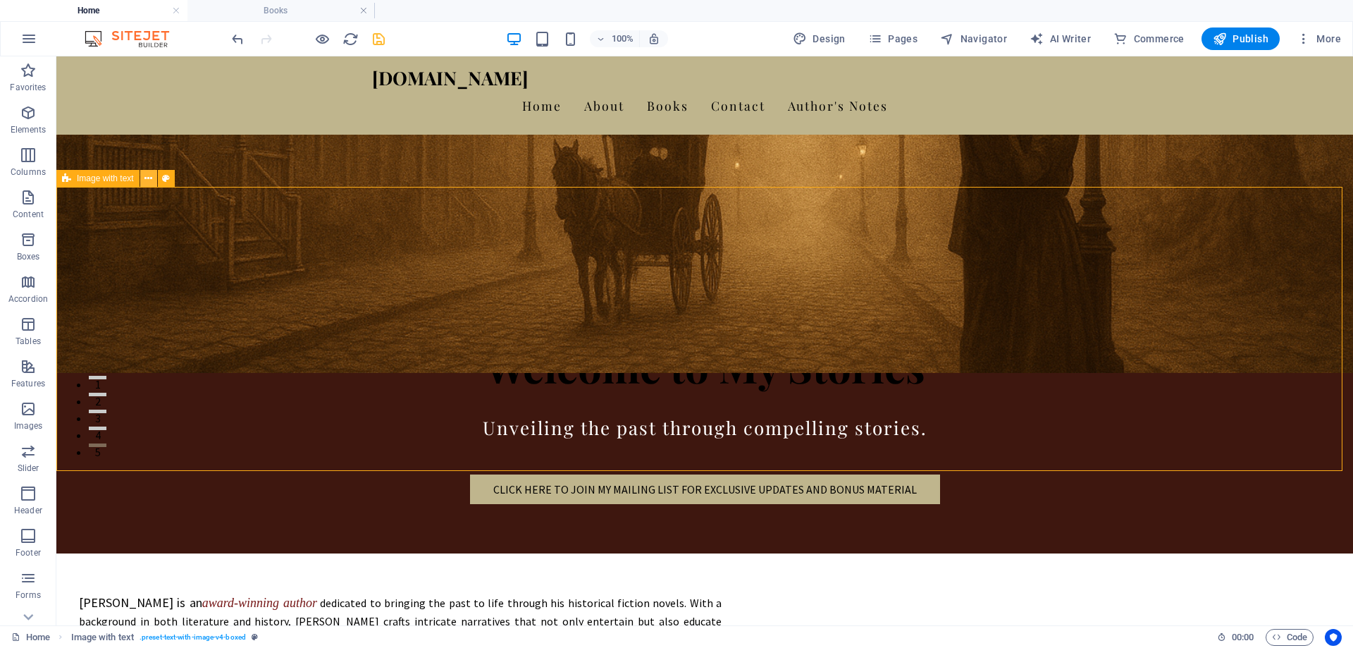
click at [147, 175] on icon at bounding box center [148, 178] width 8 height 15
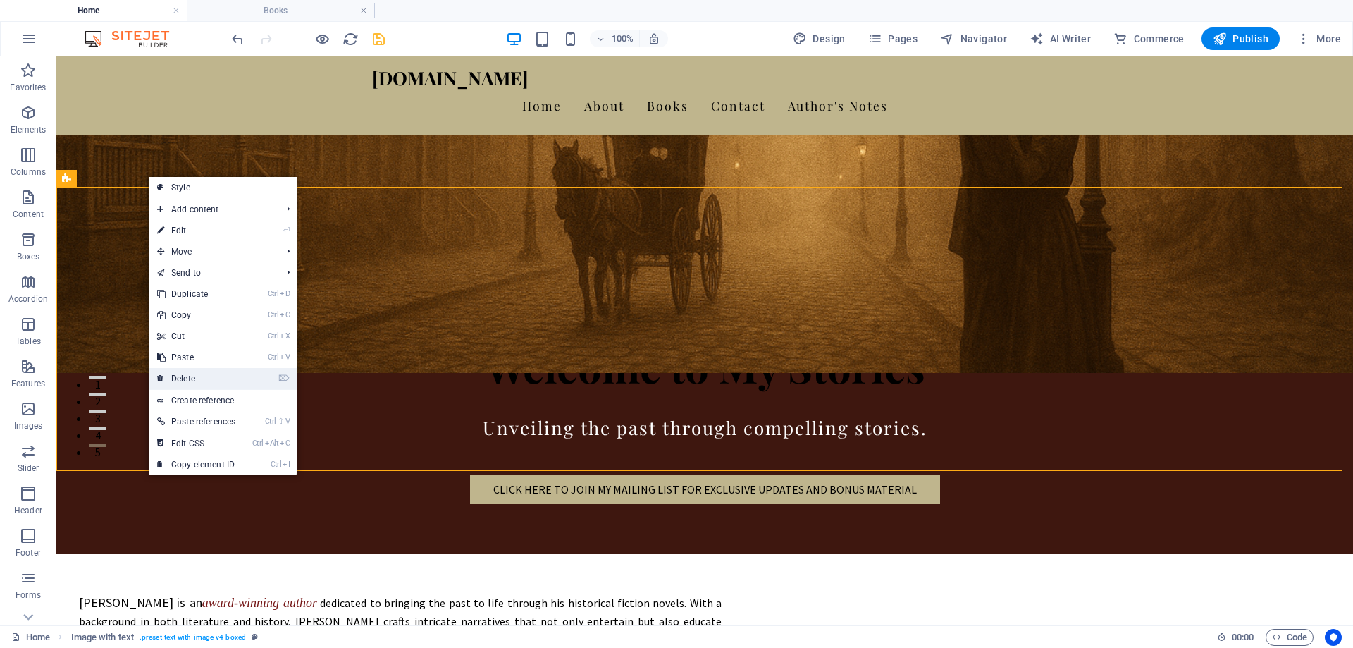
click at [197, 378] on link "⌦ Delete" at bounding box center [196, 378] width 95 height 21
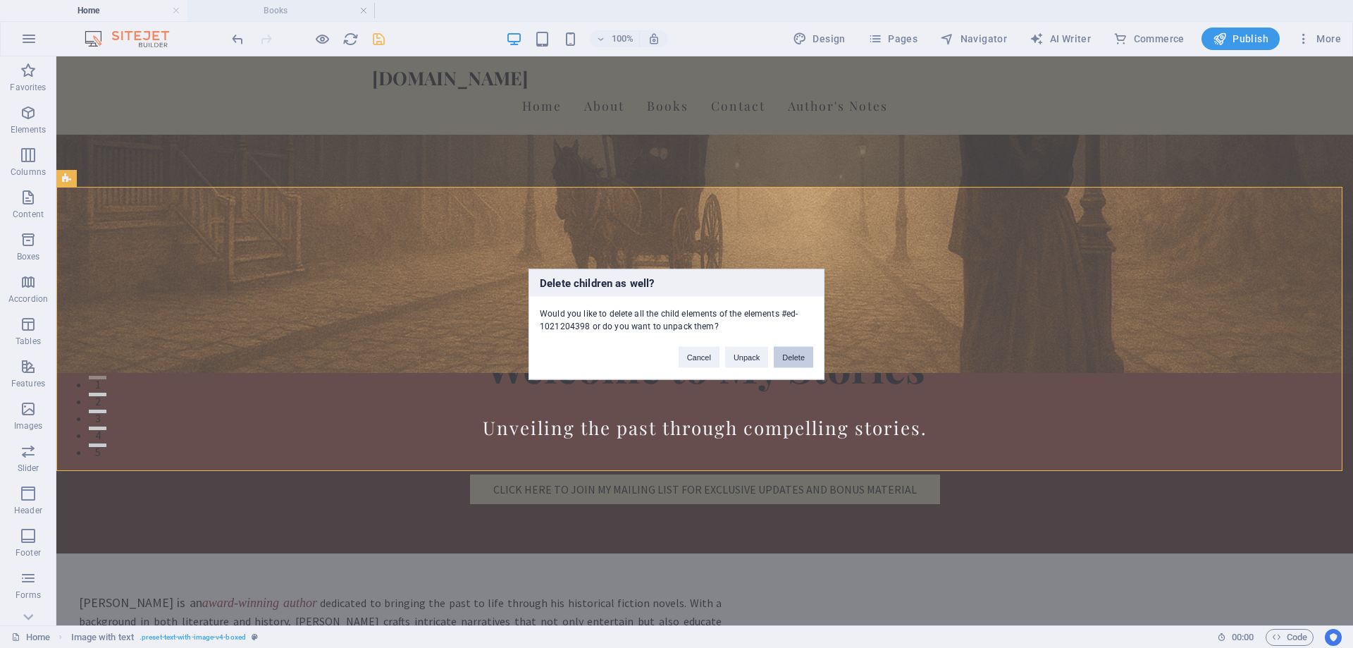
click at [801, 354] on button "Delete" at bounding box center [793, 356] width 39 height 21
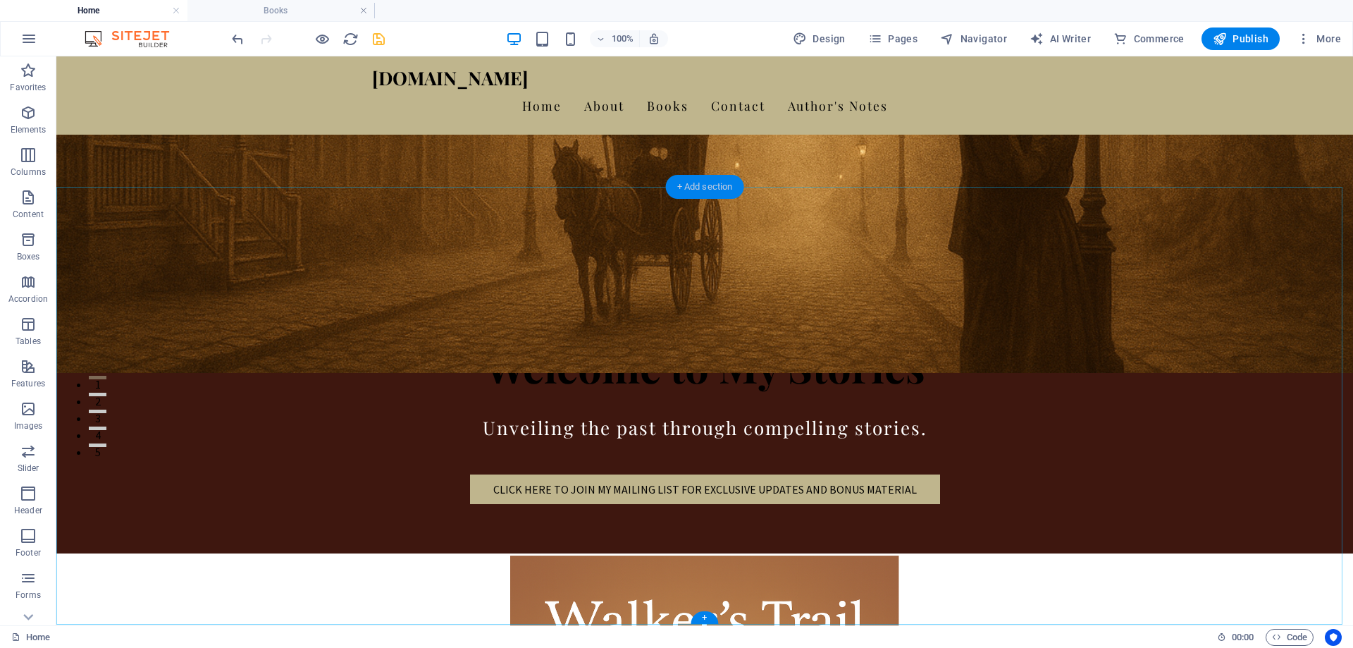
click at [685, 183] on div "+ Add section" at bounding box center [705, 187] width 78 height 24
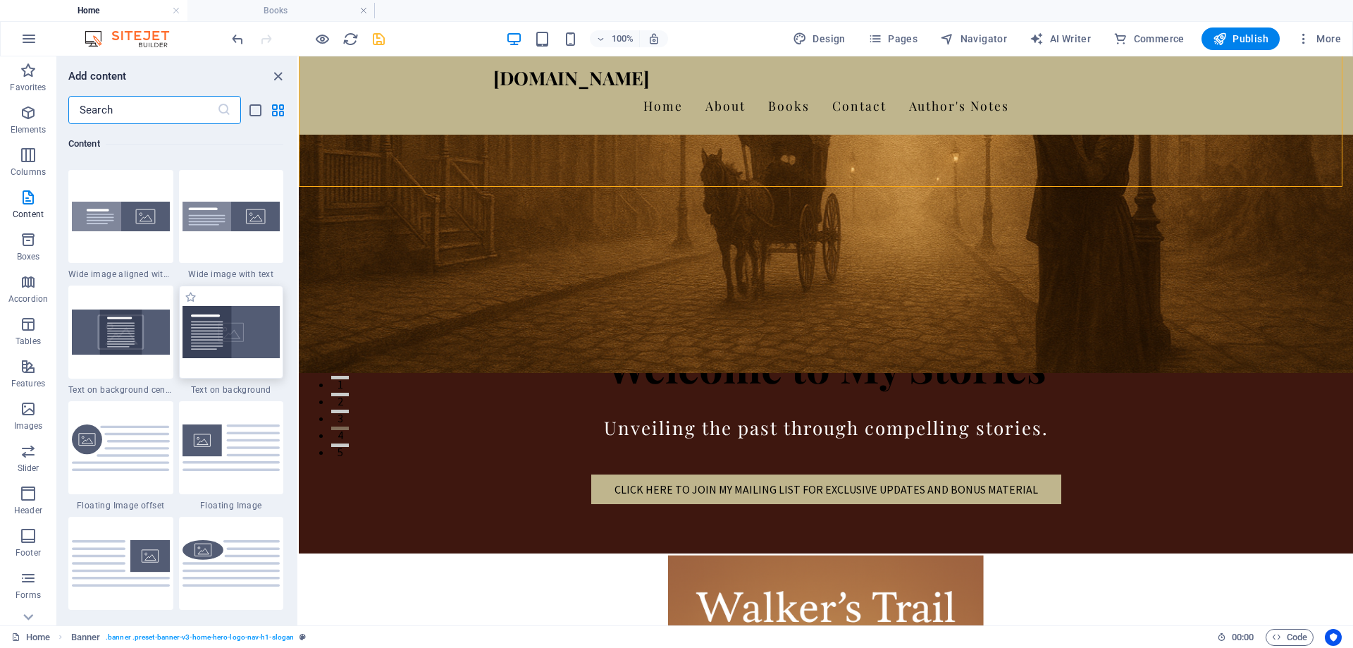
scroll to position [2818, 0]
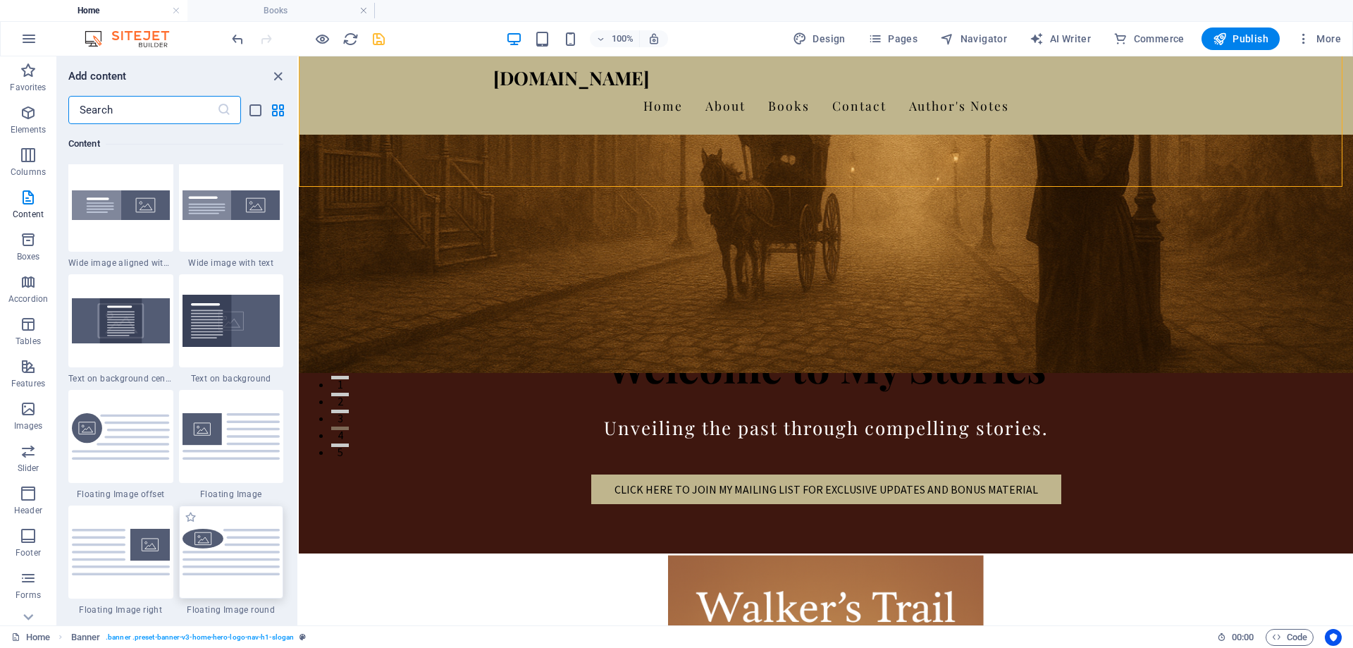
click at [218, 541] on img at bounding box center [232, 552] width 98 height 46
click at [299, 540] on div "Drag here to replace the existing content. Press “Ctrl” if you want to create a…" at bounding box center [826, 340] width 1054 height 569
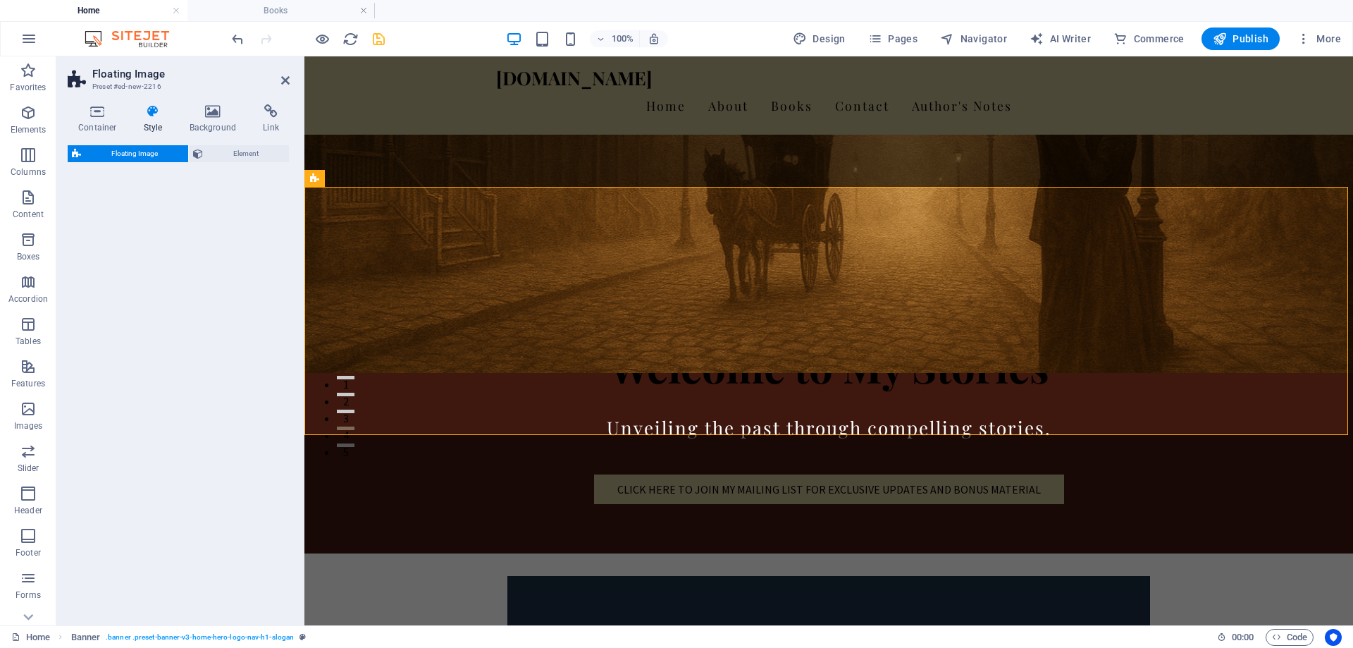
select select "%"
select select "rem"
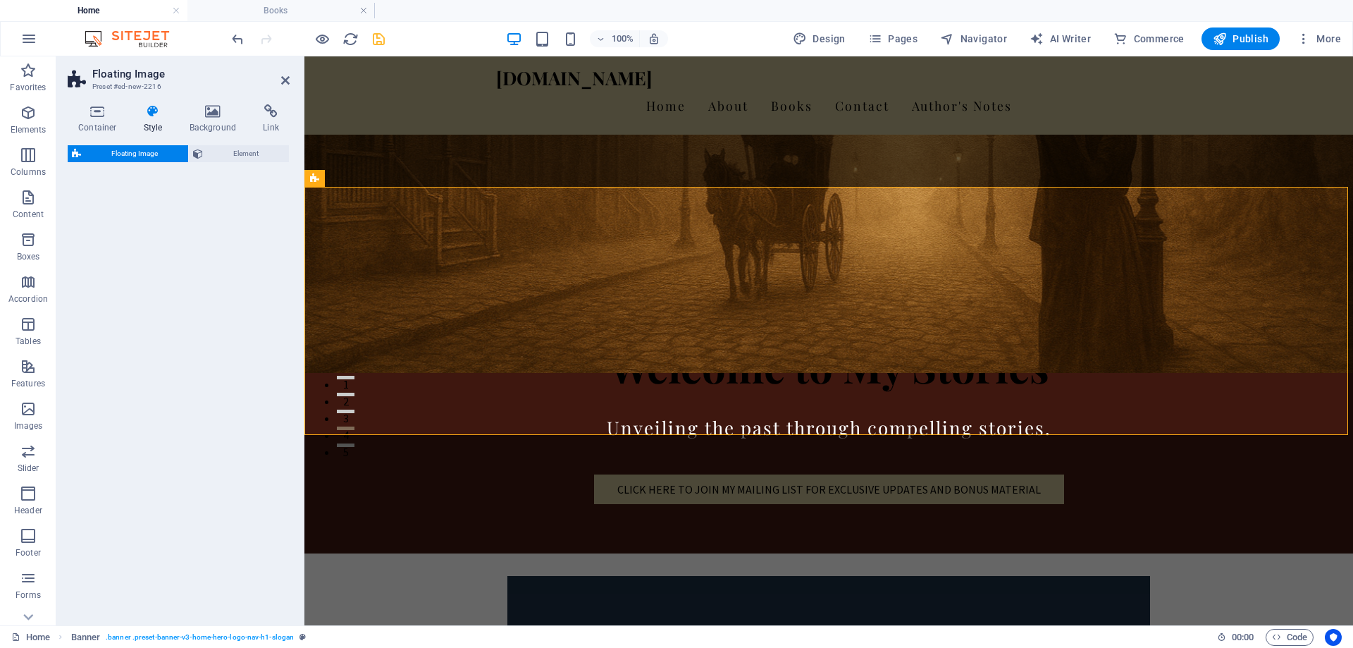
select select "preset-float-container-v3-round"
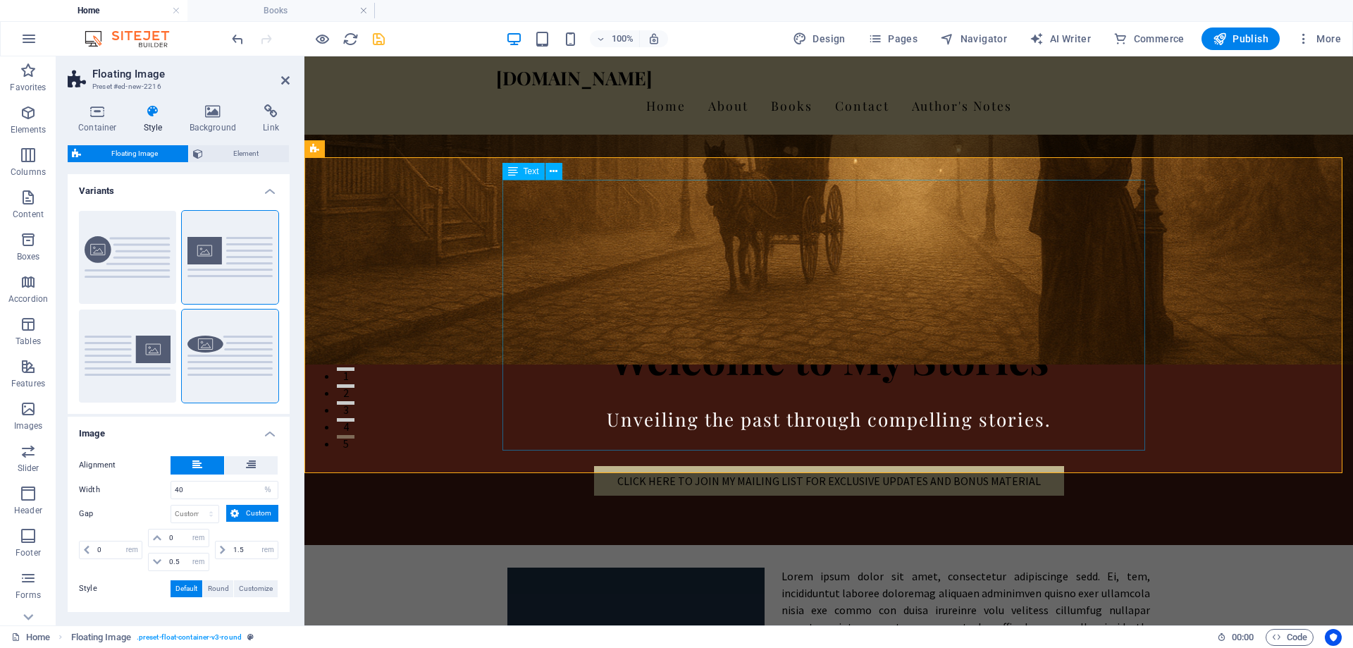
scroll to position [180, 0]
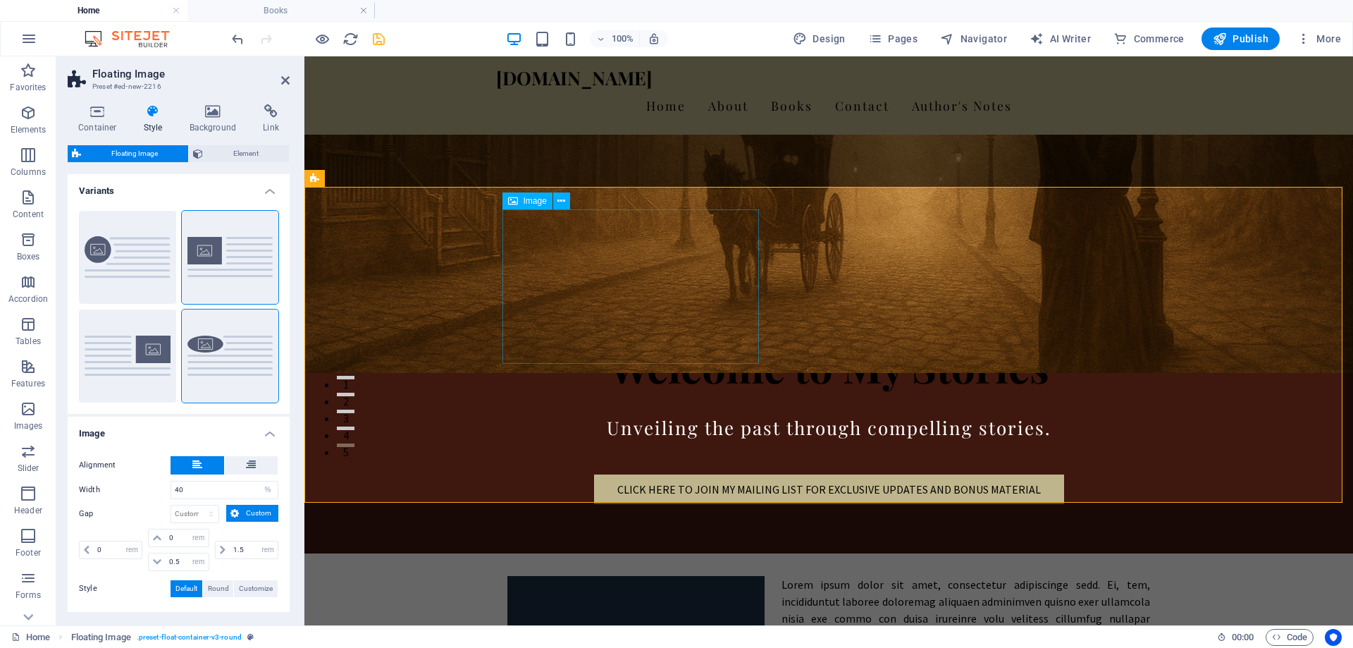
click at [605, 576] on figure at bounding box center [635, 653] width 257 height 154
select select "%"
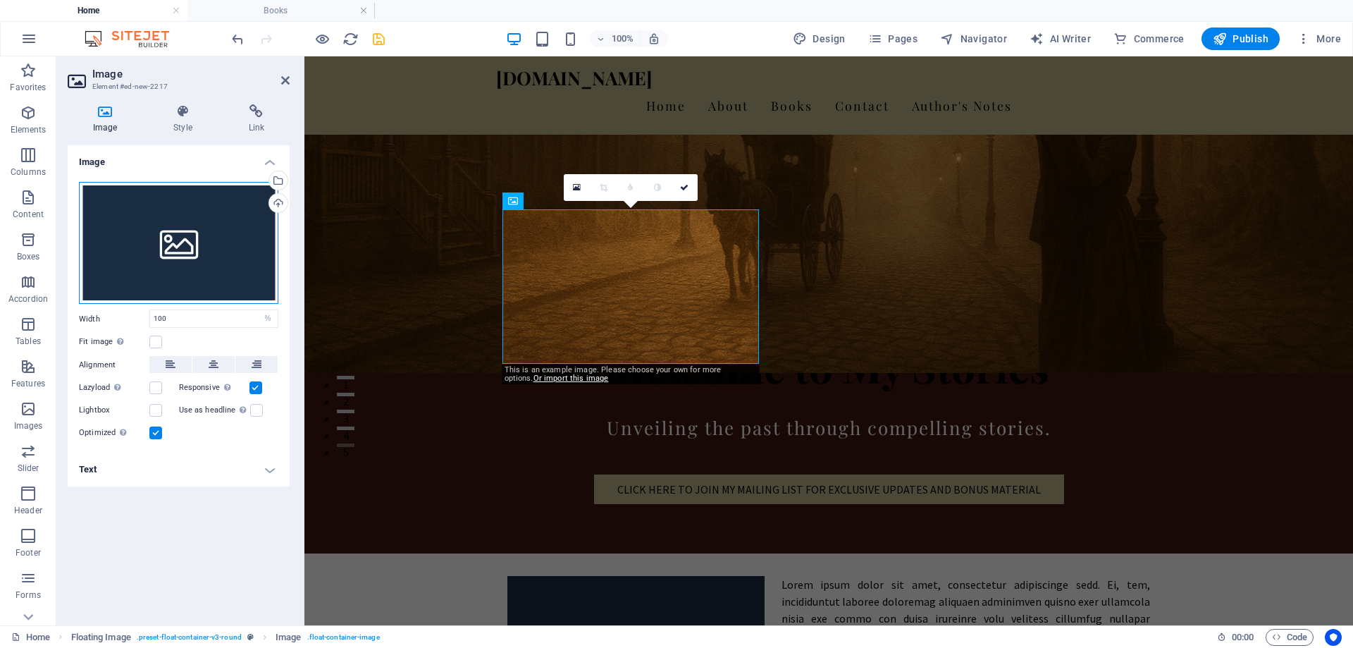
click at [203, 232] on div "Drag files here, click to choose files or select files from Files or our free s…" at bounding box center [178, 243] width 199 height 123
click at [204, 232] on body "garymroberts.com Home Books Favorites Elements Columns Content Boxes Accordion …" at bounding box center [676, 324] width 1353 height 648
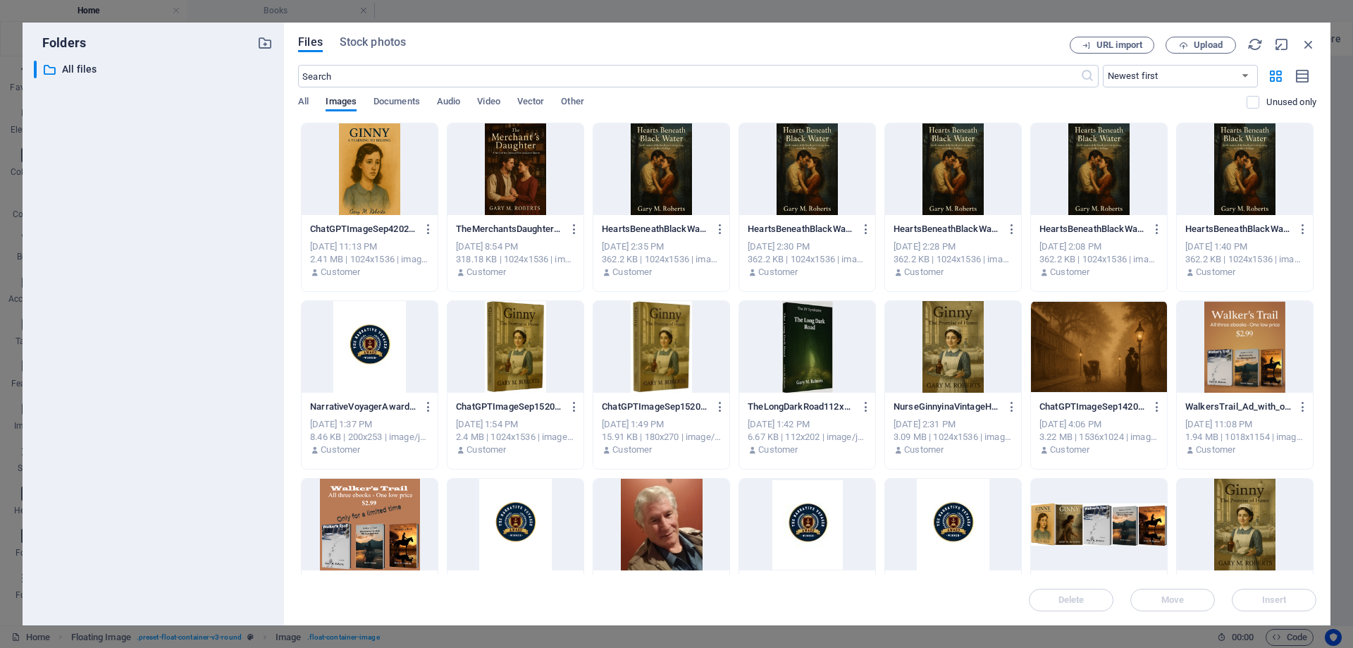
click at [667, 507] on div at bounding box center [661, 525] width 136 height 92
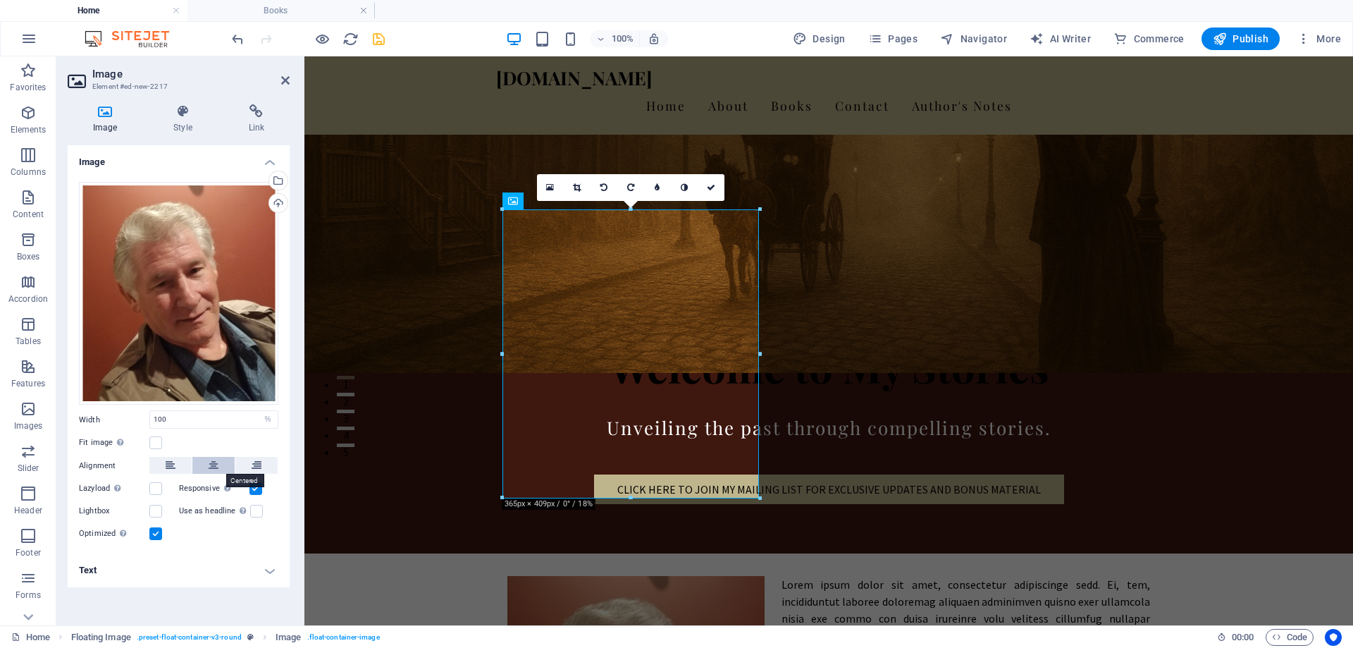
click at [213, 462] on icon at bounding box center [214, 465] width 10 height 17
click at [159, 444] on label at bounding box center [155, 442] width 13 height 13
click at [0, 0] on input "Fit image Automatically fit image to a fixed width and height" at bounding box center [0, 0] width 0 height 0
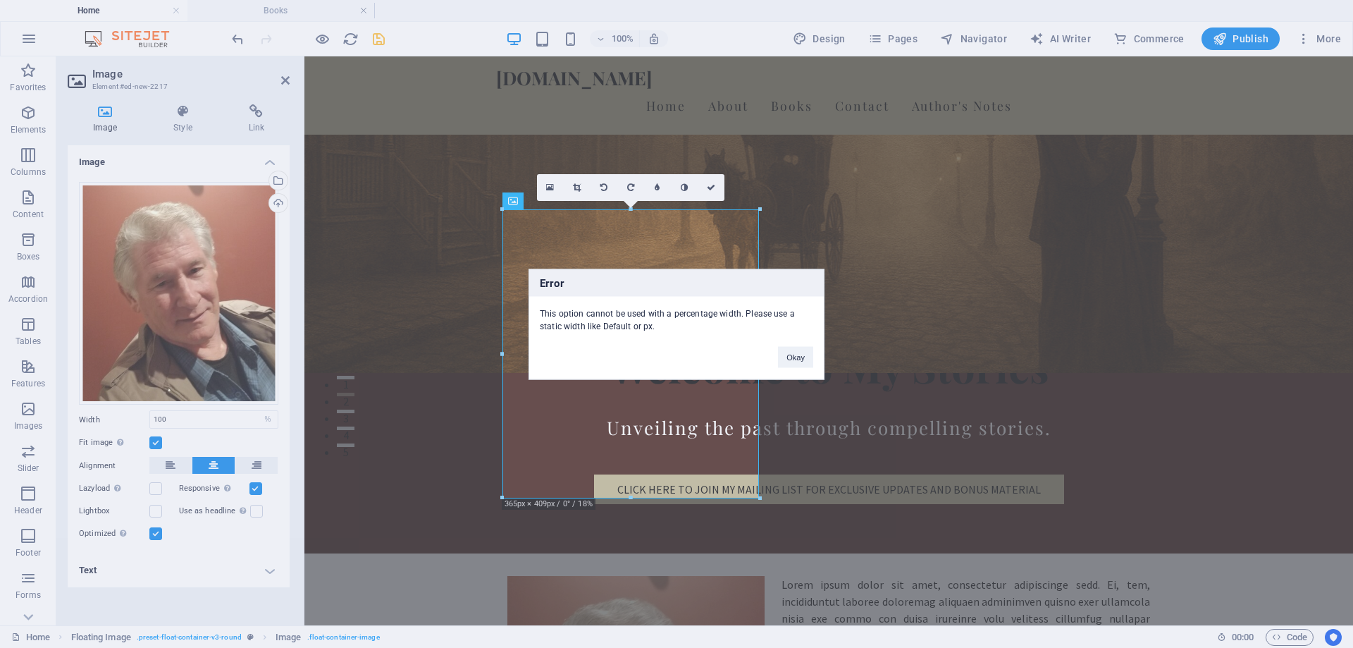
click at [157, 450] on div "Error This option cannot be used with a percentage width. Please use a static w…" at bounding box center [676, 324] width 1353 height 648
click at [157, 442] on div "Error This option cannot be used with a percentage width. Please use a static w…" at bounding box center [676, 324] width 1353 height 648
click at [157, 441] on div "Error This option cannot be used with a percentage width. Please use a static w…" at bounding box center [676, 324] width 1353 height 648
click at [151, 441] on div "Error This option cannot be used with a percentage width. Please use a static w…" at bounding box center [676, 324] width 1353 height 648
click at [802, 353] on button "Okay" at bounding box center [795, 356] width 35 height 21
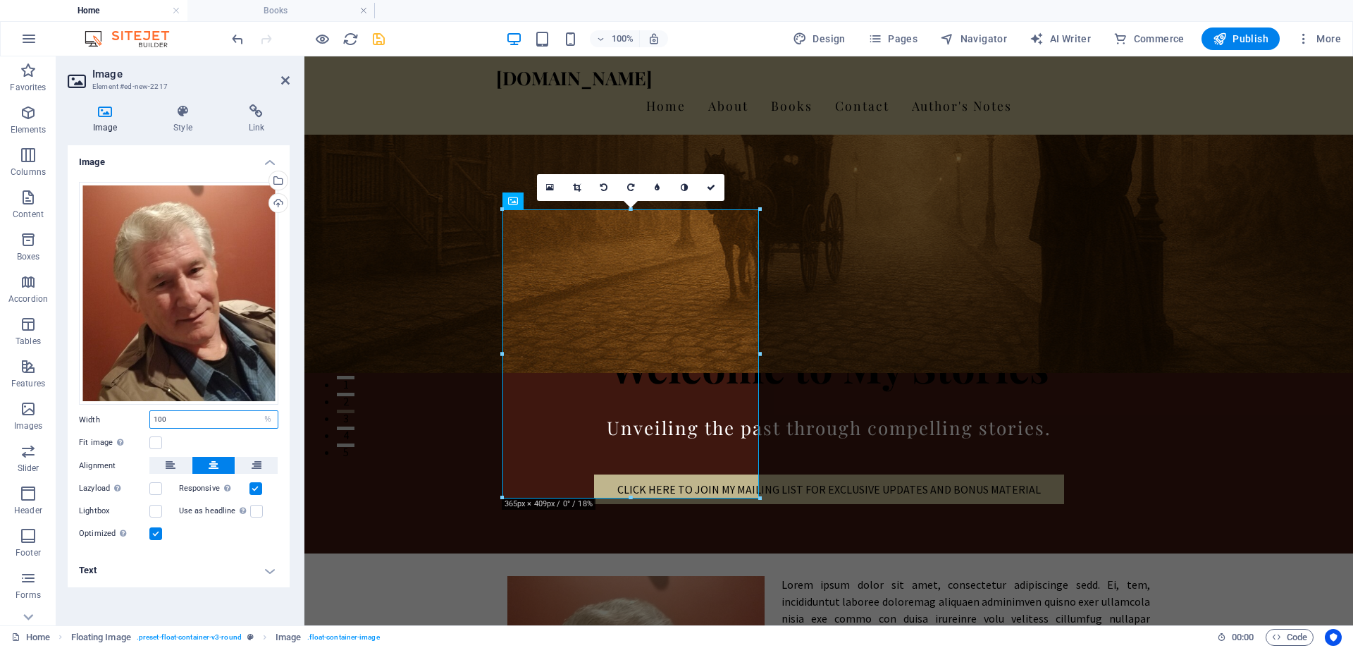
drag, startPoint x: 217, startPoint y: 421, endPoint x: 141, endPoint y: 416, distance: 76.3
click at [141, 416] on div "Width 100 Default auto px rem % em vh vw" at bounding box center [178, 419] width 199 height 18
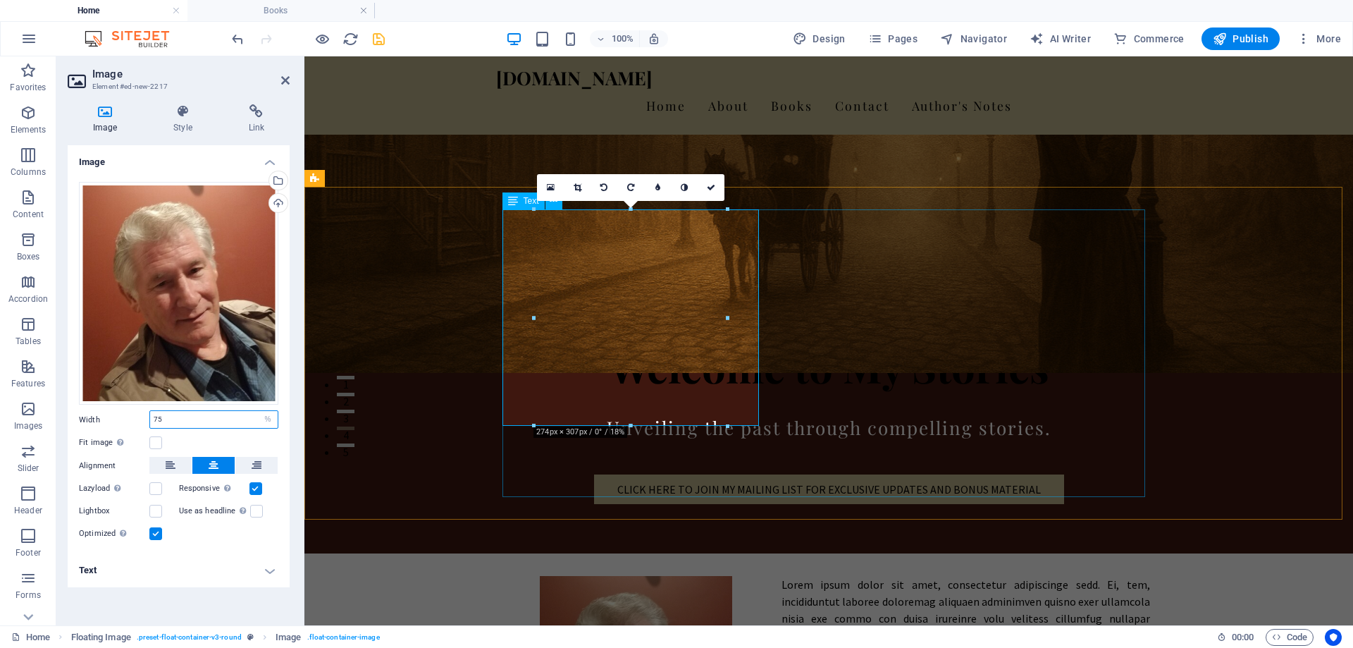
type input "75"
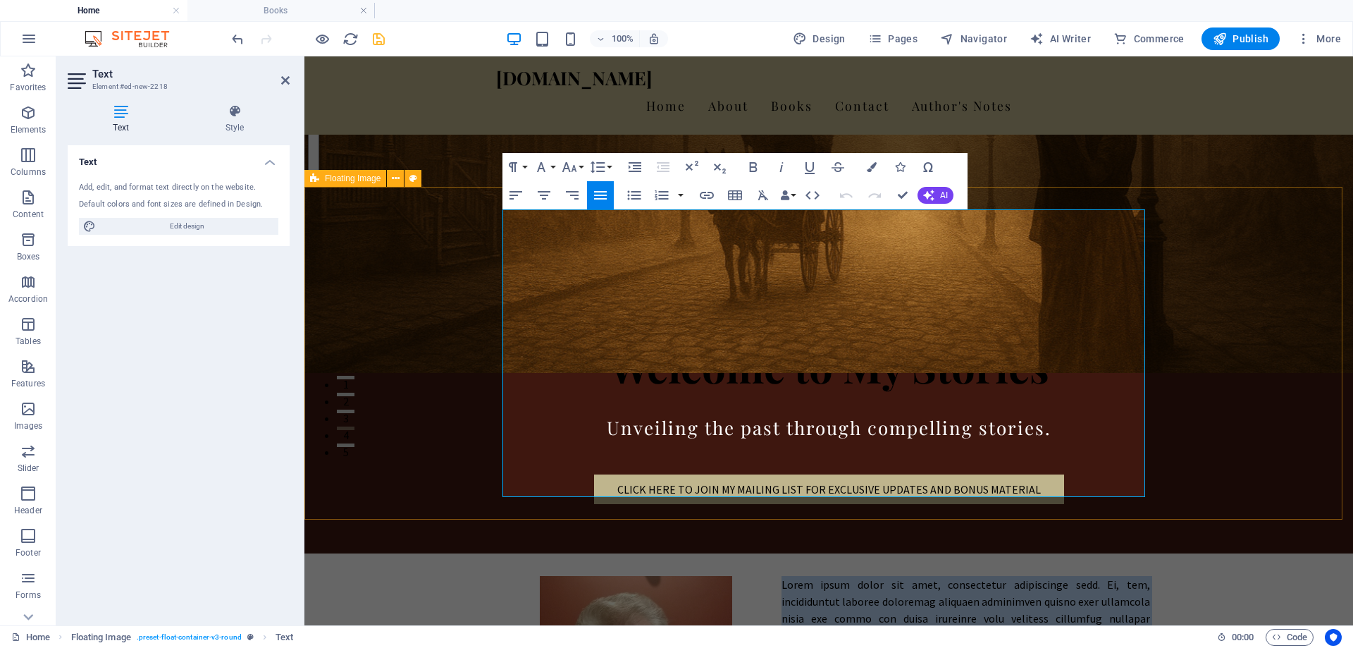
drag, startPoint x: 1056, startPoint y: 486, endPoint x: 771, endPoint y: 199, distance: 404.1
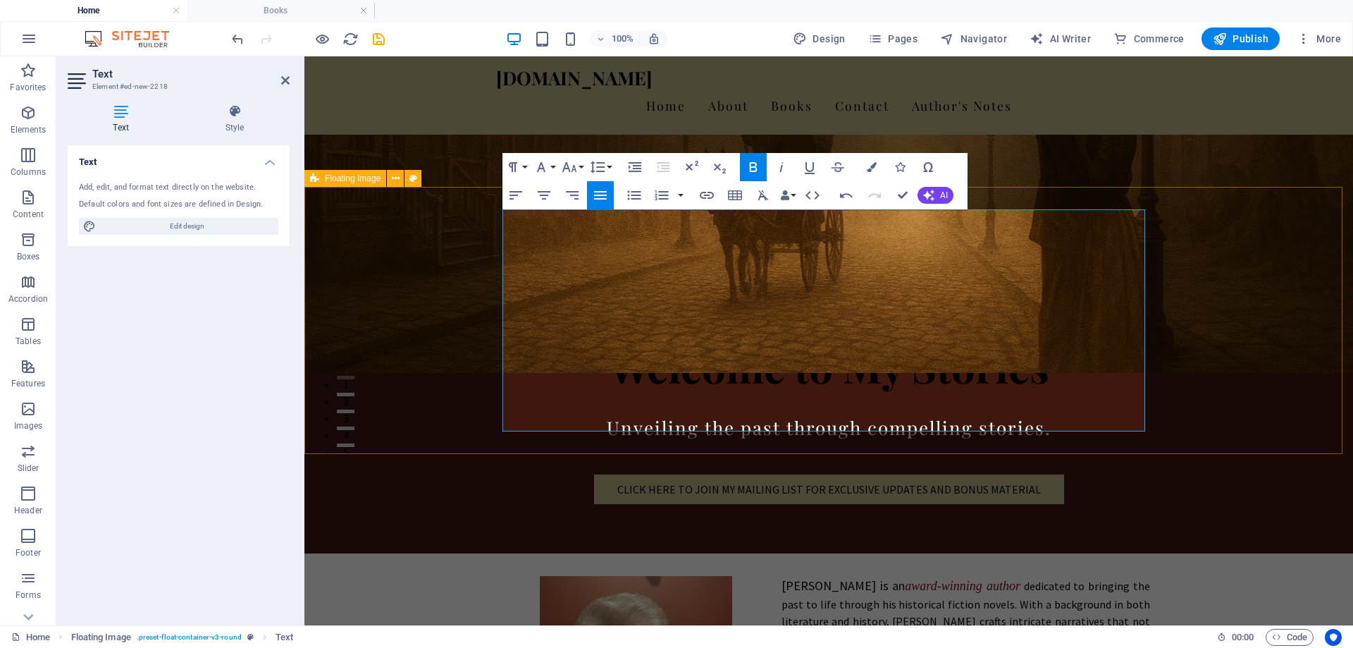
scroll to position [180, 0]
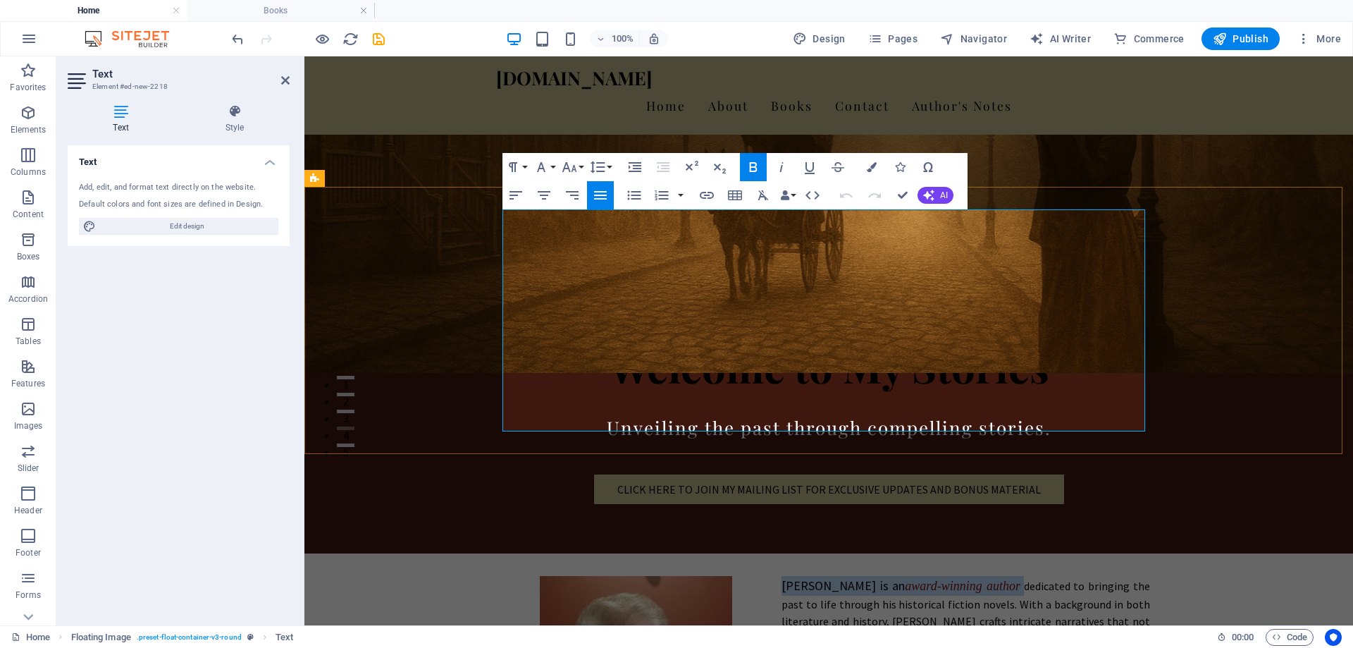
drag, startPoint x: 774, startPoint y: 221, endPoint x: 1028, endPoint y: 211, distance: 253.9
click at [1028, 576] on p "Gary M. Roberts is an award-winning author dedicated to bringing the past to li…" at bounding box center [828, 619] width 643 height 87
click at [581, 164] on button "Font Size" at bounding box center [572, 167] width 27 height 28
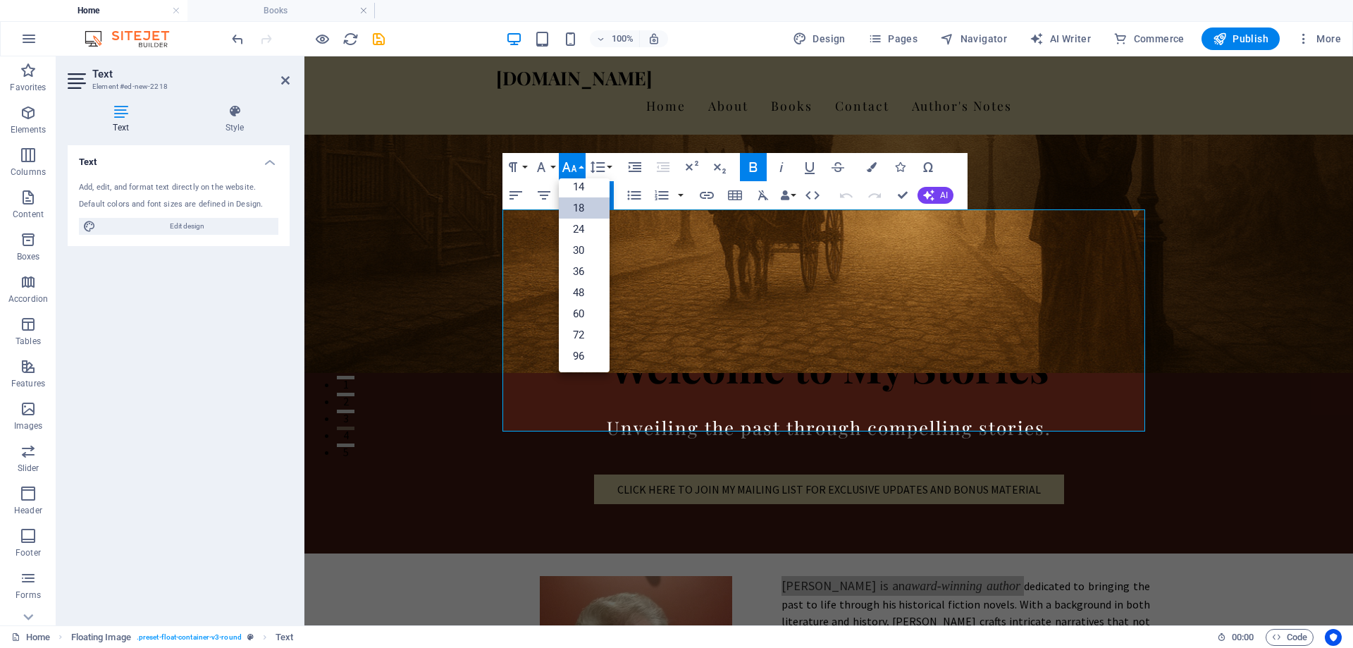
scroll to position [113, 0]
click at [576, 226] on link "24" at bounding box center [584, 228] width 51 height 21
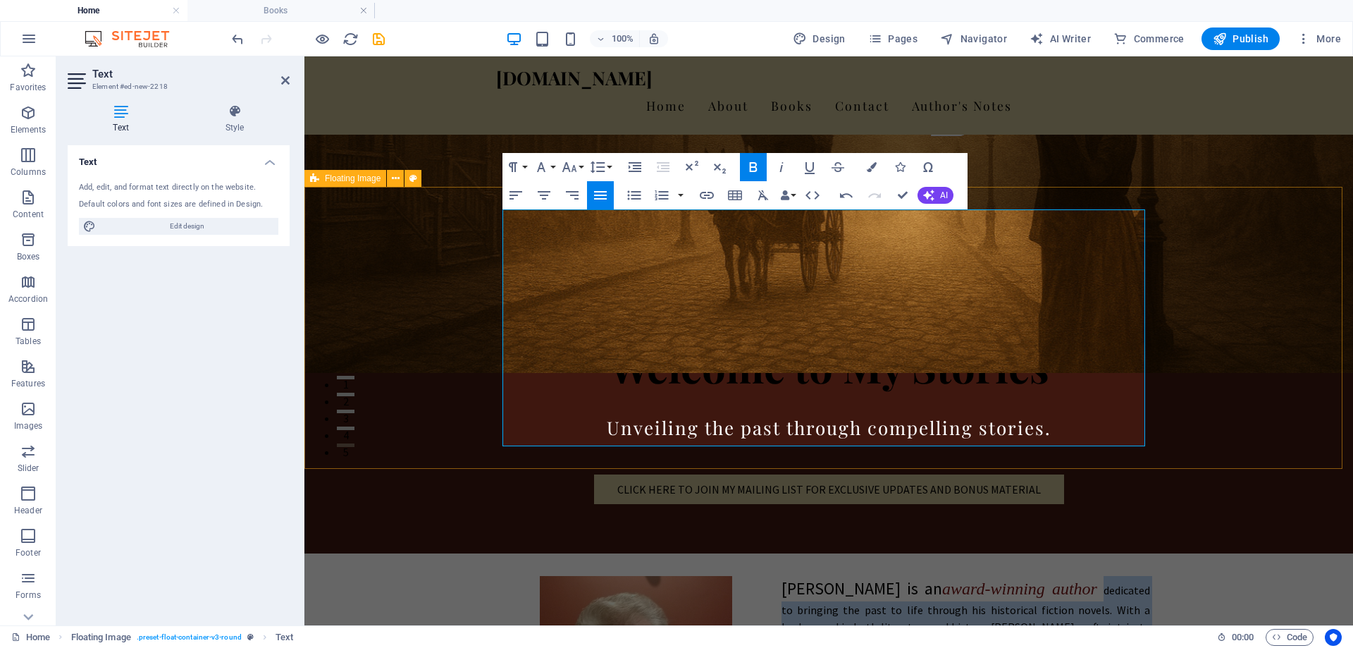
drag, startPoint x: 833, startPoint y: 254, endPoint x: 1154, endPoint y: 386, distance: 347.0
click at [582, 167] on button "Font Size" at bounding box center [572, 167] width 27 height 28
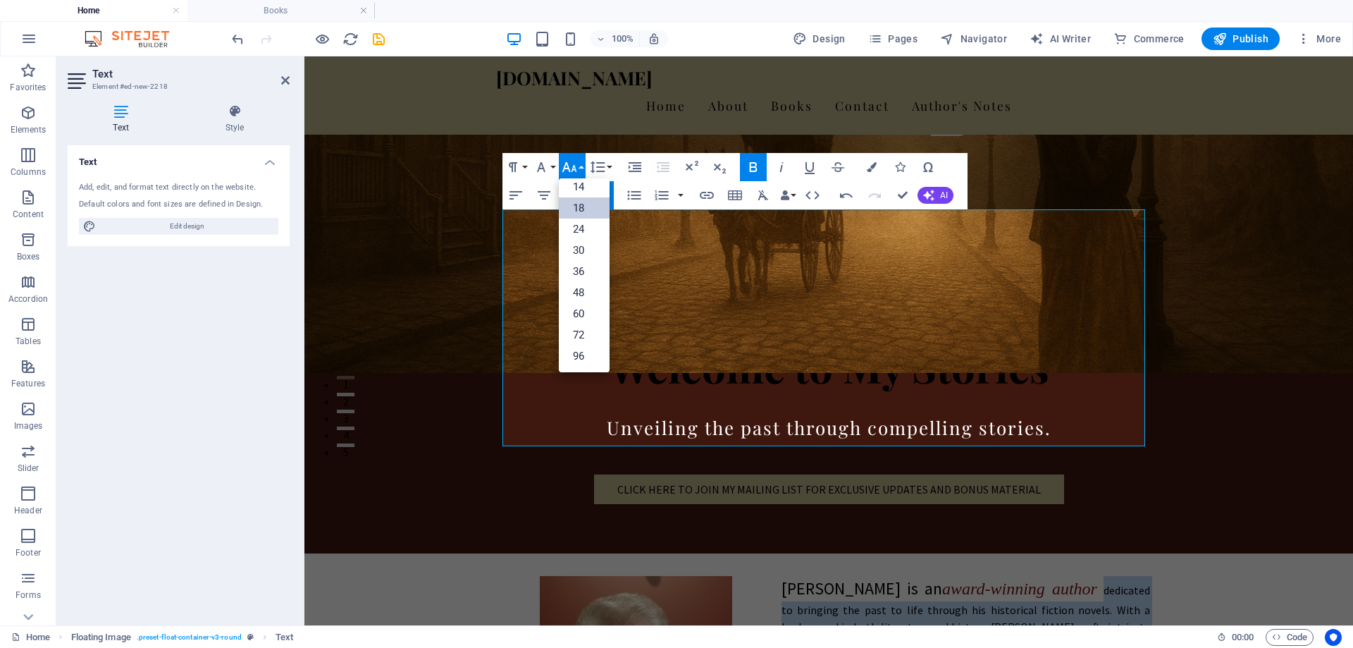
click at [580, 204] on link "18" at bounding box center [584, 207] width 51 height 21
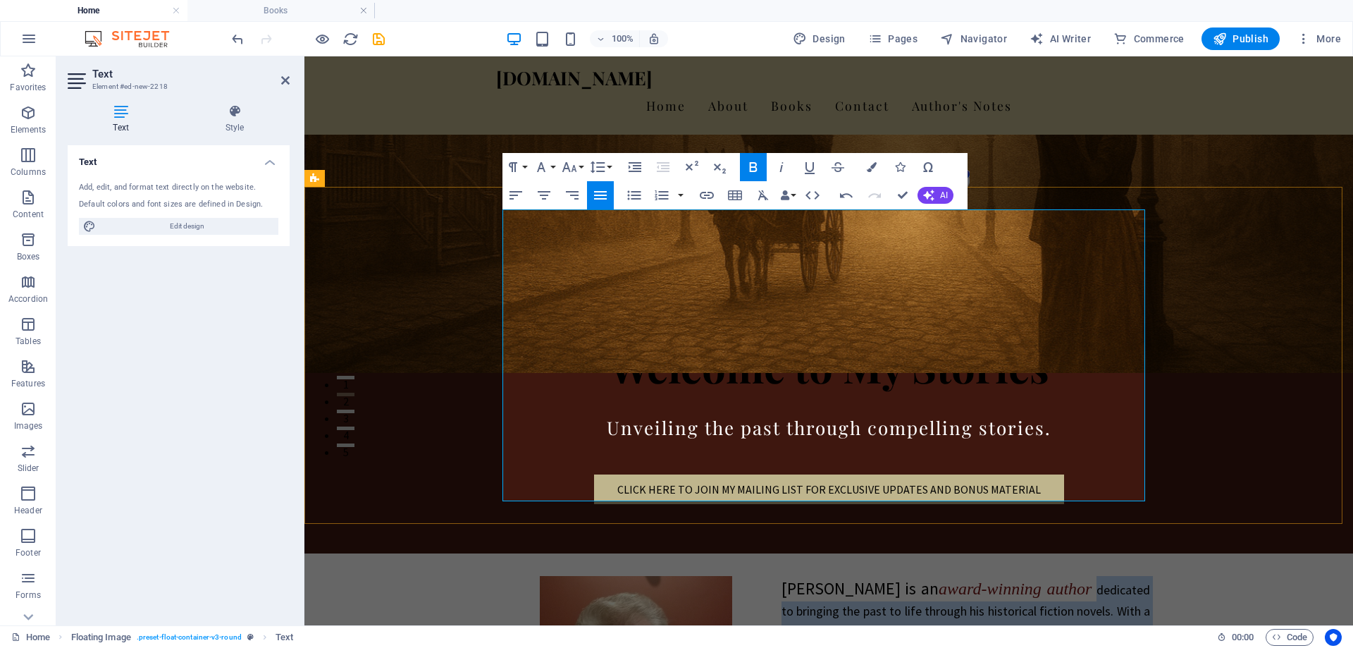
click at [851, 581] on span "dedicated to bringing the past to life through his historical fiction novels. W…" at bounding box center [966, 628] width 369 height 94
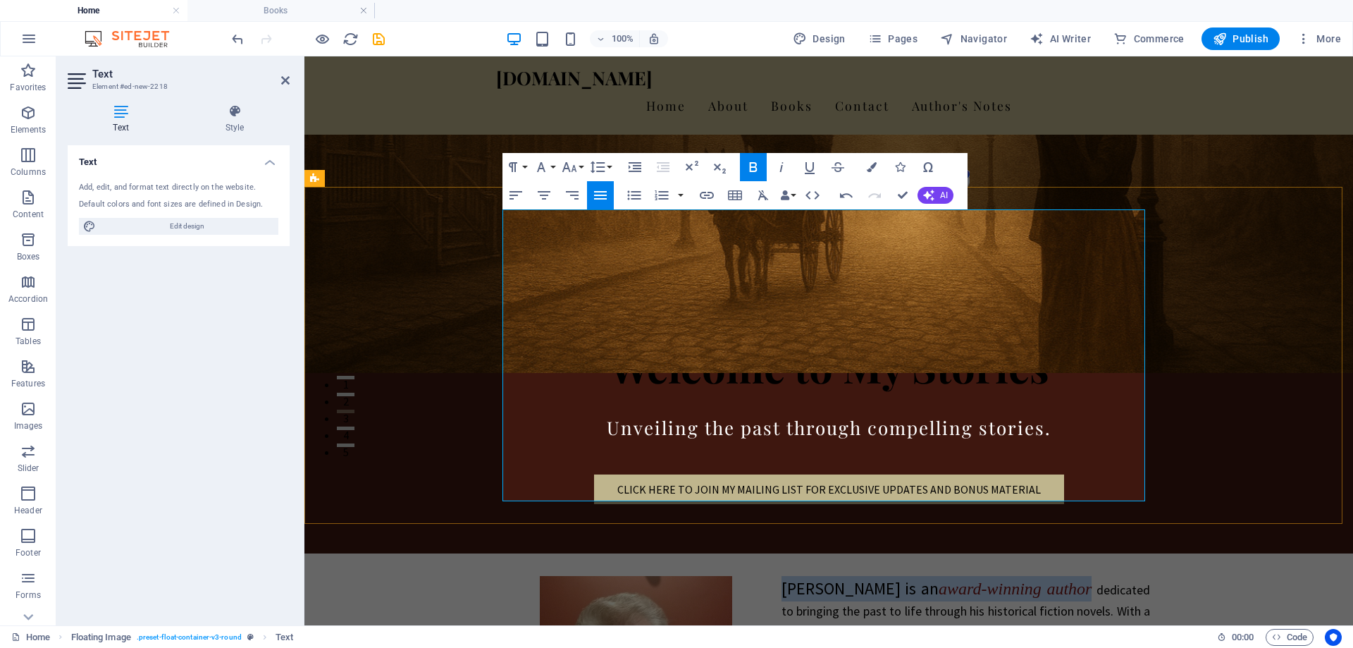
drag, startPoint x: 825, startPoint y: 247, endPoint x: 777, endPoint y: 224, distance: 53.3
click at [782, 577] on span "Gary M. Roberts is an award-winning author" at bounding box center [937, 588] width 311 height 22
click at [511, 195] on icon "button" at bounding box center [516, 195] width 13 height 8
click at [1088, 576] on p "Gary M. Roberts is an award-winning author dedicated to bringing the past to li…" at bounding box center [828, 626] width 643 height 101
drag, startPoint x: 827, startPoint y: 249, endPoint x: 770, endPoint y: 228, distance: 60.6
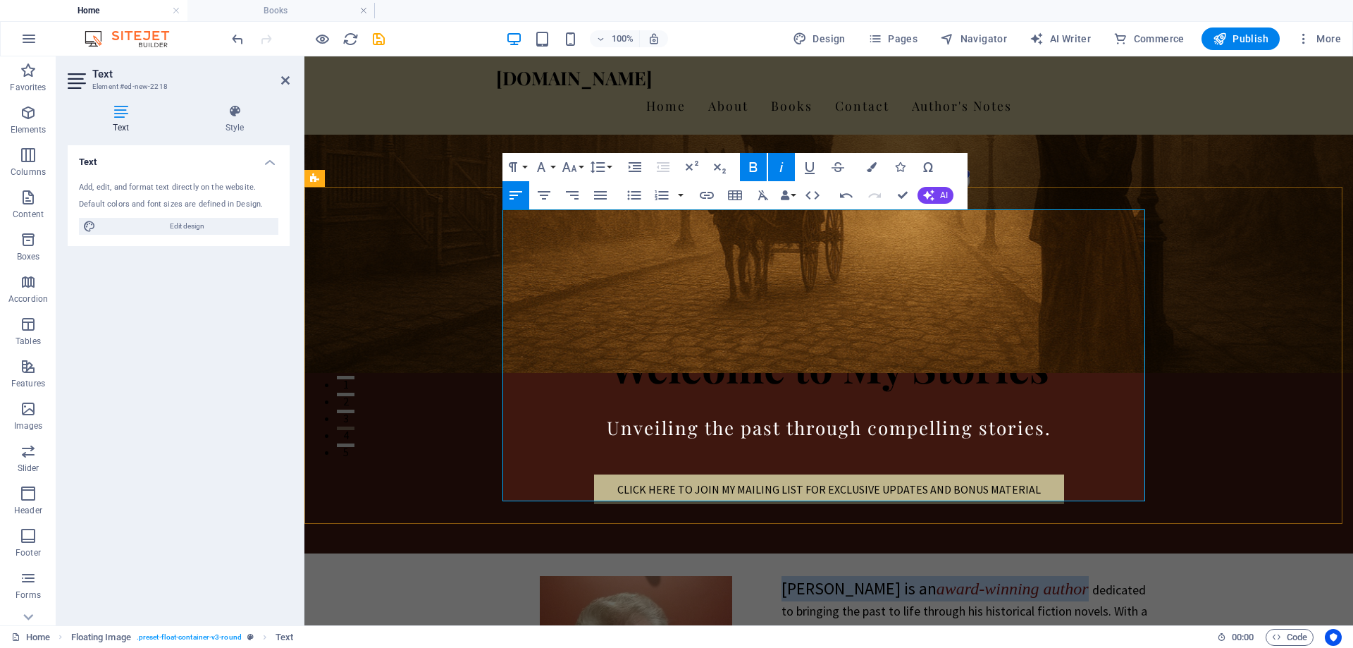
click at [770, 576] on p "Gary M. Roberts is an award-winning author dedicated to bringing the past to li…" at bounding box center [828, 626] width 643 height 101
click at [579, 166] on button "Font Size" at bounding box center [572, 167] width 27 height 28
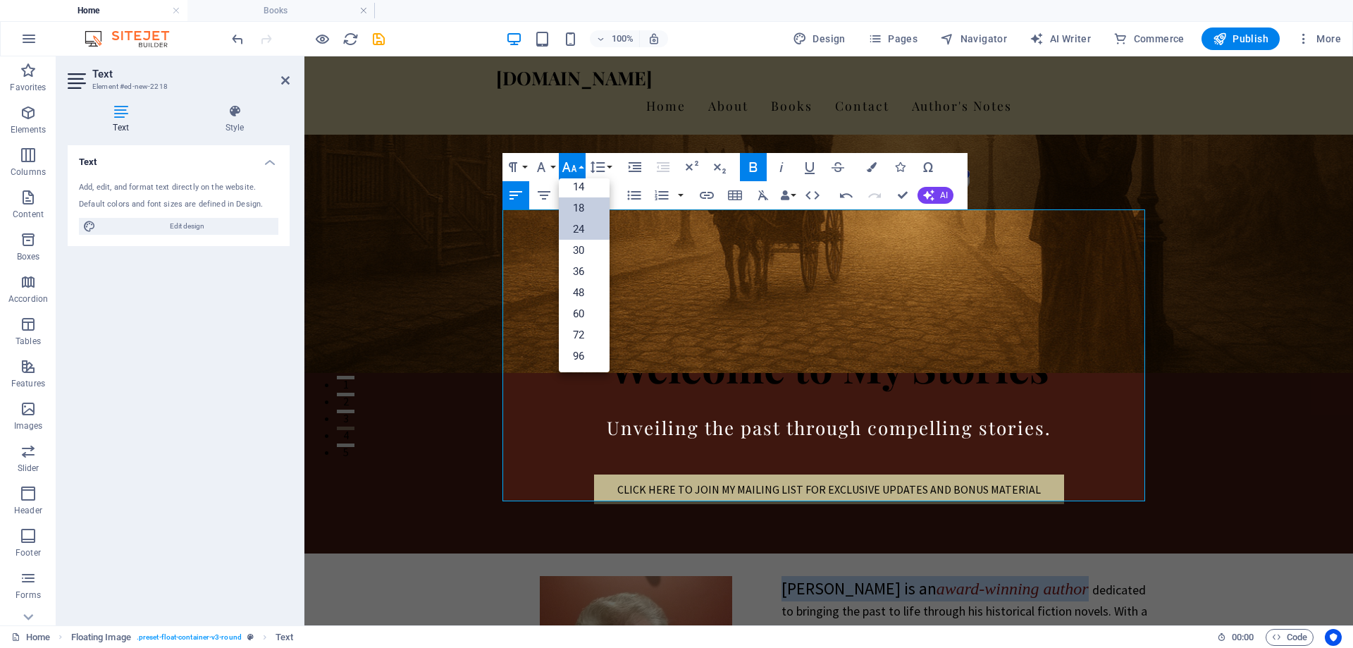
click at [579, 206] on link "18" at bounding box center [584, 207] width 51 height 21
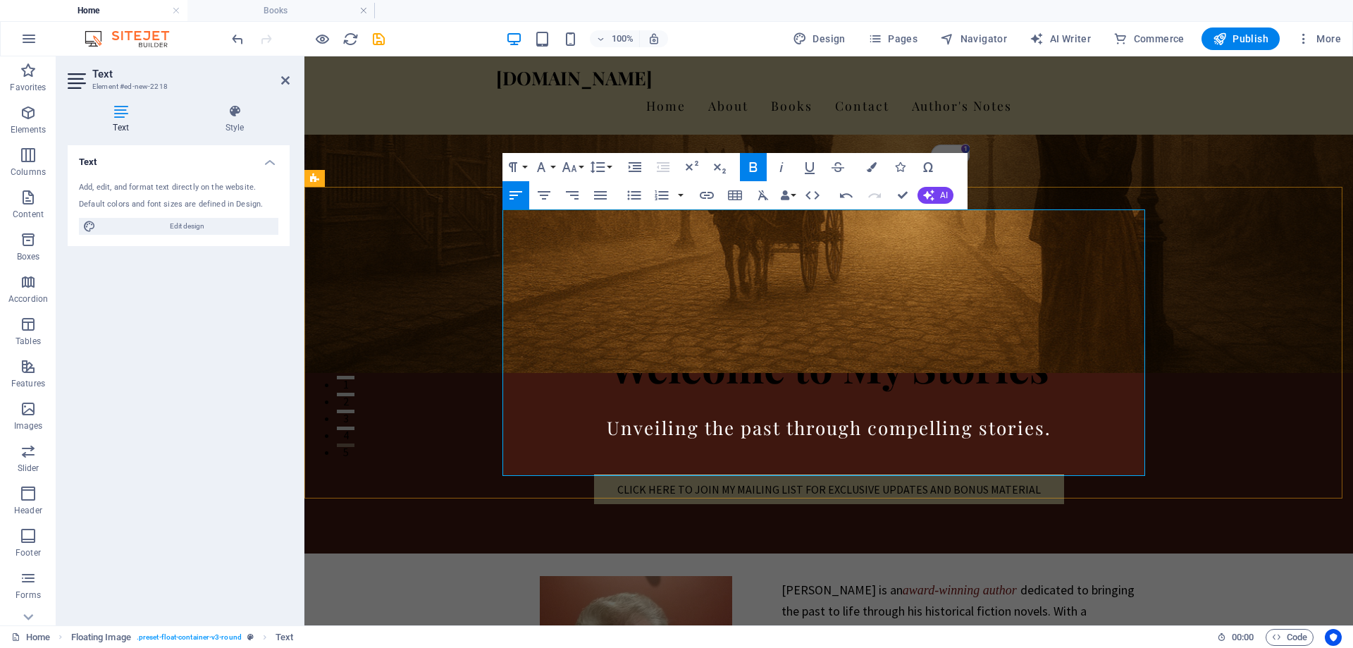
click at [1042, 581] on span "dedicated to bringing the past to life through his historical fiction novels. W…" at bounding box center [960, 628] width 357 height 94
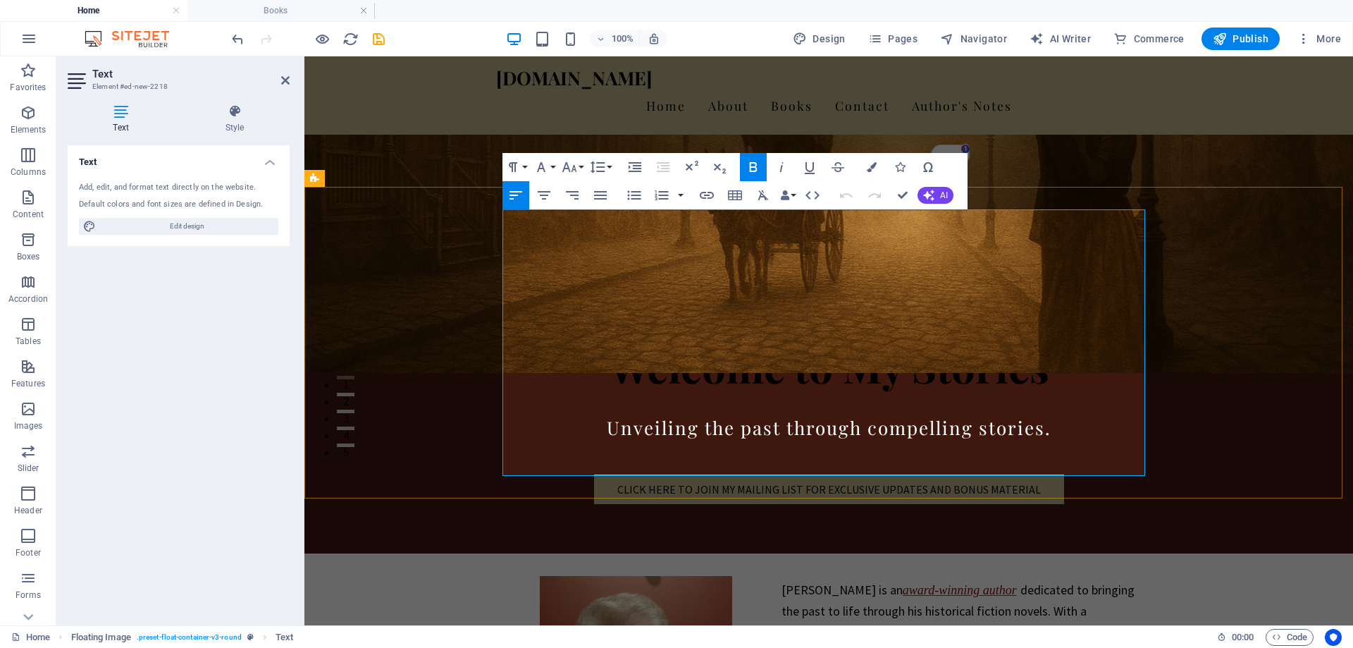
drag, startPoint x: 887, startPoint y: 226, endPoint x: 1019, endPoint y: 224, distance: 131.8
click at [1017, 581] on span "Gary M. Roberts is an award-winning author" at bounding box center [899, 589] width 235 height 16
click at [755, 168] on icon "button" at bounding box center [753, 167] width 8 height 10
click at [583, 170] on button "Font Size" at bounding box center [572, 167] width 27 height 28
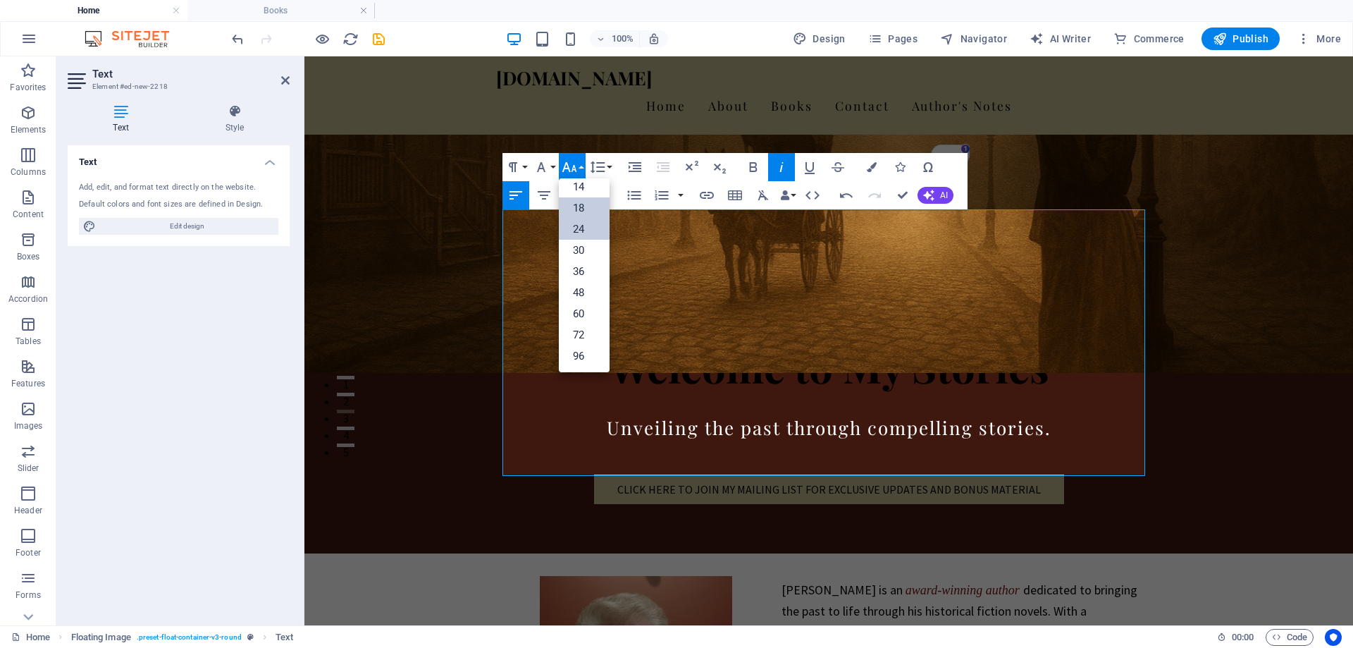
click at [576, 230] on link "24" at bounding box center [584, 228] width 51 height 21
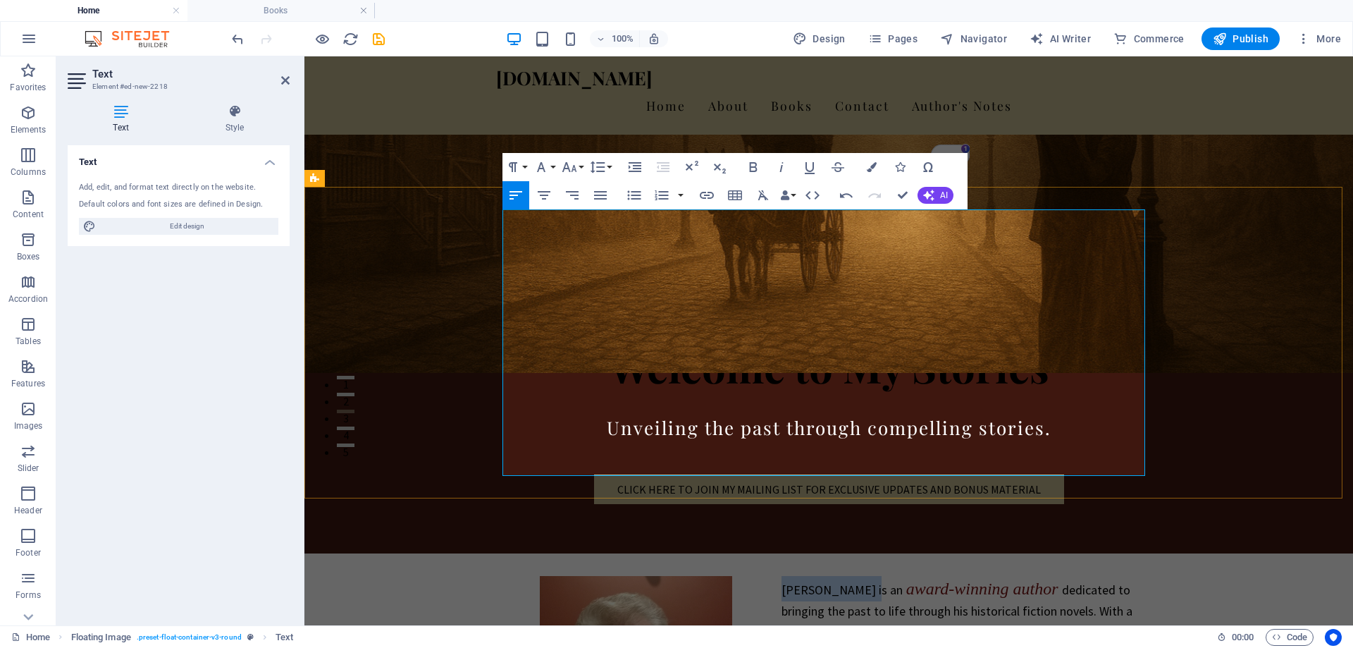
drag, startPoint x: 860, startPoint y: 221, endPoint x: 775, endPoint y: 223, distance: 86.0
click at [775, 576] on p "Gary M. Roberts is an award-winning author dedicated to bringing the past to li…" at bounding box center [828, 626] width 643 height 101
click at [579, 170] on button "Font Size" at bounding box center [572, 167] width 27 height 28
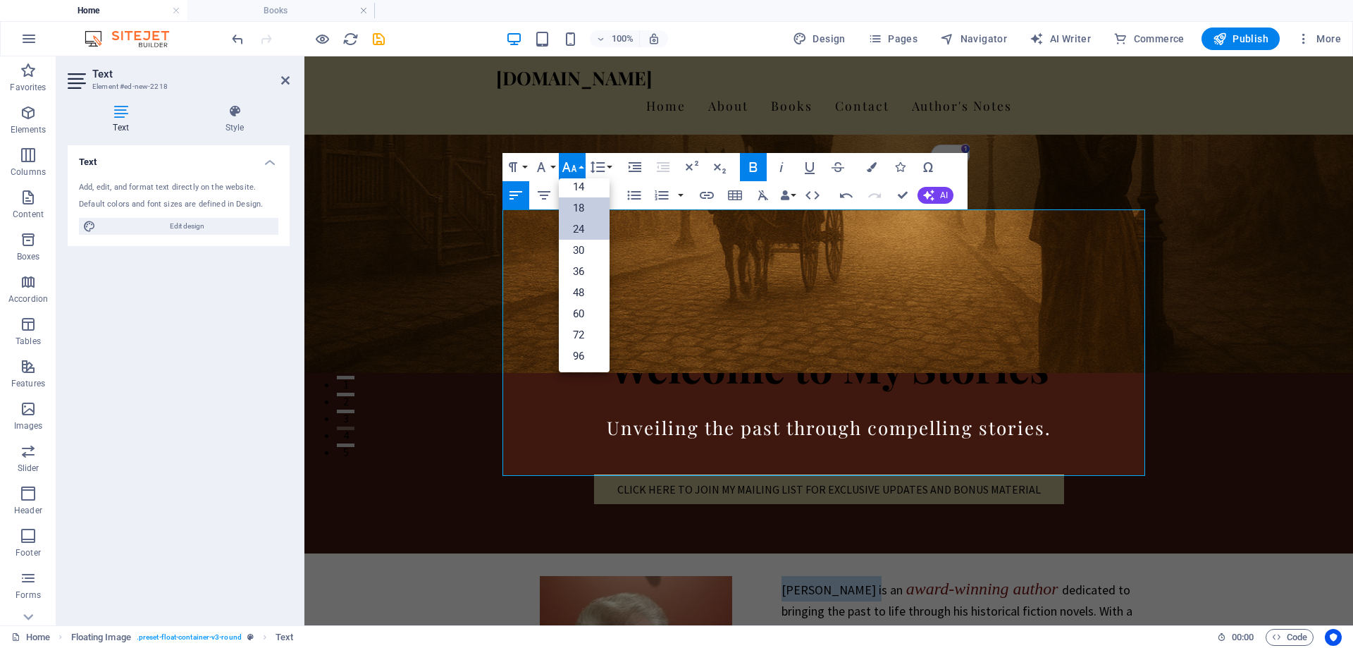
click at [575, 228] on link "24" at bounding box center [584, 228] width 51 height 21
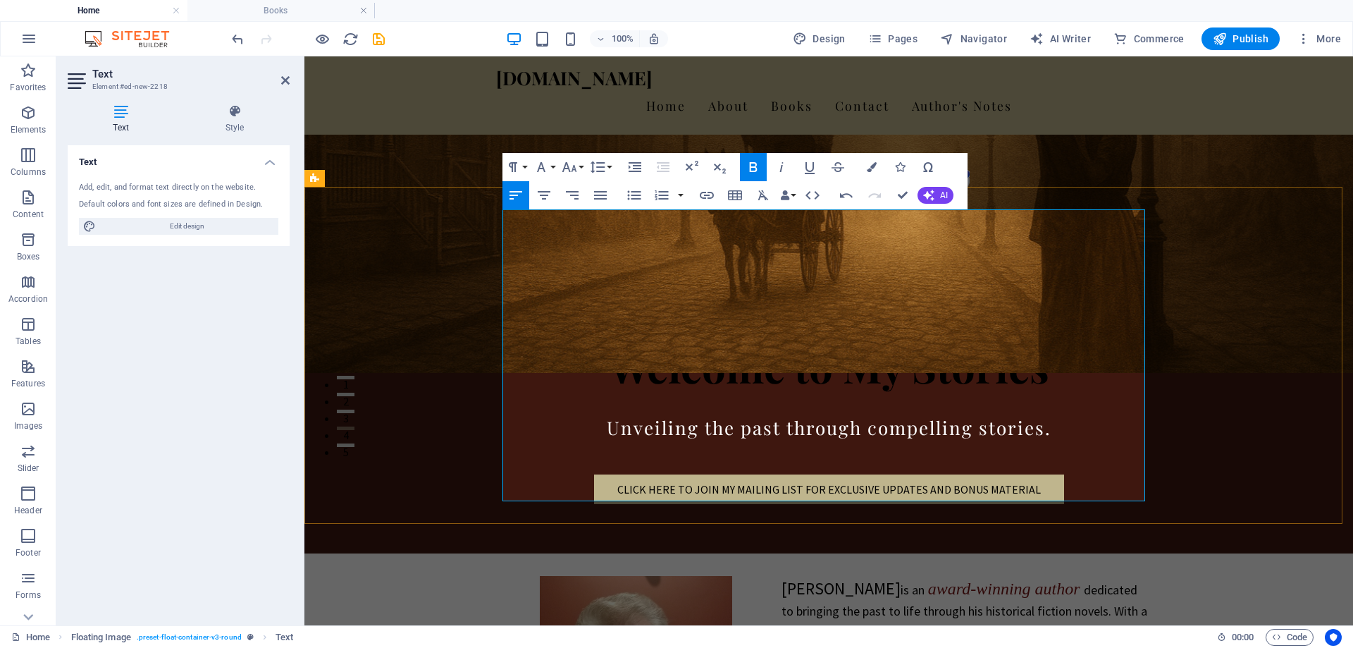
click at [1004, 581] on span "dedicated to bringing the past to life through his historical fiction novels. W…" at bounding box center [965, 628] width 366 height 94
drag, startPoint x: 889, startPoint y: 223, endPoint x: 834, endPoint y: 245, distance: 58.2
click at [834, 576] on p "Gary M. Roberts is an award-winning author dedicated to bringing the past to li…" at bounding box center [828, 626] width 643 height 101
click at [581, 167] on button "Font Size" at bounding box center [572, 167] width 27 height 28
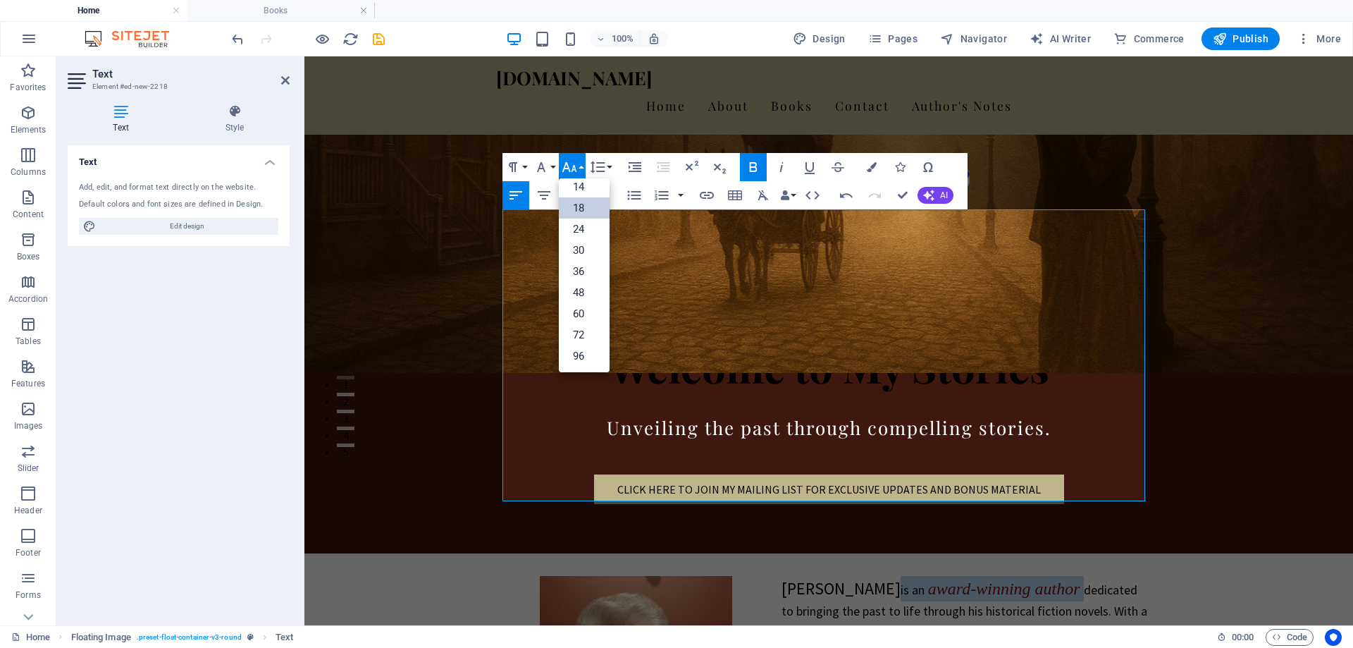
click at [569, 205] on link "18" at bounding box center [584, 207] width 51 height 21
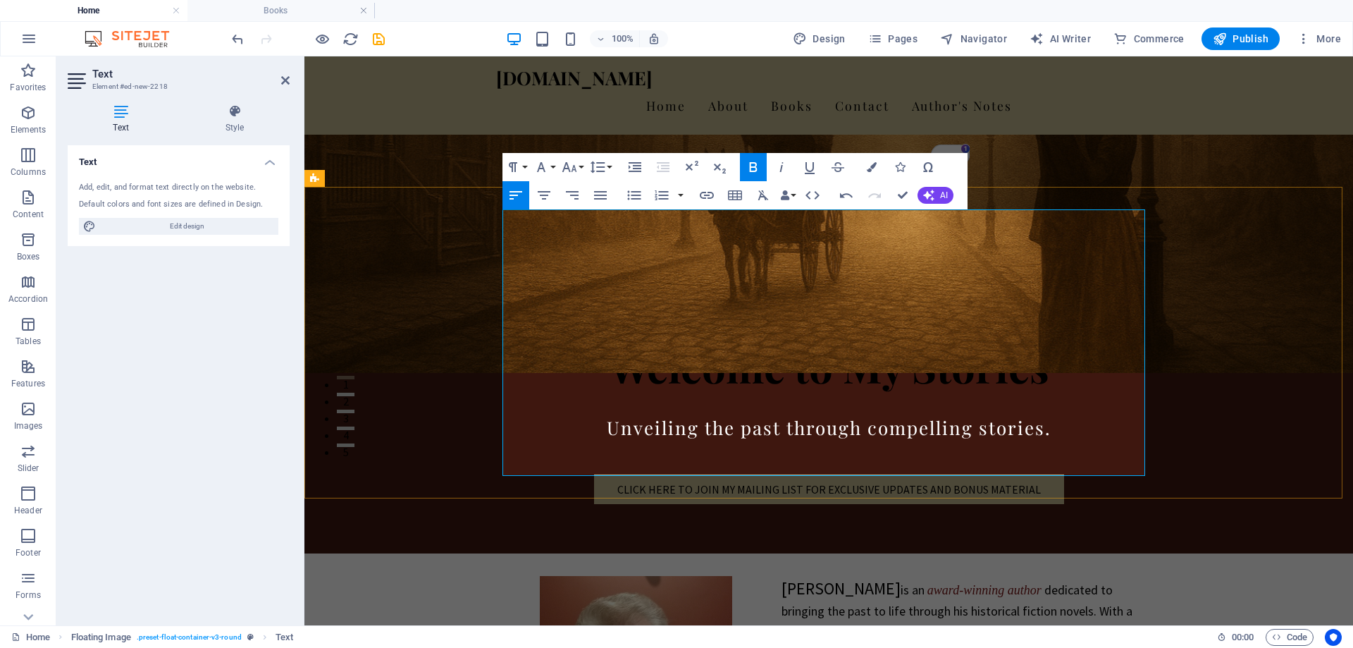
drag, startPoint x: 875, startPoint y: 262, endPoint x: 875, endPoint y: 252, distance: 9.9
click at [875, 581] on span "dedicated to bringing the past to life through his historical fiction novels. W…" at bounding box center [960, 628] width 357 height 94
drag, startPoint x: 889, startPoint y: 221, endPoint x: 781, endPoint y: 224, distance: 107.9
click at [781, 576] on p "Gary M. Roberts is an award-winning author dedicated to bringing the past to li…" at bounding box center [828, 626] width 643 height 101
click at [550, 163] on button "Font Family" at bounding box center [544, 167] width 27 height 28
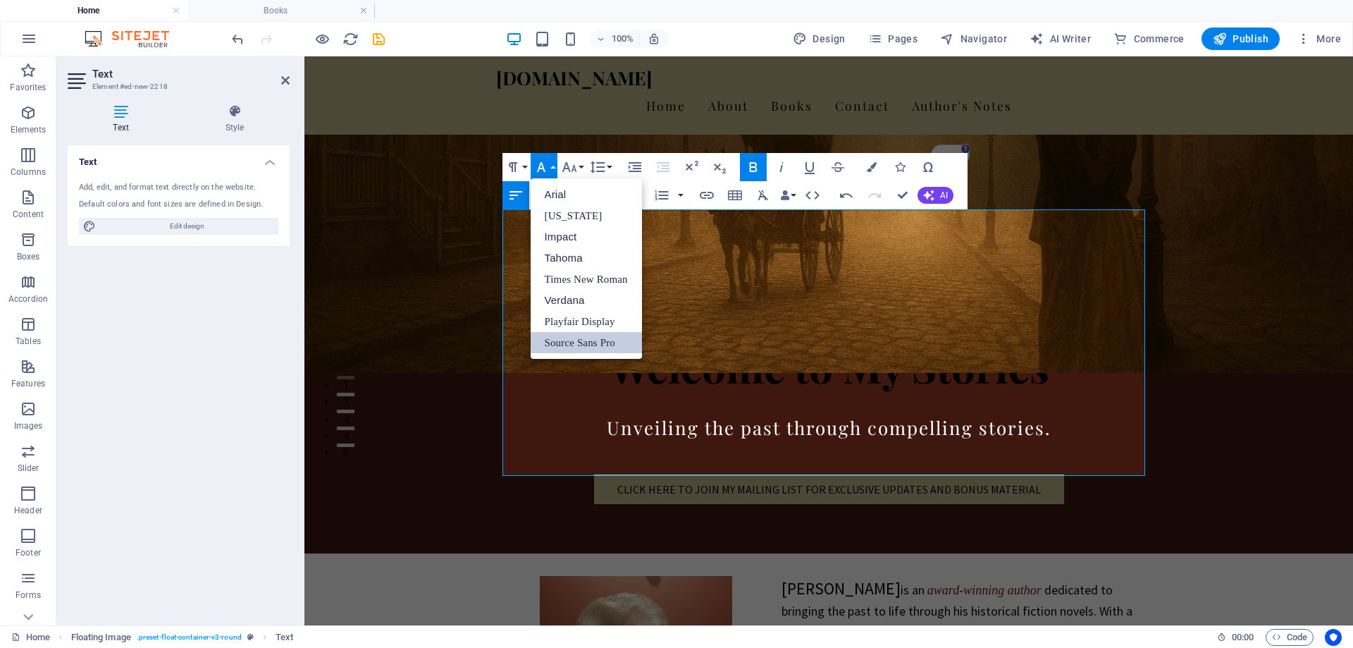
scroll to position [0, 0]
click at [555, 216] on link "[US_STATE]" at bounding box center [586, 215] width 111 height 21
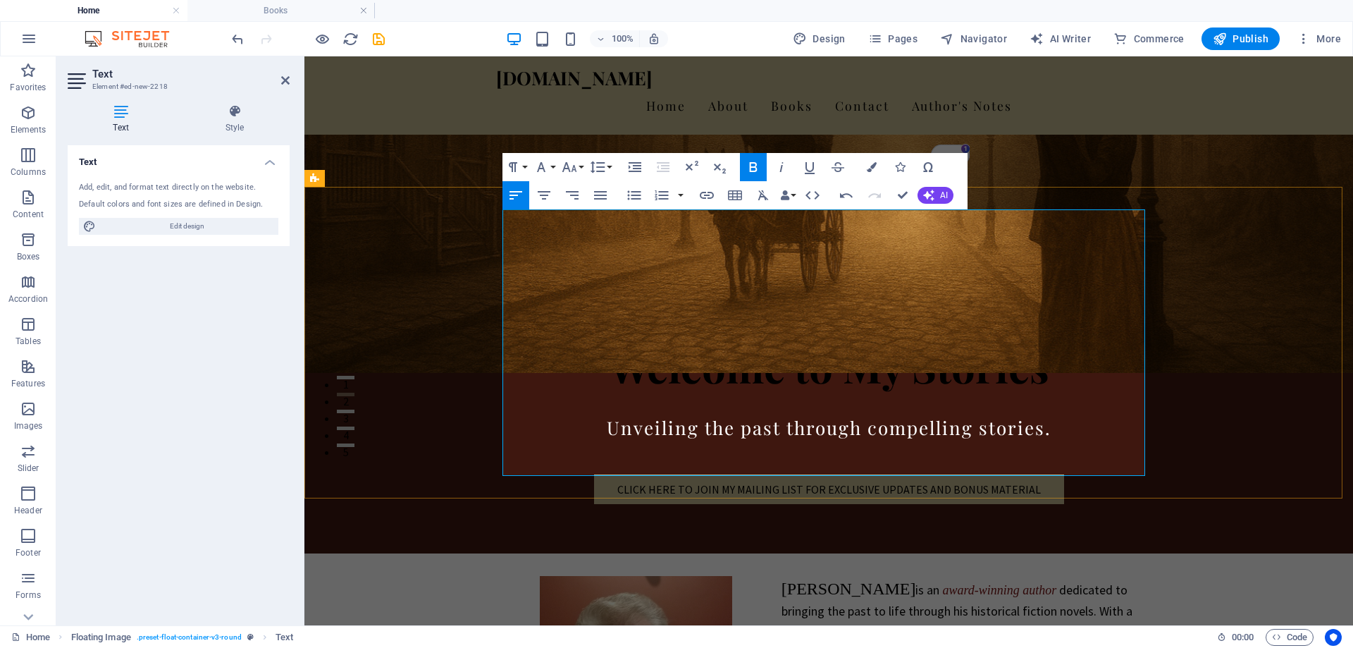
click at [918, 581] on span "dedicated to bringing the past to life through his historical fiction novels. W…" at bounding box center [960, 628] width 357 height 94
drag, startPoint x: 898, startPoint y: 223, endPoint x: 780, endPoint y: 224, distance: 117.7
click at [782, 579] on span "Gary M. Roberts" at bounding box center [849, 588] width 135 height 18
click at [821, 581] on span "dedicated to bringing the past to life through his historical fiction novels. W…" at bounding box center [960, 628] width 357 height 94
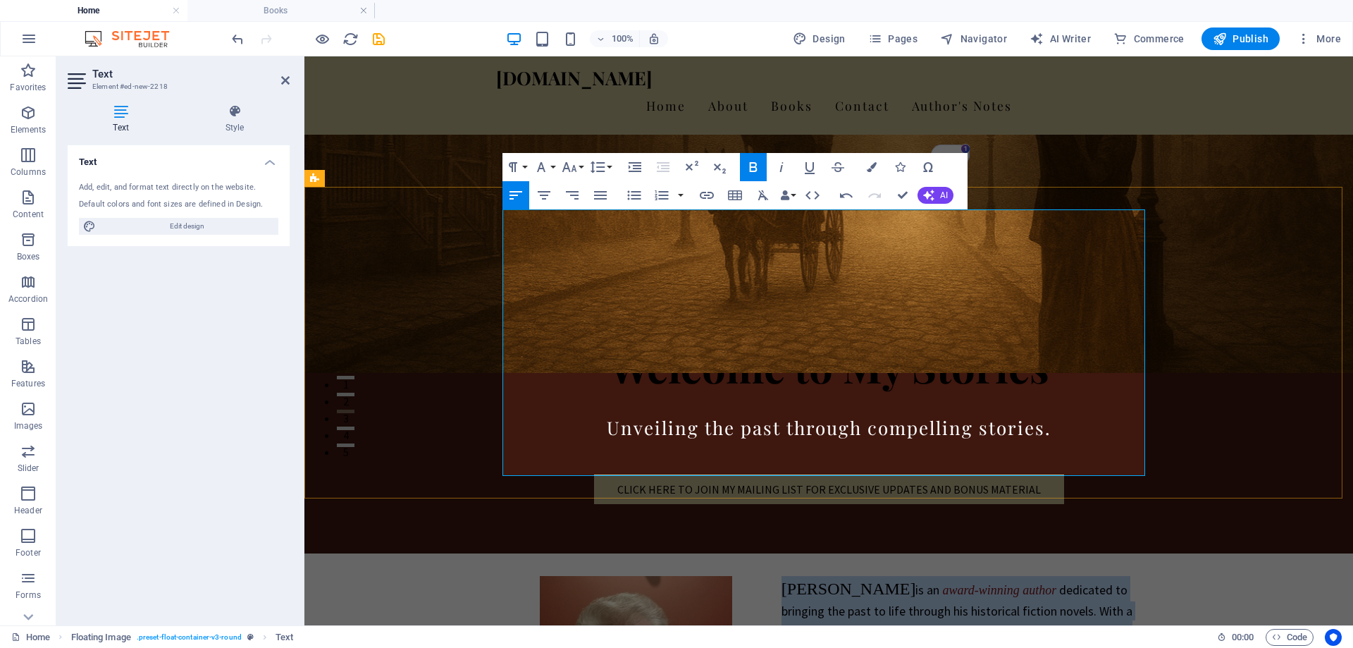
drag, startPoint x: 778, startPoint y: 216, endPoint x: 1063, endPoint y: 412, distance: 345.6
click at [600, 194] on icon "button" at bounding box center [600, 195] width 17 height 17
click at [915, 581] on span "dedicated to bringing the past to life through his historical fiction novels. W…" at bounding box center [966, 628] width 369 height 94
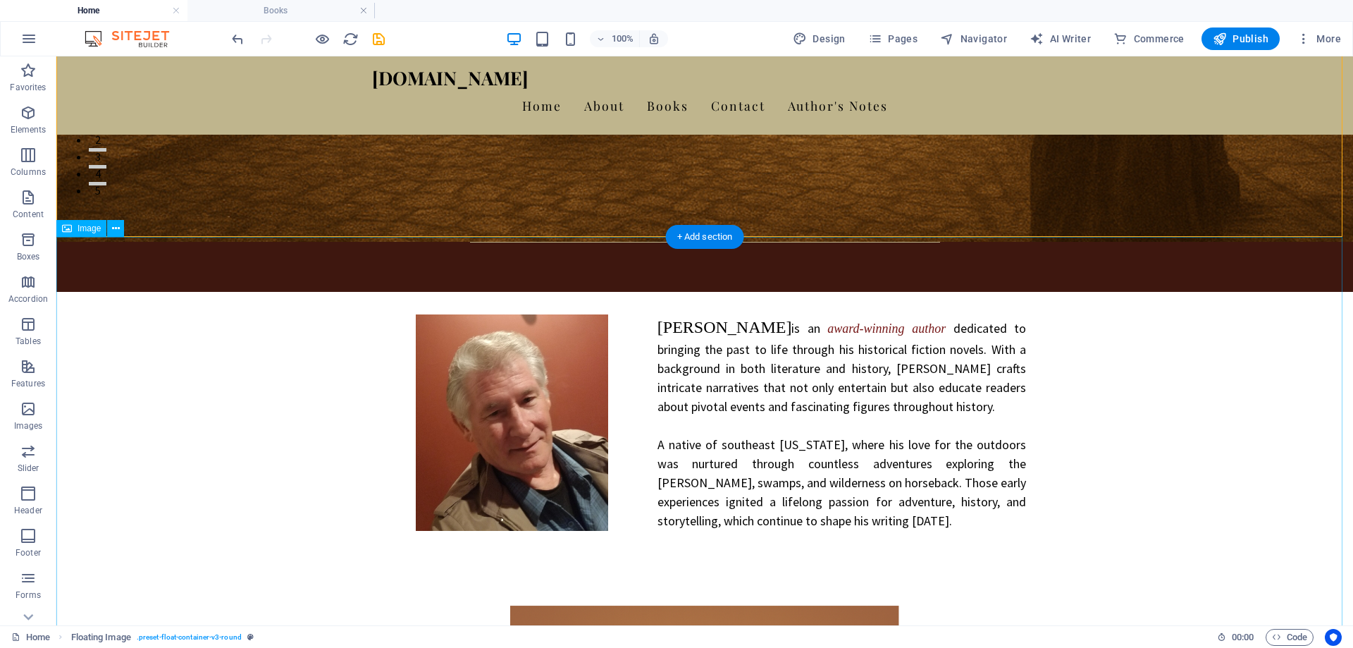
scroll to position [462, 0]
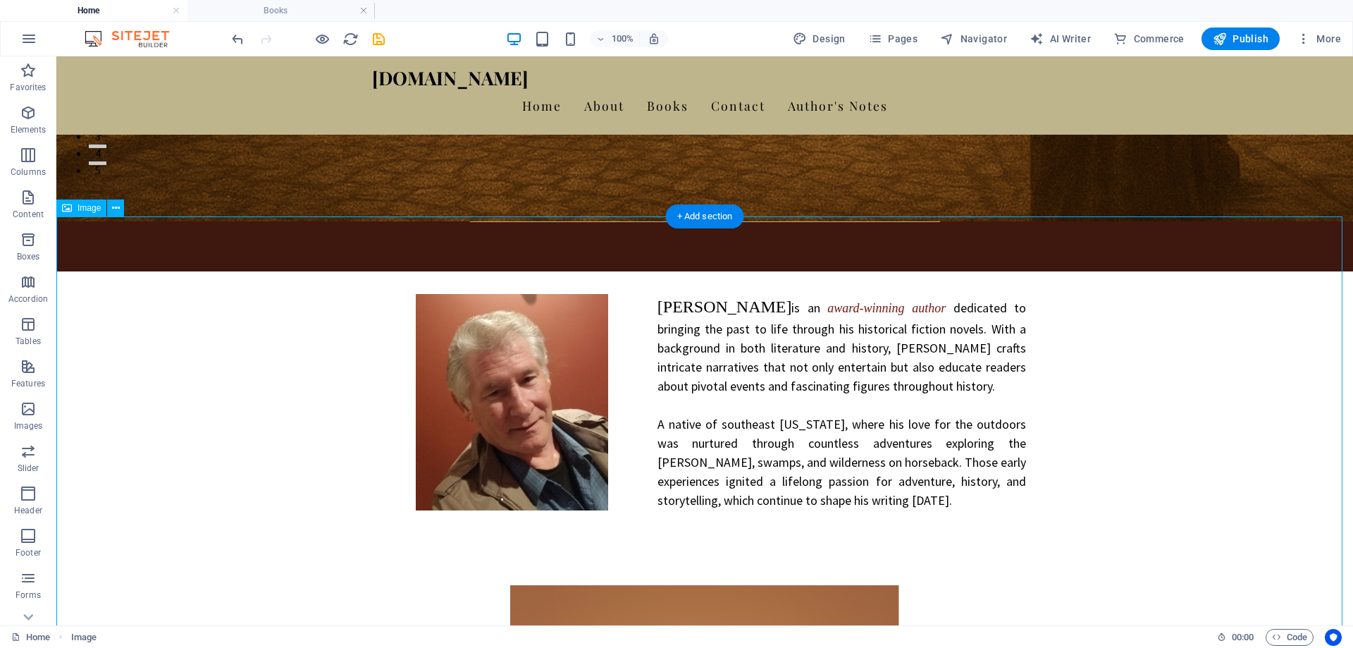
select select "%"
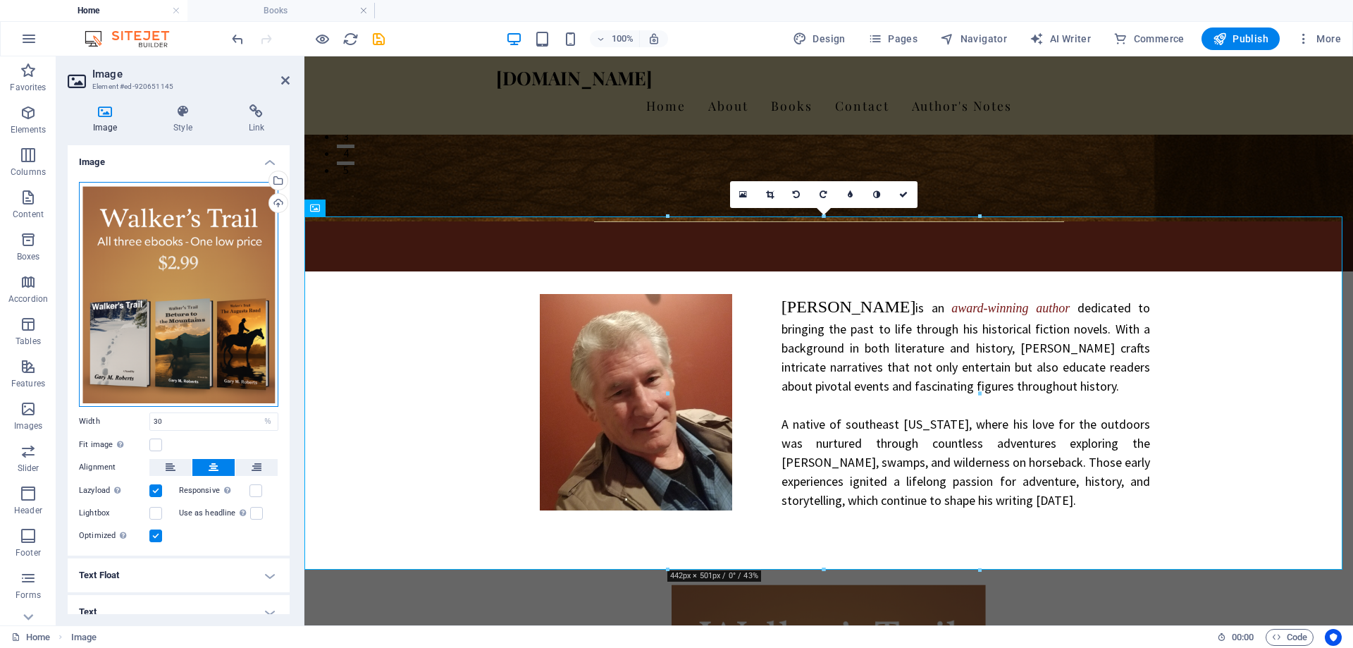
click at [121, 278] on div "Drag files here, click to choose files or select files from Files or our free s…" at bounding box center [178, 294] width 199 height 225
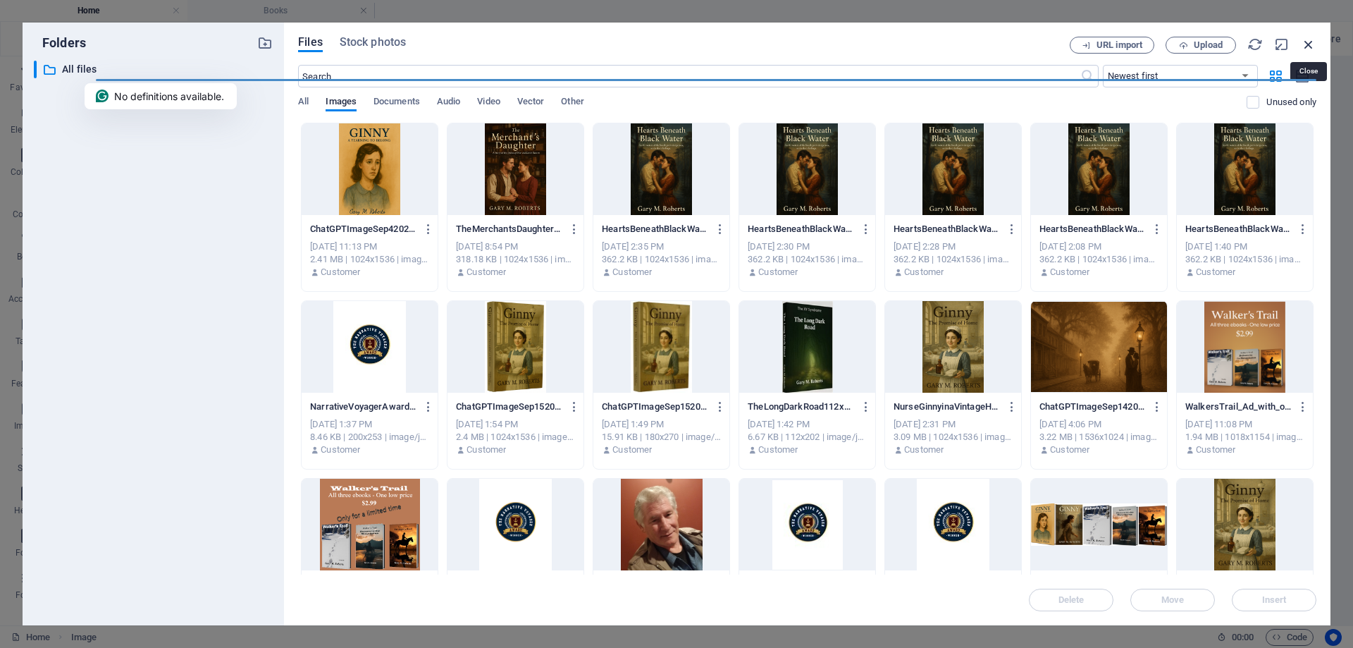
click at [1308, 46] on icon "button" at bounding box center [1309, 45] width 16 height 16
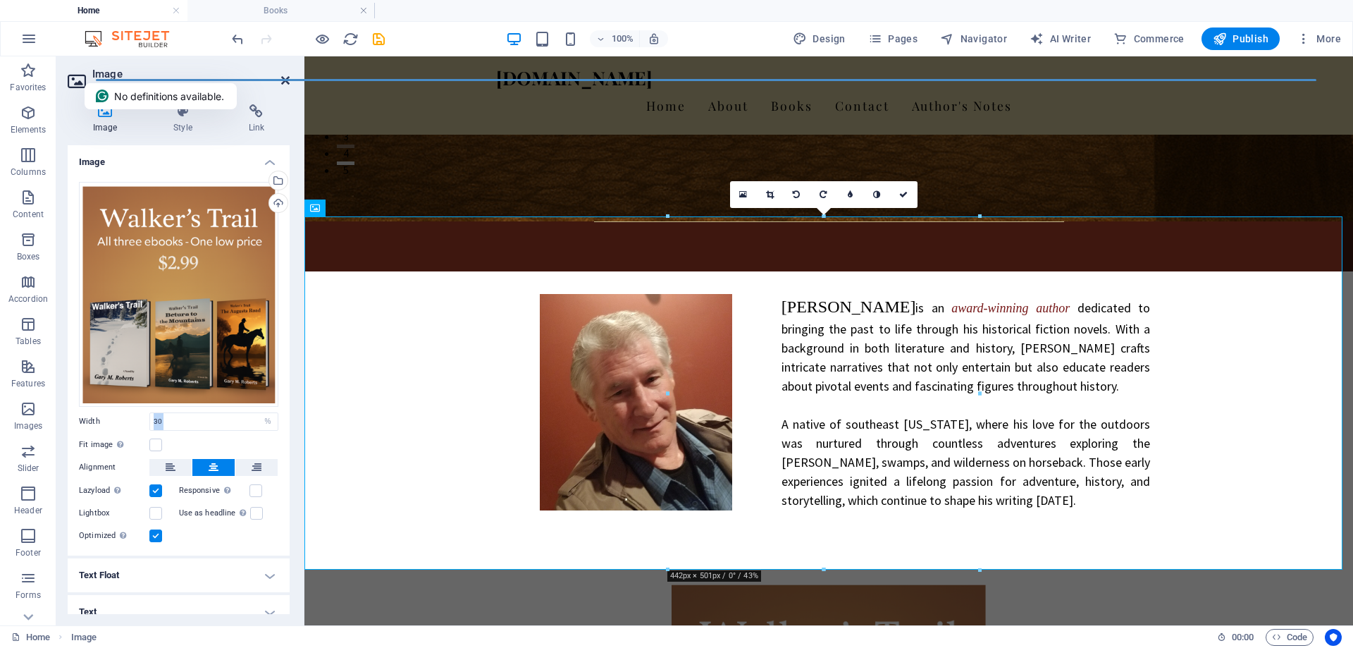
click at [284, 78] on icon at bounding box center [285, 80] width 8 height 11
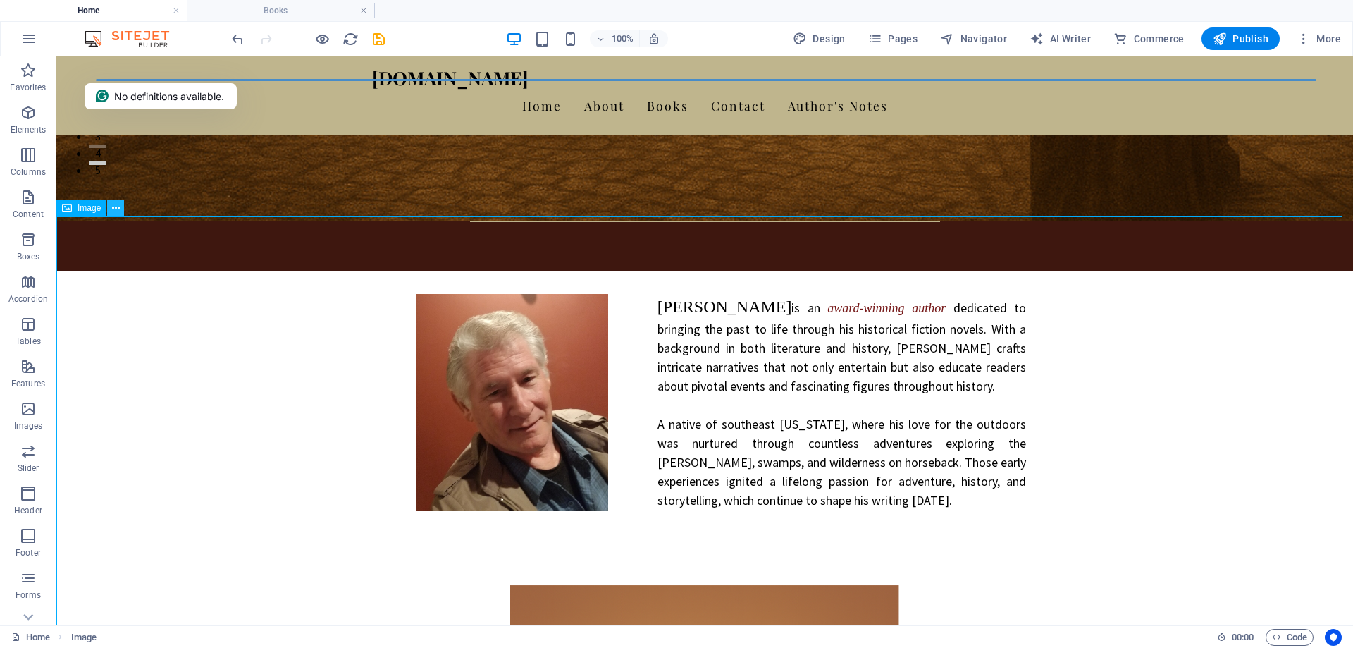
click at [116, 209] on icon at bounding box center [116, 208] width 8 height 15
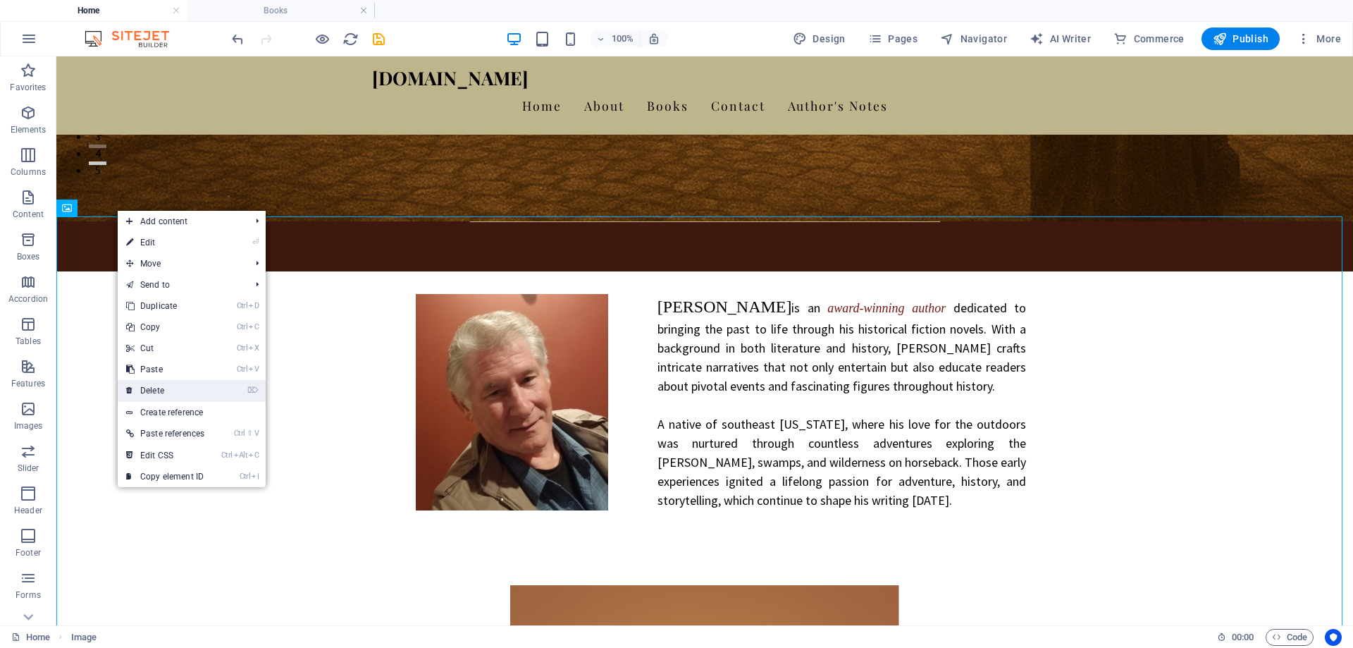
click at [159, 389] on link "⌦ Delete" at bounding box center [165, 390] width 95 height 21
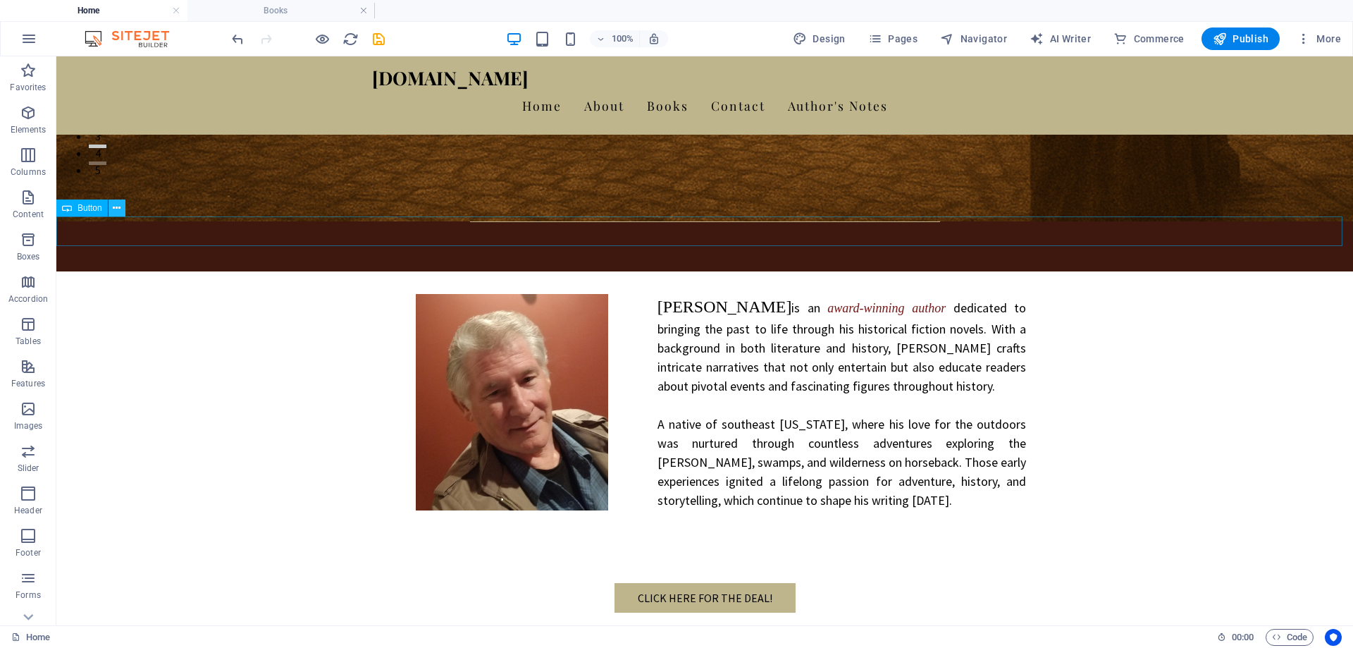
click at [113, 206] on icon at bounding box center [117, 208] width 8 height 15
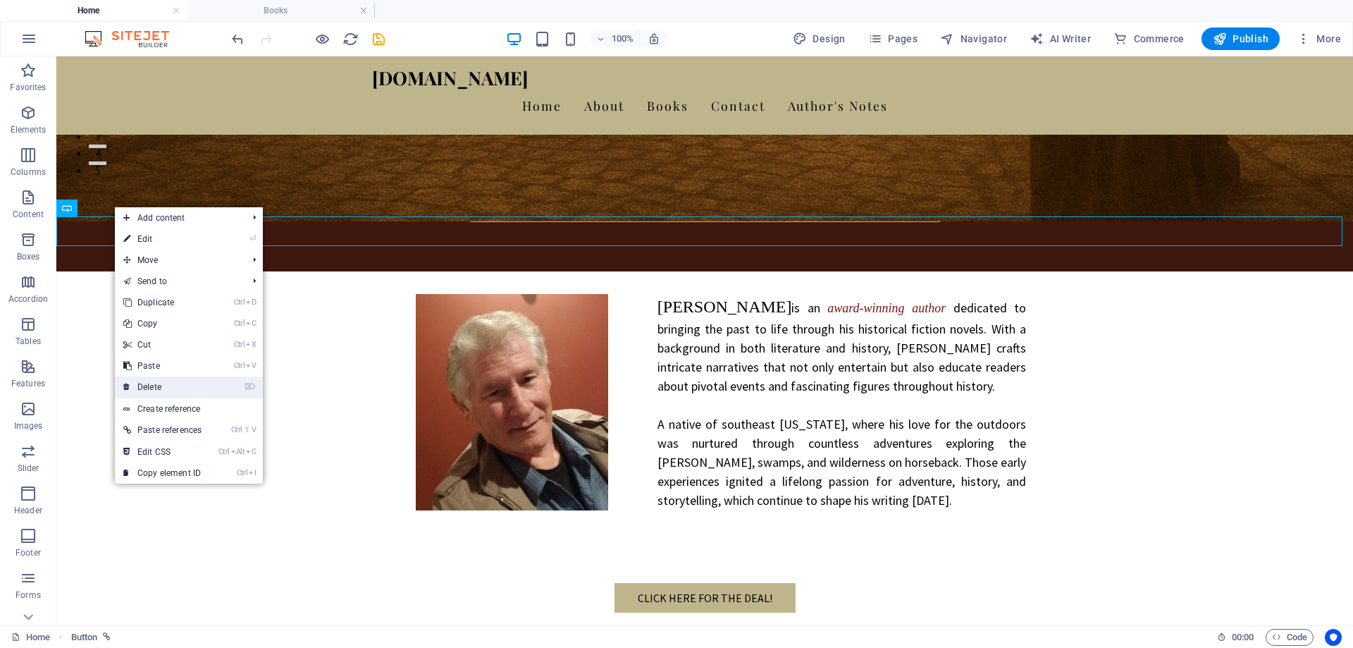
click at [156, 387] on link "⌦ Delete" at bounding box center [162, 386] width 95 height 21
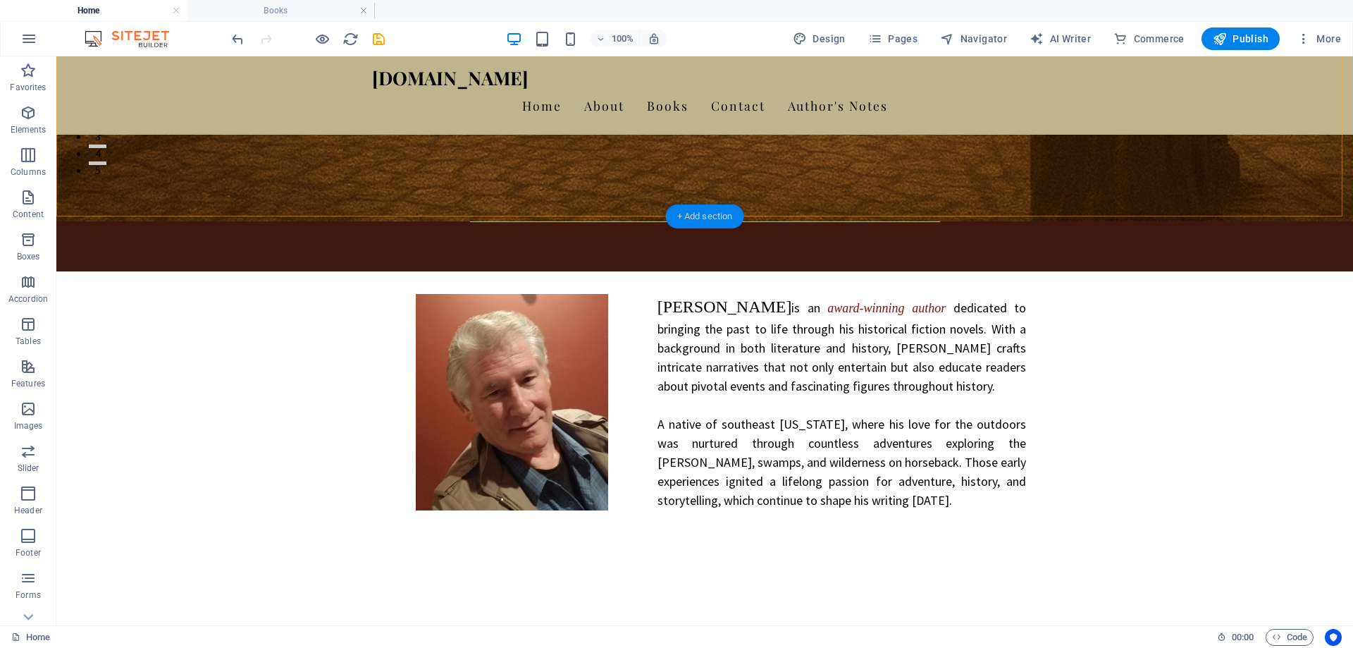
click at [695, 218] on div "+ Add section" at bounding box center [705, 216] width 78 height 24
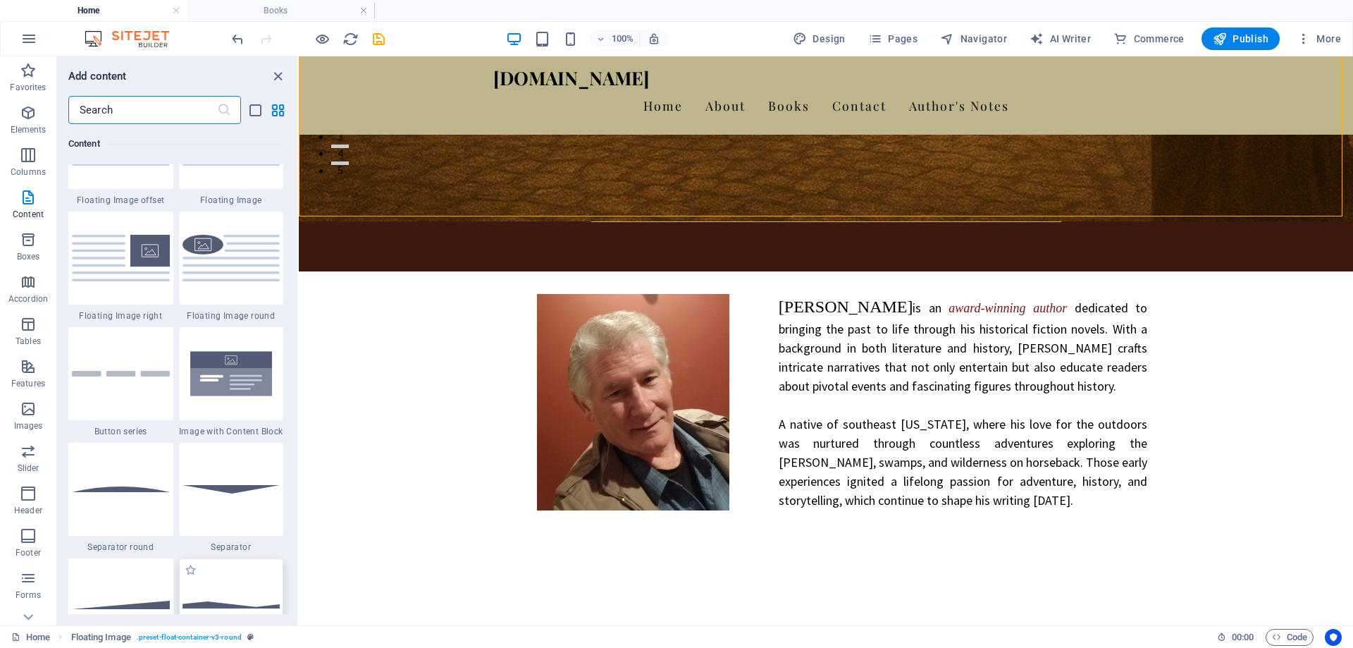
scroll to position [3100, 0]
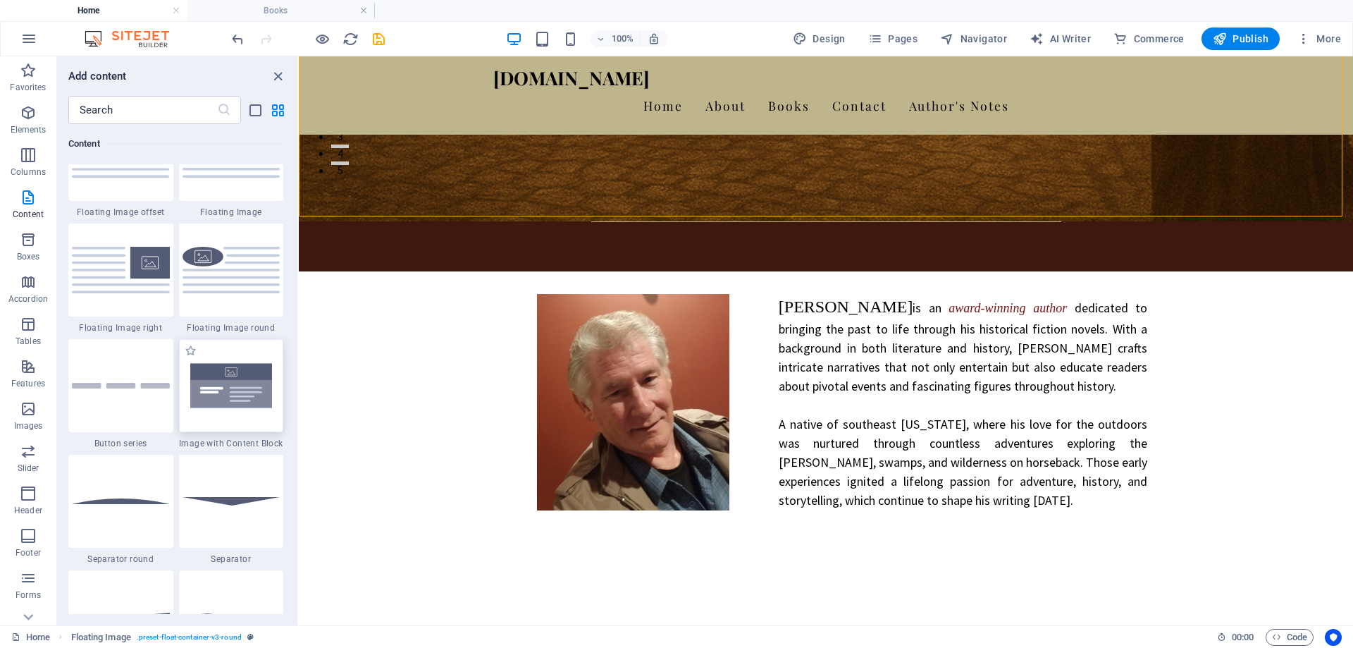
click at [242, 385] on img at bounding box center [232, 385] width 98 height 65
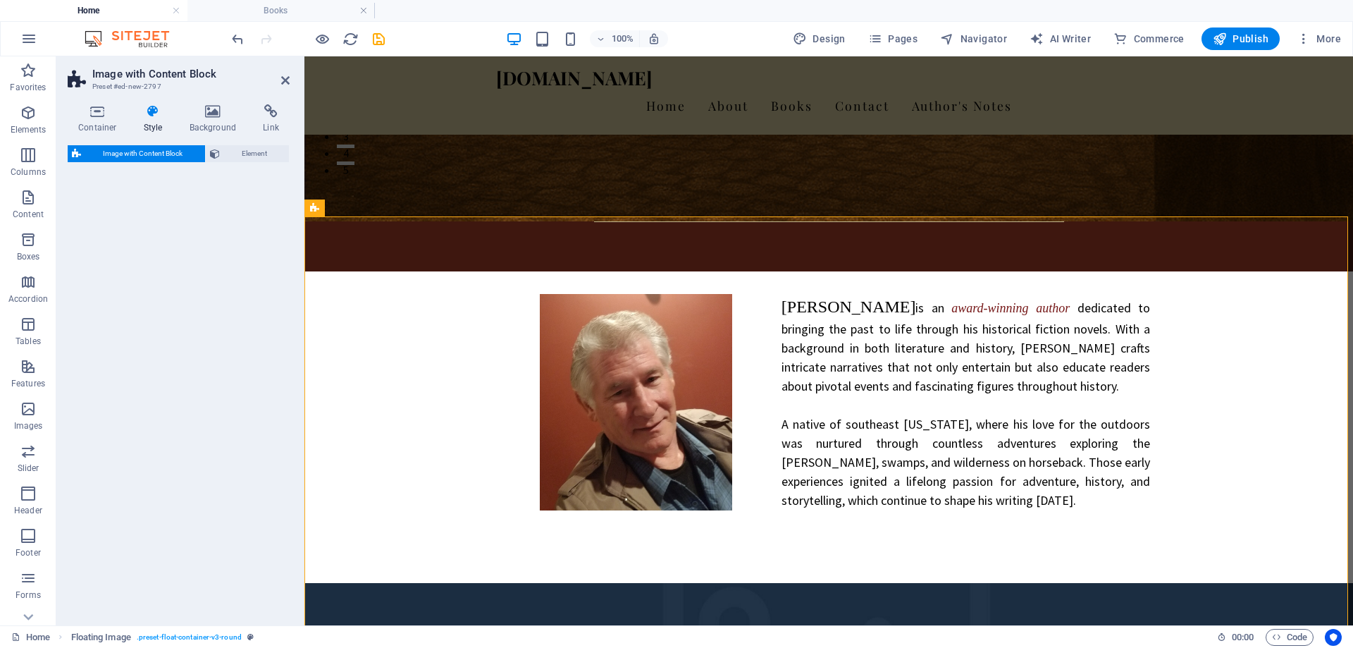
select select "rem"
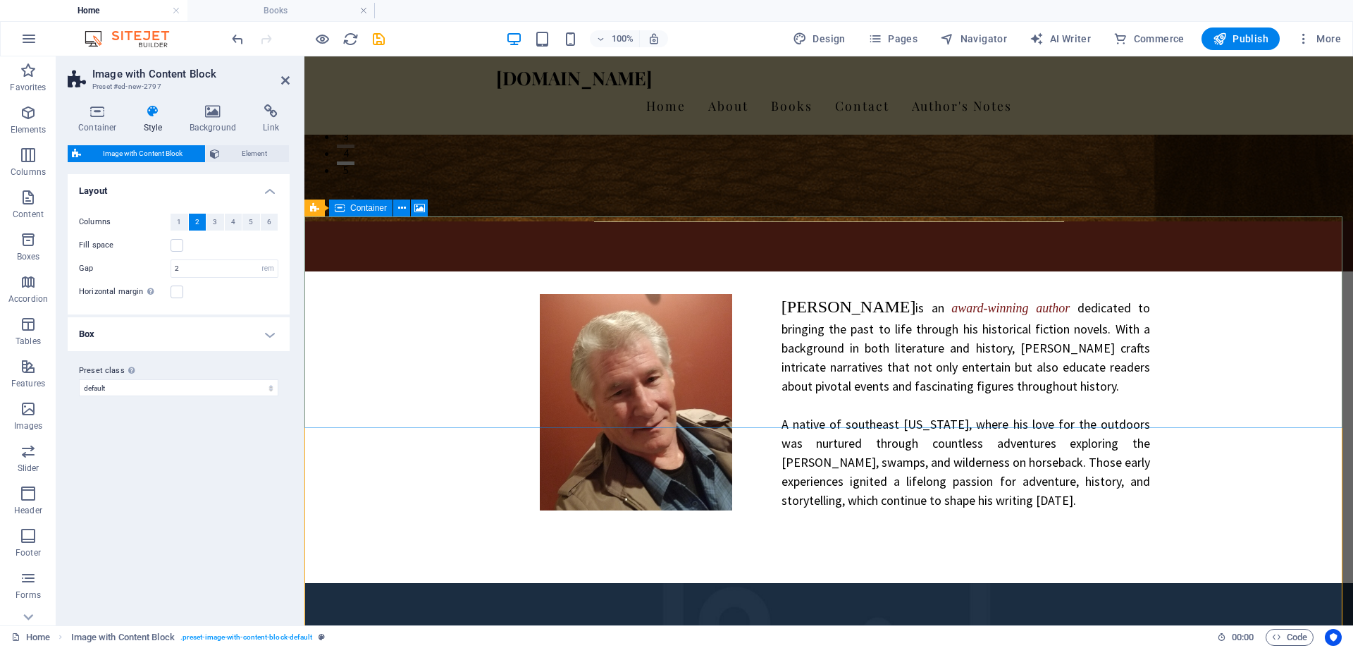
select select "px"
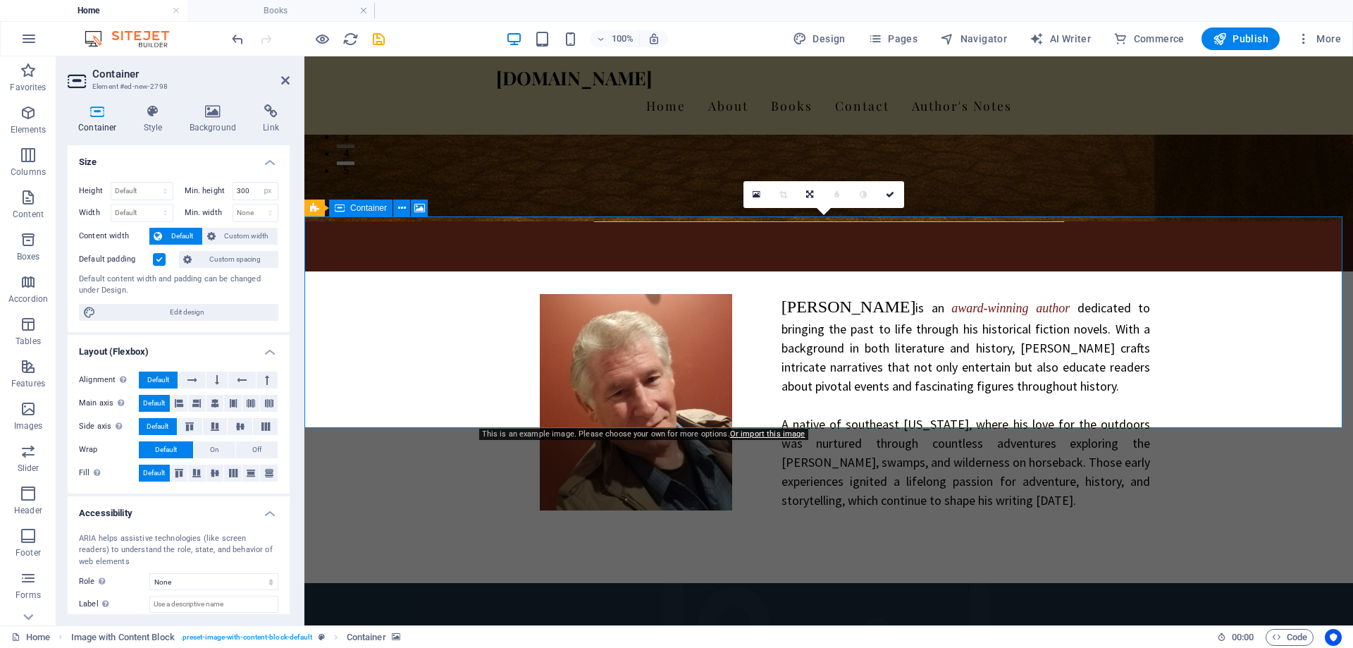
click at [30, 202] on icon "button" at bounding box center [28, 197] width 17 height 17
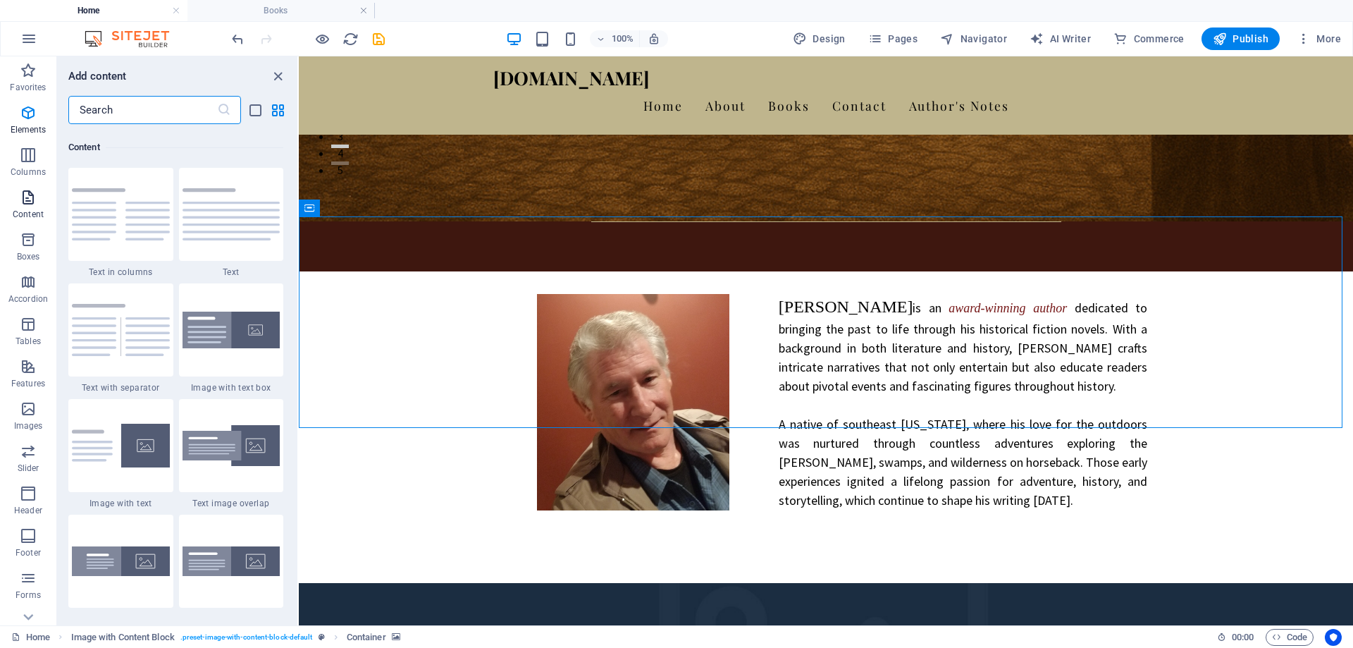
scroll to position [2466, 0]
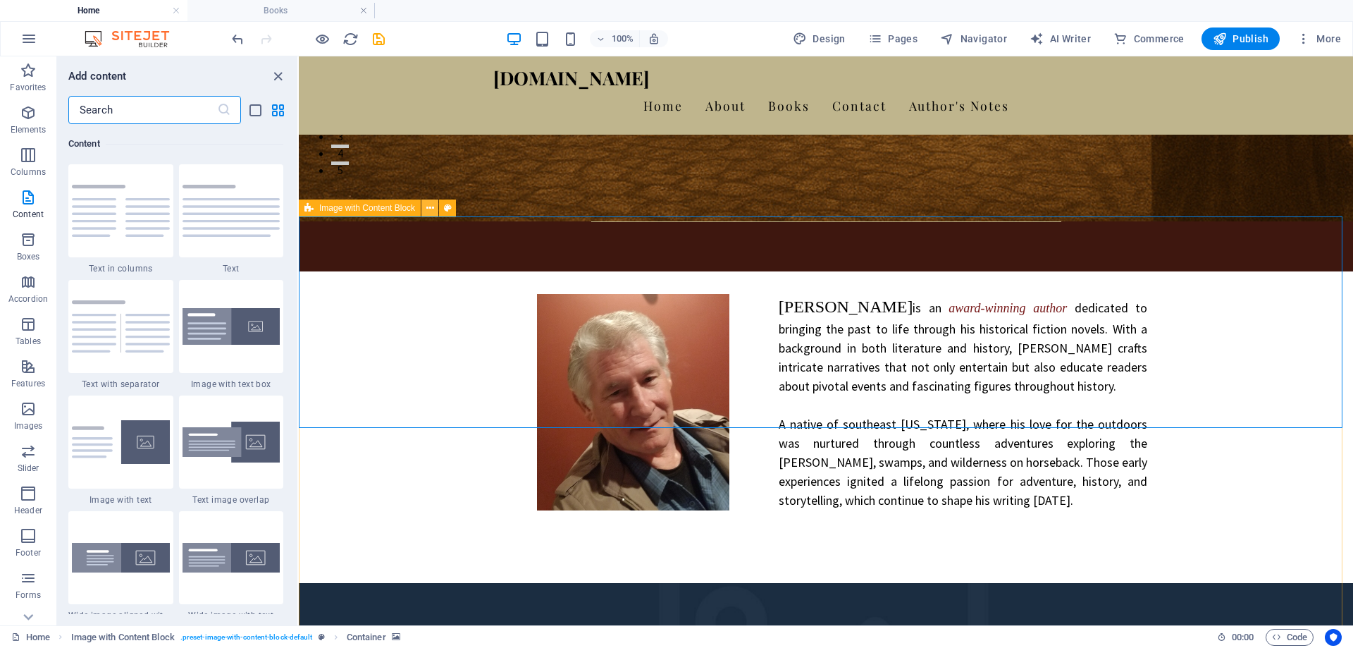
click at [433, 209] on icon at bounding box center [430, 208] width 8 height 15
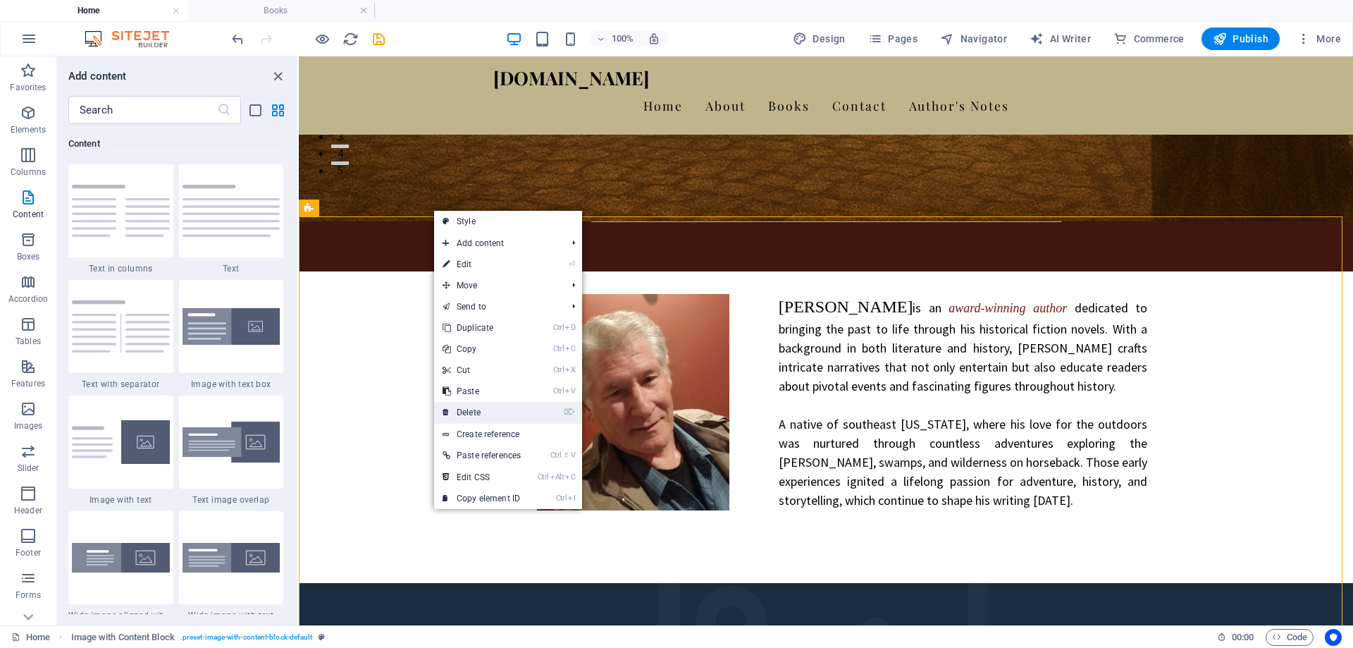
click at [471, 412] on link "⌦ Delete" at bounding box center [481, 412] width 95 height 21
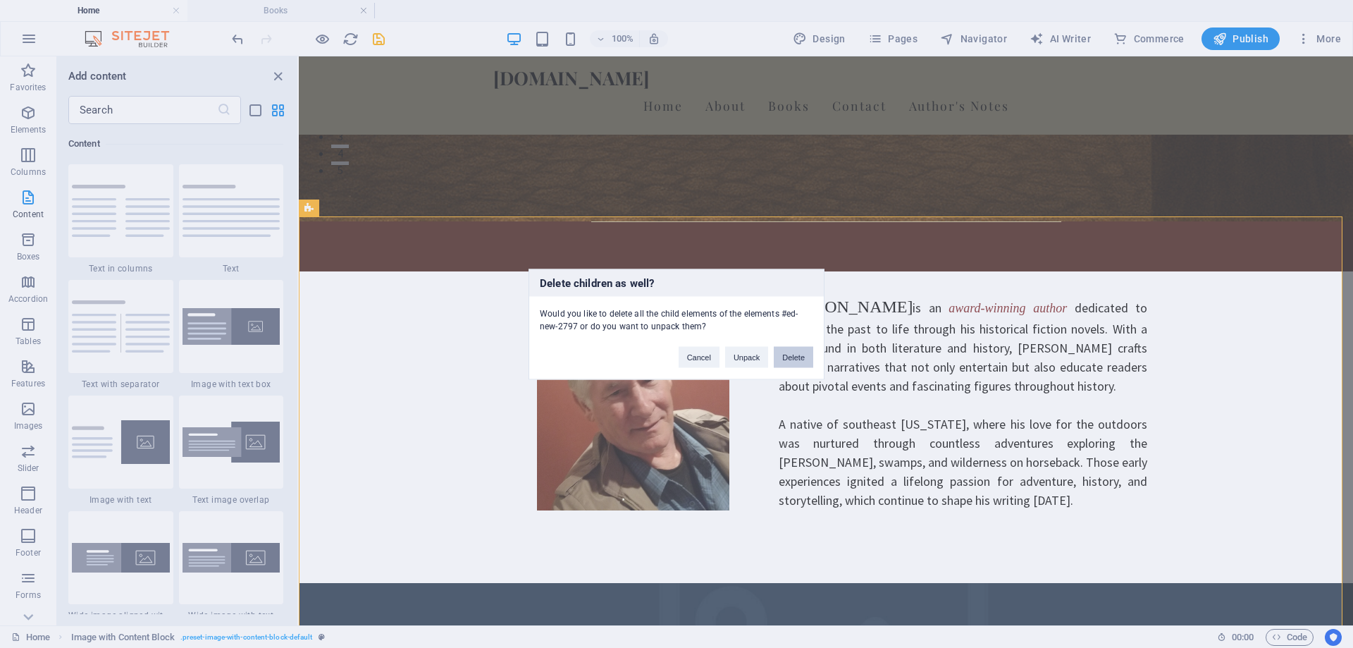
click at [803, 354] on button "Delete" at bounding box center [793, 356] width 39 height 21
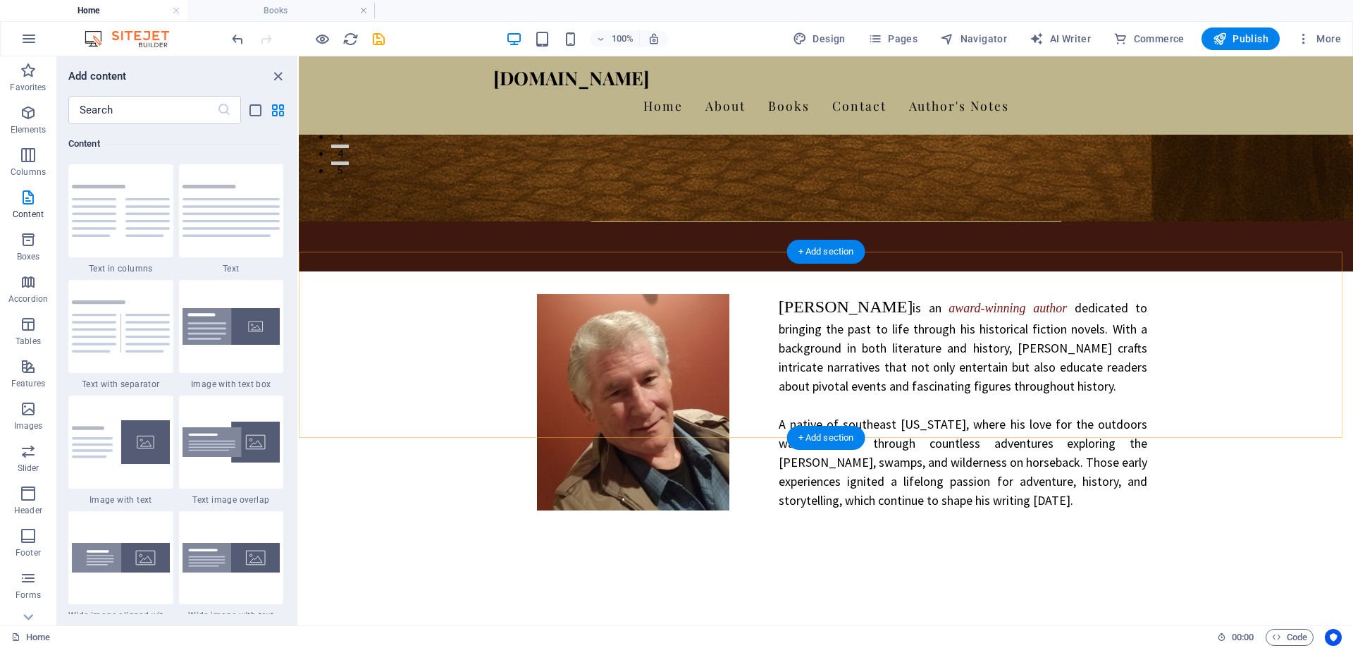
click at [841, 250] on div "+ Add section" at bounding box center [826, 252] width 78 height 24
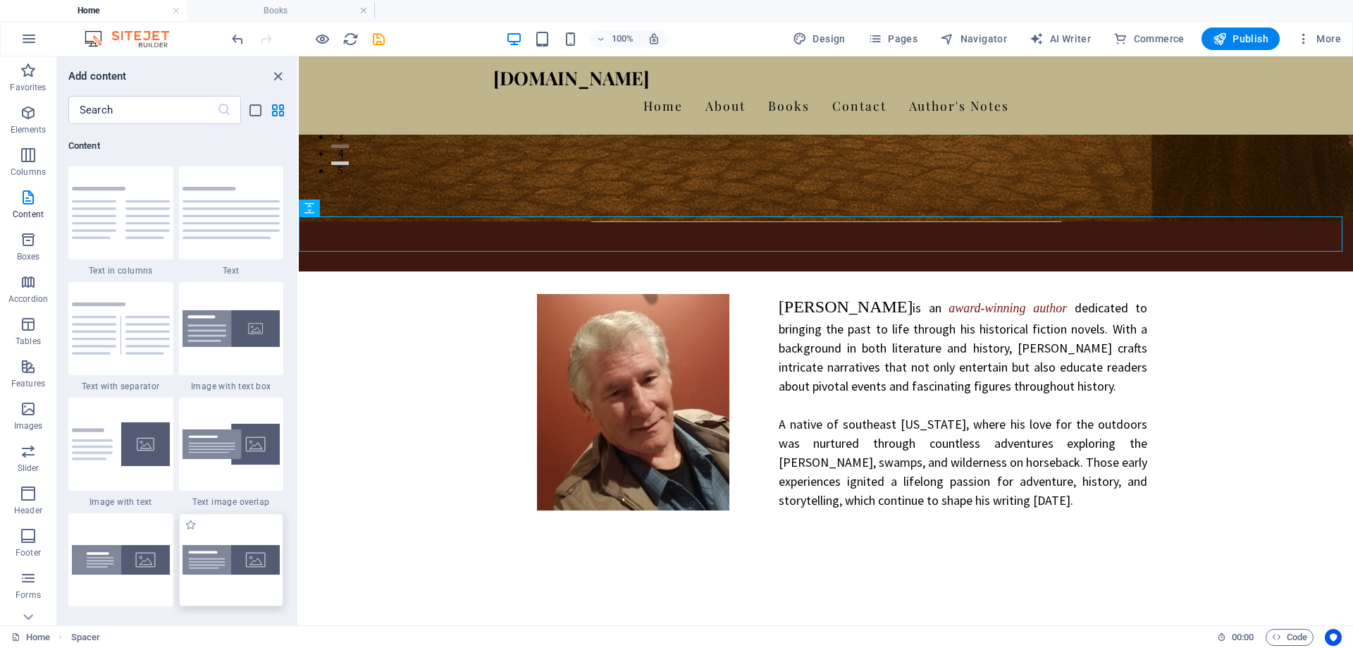
scroll to position [2395, 0]
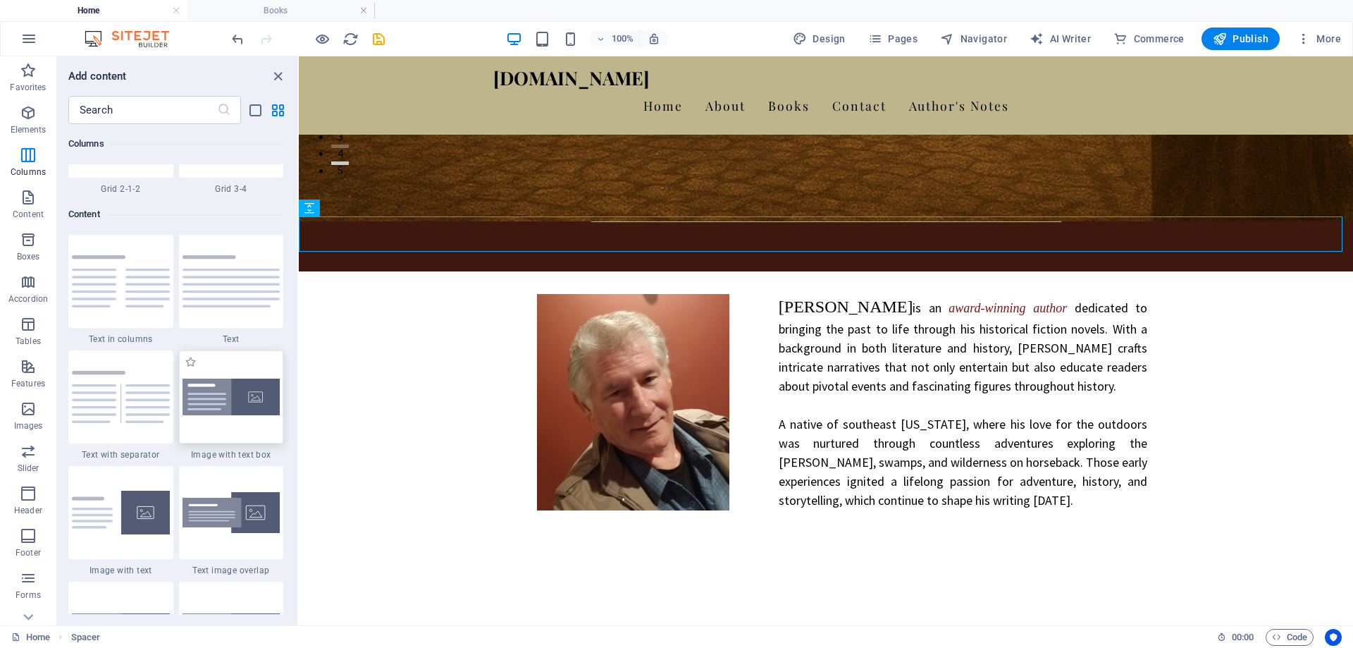
click at [241, 402] on img at bounding box center [232, 396] width 98 height 37
click at [299, 402] on div "Drag here to replace the existing content. Press “Ctrl” if you want to create a…" at bounding box center [826, 340] width 1054 height 569
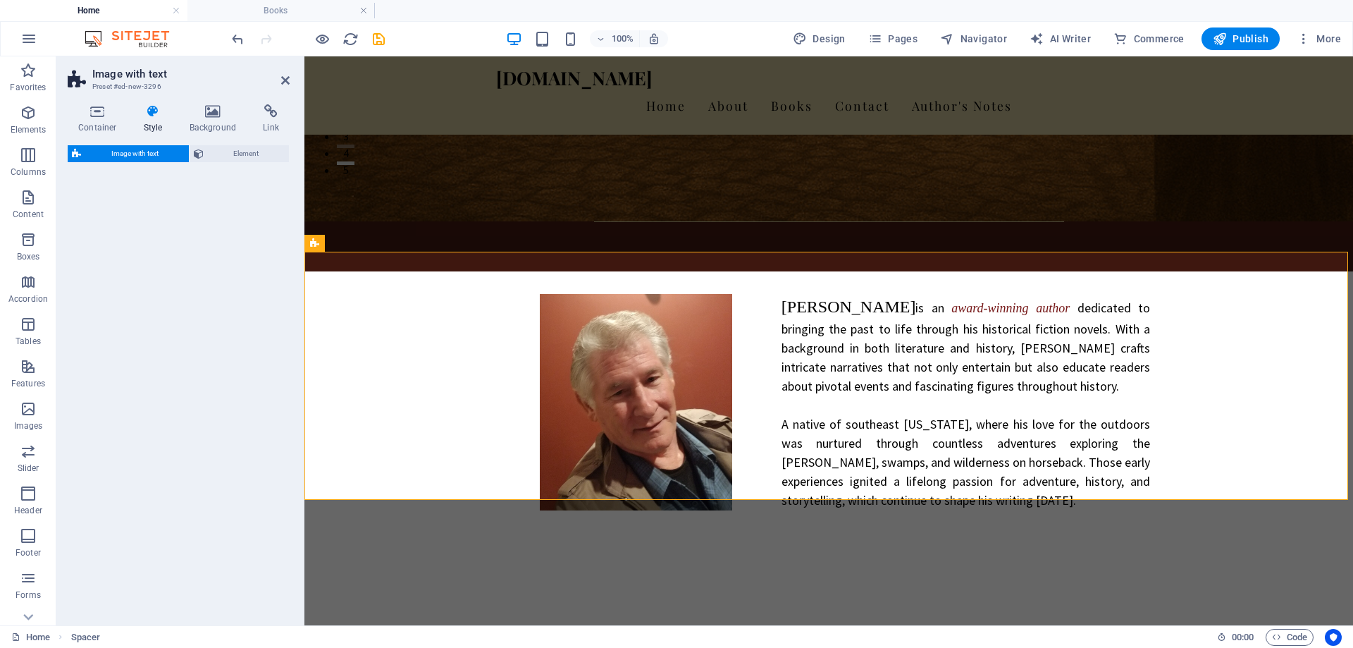
select select "rem"
select select "px"
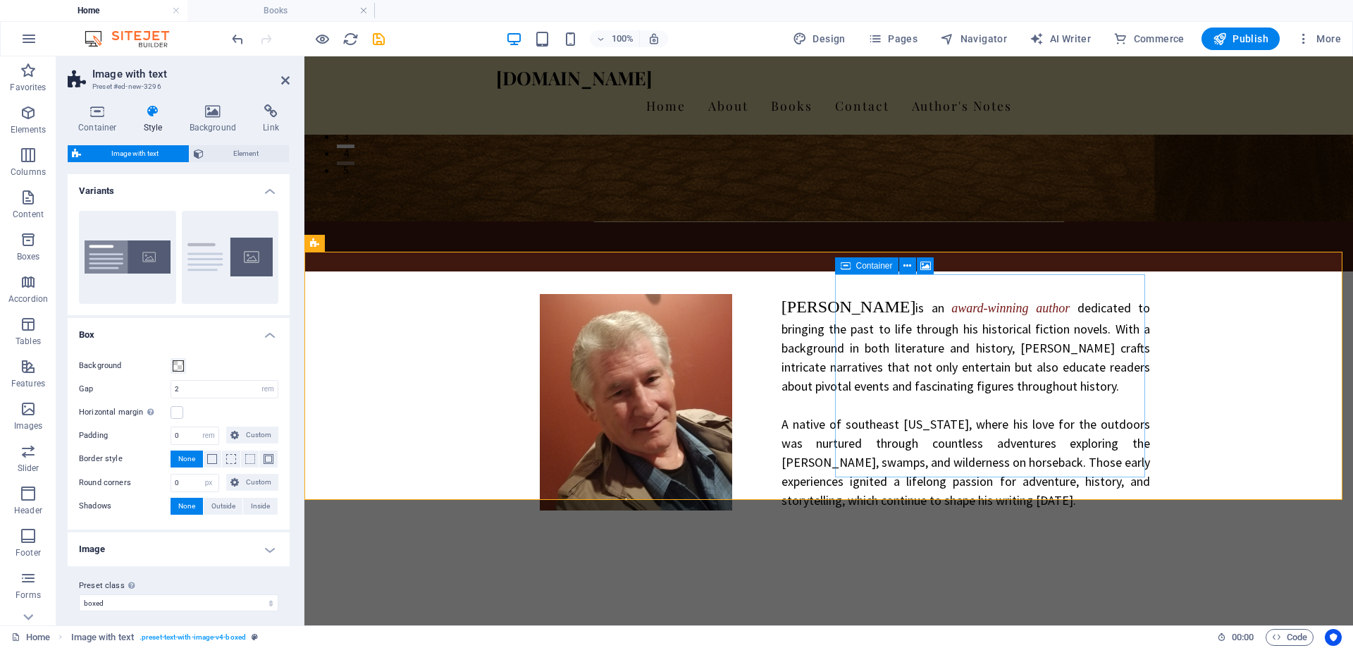
click at [926, 266] on icon at bounding box center [925, 266] width 11 height 15
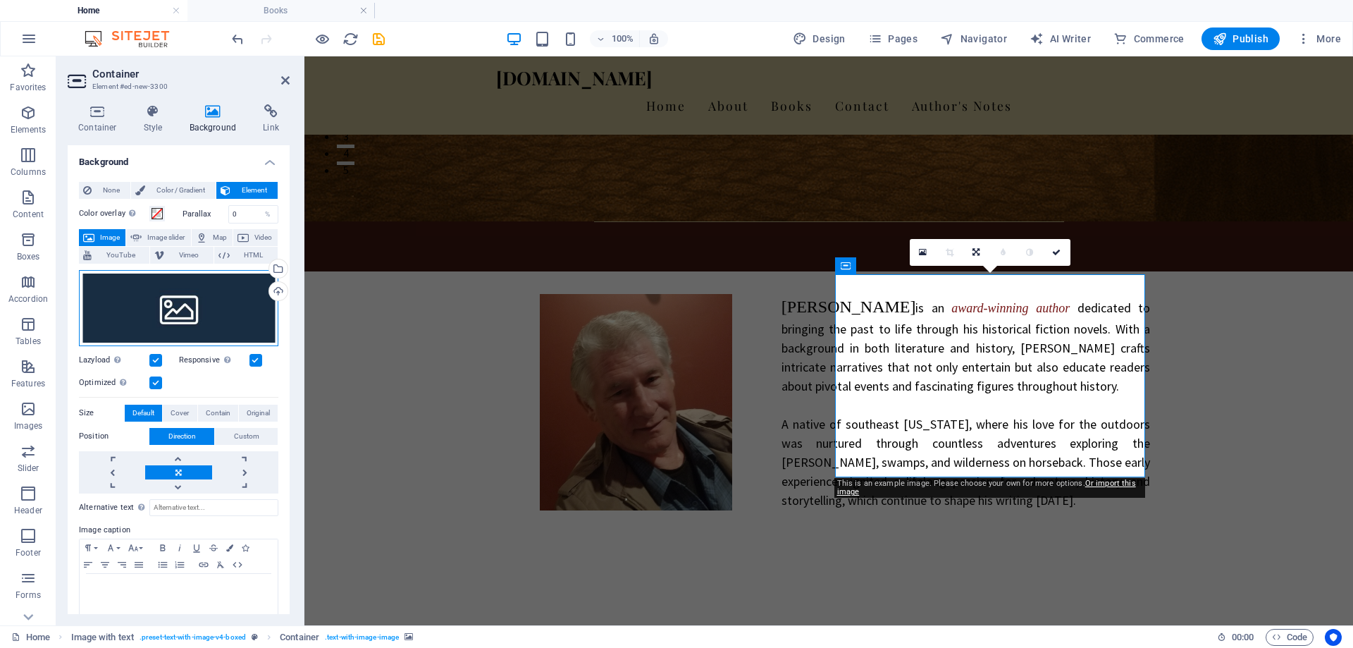
click at [134, 296] on div "Drag files here, click to choose files or select files from Files or our free s…" at bounding box center [178, 308] width 199 height 76
click at [134, 296] on body "garymroberts.com Home Books Favorites Elements Columns Content Boxes Accordion …" at bounding box center [676, 324] width 1353 height 648
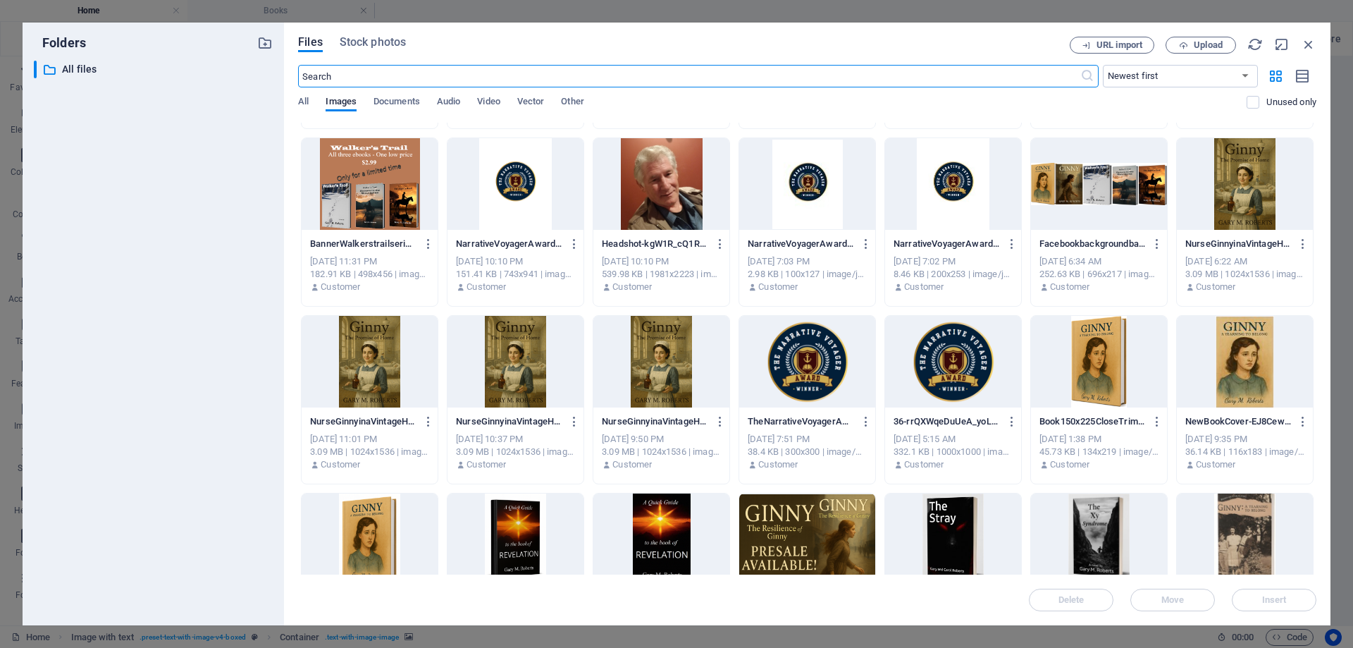
scroll to position [423, 0]
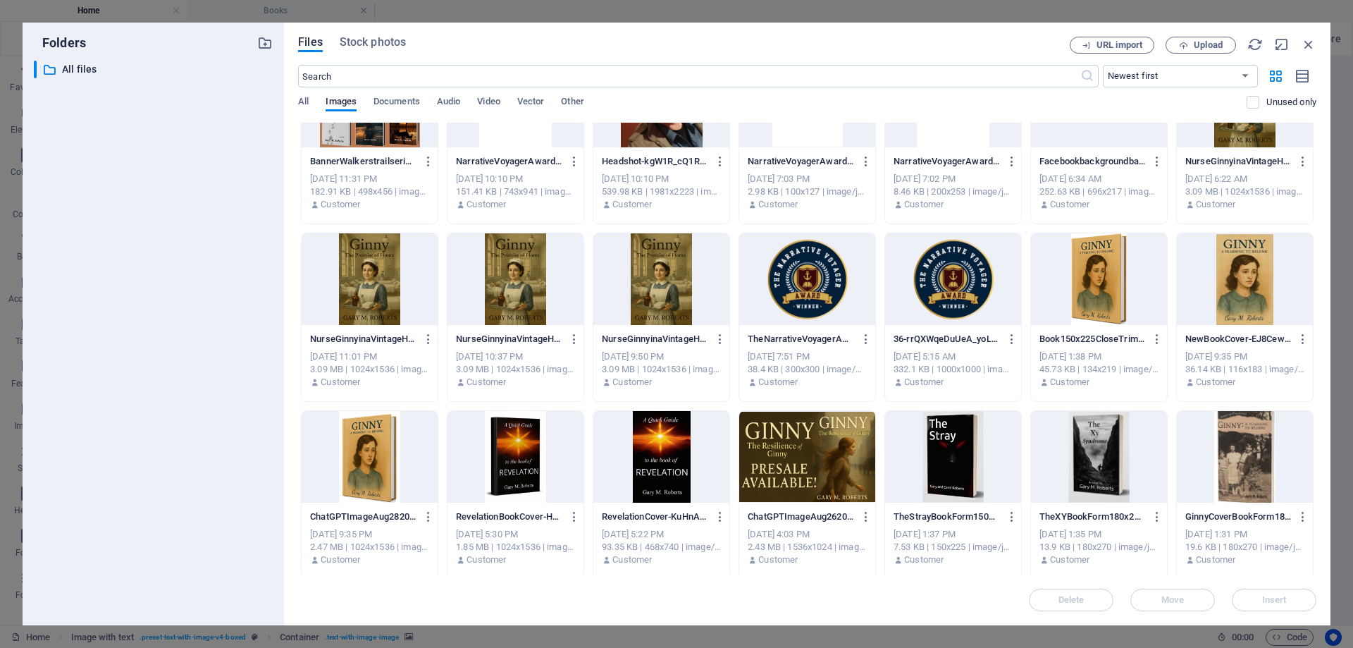
click at [1094, 290] on div at bounding box center [1099, 279] width 136 height 92
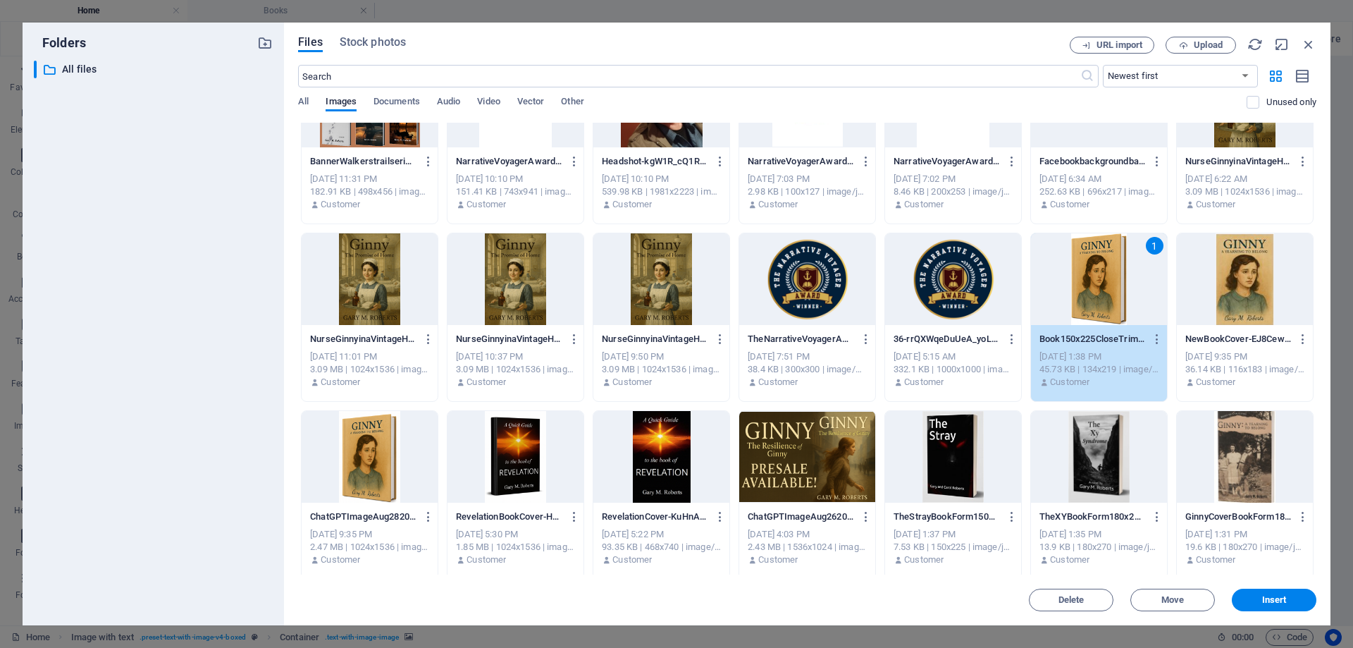
click at [1094, 290] on div "1" at bounding box center [1099, 279] width 136 height 92
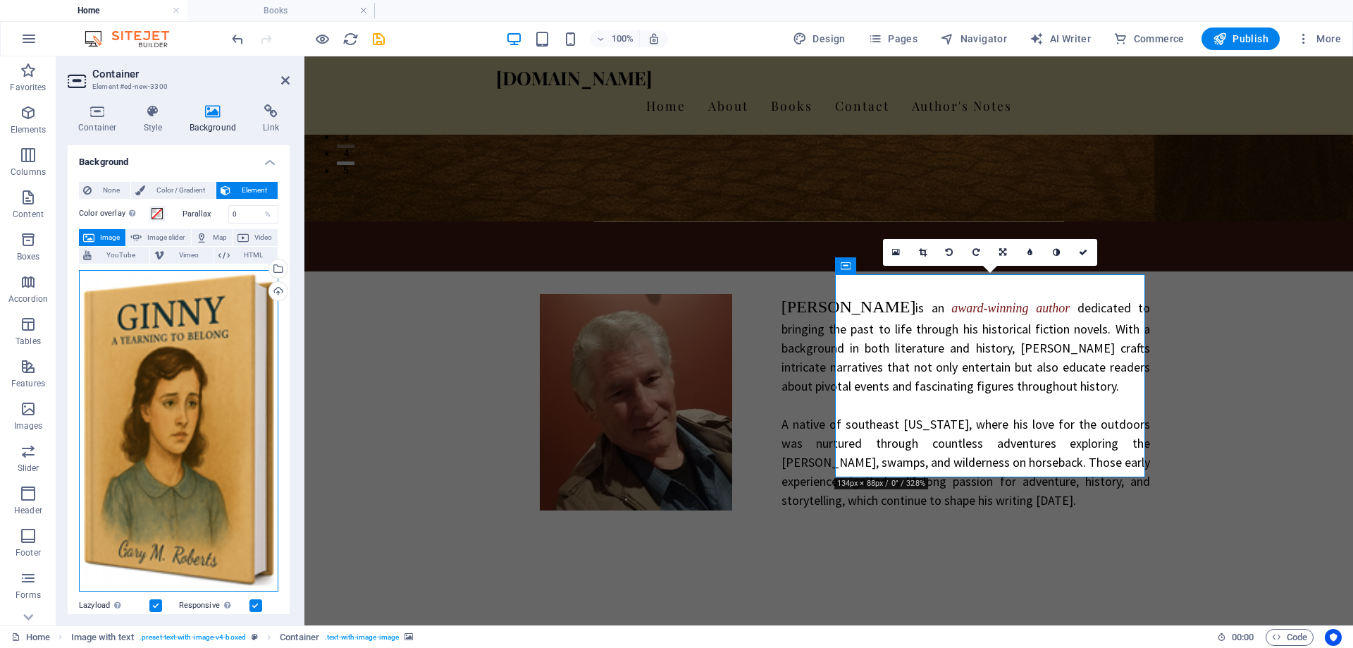
click at [114, 351] on div "Drag files here, click to choose files or select files from Files or our free s…" at bounding box center [178, 430] width 199 height 321
click at [114, 351] on body "garymroberts.com Home Books Favorites Elements Columns Content Boxes Accordion …" at bounding box center [676, 324] width 1353 height 648
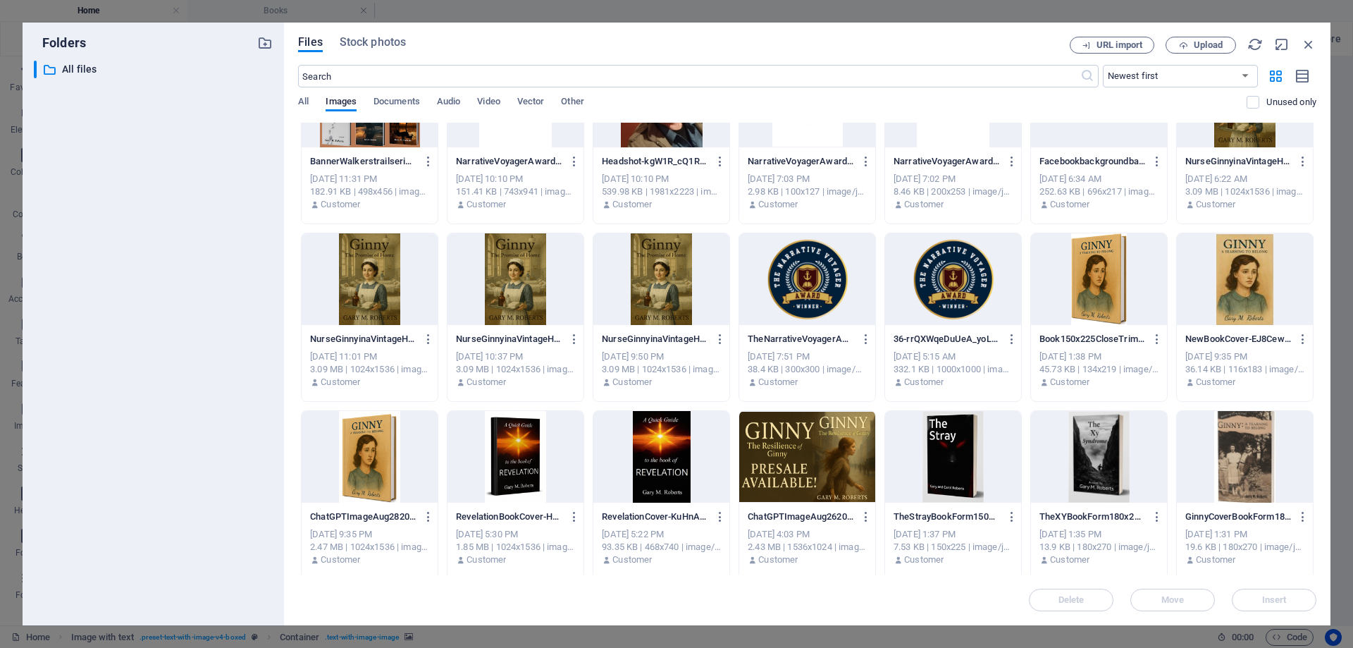
click at [1247, 272] on div at bounding box center [1245, 279] width 136 height 92
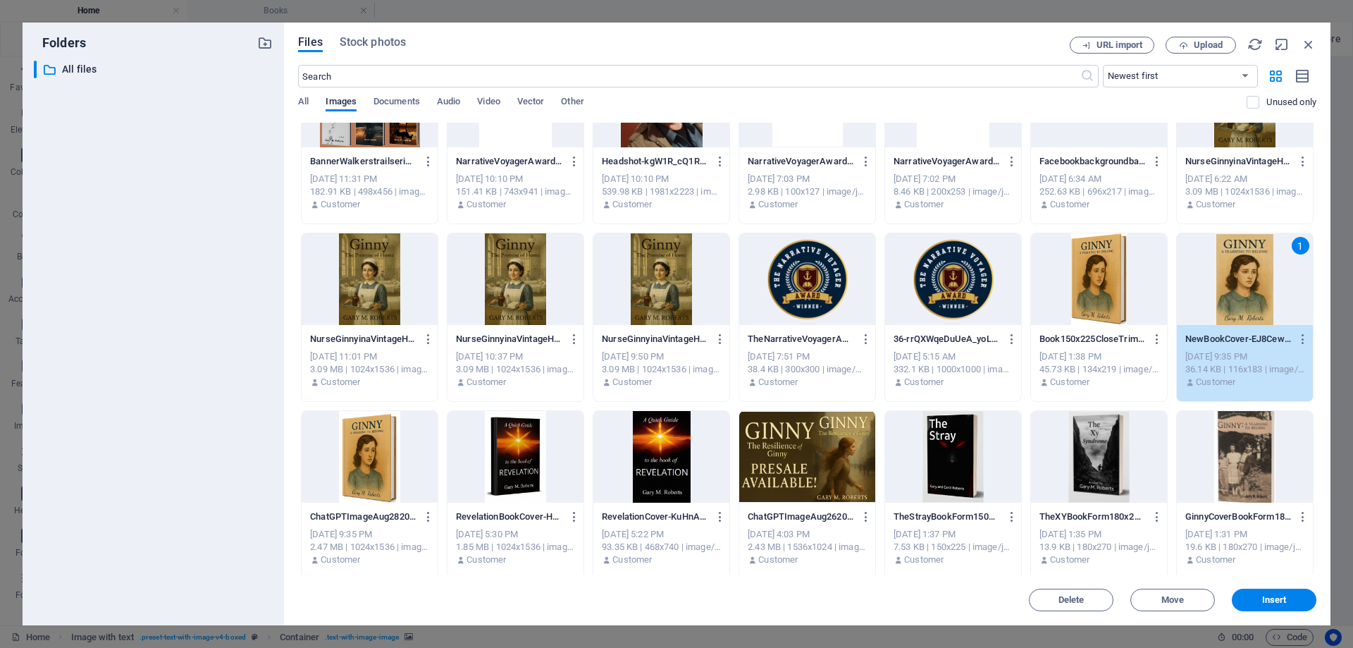
click at [1247, 272] on div "1" at bounding box center [1245, 279] width 136 height 92
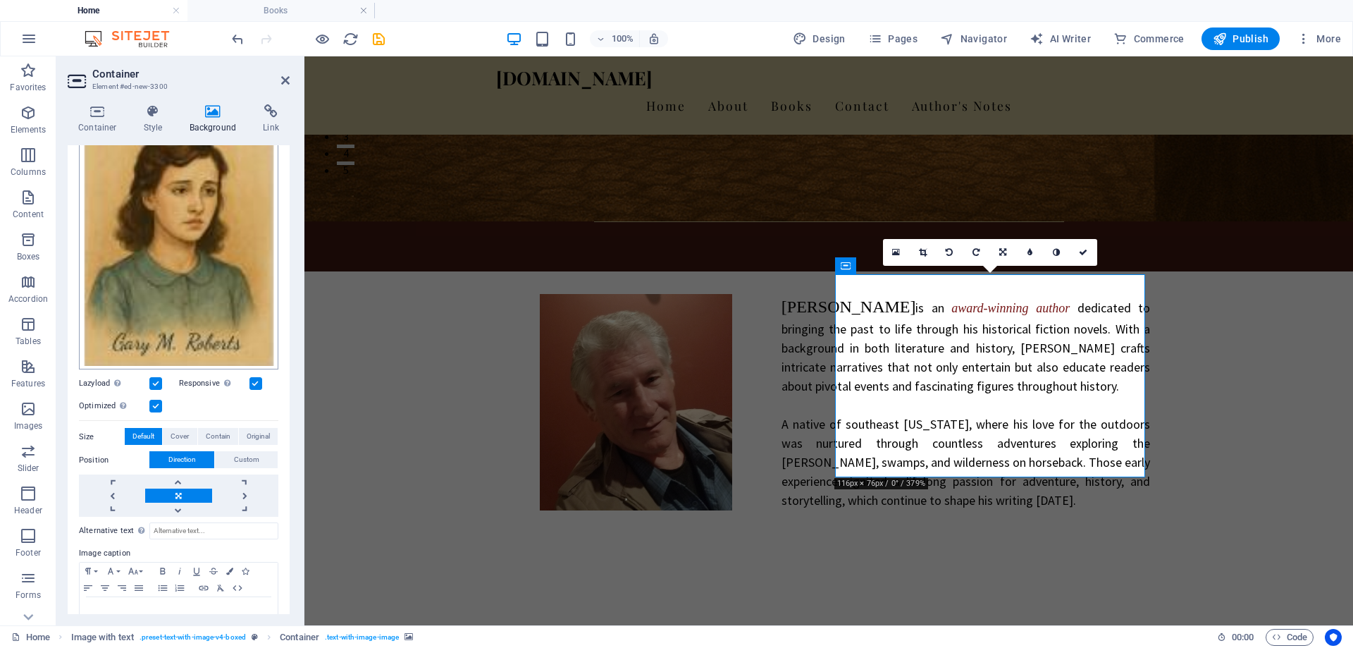
scroll to position [211, 0]
click at [140, 433] on span "Default" at bounding box center [143, 435] width 22 height 17
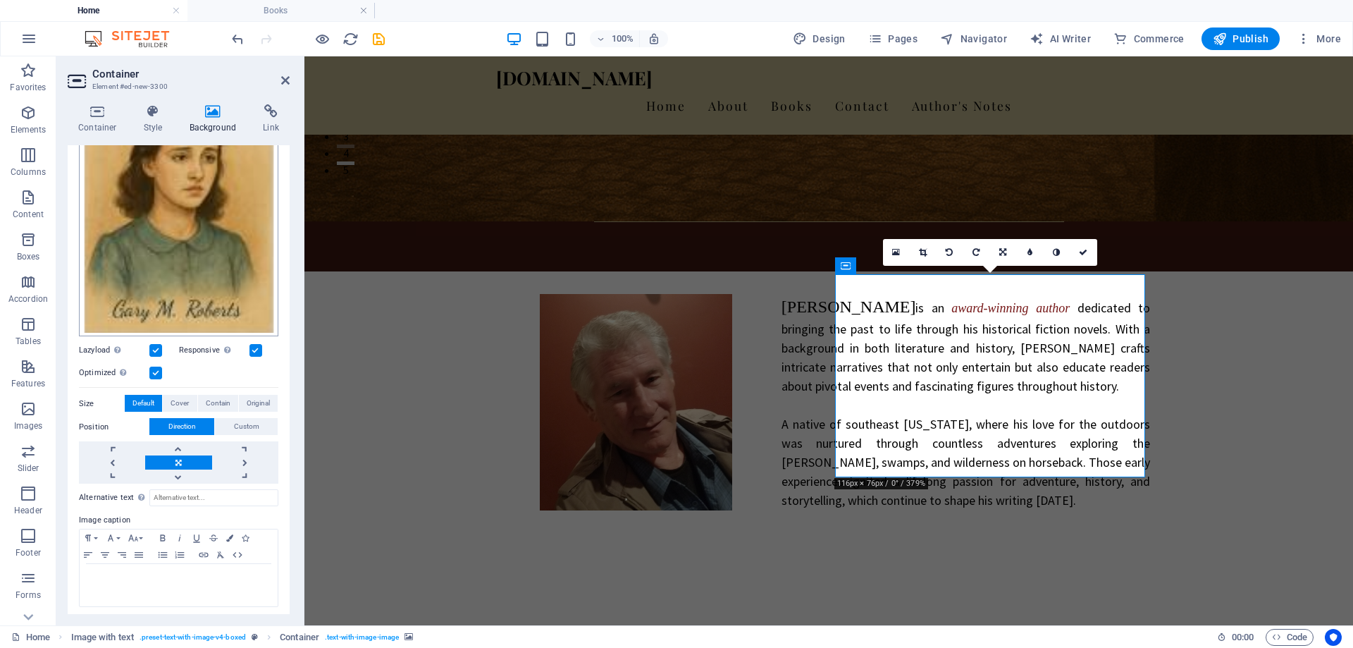
scroll to position [245, 0]
click at [178, 397] on span "Cover" at bounding box center [180, 402] width 18 height 17
click at [254, 396] on span "Original" at bounding box center [258, 402] width 23 height 17
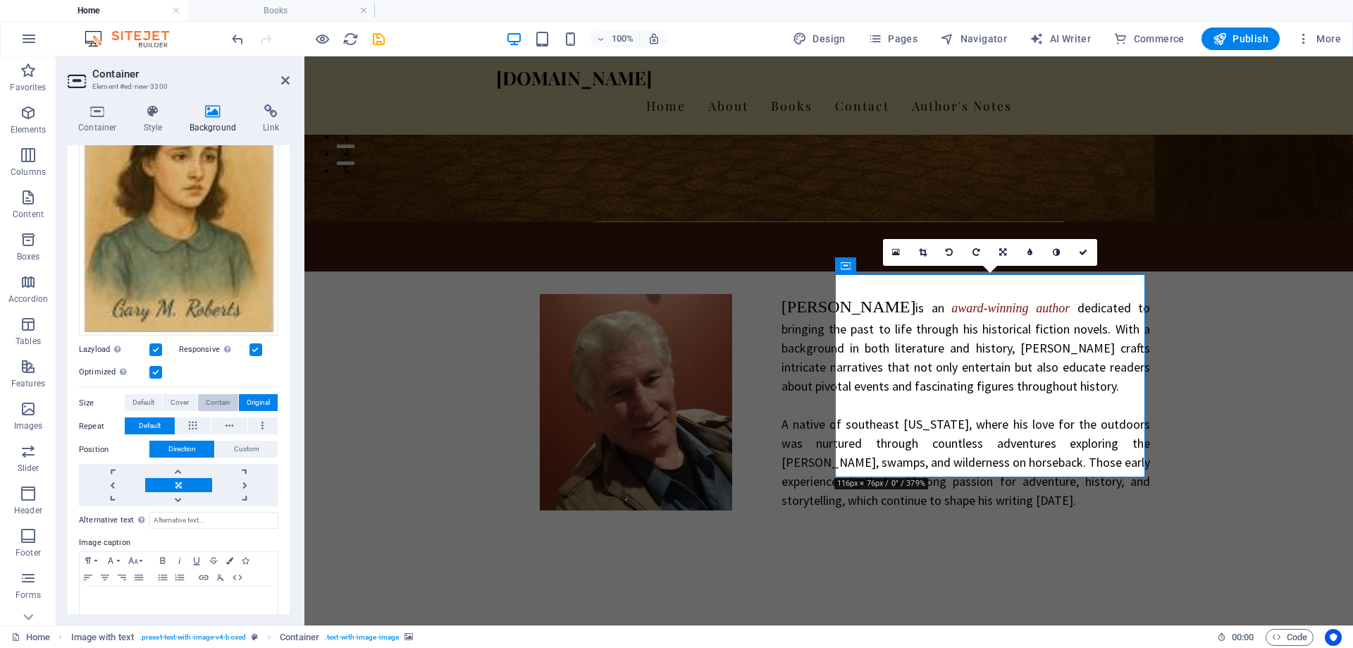
click at [219, 400] on span "Contain" at bounding box center [218, 402] width 25 height 17
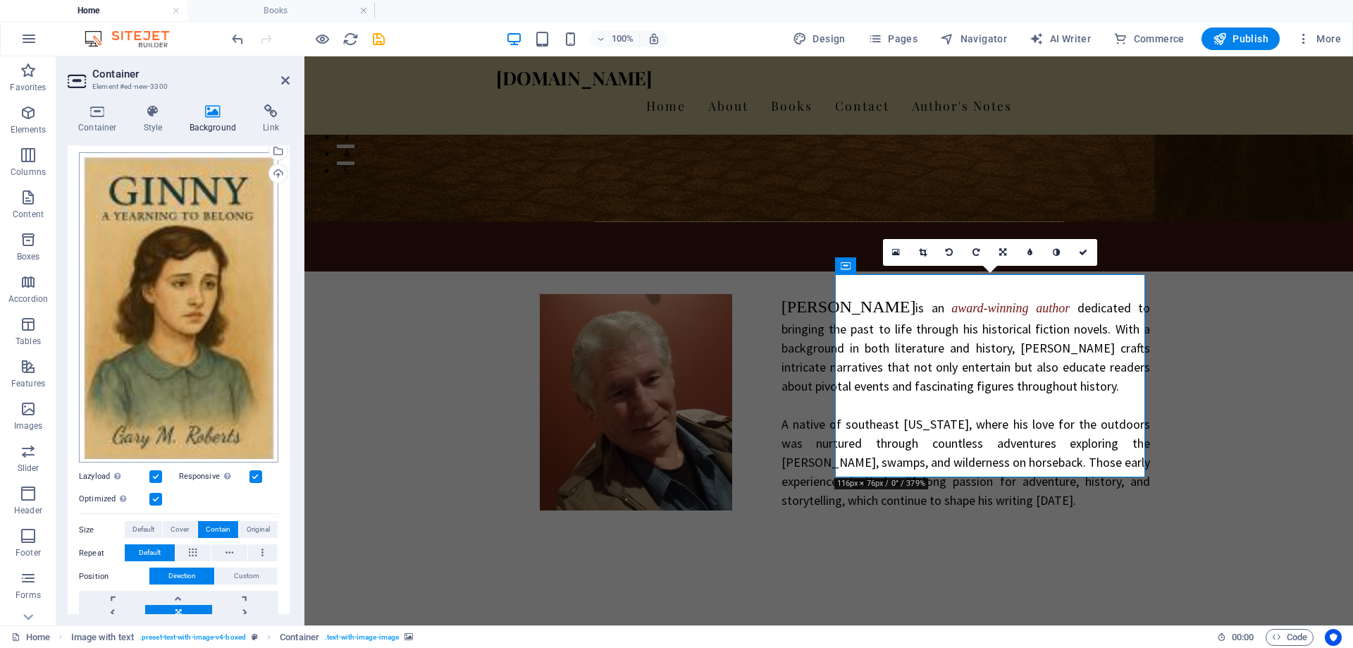
scroll to position [104, 0]
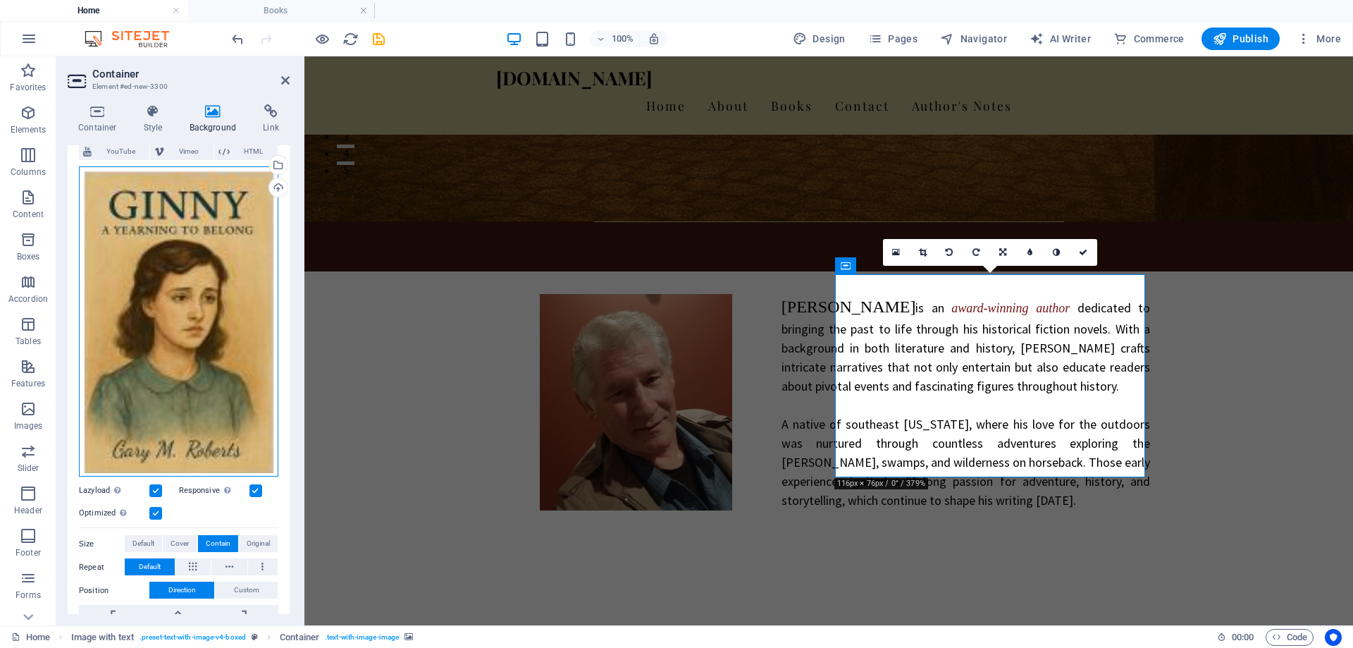
click at [195, 329] on div "Drag files here, click to choose files or select files from Files or our free s…" at bounding box center [178, 321] width 199 height 311
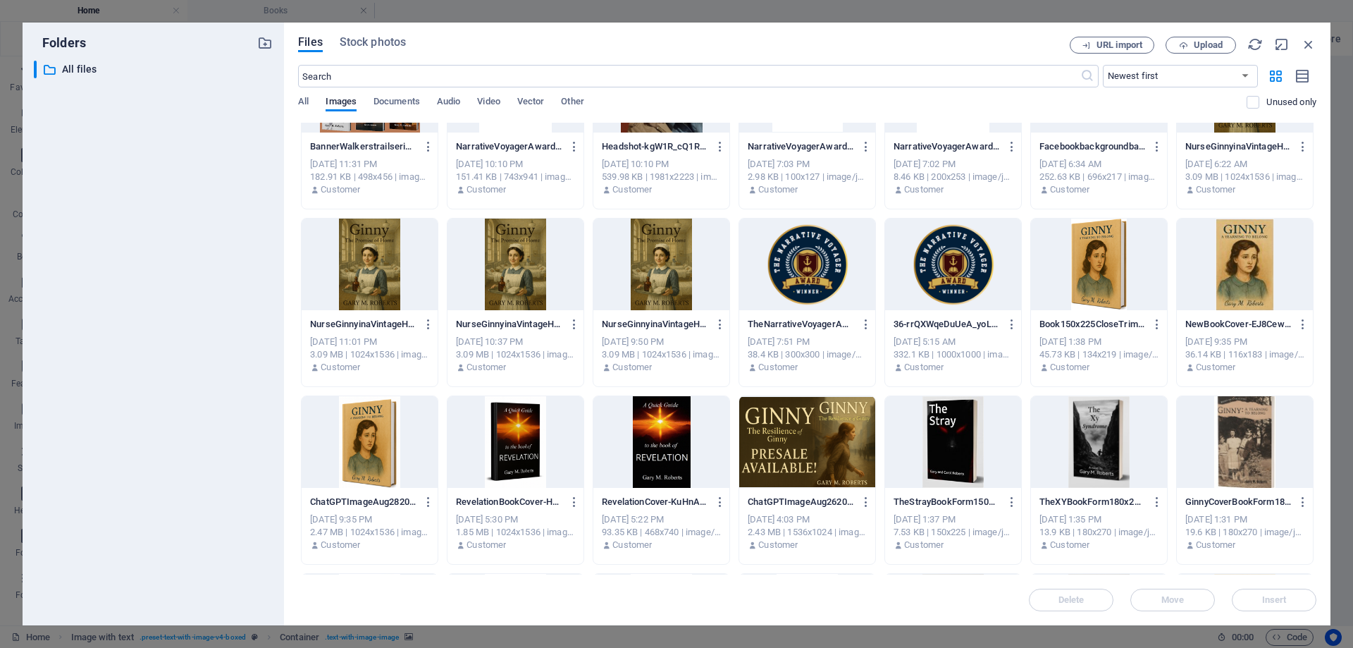
scroll to position [423, 0]
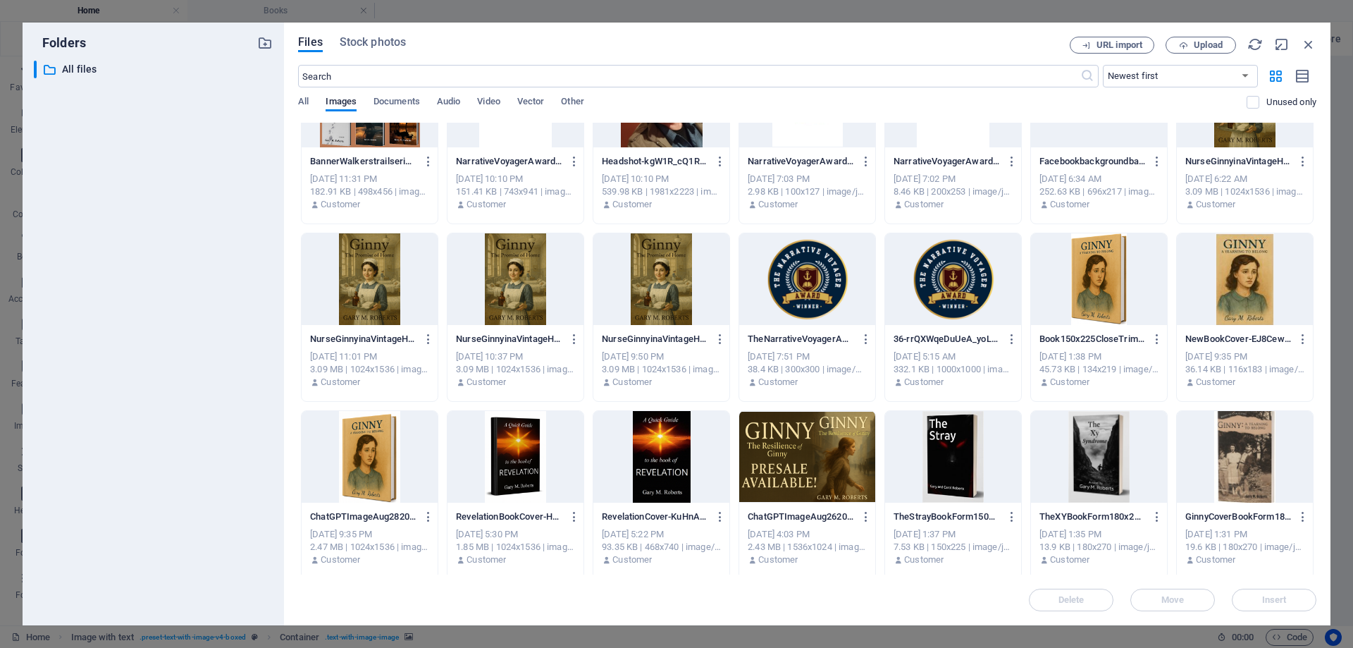
click at [1095, 292] on div at bounding box center [1099, 279] width 136 height 92
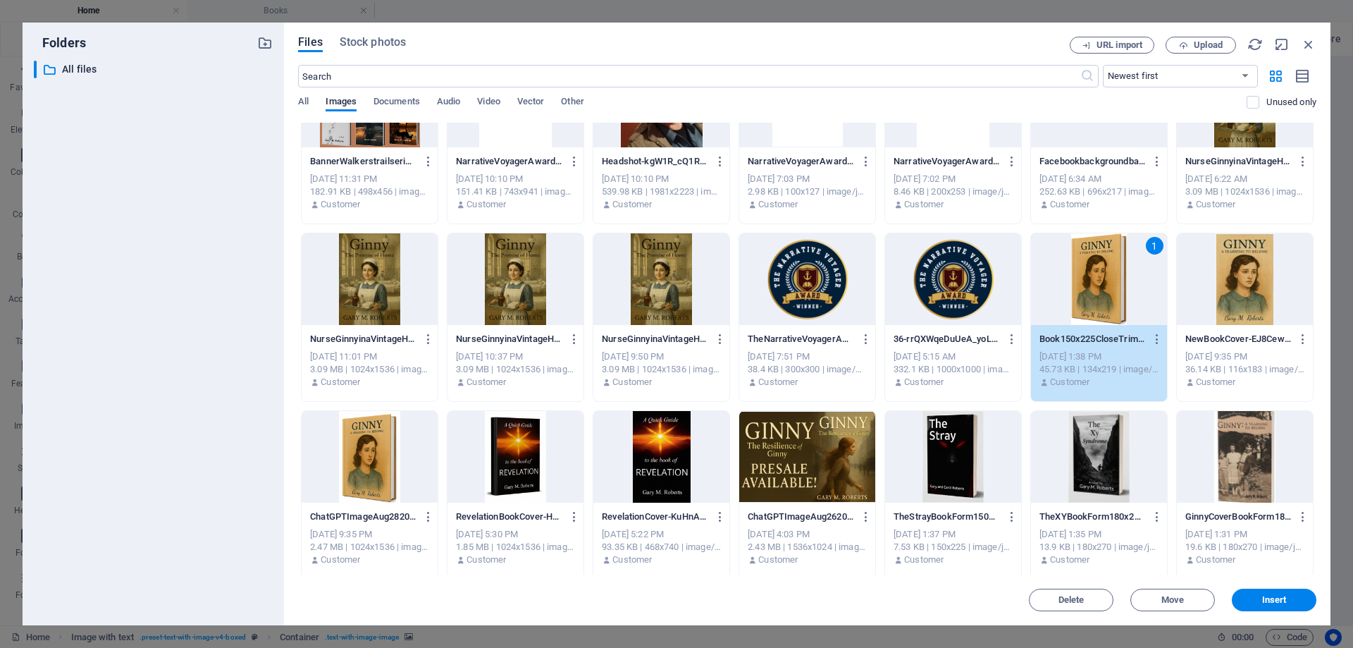
click at [1095, 292] on div "1" at bounding box center [1099, 279] width 136 height 92
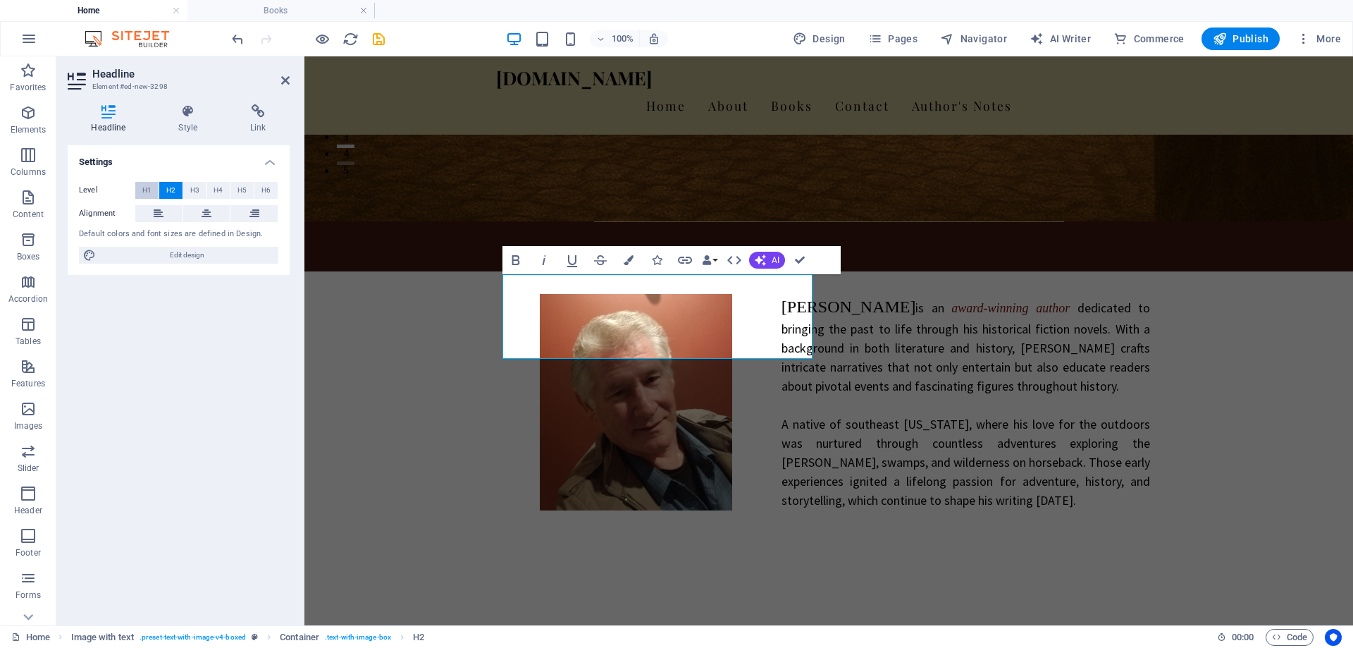
click at [143, 189] on span "H1" at bounding box center [146, 190] width 9 height 17
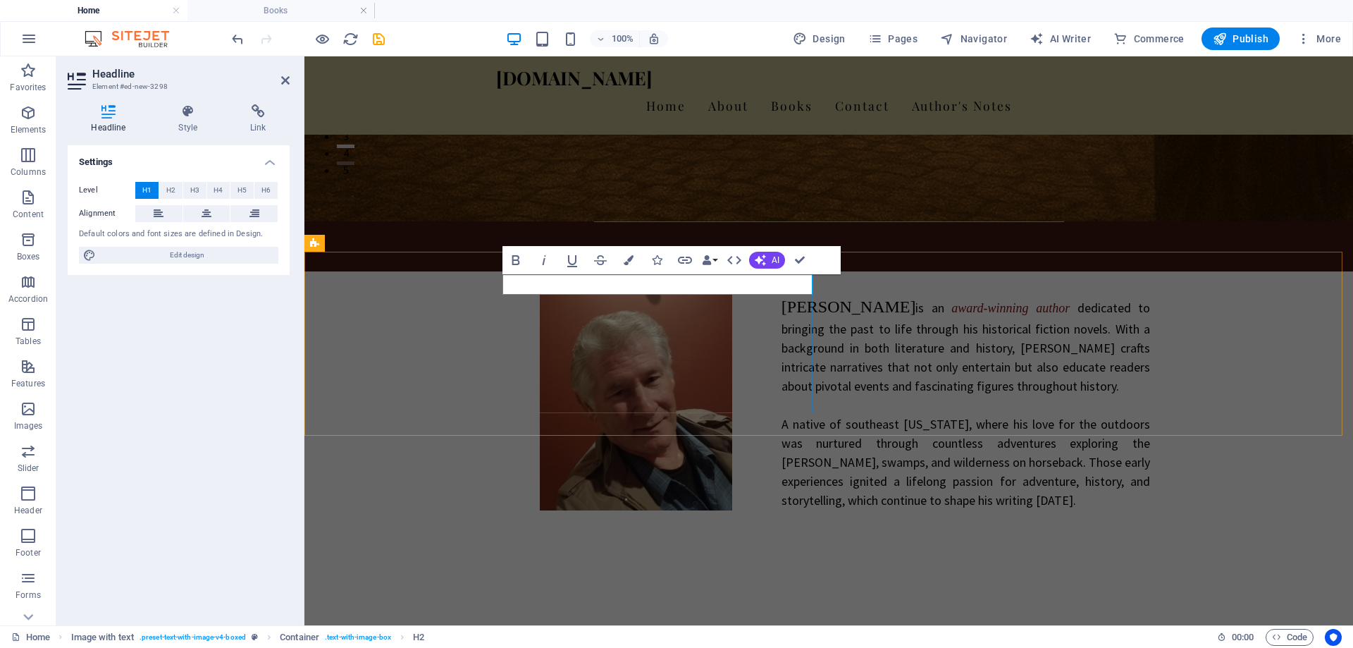
click at [618, 641] on h1 "Get" at bounding box center [648, 651] width 643 height 20
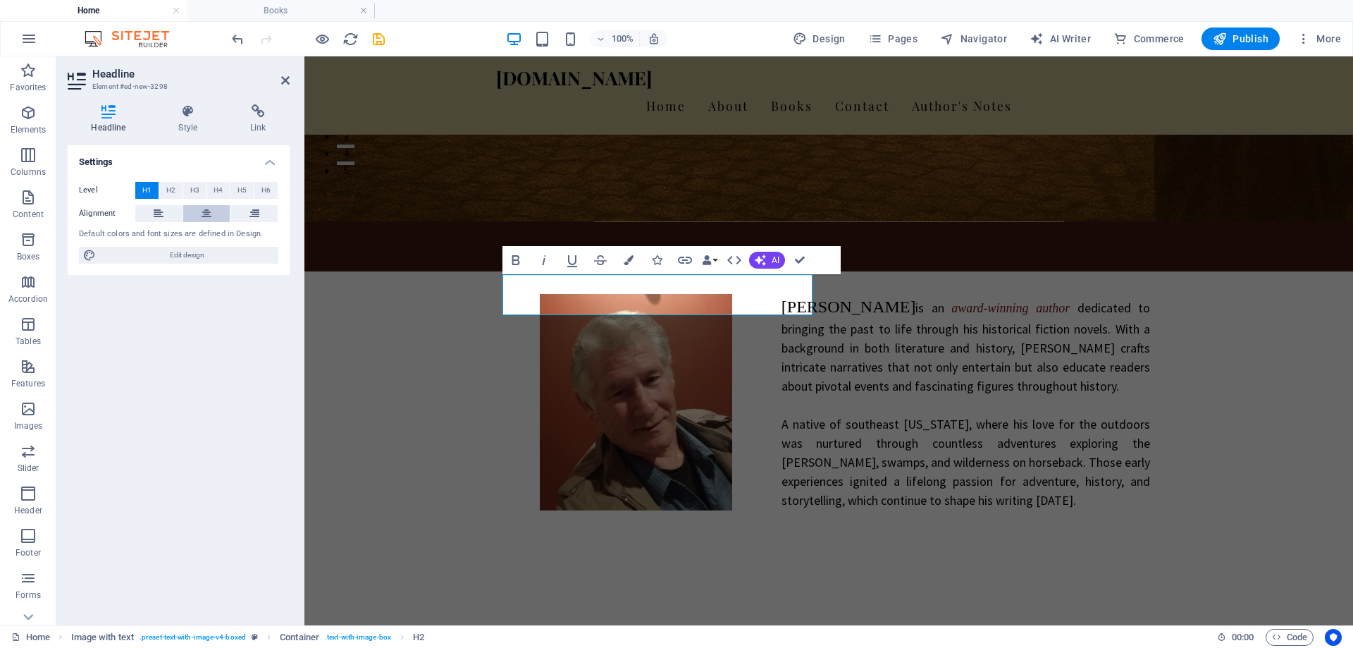
click at [215, 211] on button at bounding box center [206, 213] width 47 height 17
